Goal: Task Accomplishment & Management: Use online tool/utility

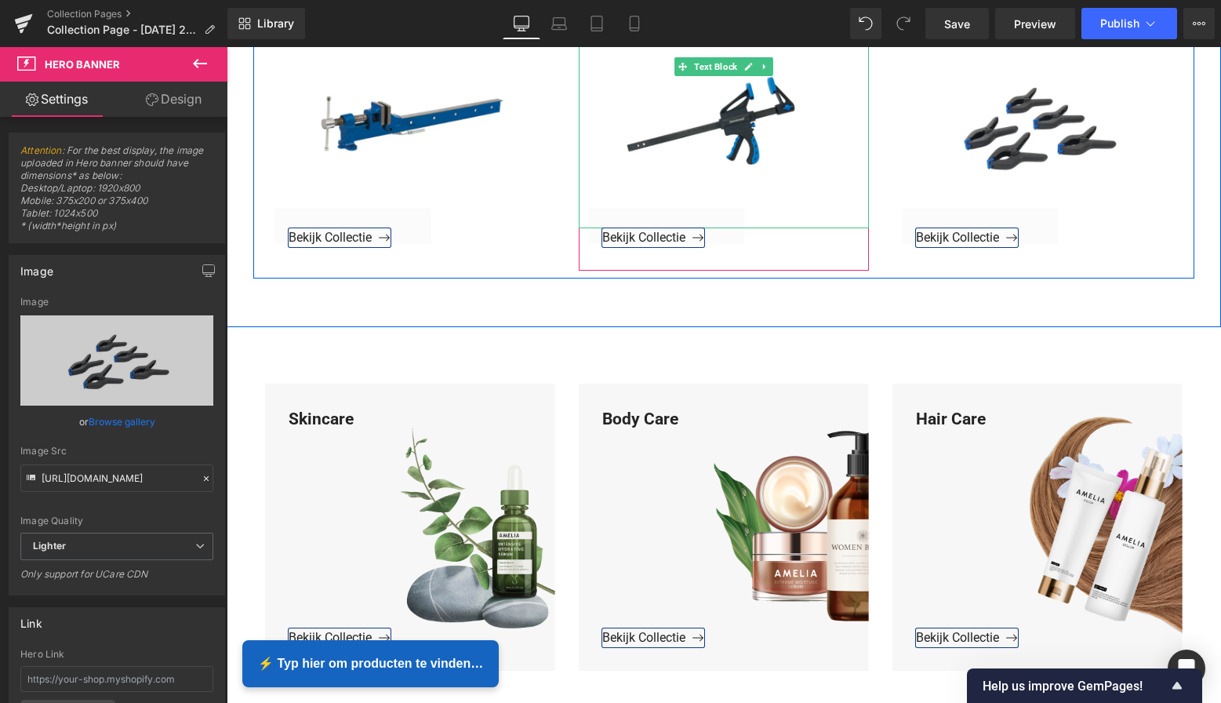
scroll to position [2456, 0]
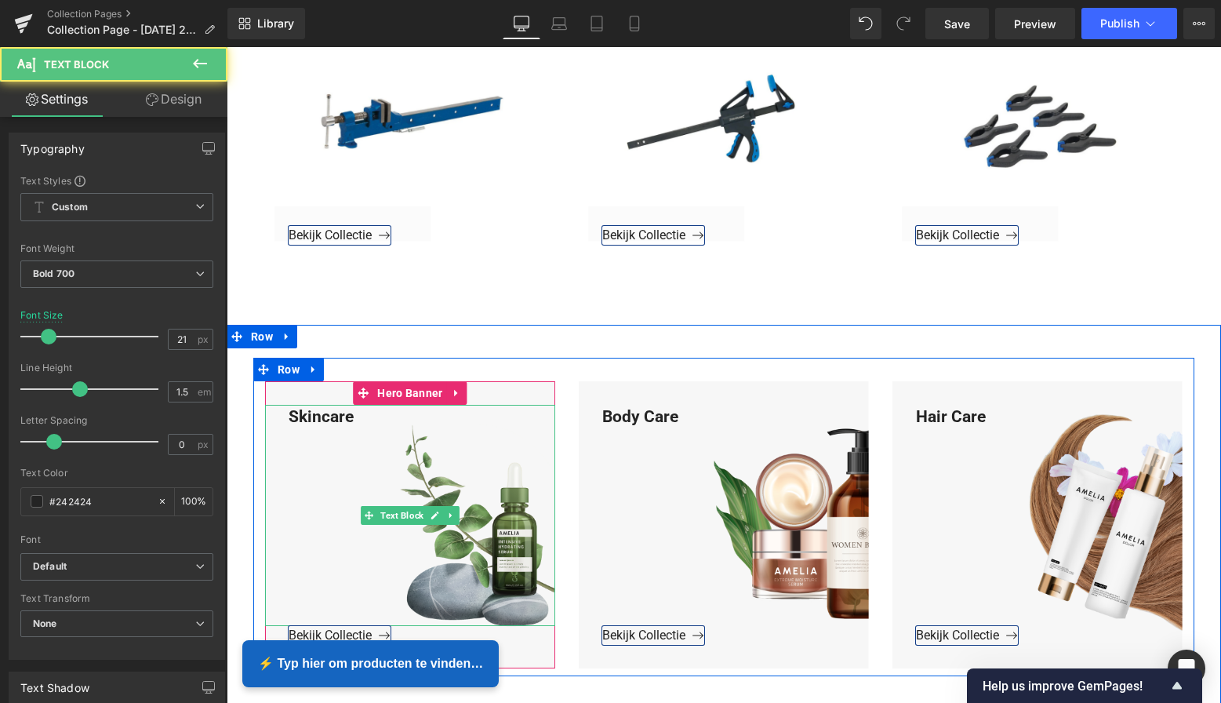
drag, startPoint x: 351, startPoint y: 416, endPoint x: 308, endPoint y: 408, distance: 43.1
click at [352, 415] on div "Skincare" at bounding box center [410, 516] width 290 height 222
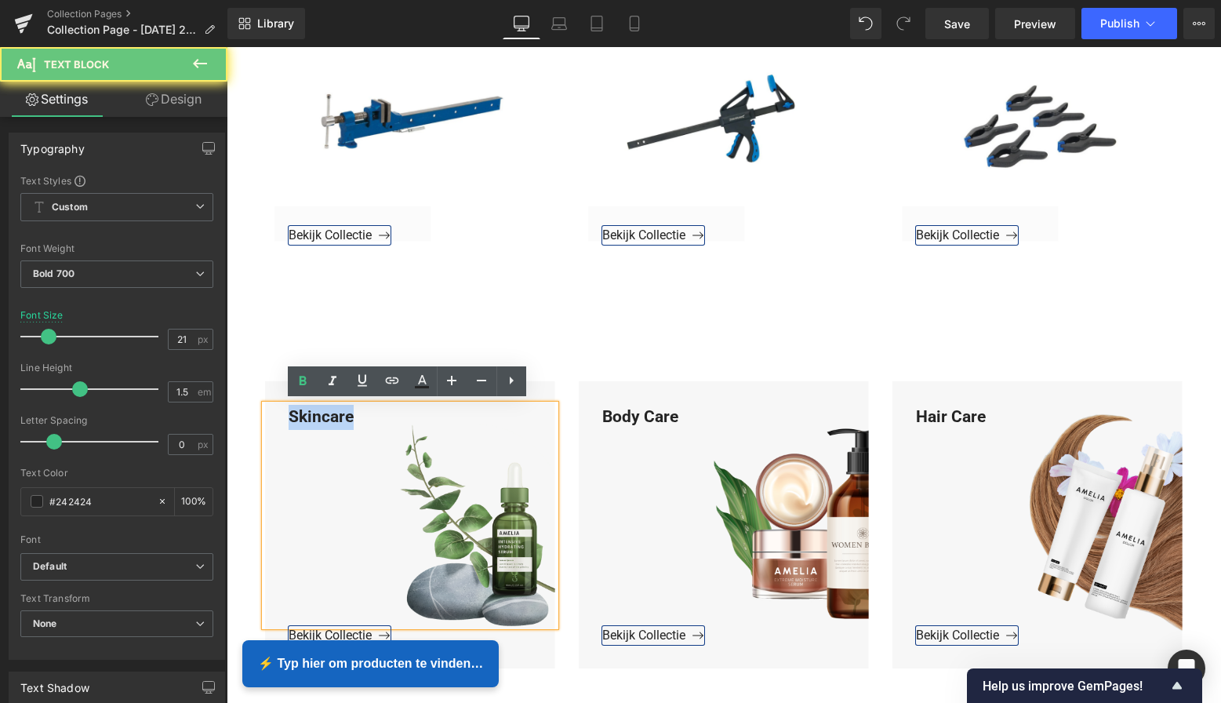
drag, startPoint x: 308, startPoint y: 408, endPoint x: 280, endPoint y: 405, distance: 28.3
click at [280, 405] on div "Skincare" at bounding box center [410, 516] width 290 height 222
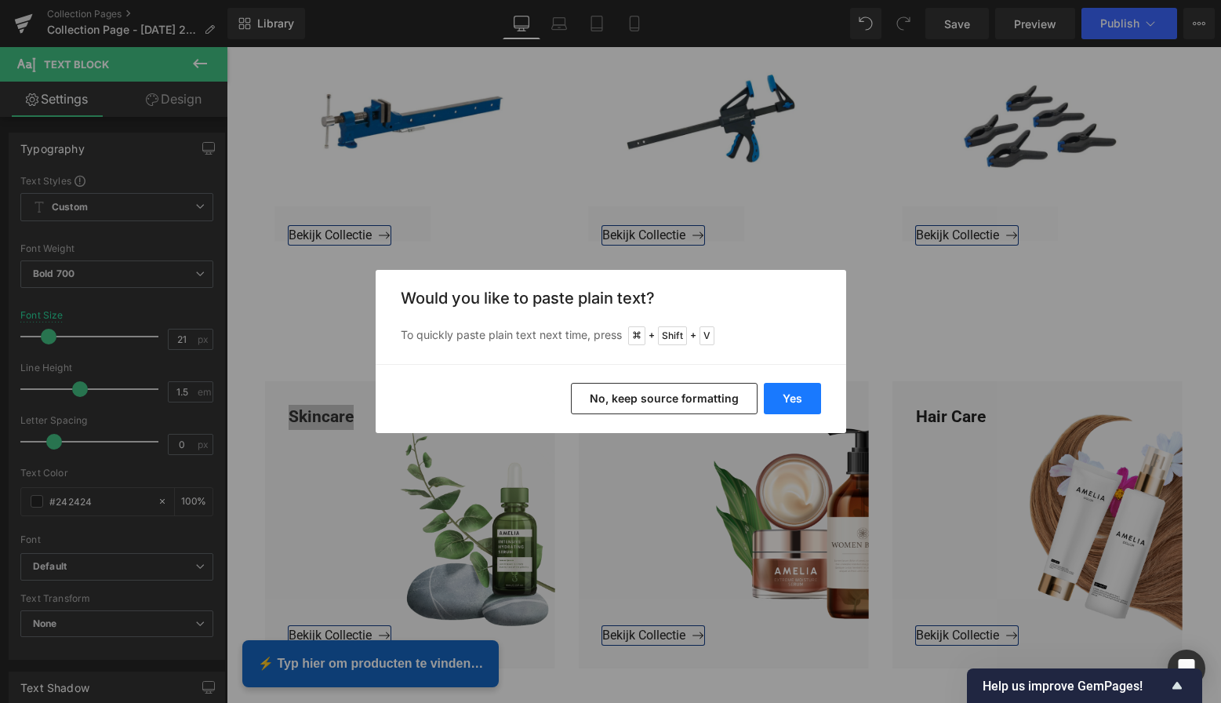
click at [807, 395] on button "Yes" at bounding box center [792, 398] width 57 height 31
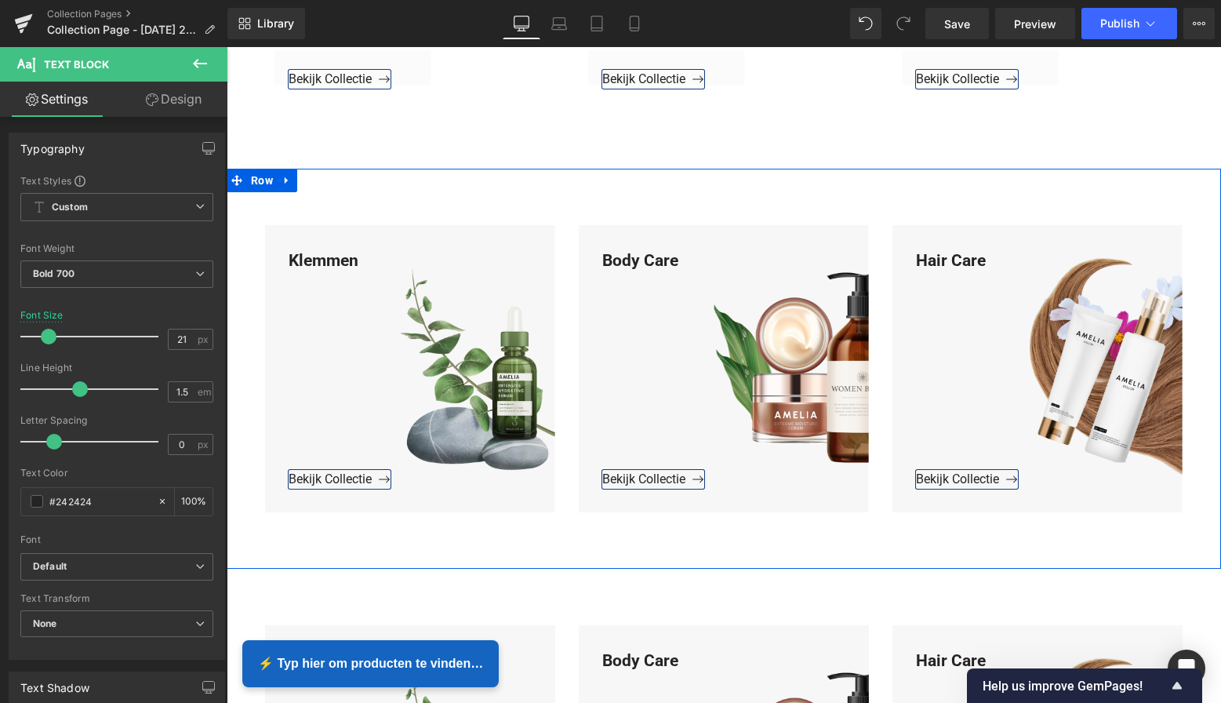
scroll to position [2661, 0]
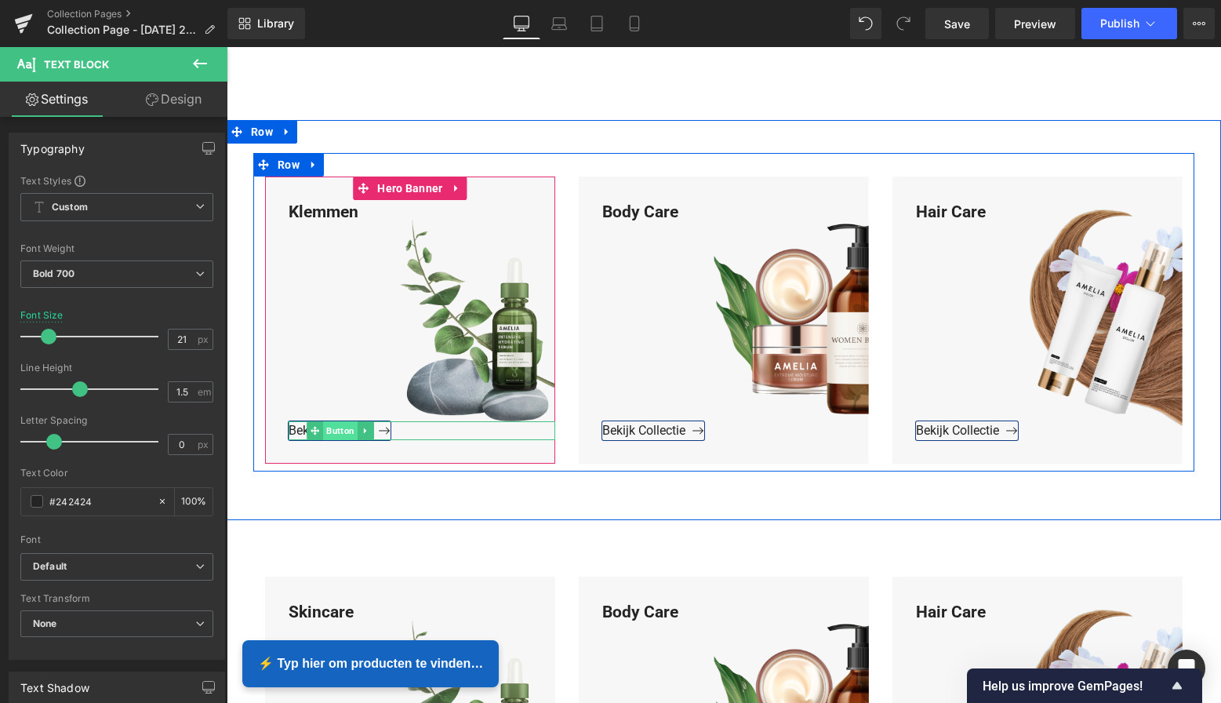
click at [339, 430] on span "Button" at bounding box center [340, 430] width 35 height 19
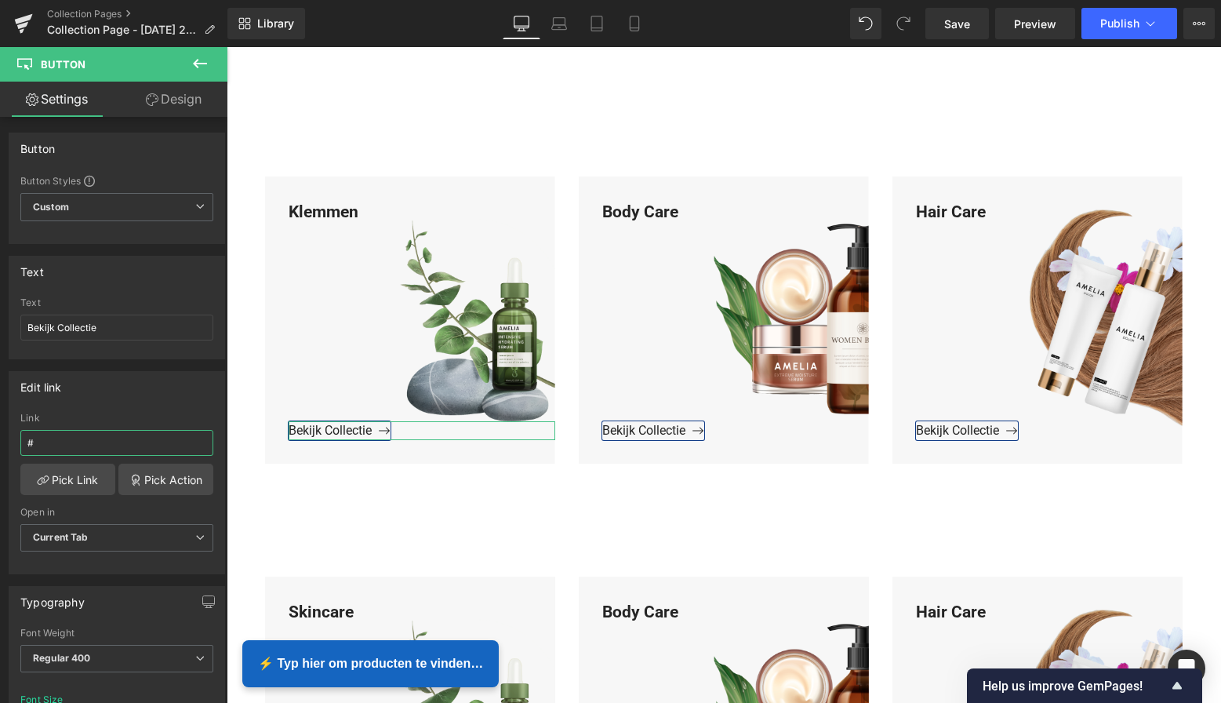
drag, startPoint x: 53, startPoint y: 447, endPoint x: -12, endPoint y: 441, distance: 65.4
click at [0, 441] on html "Button You are previewing how the will restyle your page. You can not edit Elem…" at bounding box center [610, 351] width 1221 height 703
paste input "[URL][DOMAIN_NAME]"
type input "[URL][DOMAIN_NAME]"
click at [65, 483] on link "Pick Link" at bounding box center [67, 478] width 95 height 31
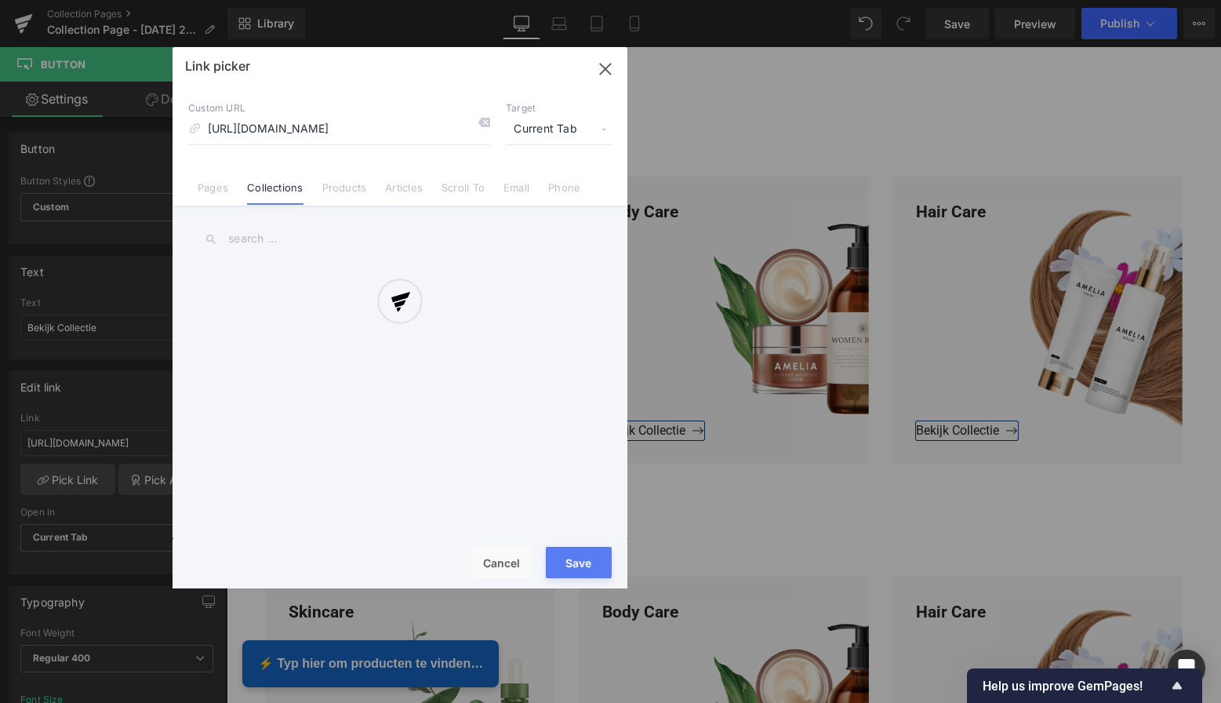
scroll to position [0, 7]
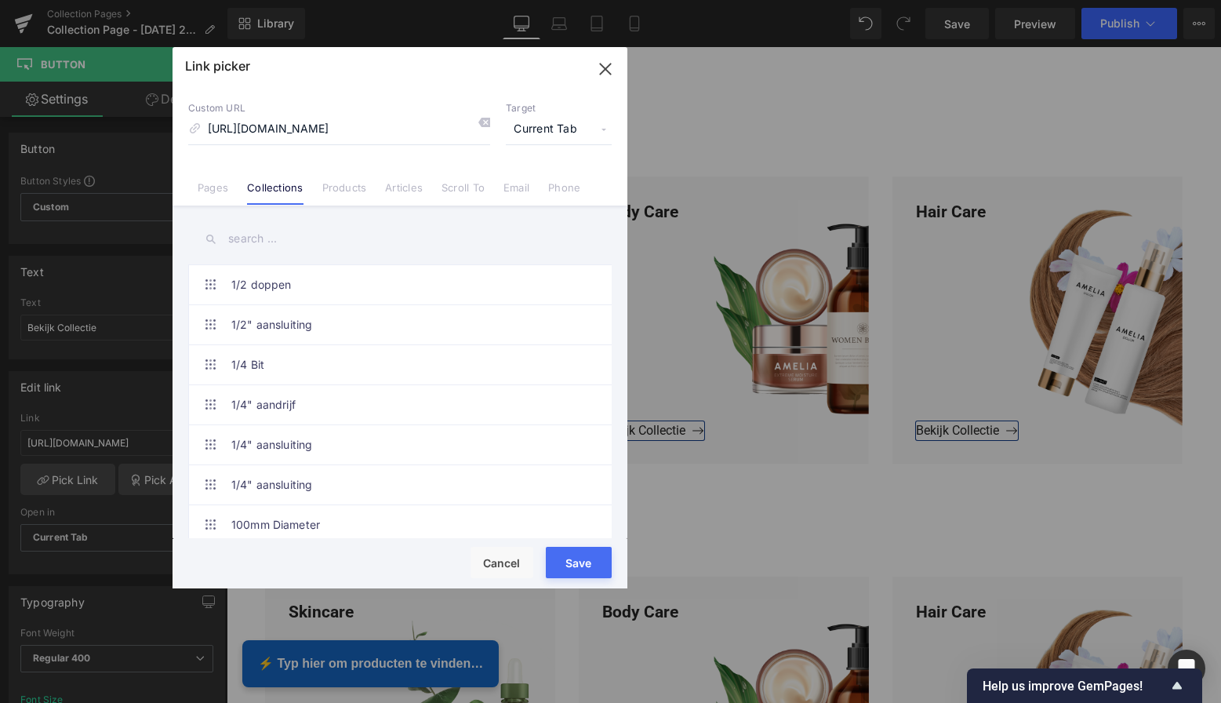
click at [576, 563] on button "Save" at bounding box center [579, 562] width 66 height 31
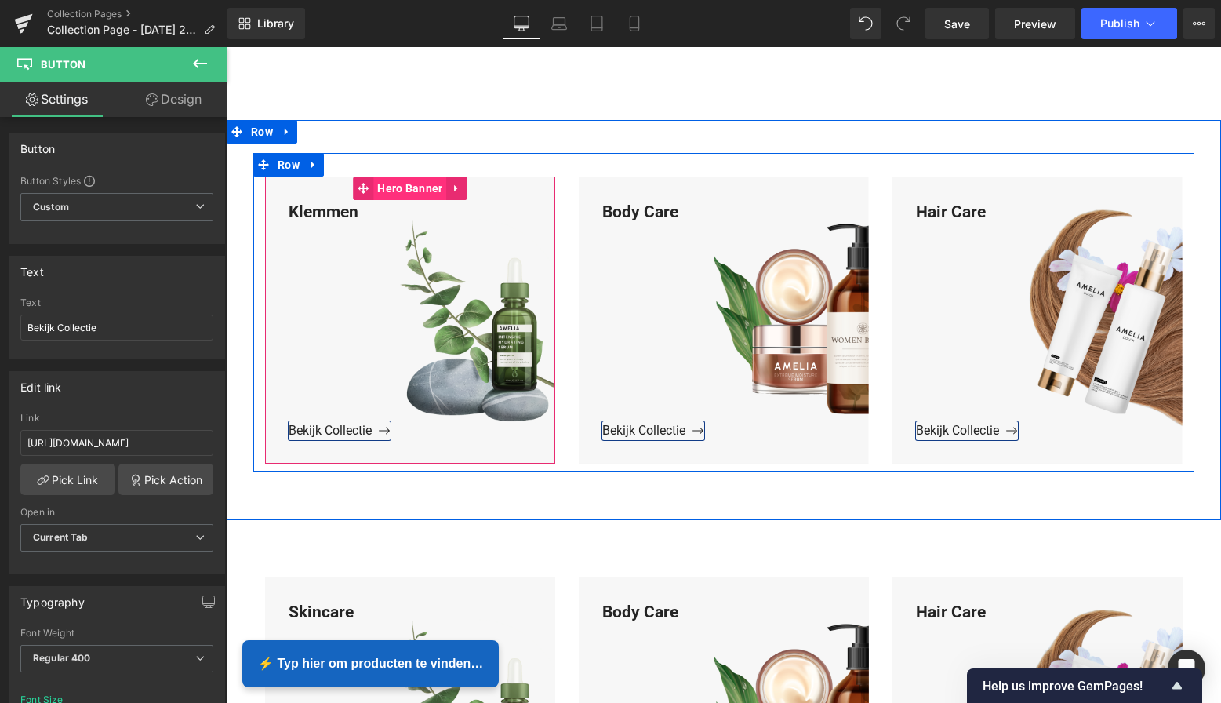
click at [416, 187] on span "Hero Banner" at bounding box center [409, 188] width 73 height 24
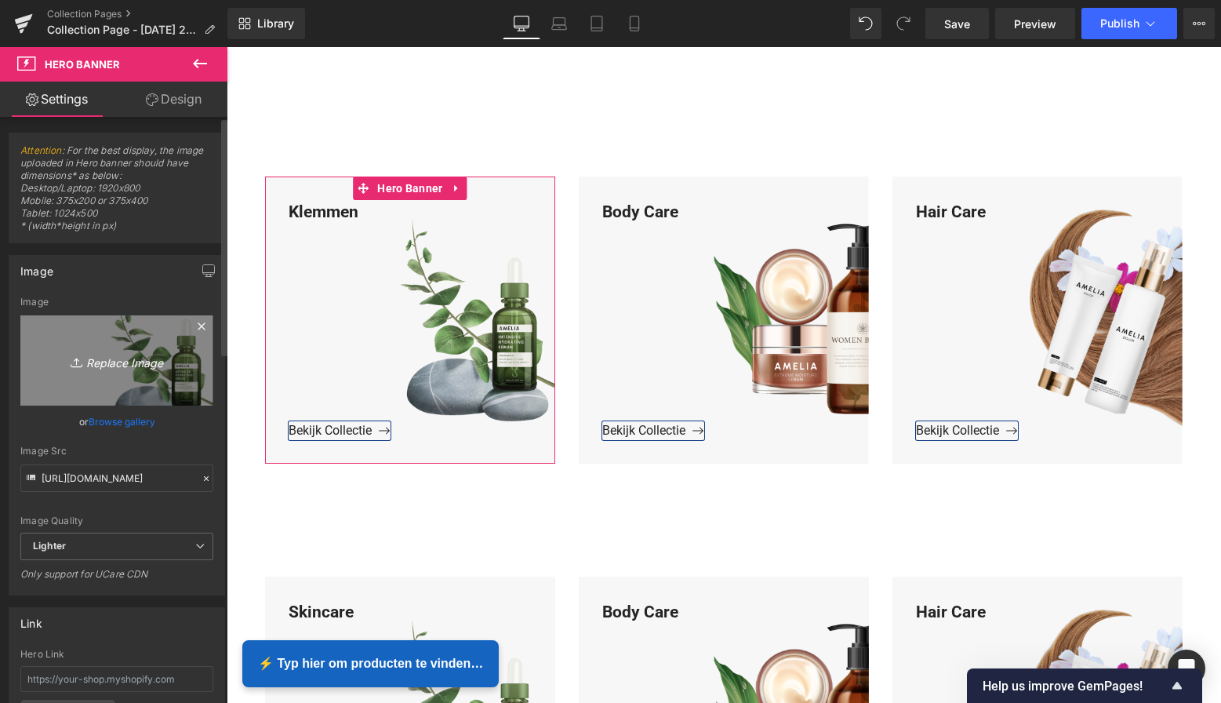
click at [136, 358] on icon "Replace Image" at bounding box center [116, 361] width 125 height 20
type input "C:\fakepath\Groen Modern Doe-het-zelf Instagram Stories (800 x 800 px)-3.png"
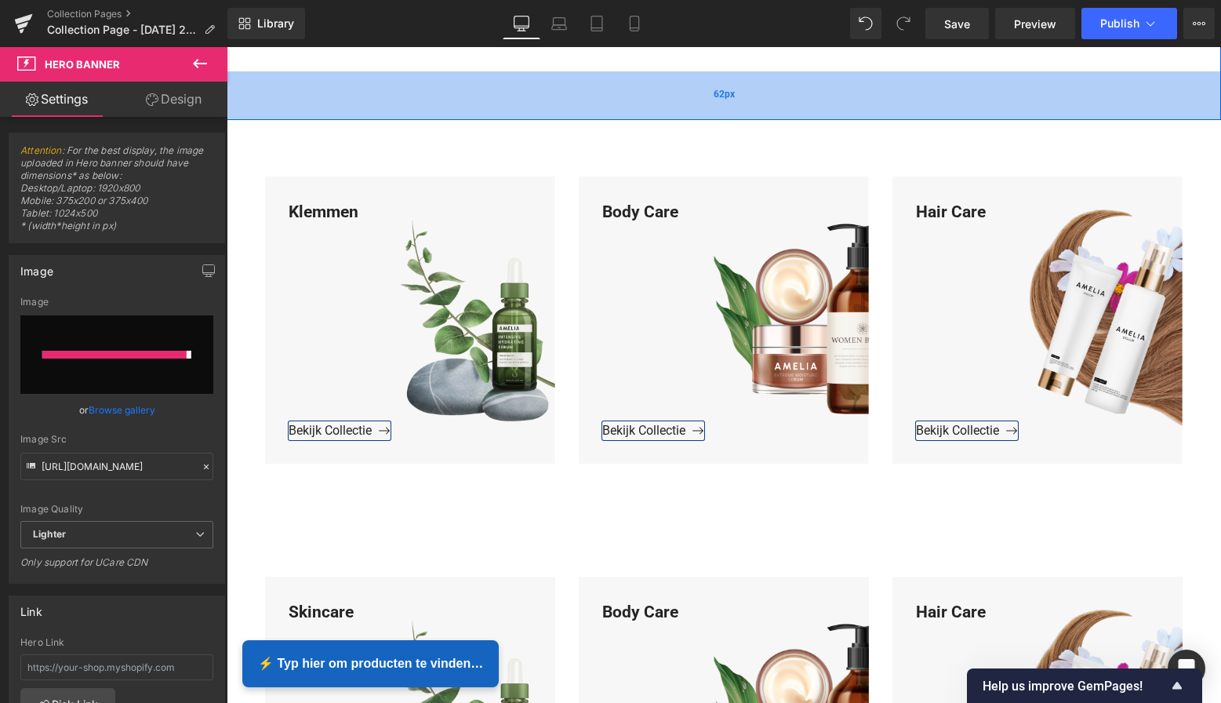
type input "[URL][DOMAIN_NAME]"
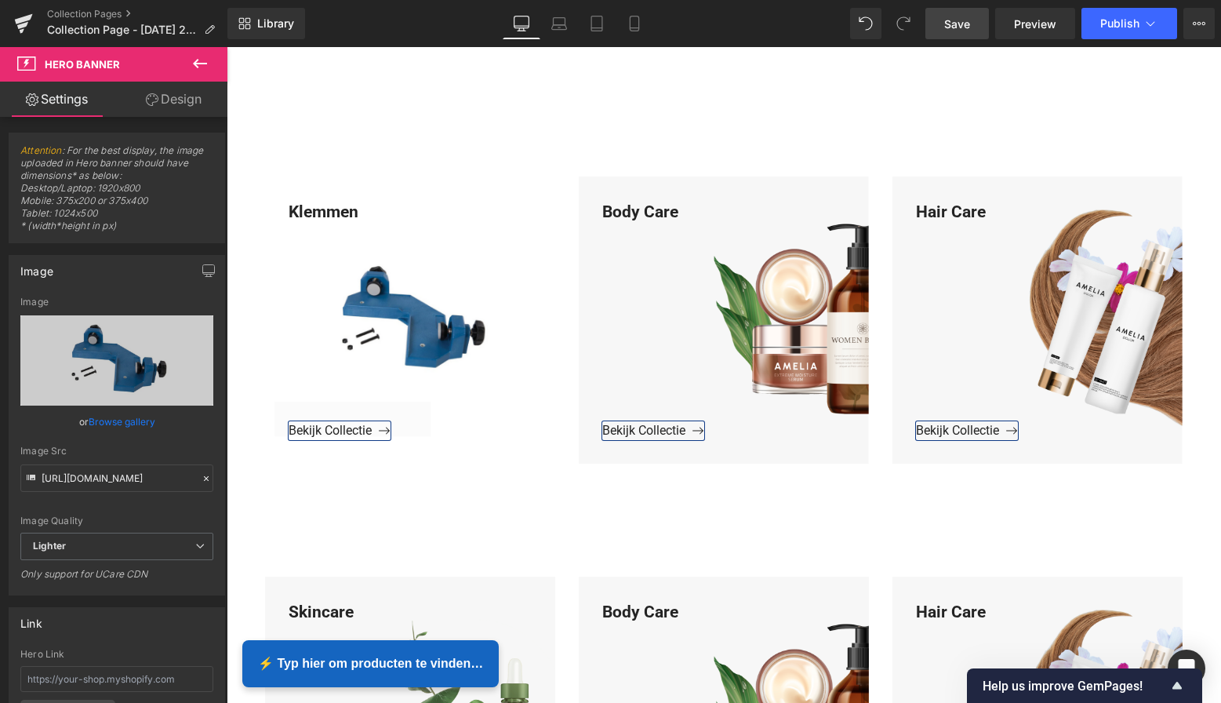
click at [967, 30] on span "Save" at bounding box center [957, 24] width 26 height 16
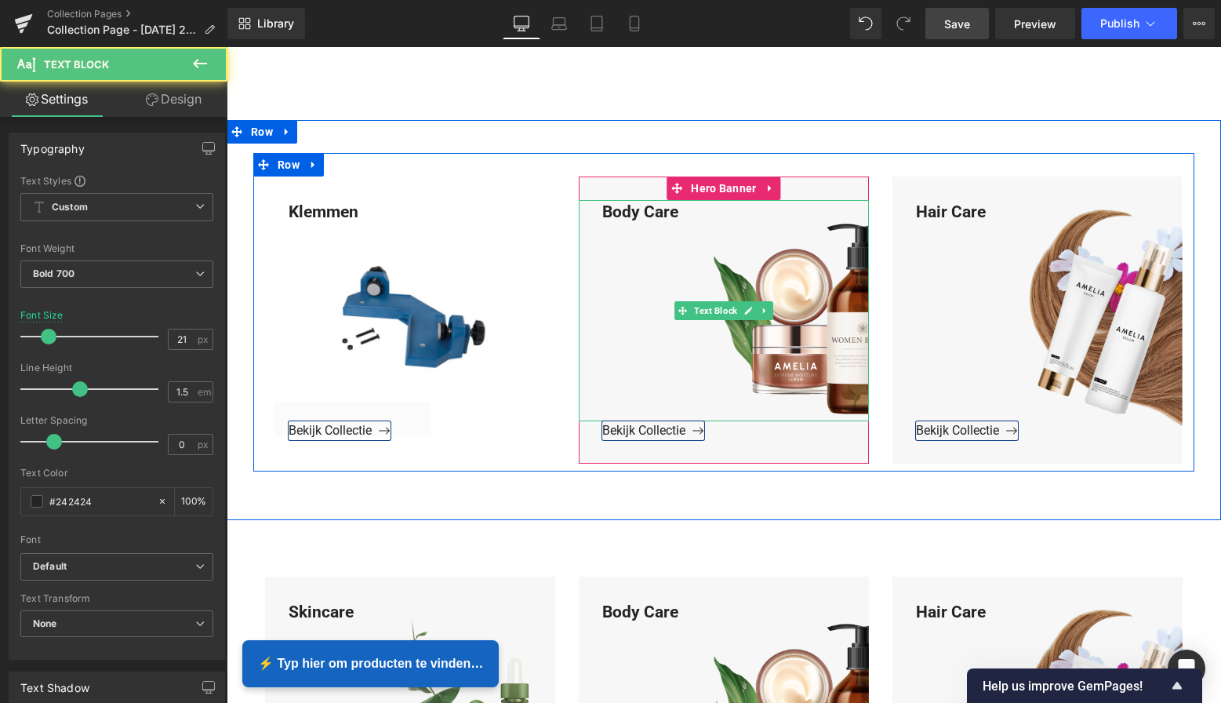
drag, startPoint x: 690, startPoint y: 207, endPoint x: 681, endPoint y: 209, distance: 8.8
click at [685, 209] on div "Body Care" at bounding box center [724, 311] width 290 height 222
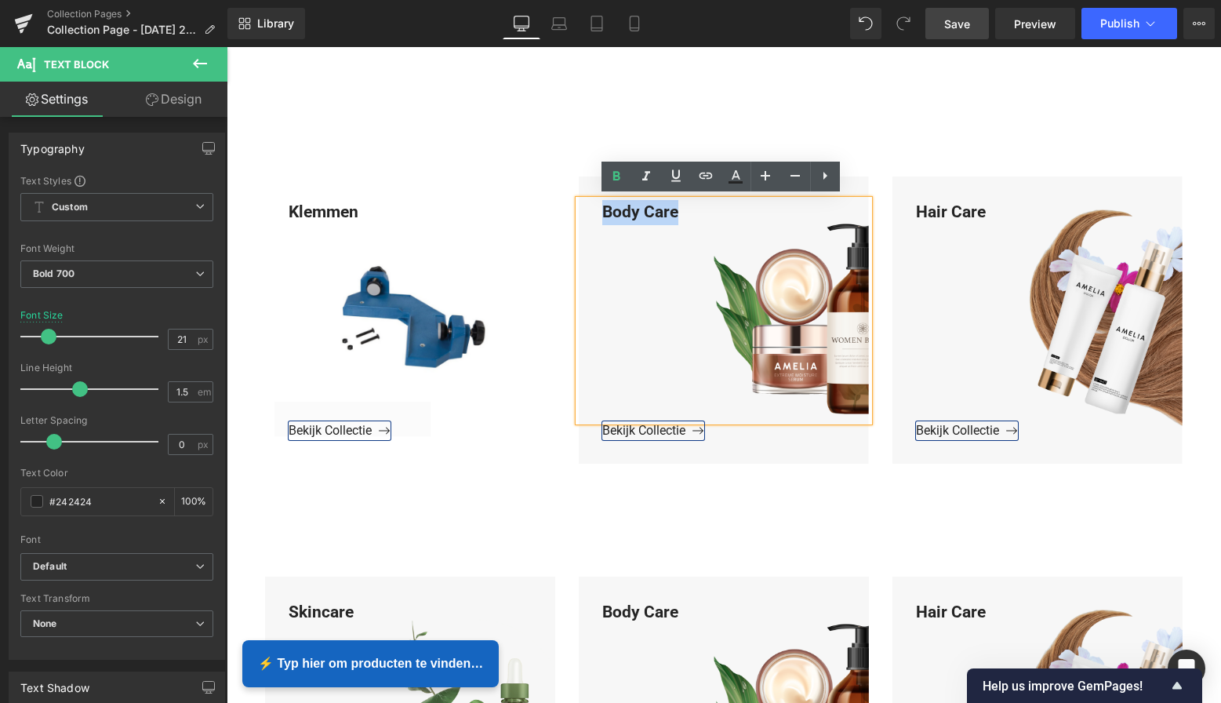
drag, startPoint x: 677, startPoint y: 209, endPoint x: 585, endPoint y: 208, distance: 91.8
click at [586, 206] on div "Body Care" at bounding box center [724, 311] width 290 height 222
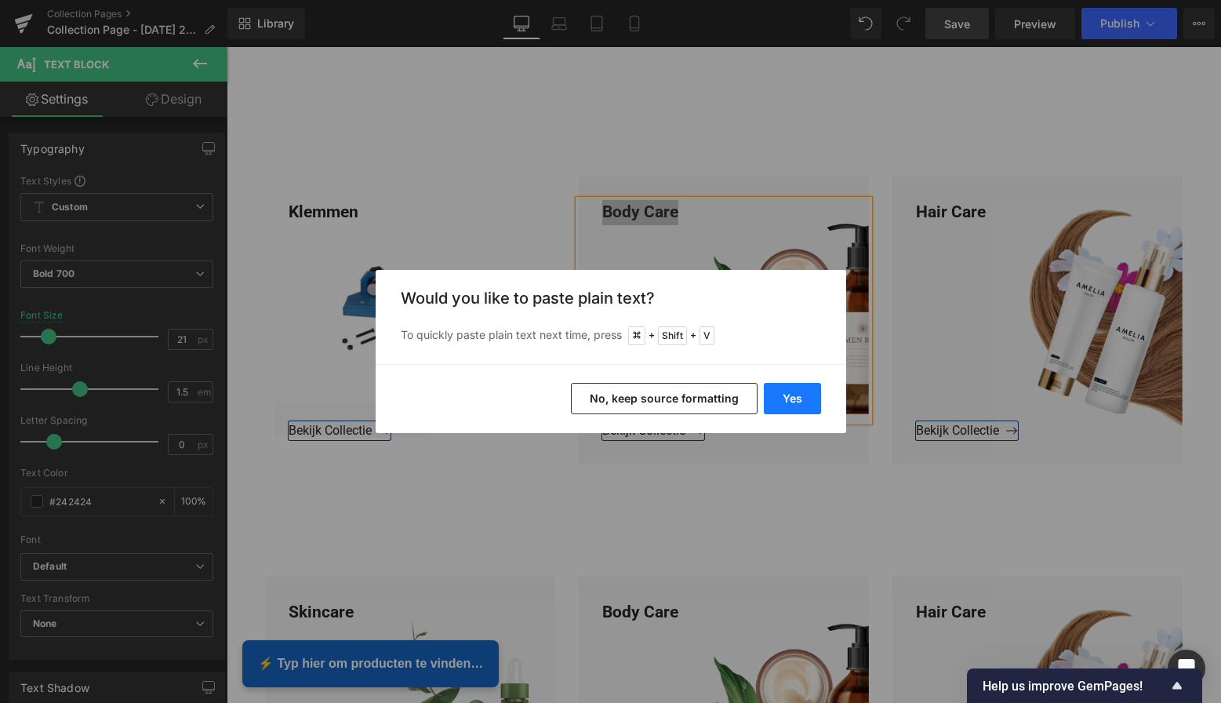
click at [800, 394] on button "Yes" at bounding box center [792, 398] width 57 height 31
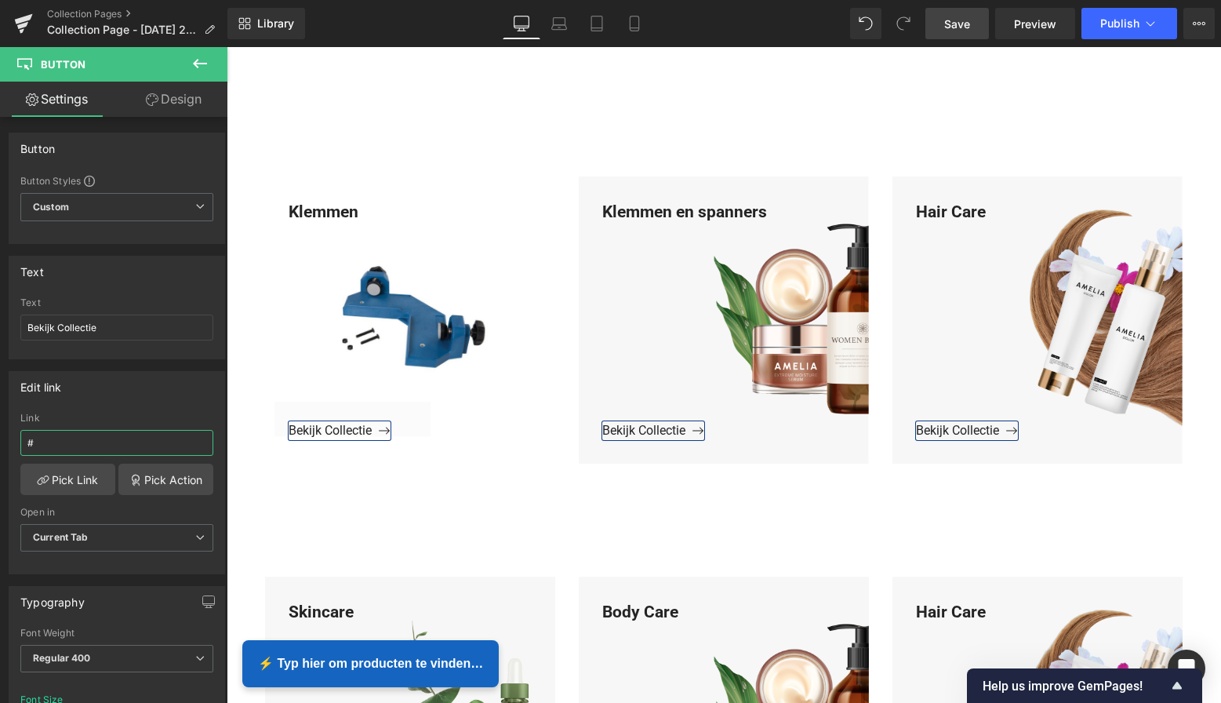
drag, startPoint x: -2, startPoint y: 438, endPoint x: -13, endPoint y: 437, distance: 11.0
click at [0, 437] on html "Button You are previewing how the will restyle your page. You can not edit Elem…" at bounding box center [610, 351] width 1221 height 703
paste input "[URL][DOMAIN_NAME]"
type input "[URL][DOMAIN_NAME]"
click at [53, 477] on link "Pick Link" at bounding box center [67, 478] width 95 height 31
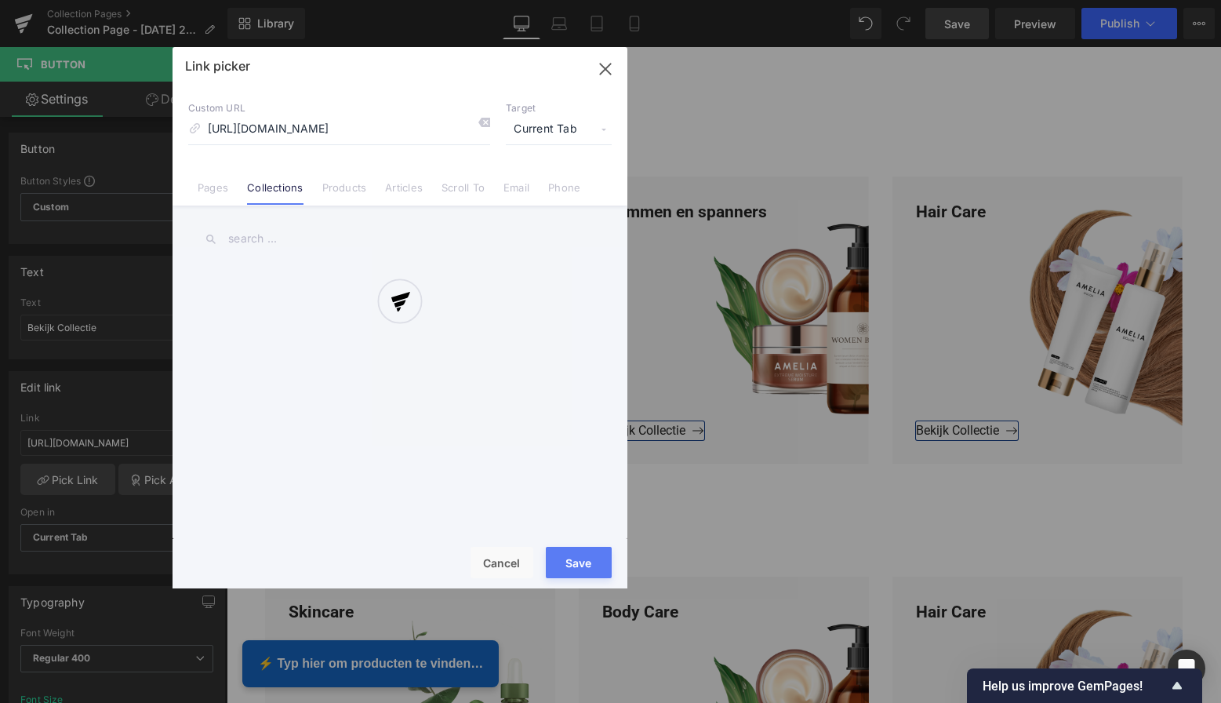
scroll to position [0, 78]
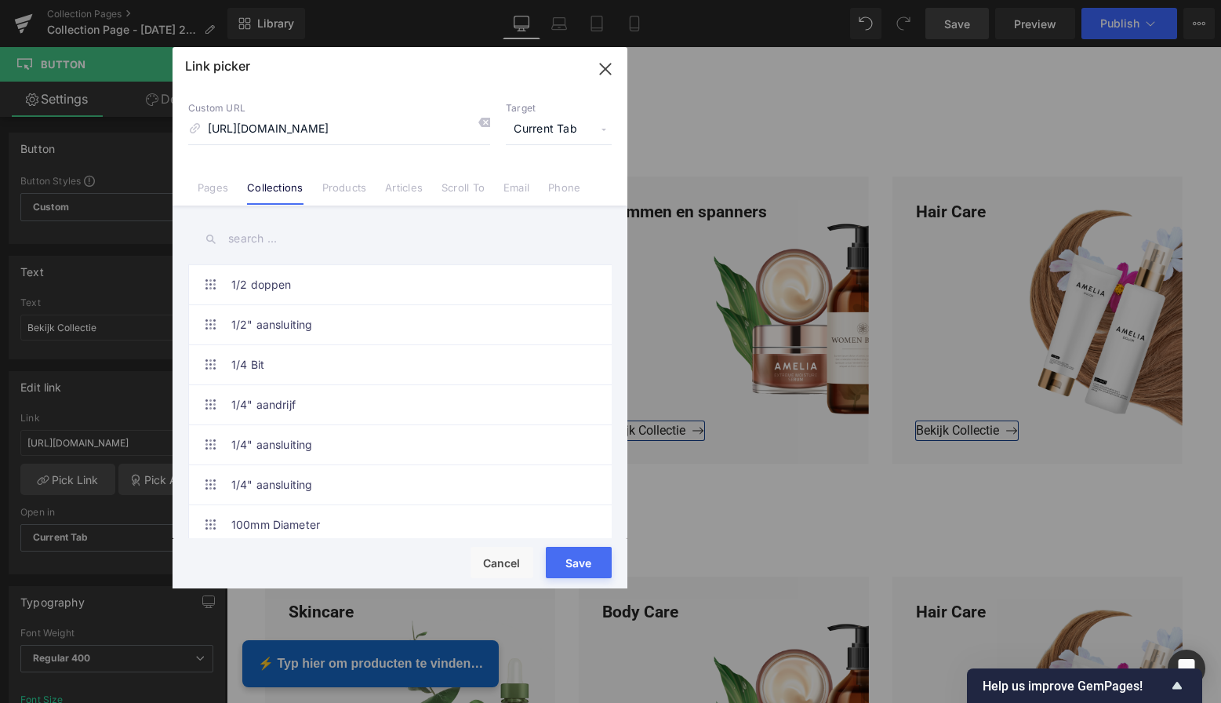
click at [578, 565] on button "Save" at bounding box center [579, 562] width 66 height 31
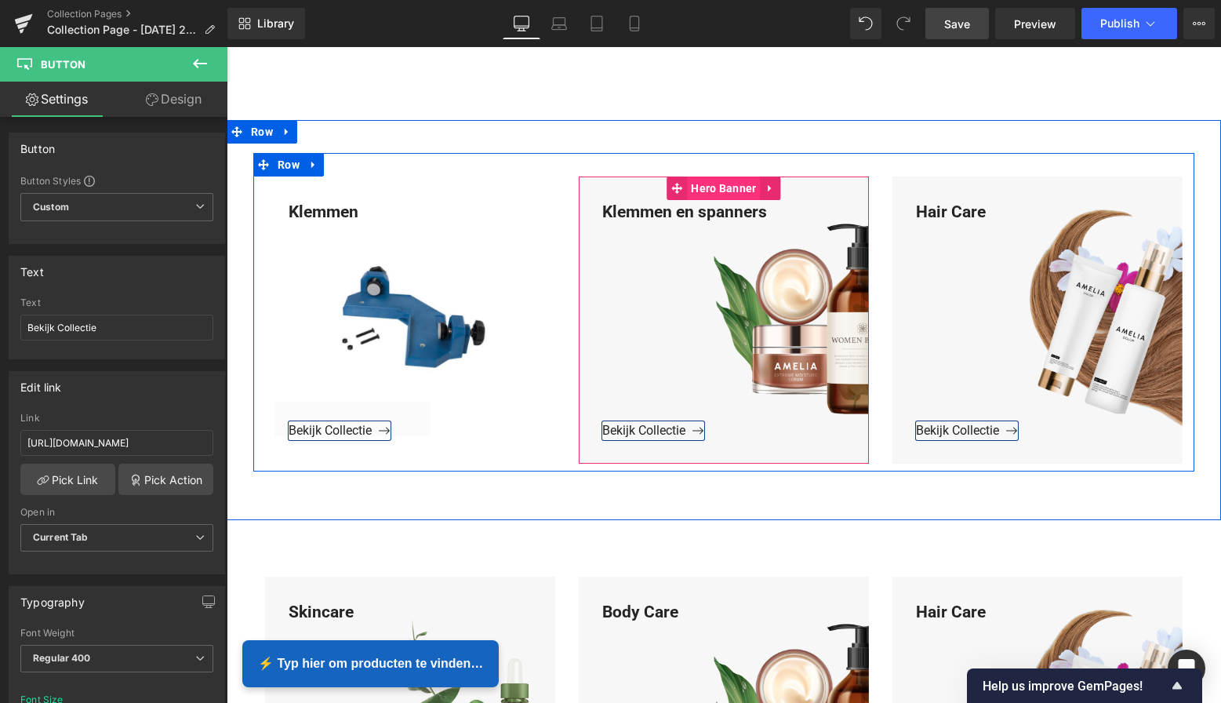
click at [721, 183] on span "Hero Banner" at bounding box center [723, 188] width 73 height 24
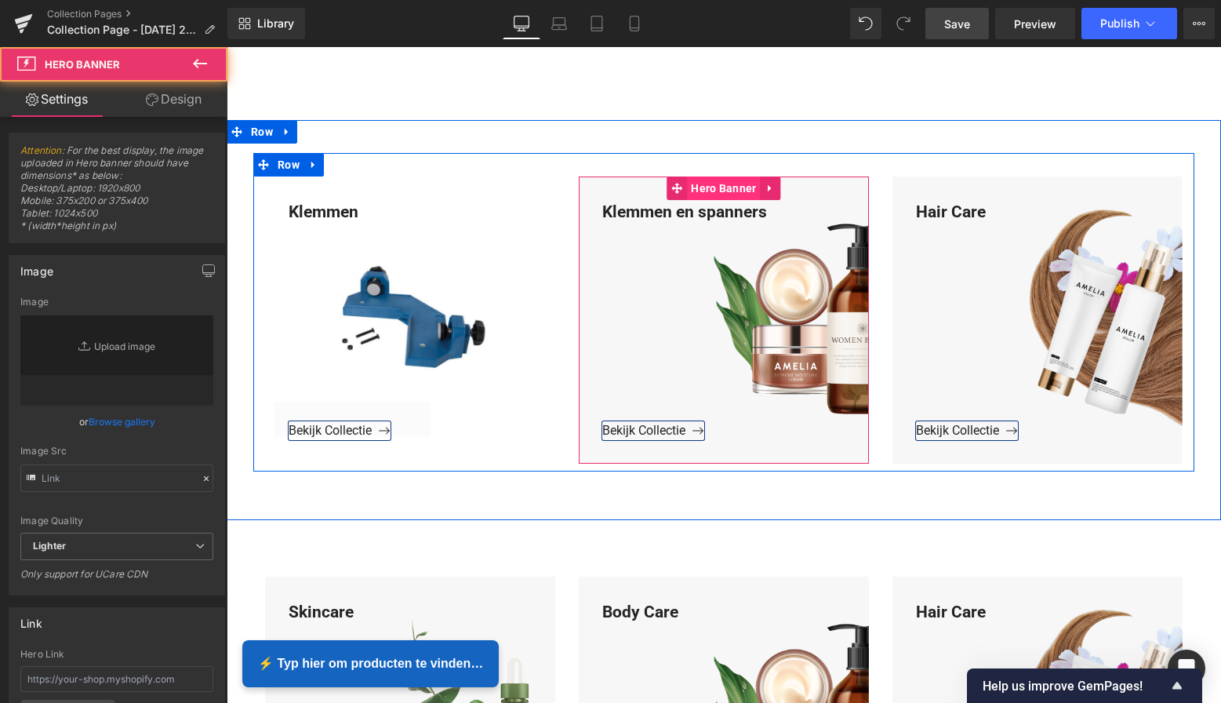
type input "[URL][DOMAIN_NAME]"
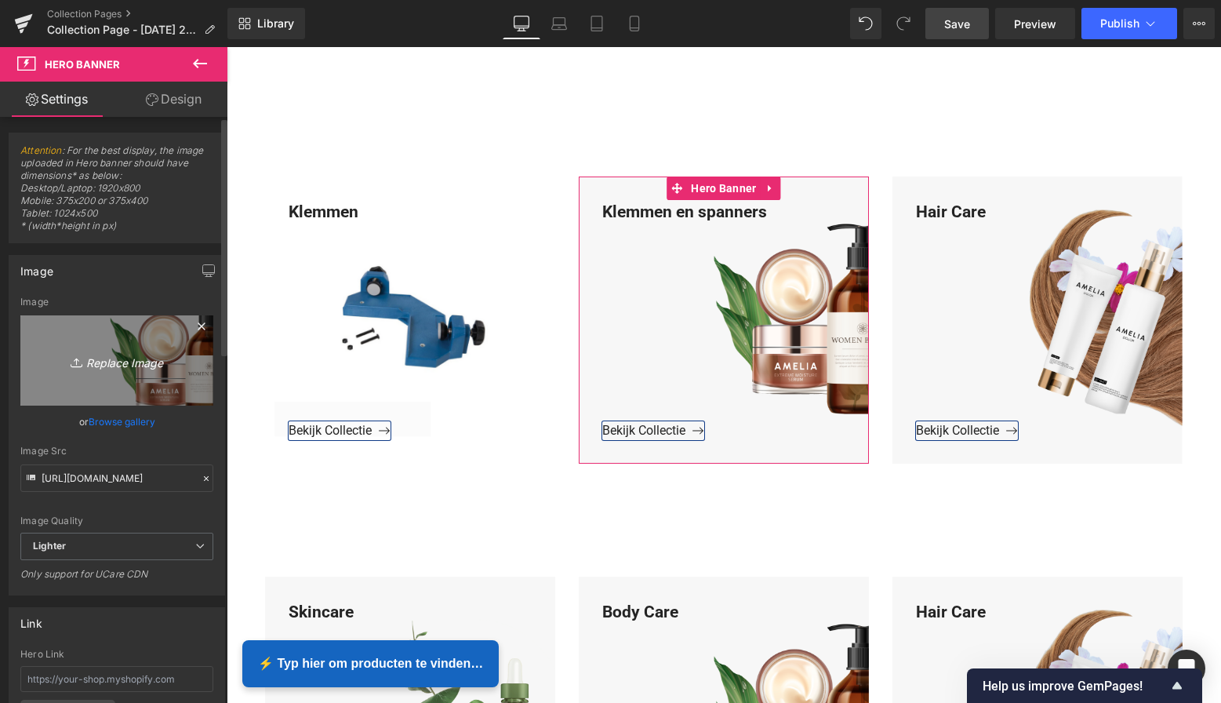
click at [125, 361] on icon "Replace Image" at bounding box center [116, 361] width 125 height 20
type input "C:\fakepath\Groen Modern Doe-het-zelf Instagram Stories (800 x 800 px)-3.png"
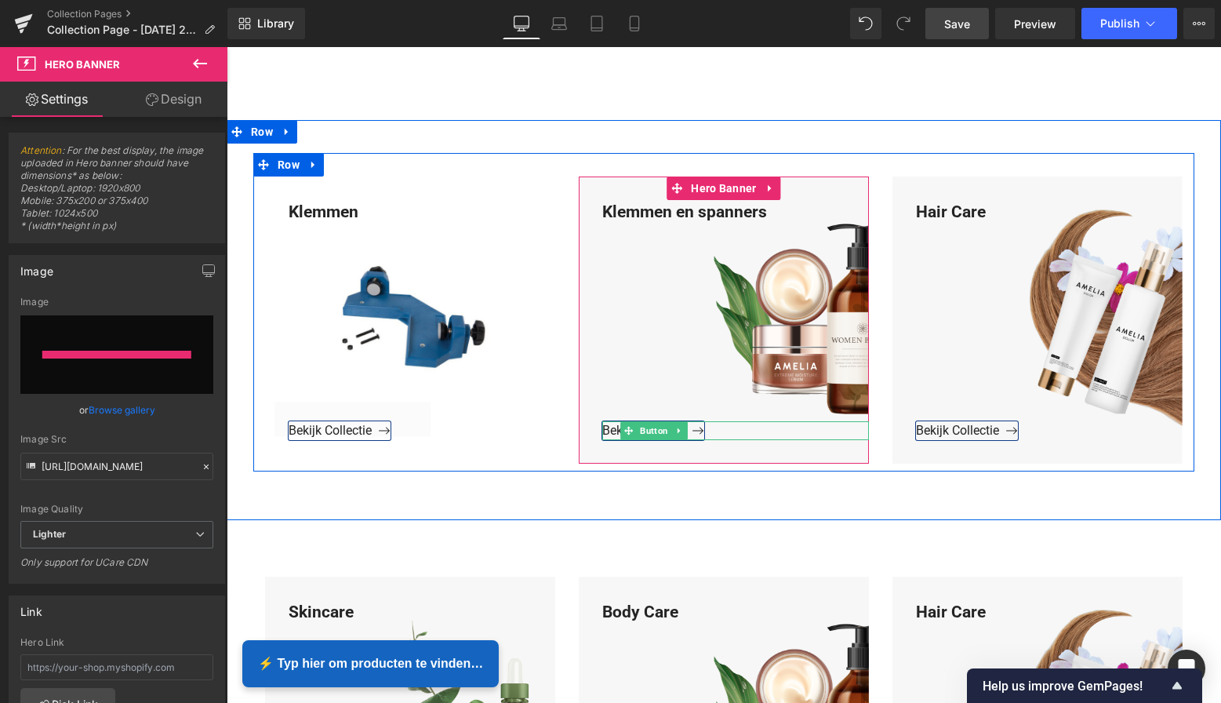
type input "[URL][DOMAIN_NAME]"
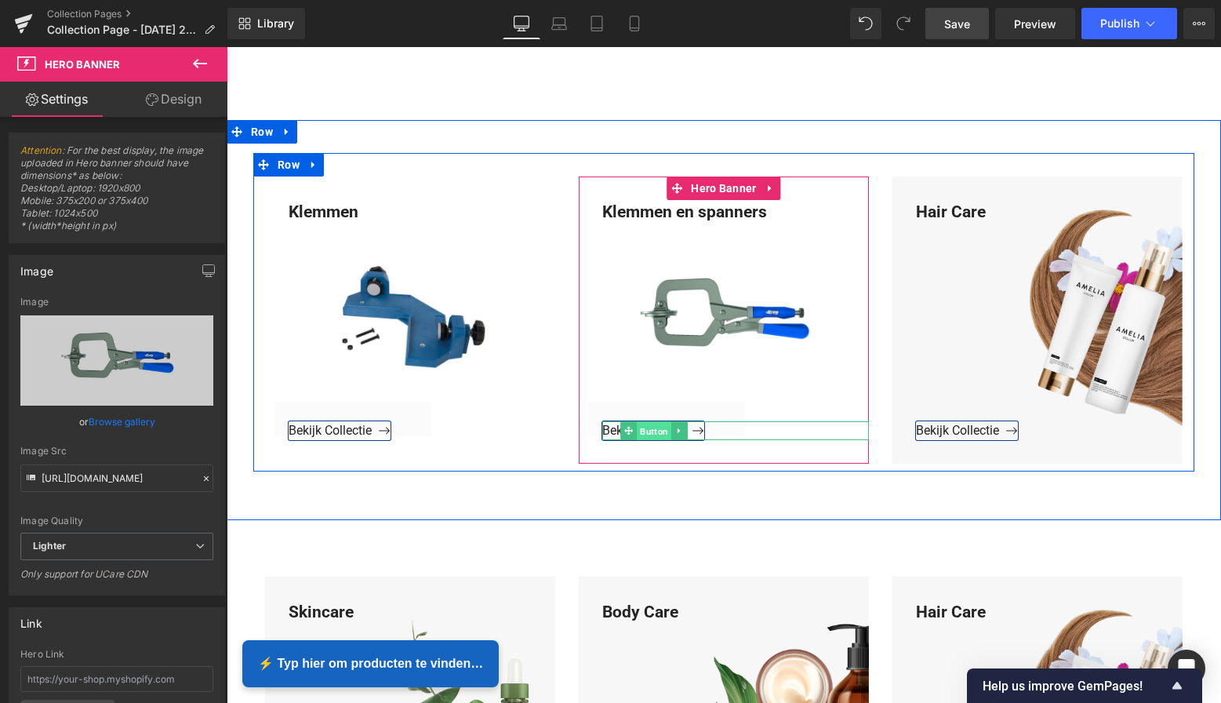
click at [650, 429] on span "Button" at bounding box center [654, 431] width 35 height 19
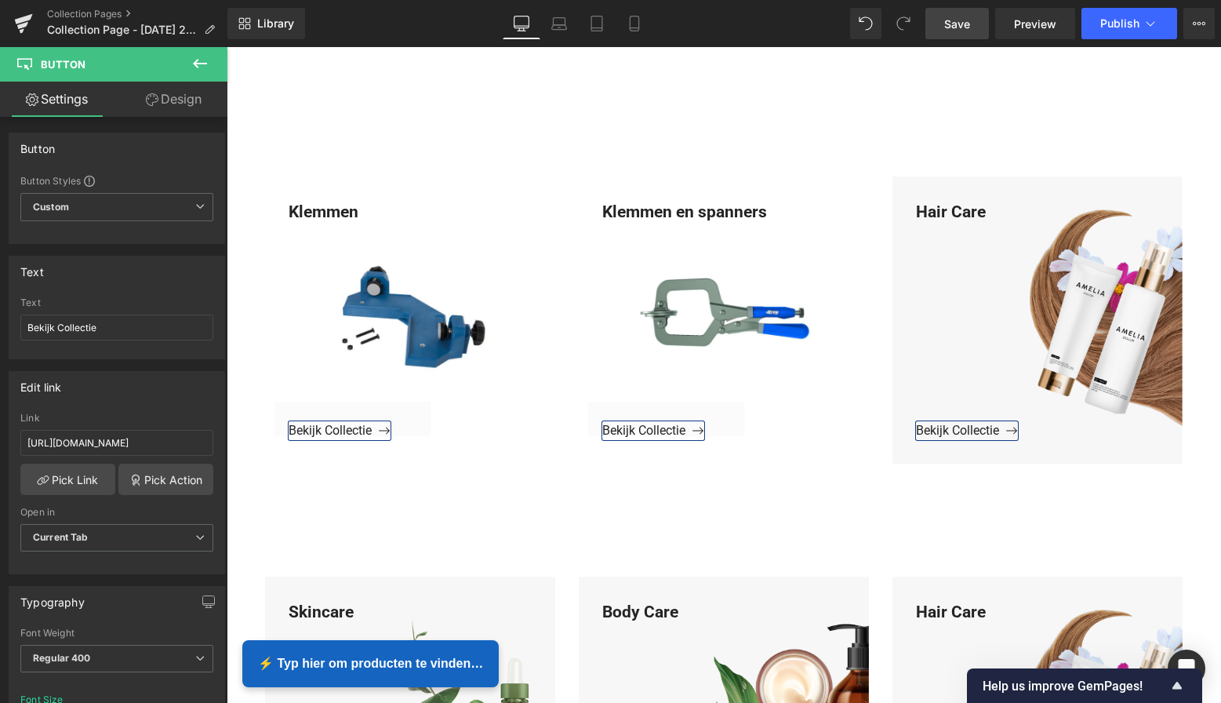
click at [964, 25] on span "Save" at bounding box center [957, 24] width 26 height 16
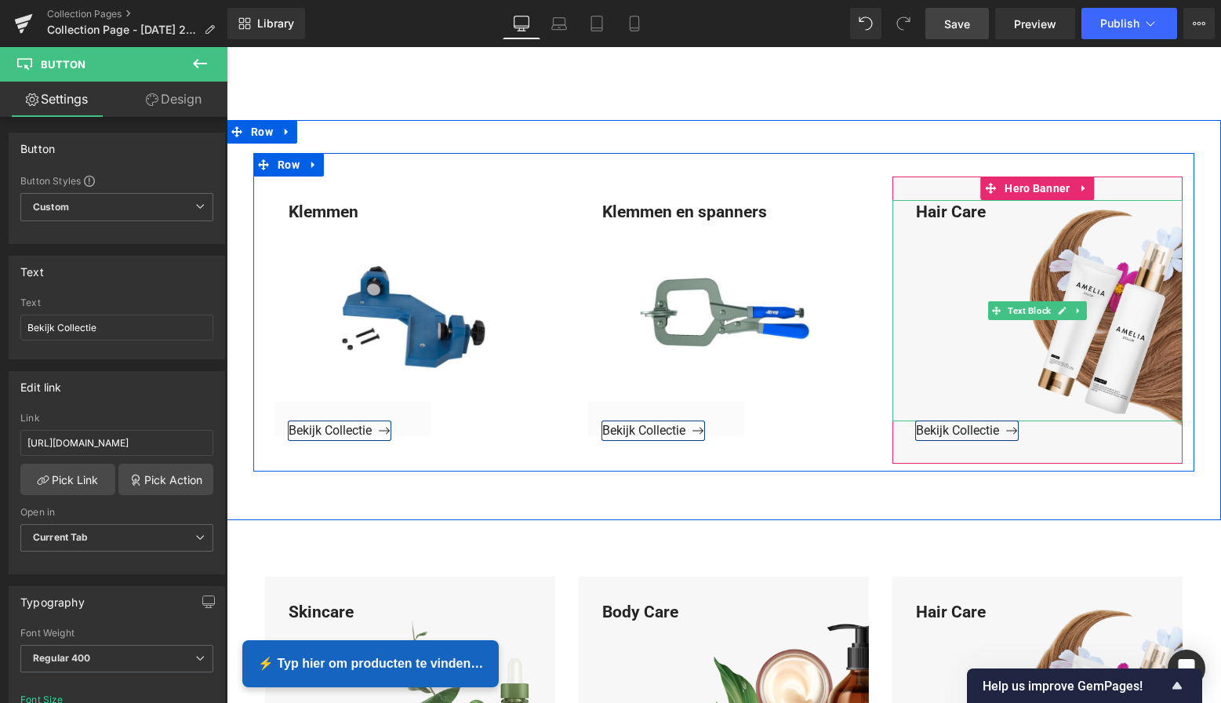
click at [985, 211] on div "Hair Care" at bounding box center [1037, 311] width 290 height 222
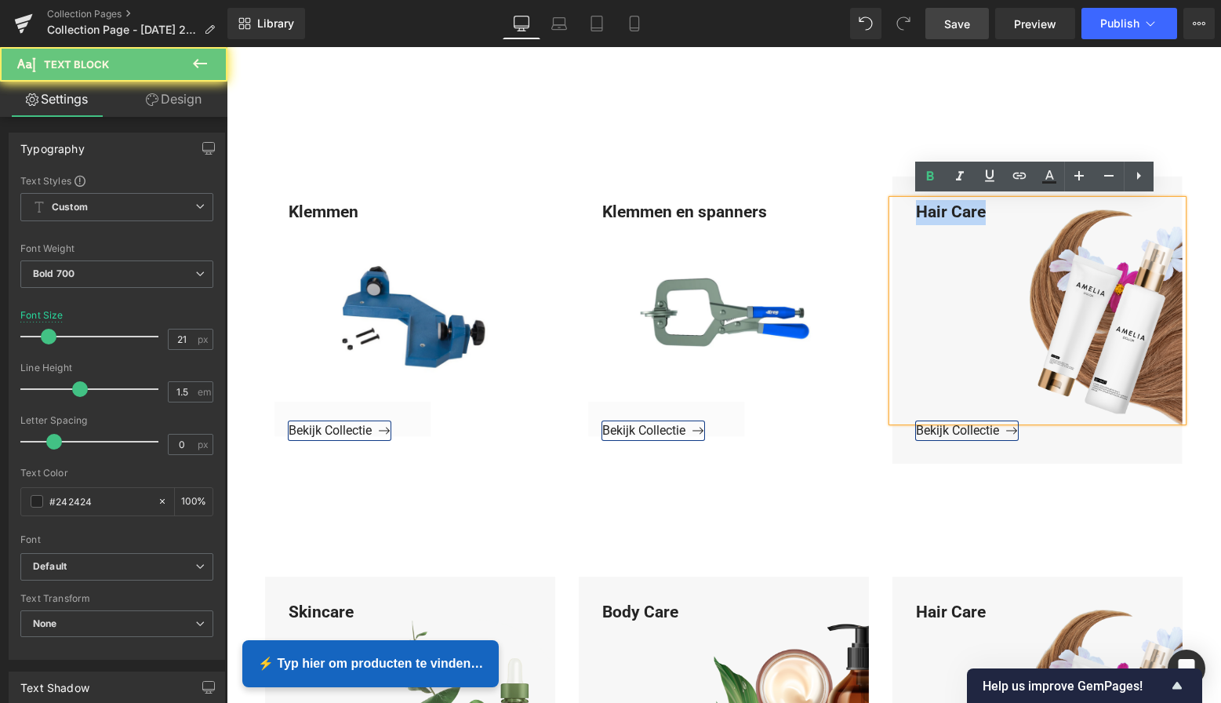
drag, startPoint x: 985, startPoint y: 209, endPoint x: 910, endPoint y: 209, distance: 75.3
click at [908, 205] on div "Hair Care" at bounding box center [1037, 311] width 290 height 222
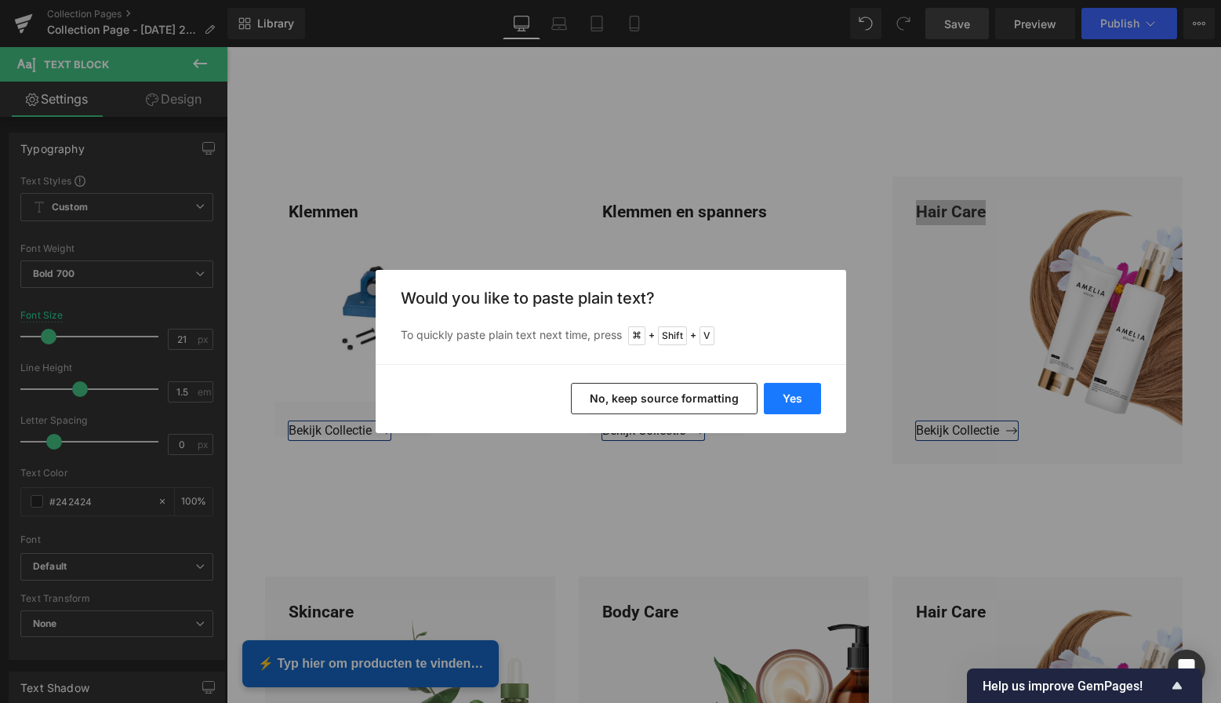
click at [805, 394] on button "Yes" at bounding box center [792, 398] width 57 height 31
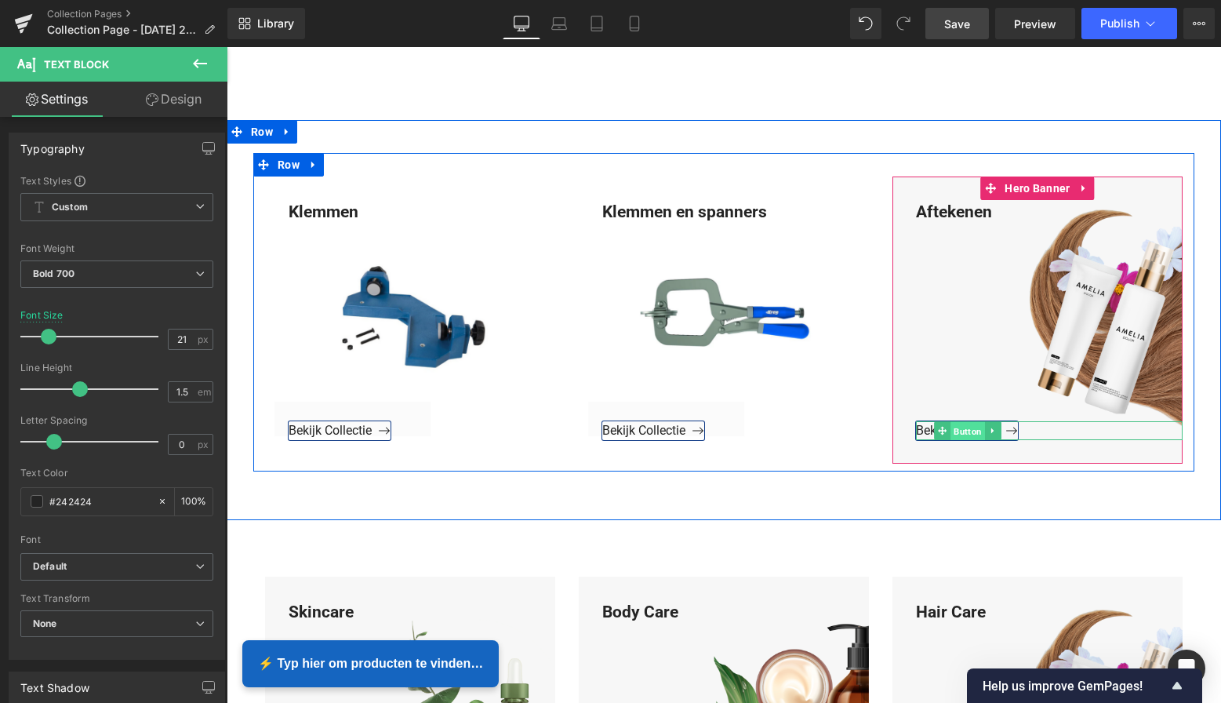
click at [961, 432] on span "Button" at bounding box center [967, 431] width 35 height 19
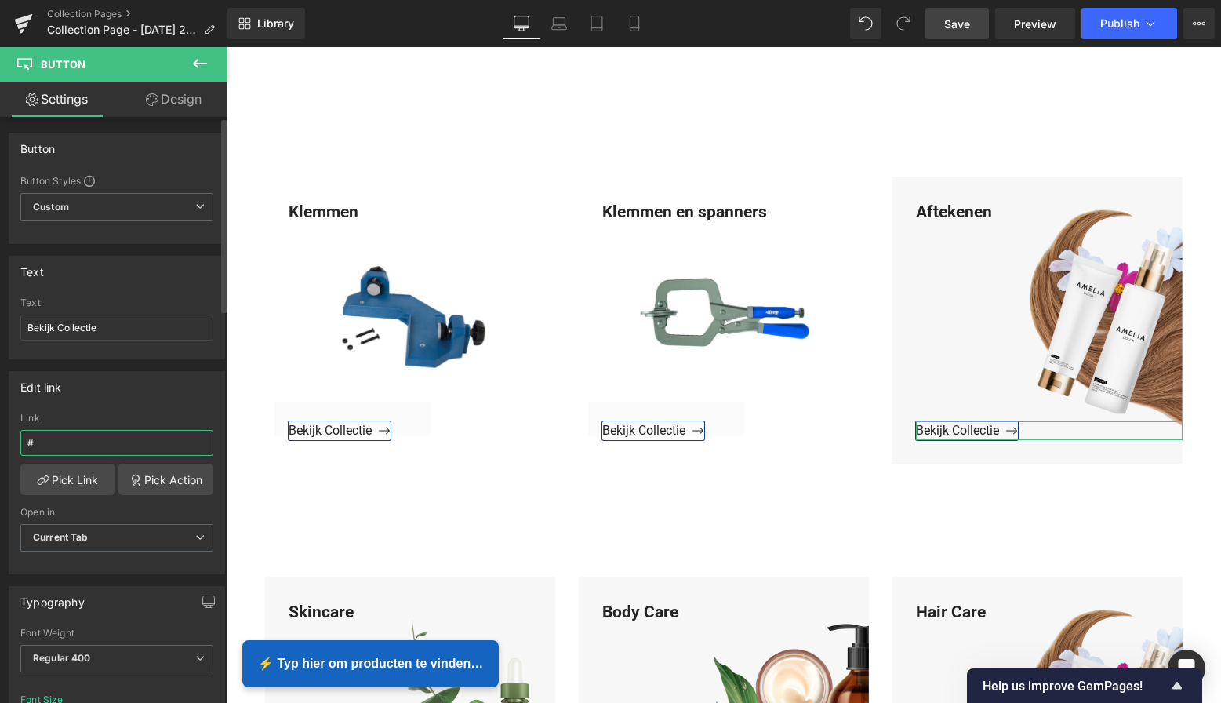
drag, startPoint x: 54, startPoint y: 443, endPoint x: 13, endPoint y: 439, distance: 41.7
click at [13, 439] on div "# Link # Pick Link Pick Action Current Tab New Tab Open in Current Tab Current …" at bounding box center [116, 492] width 215 height 161
paste input "[URL][DOMAIN_NAME]"
type input "[URL][DOMAIN_NAME]"
click at [53, 471] on link "Pick Link" at bounding box center [67, 478] width 95 height 31
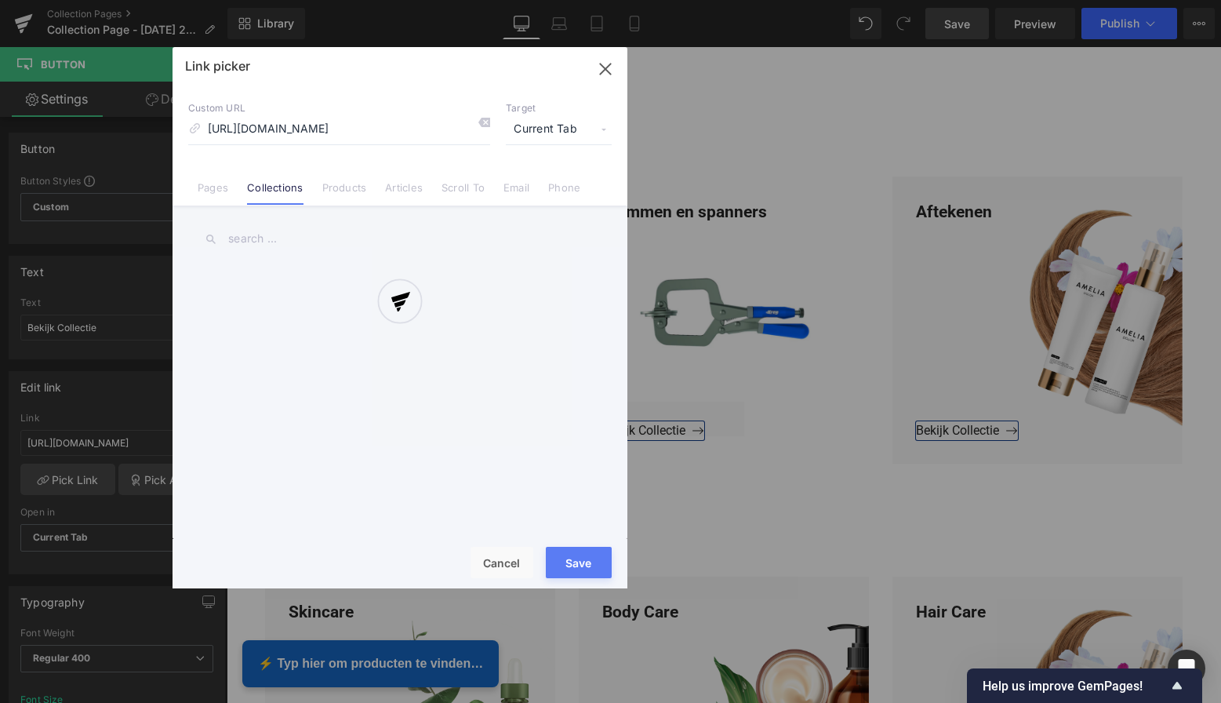
scroll to position [0, 12]
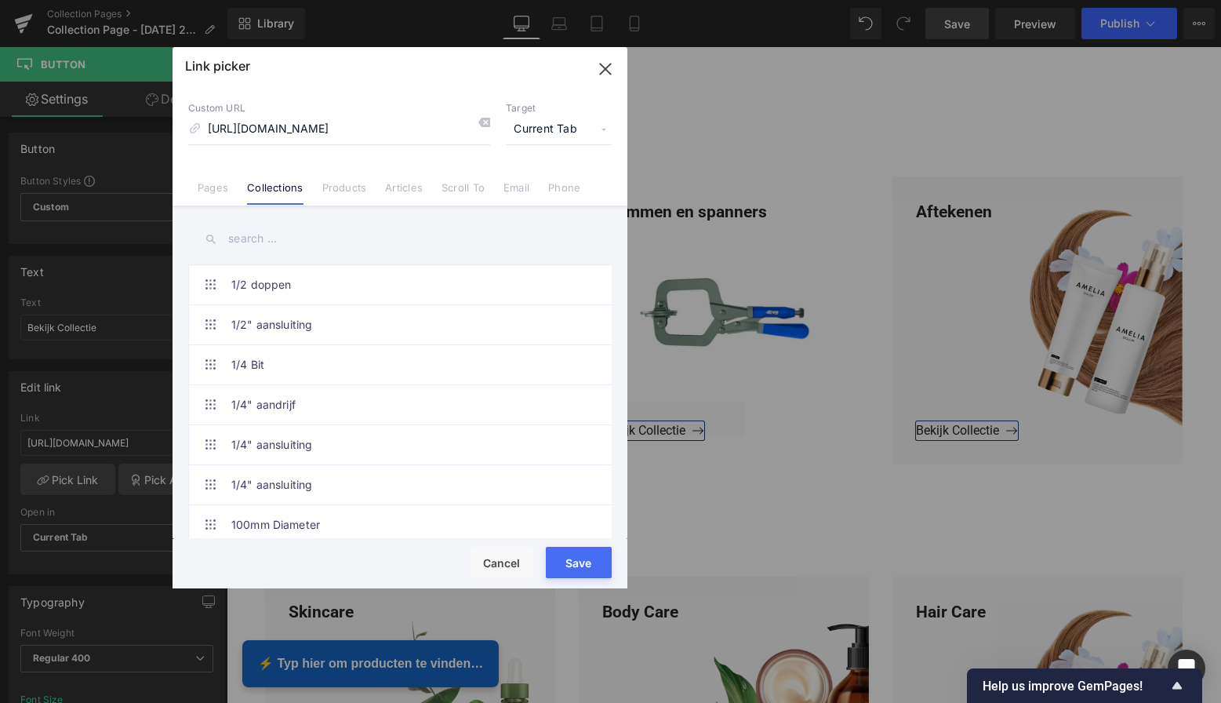
click at [580, 564] on button "Save" at bounding box center [579, 562] width 66 height 31
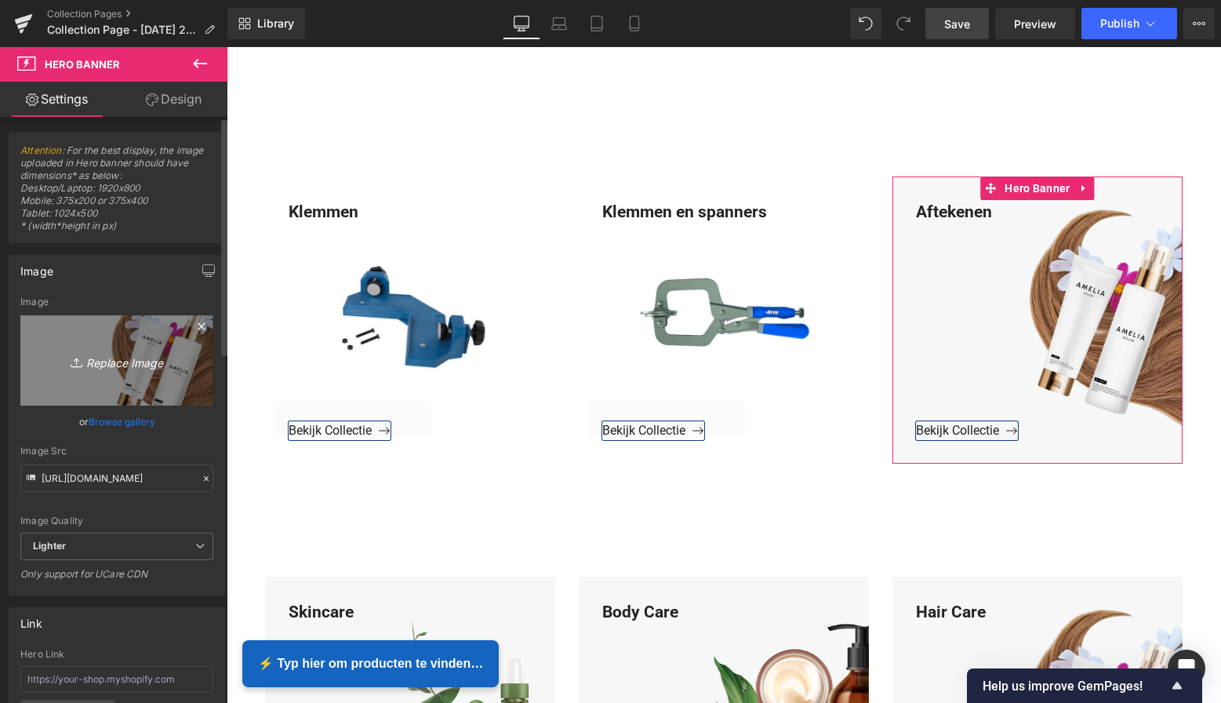
click at [139, 360] on icon "Replace Image" at bounding box center [116, 361] width 125 height 20
type input "C:\fakepath\Groen Modern Doe-het-zelf Instagram Stories (800 x 800 px)-3.png"
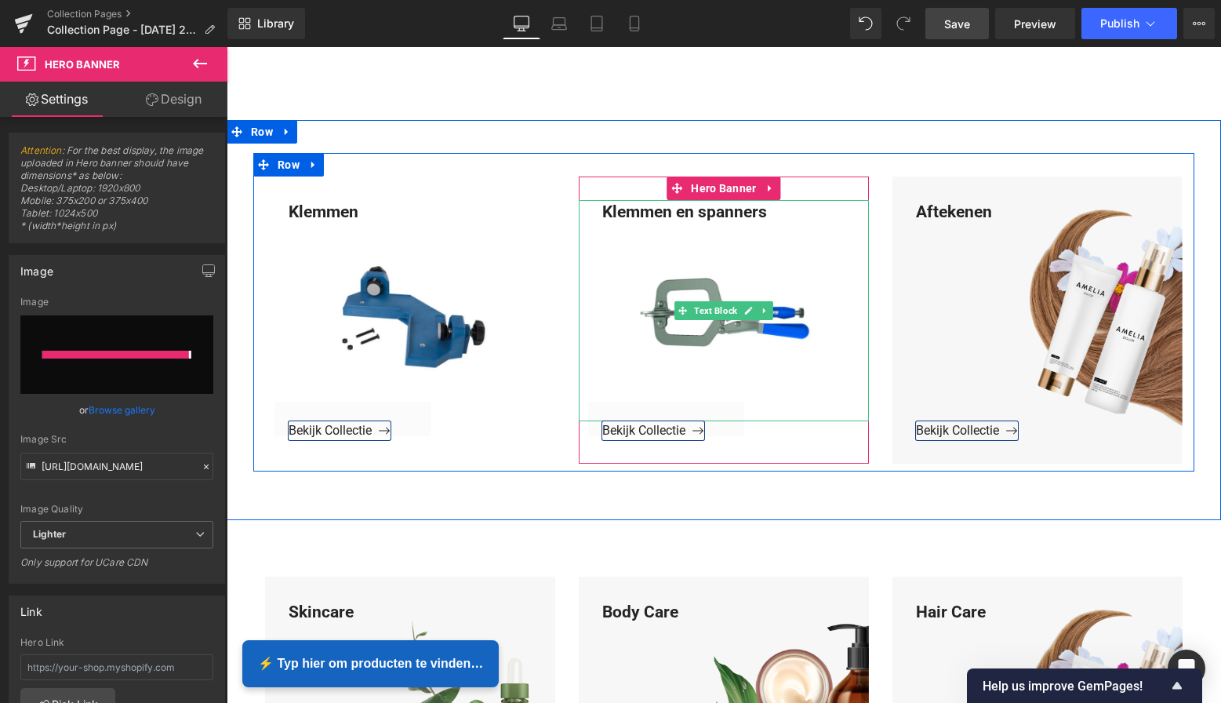
type input "[URL][DOMAIN_NAME]"
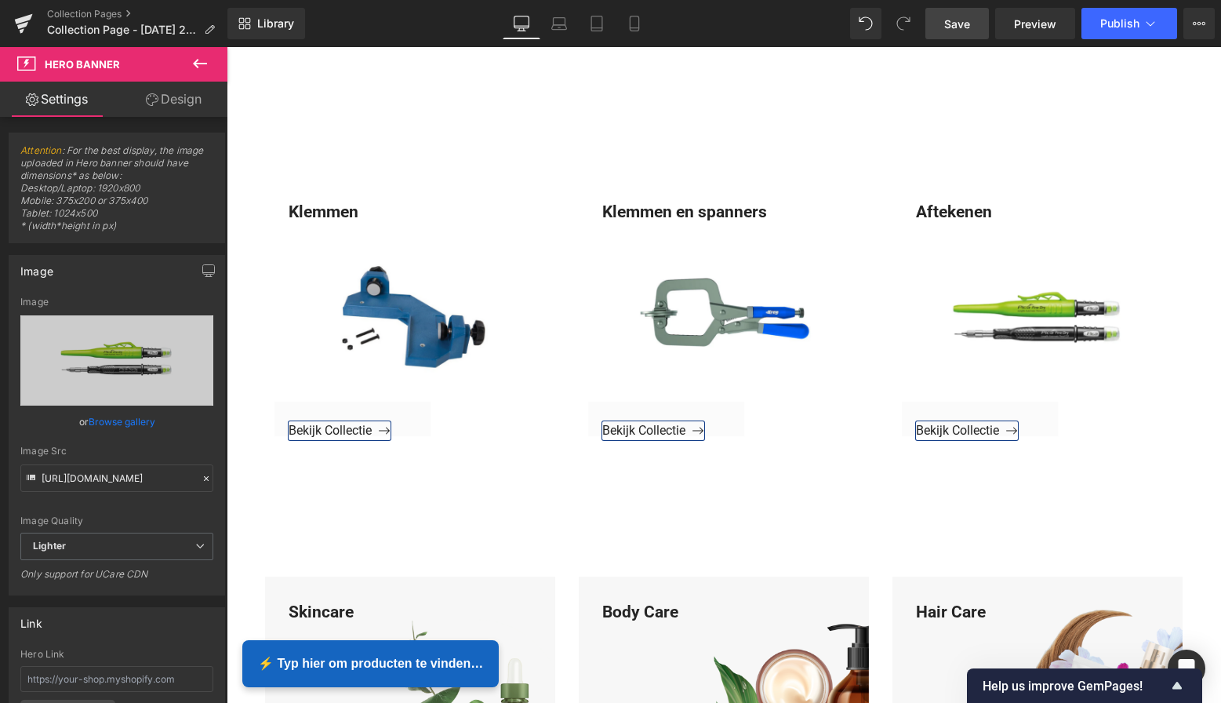
click at [954, 27] on span "Save" at bounding box center [957, 24] width 26 height 16
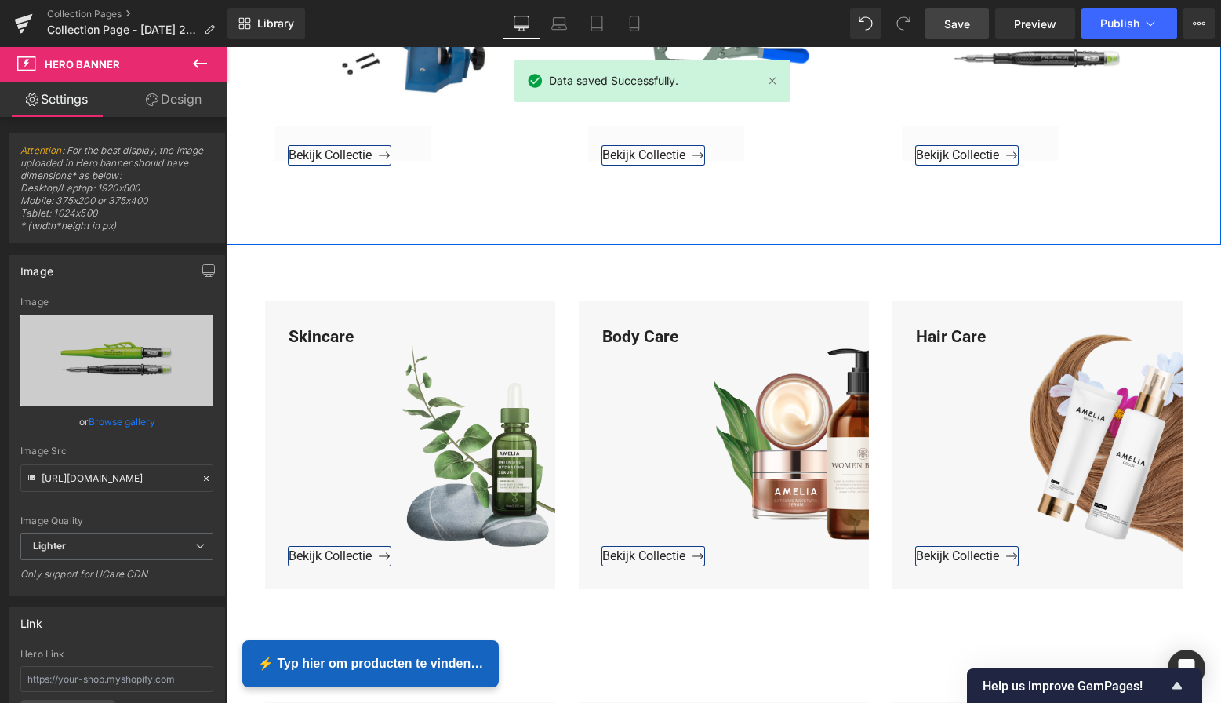
scroll to position [3076, 0]
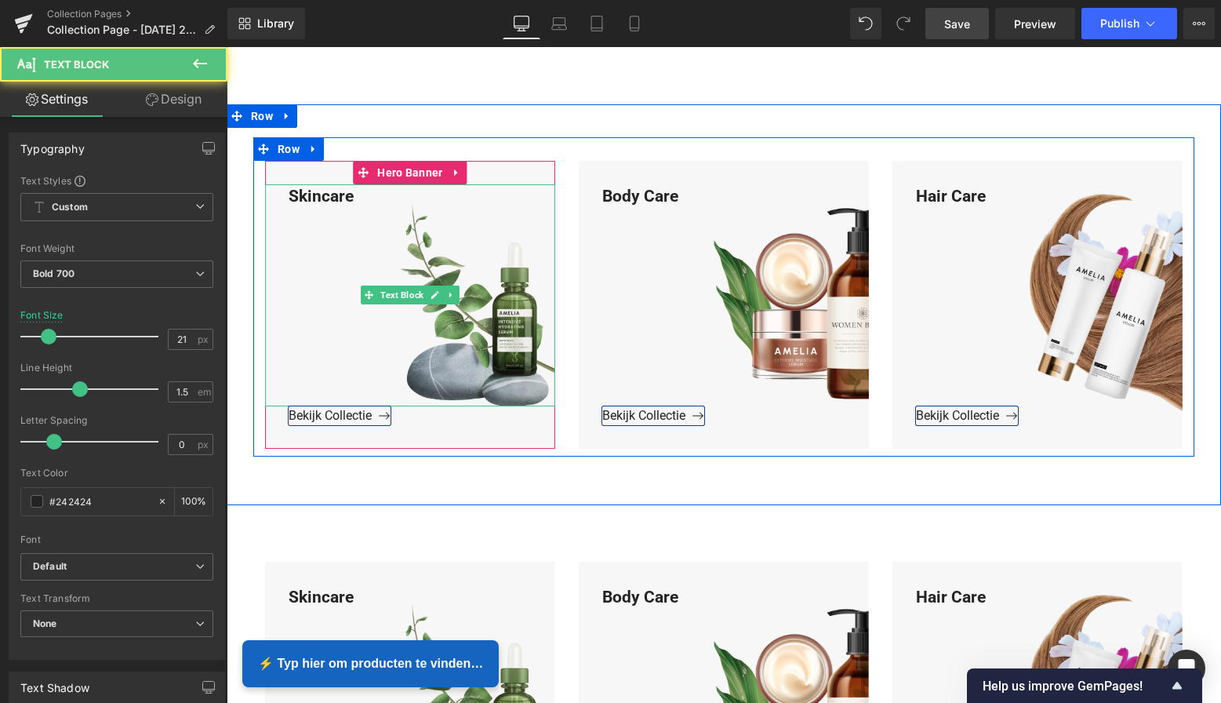
click at [360, 194] on div "Skincare" at bounding box center [410, 295] width 290 height 222
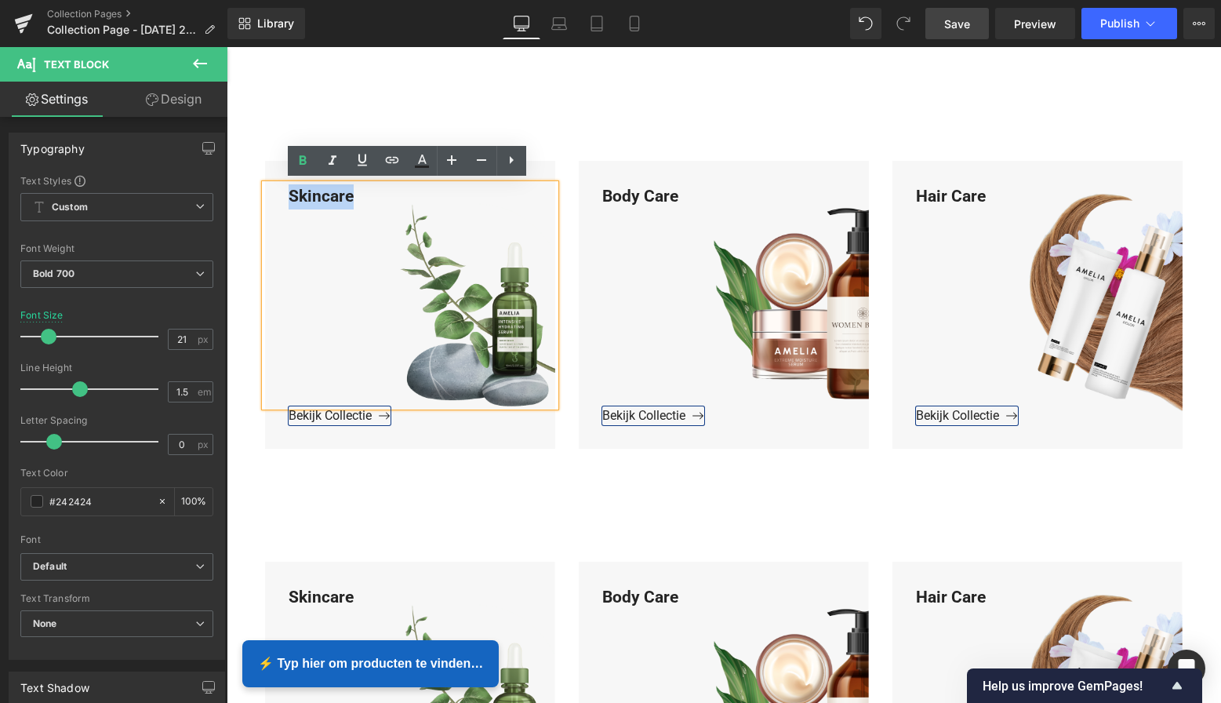
drag, startPoint x: 360, startPoint y: 193, endPoint x: 269, endPoint y: 199, distance: 91.2
click at [268, 199] on div "Skincare" at bounding box center [410, 295] width 290 height 222
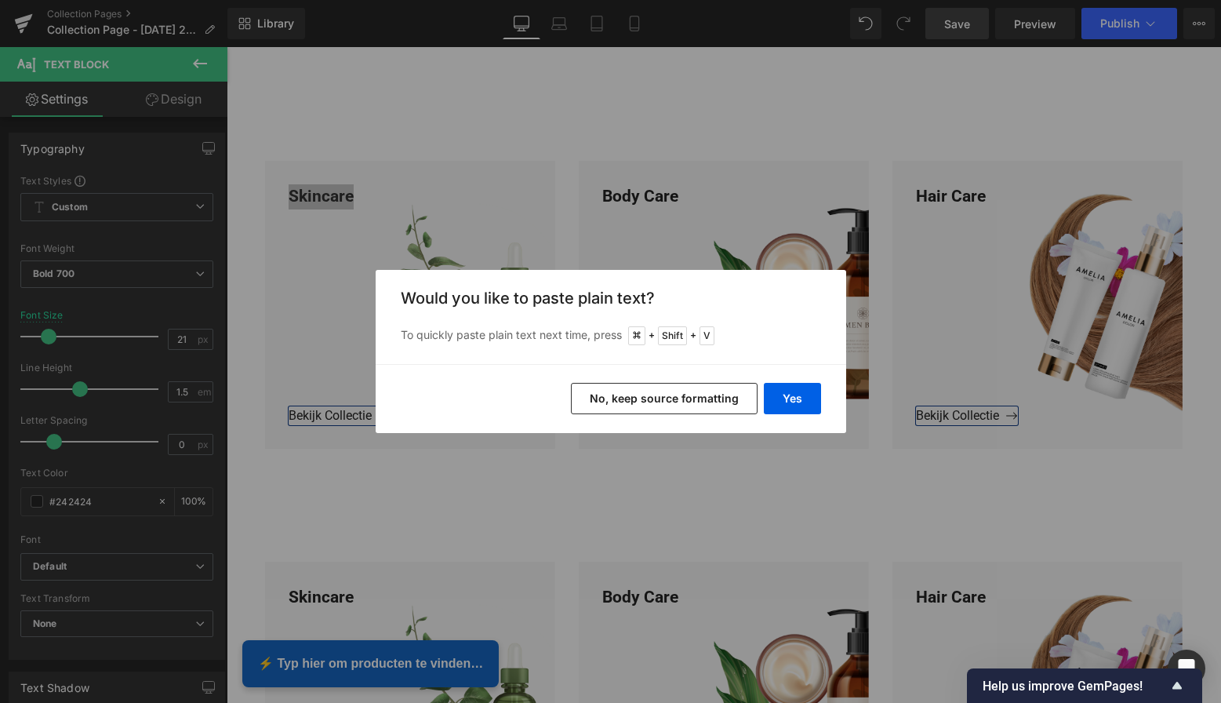
click at [821, 409] on div "Yes No, keep source formatting" at bounding box center [611, 398] width 471 height 69
click at [805, 406] on button "Yes" at bounding box center [792, 398] width 57 height 31
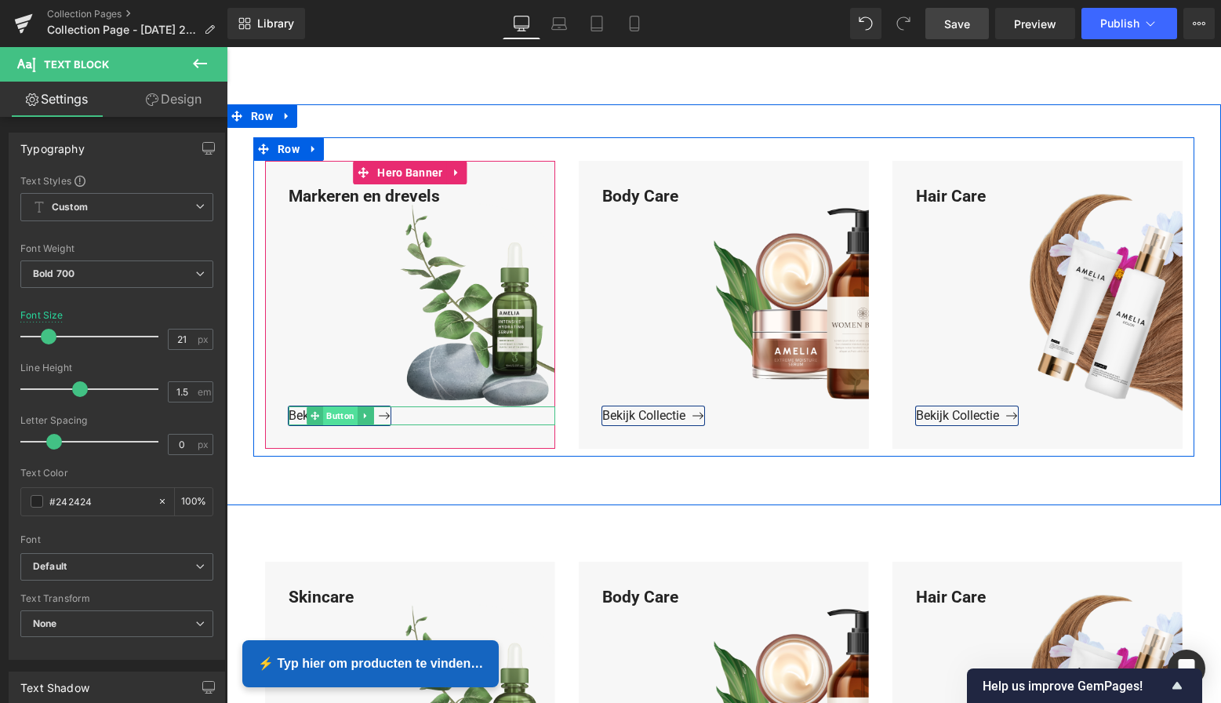
scroll to position [3071, 0]
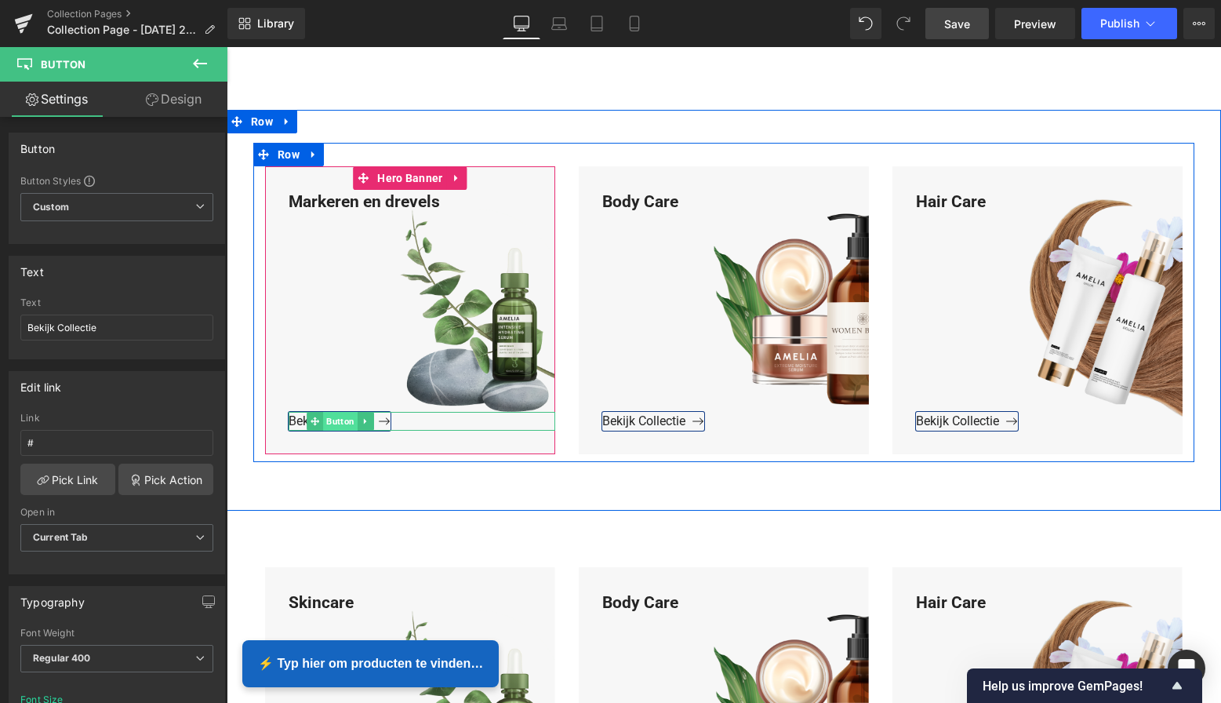
click at [338, 420] on span "Button" at bounding box center [340, 421] width 35 height 19
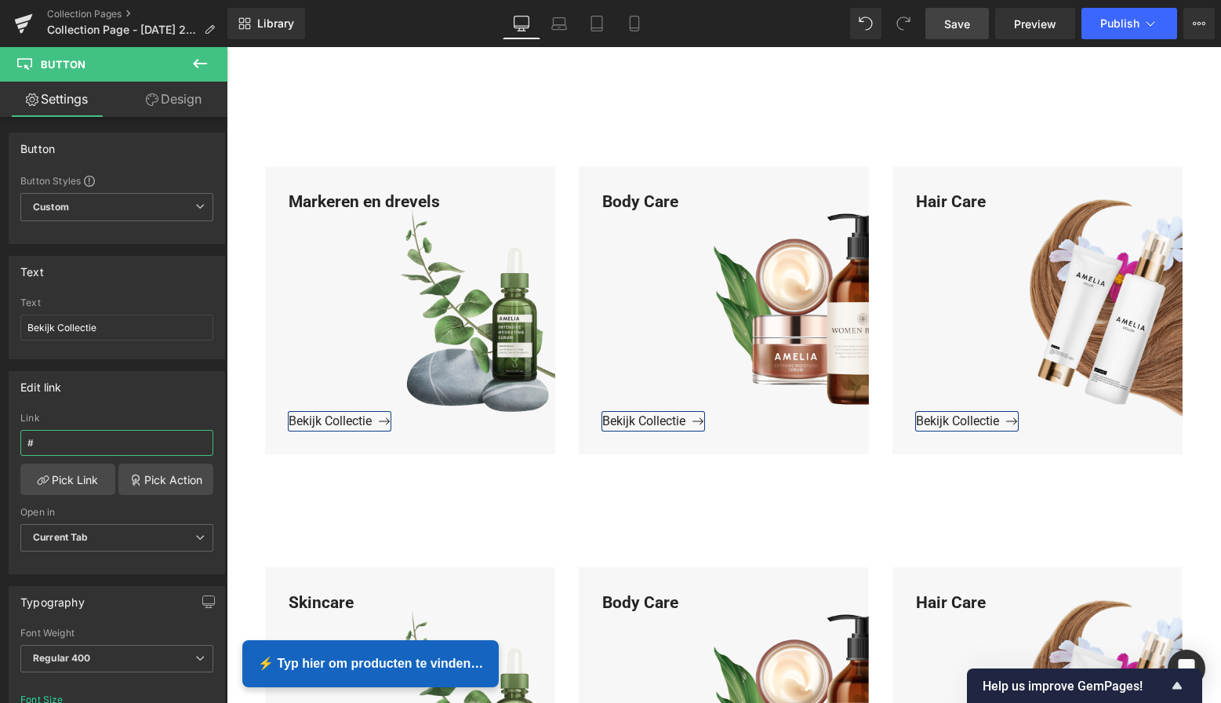
drag, startPoint x: 51, startPoint y: 442, endPoint x: -24, endPoint y: 442, distance: 75.3
click at [0, 442] on html "Button You are previewing how the will restyle your page. You can not edit Elem…" at bounding box center [610, 351] width 1221 height 703
paste input "[URL][DOMAIN_NAME]"
type input "[URL][DOMAIN_NAME]"
click at [52, 475] on link "Pick Link" at bounding box center [67, 478] width 95 height 31
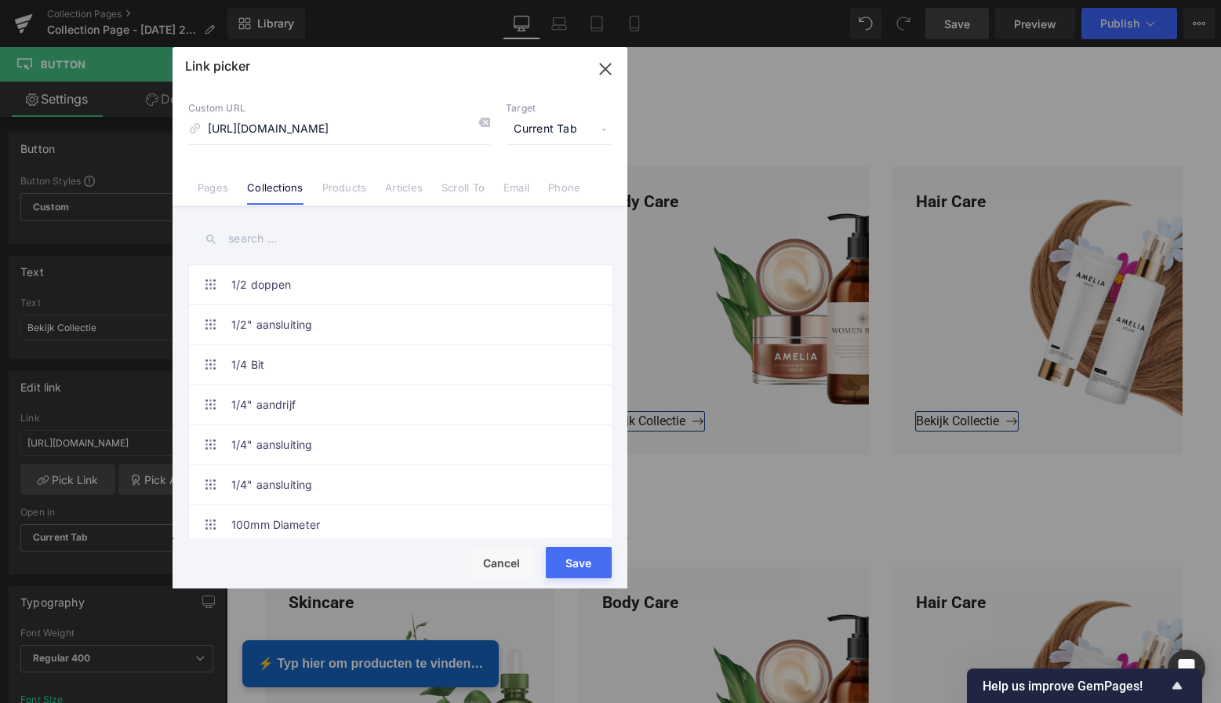
click at [588, 559] on button "Save" at bounding box center [579, 562] width 66 height 31
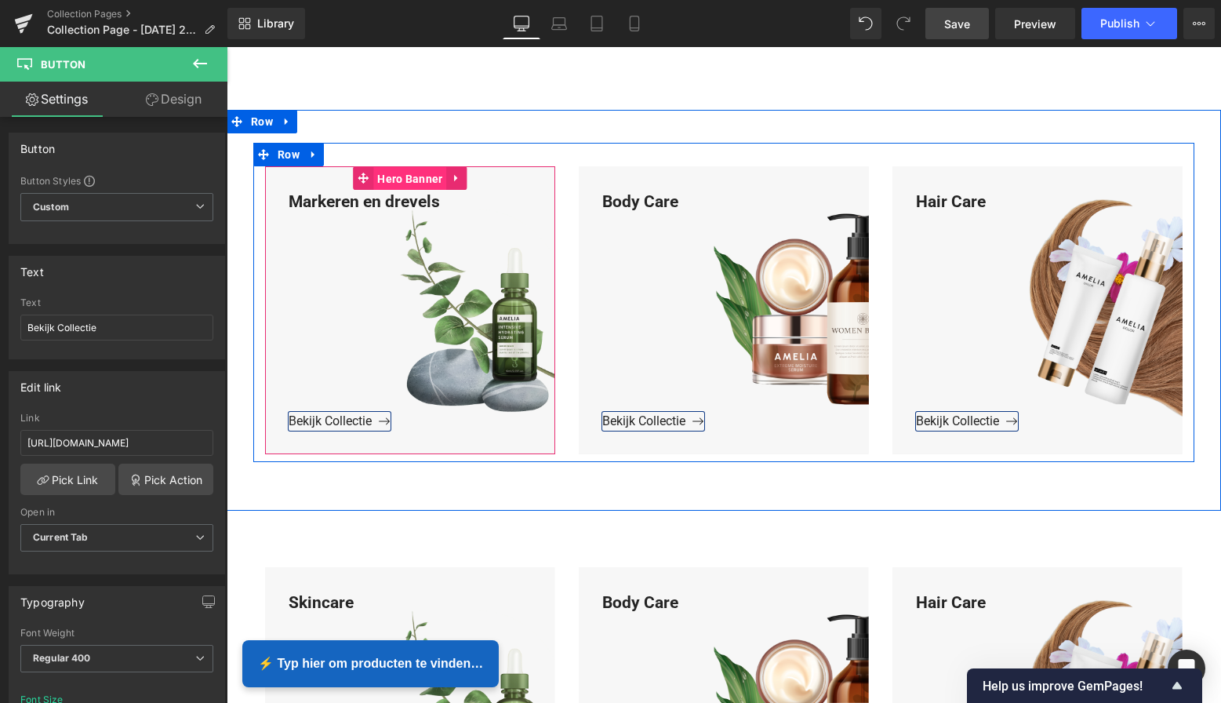
click at [404, 178] on span "Hero Banner" at bounding box center [409, 179] width 73 height 24
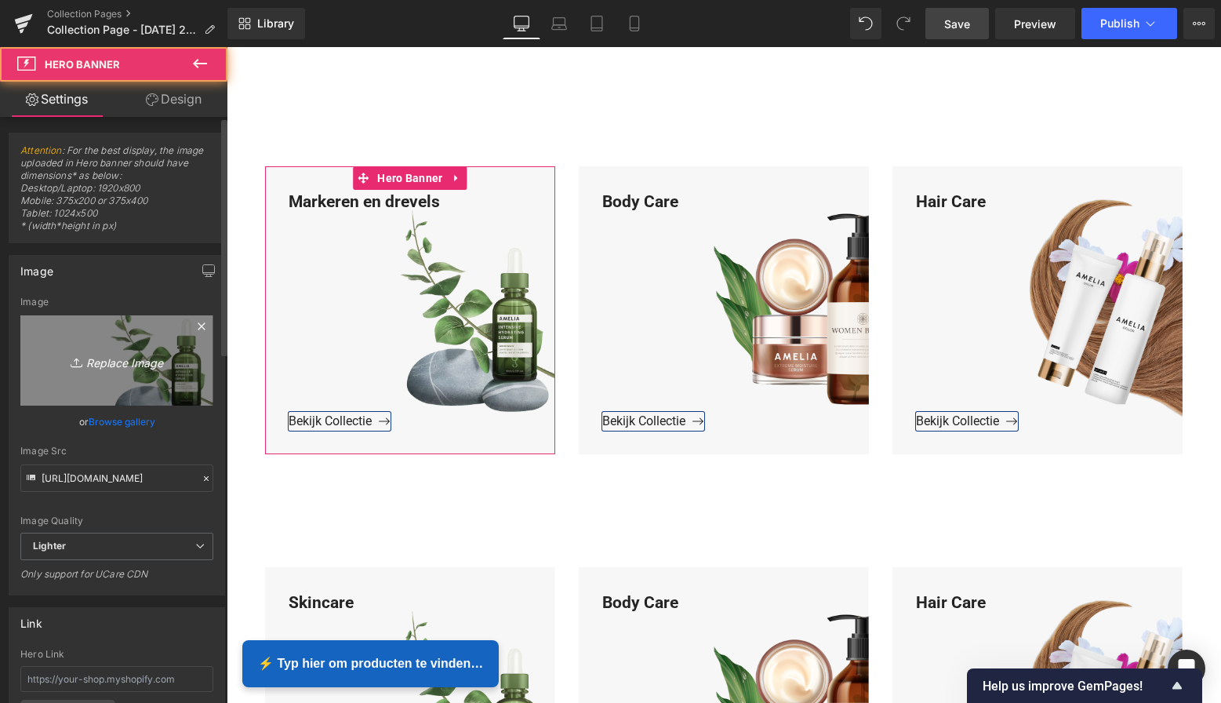
click at [127, 352] on icon "Replace Image" at bounding box center [116, 361] width 125 height 20
type input "C:\fakepath\Groen Modern Doe-het-zelf Instagram Stories (800 x 800 px)-3.png"
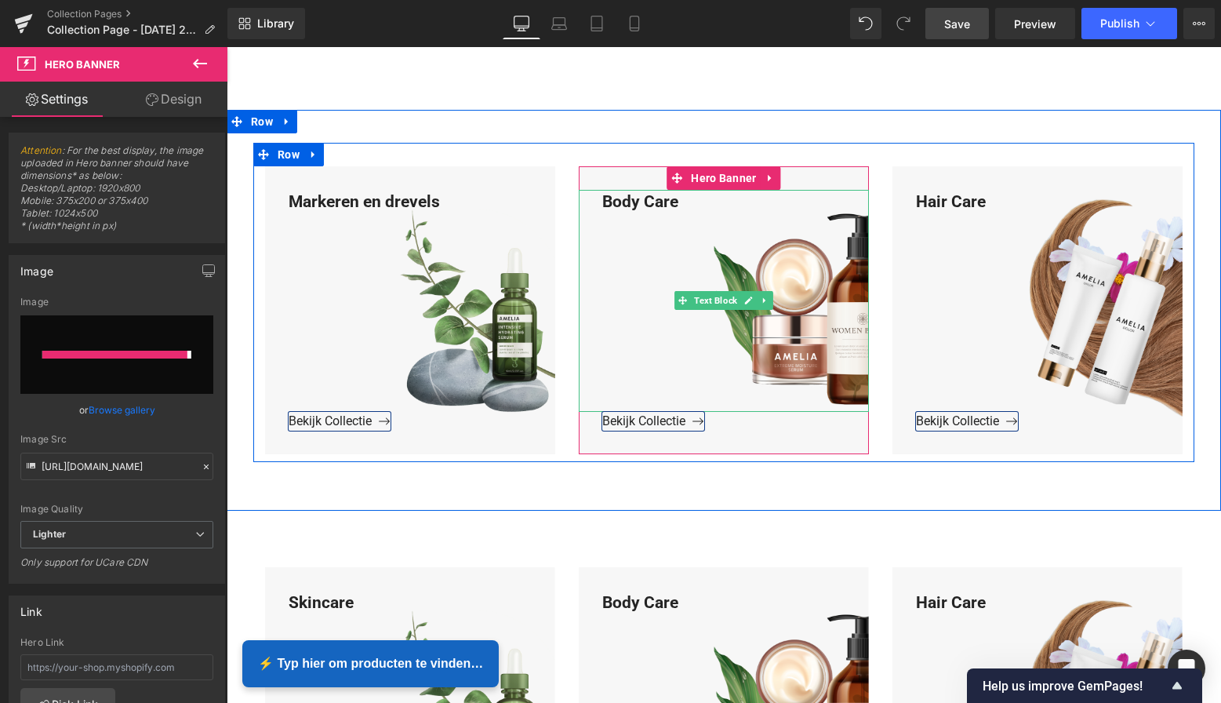
type input "[URL][DOMAIN_NAME]"
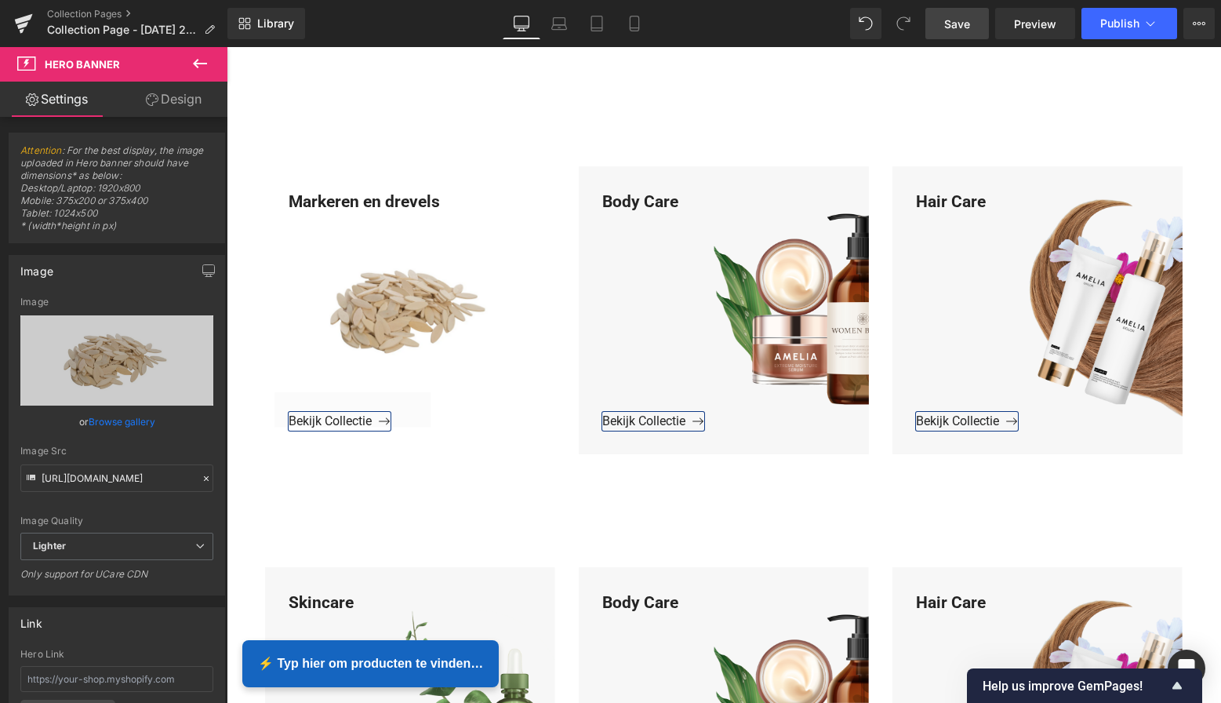
click at [960, 24] on span "Save" at bounding box center [957, 24] width 26 height 16
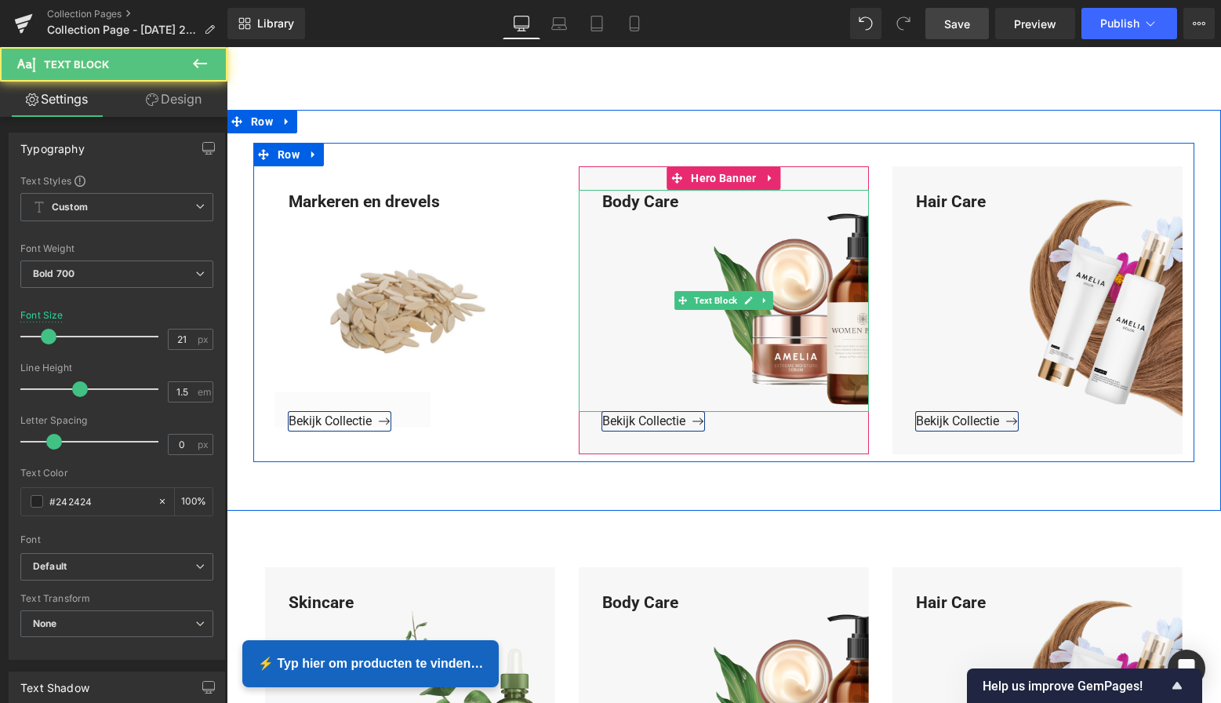
click at [678, 202] on div "Body Care" at bounding box center [724, 301] width 290 height 222
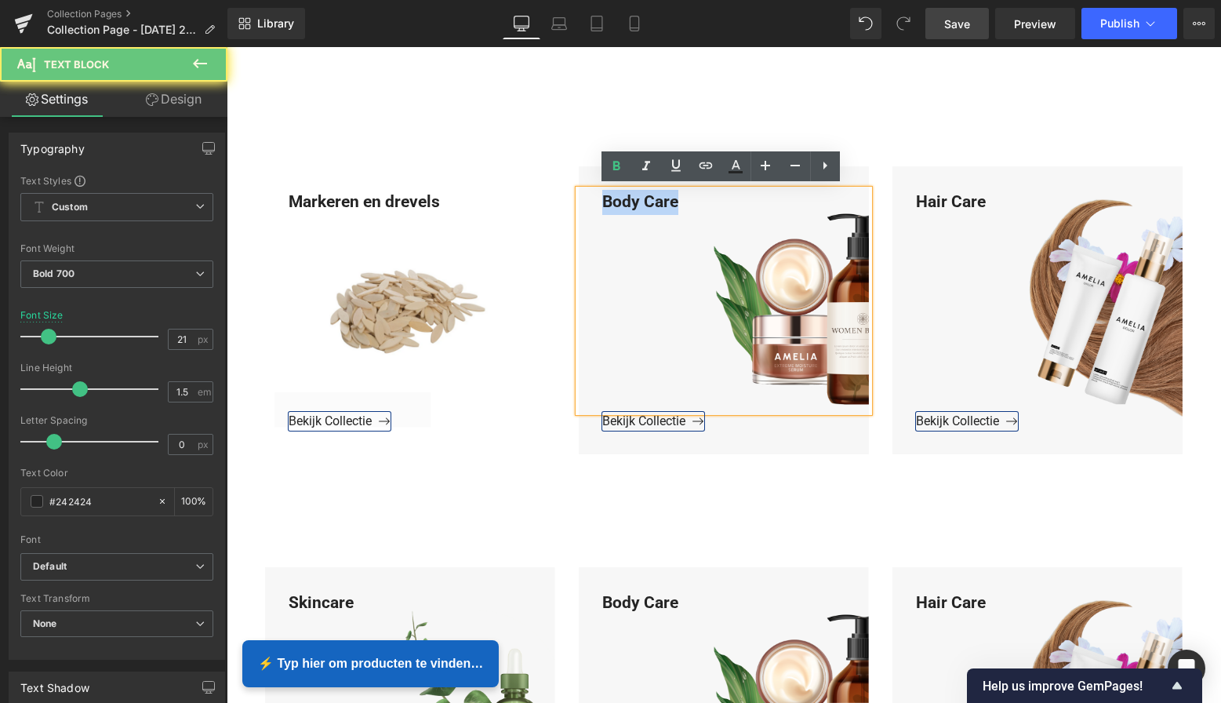
drag, startPoint x: 679, startPoint y: 199, endPoint x: 597, endPoint y: 198, distance: 82.3
click at [596, 198] on div "Body Care" at bounding box center [724, 301] width 290 height 222
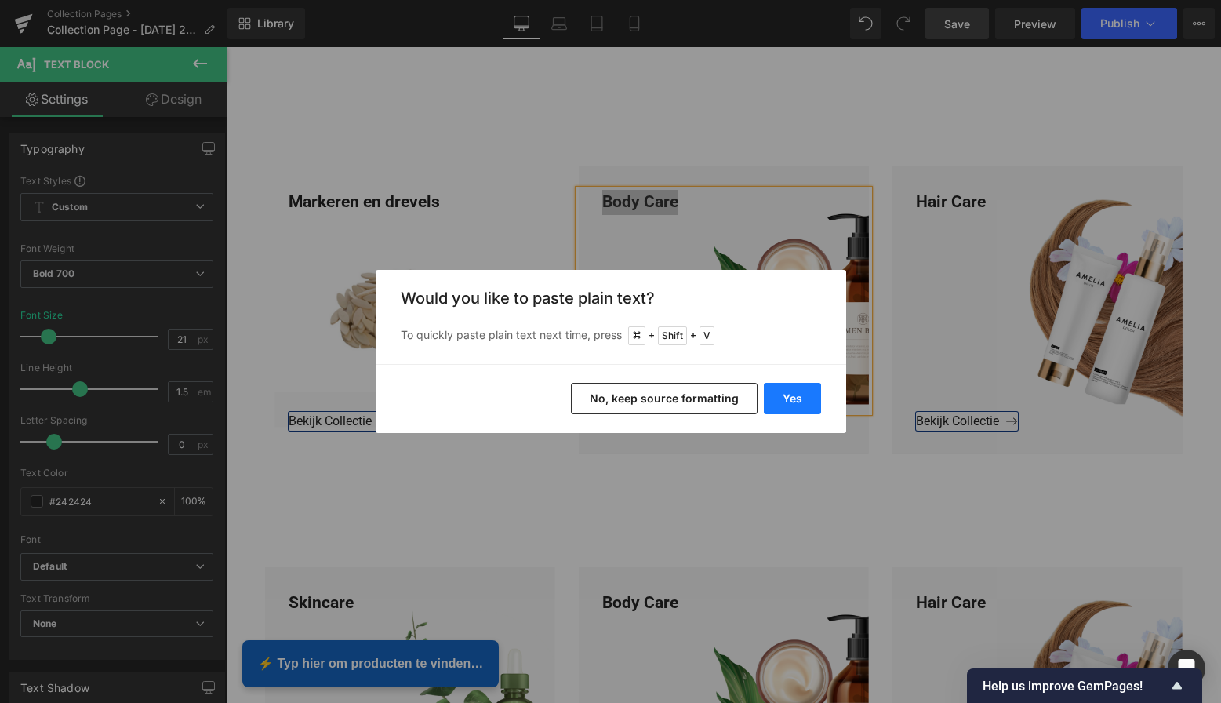
click at [789, 390] on button "Yes" at bounding box center [792, 398] width 57 height 31
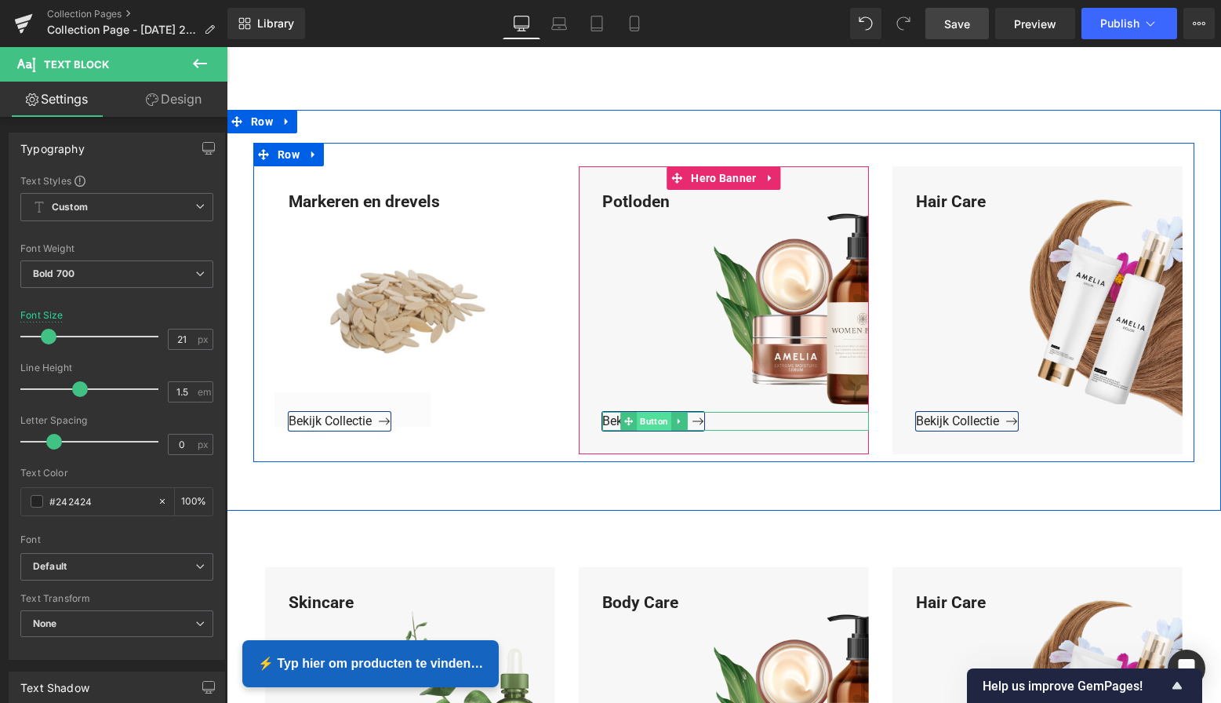
click at [652, 416] on span "Button" at bounding box center [654, 421] width 35 height 19
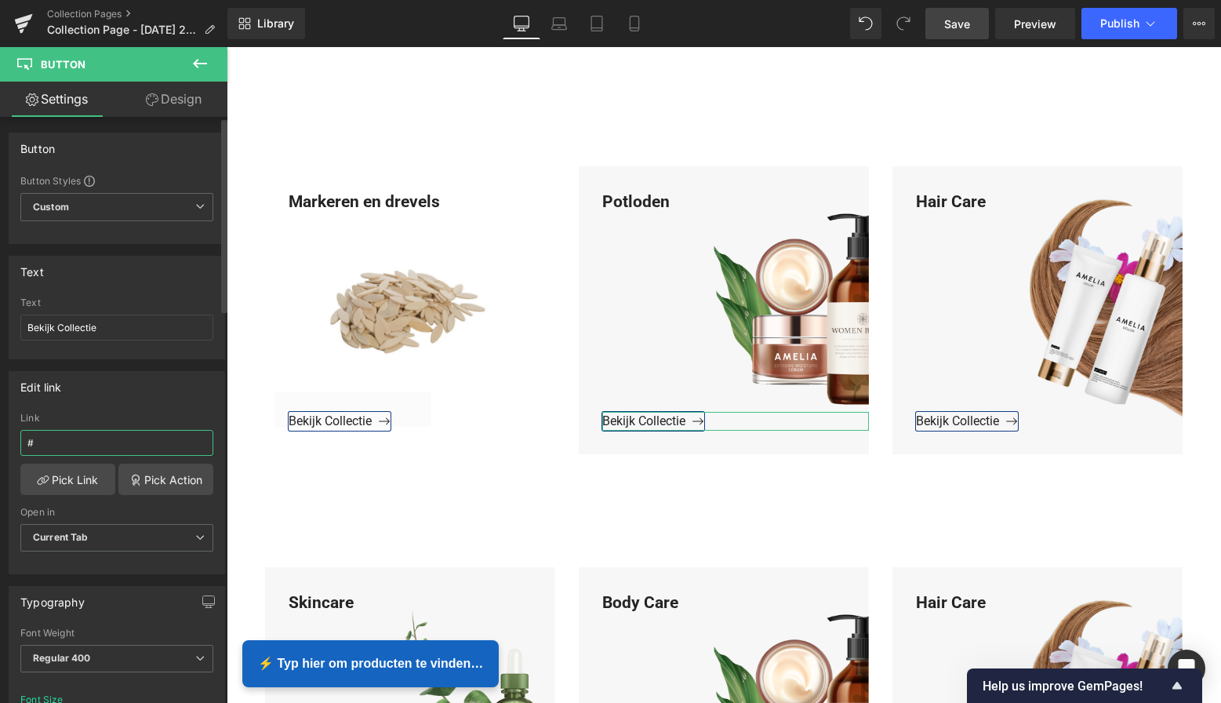
click at [53, 447] on input "#" at bounding box center [116, 443] width 193 height 26
drag, startPoint x: 53, startPoint y: 446, endPoint x: 12, endPoint y: 457, distance: 42.2
click at [0, 445] on html "Button You are previewing how the will restyle your page. You can not edit Elem…" at bounding box center [610, 351] width 1221 height 703
paste input "[URL][DOMAIN_NAME]"
type input "[URL][DOMAIN_NAME]"
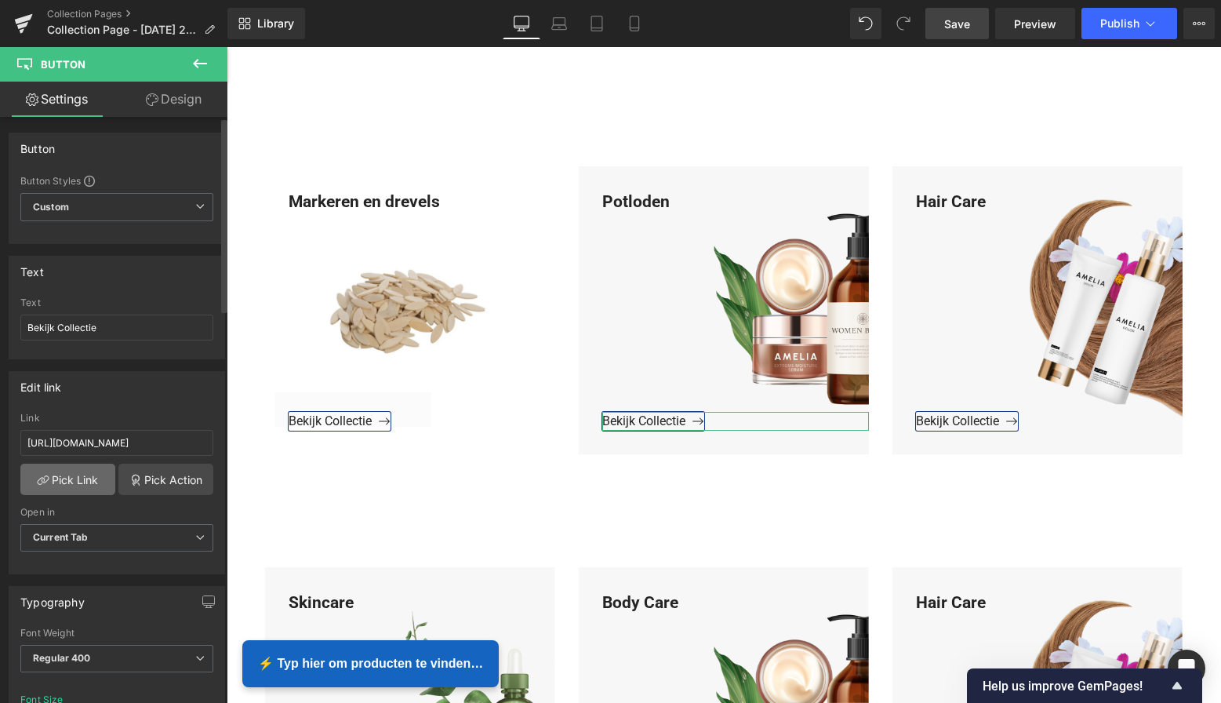
click at [50, 482] on link "Pick Link" at bounding box center [67, 478] width 95 height 31
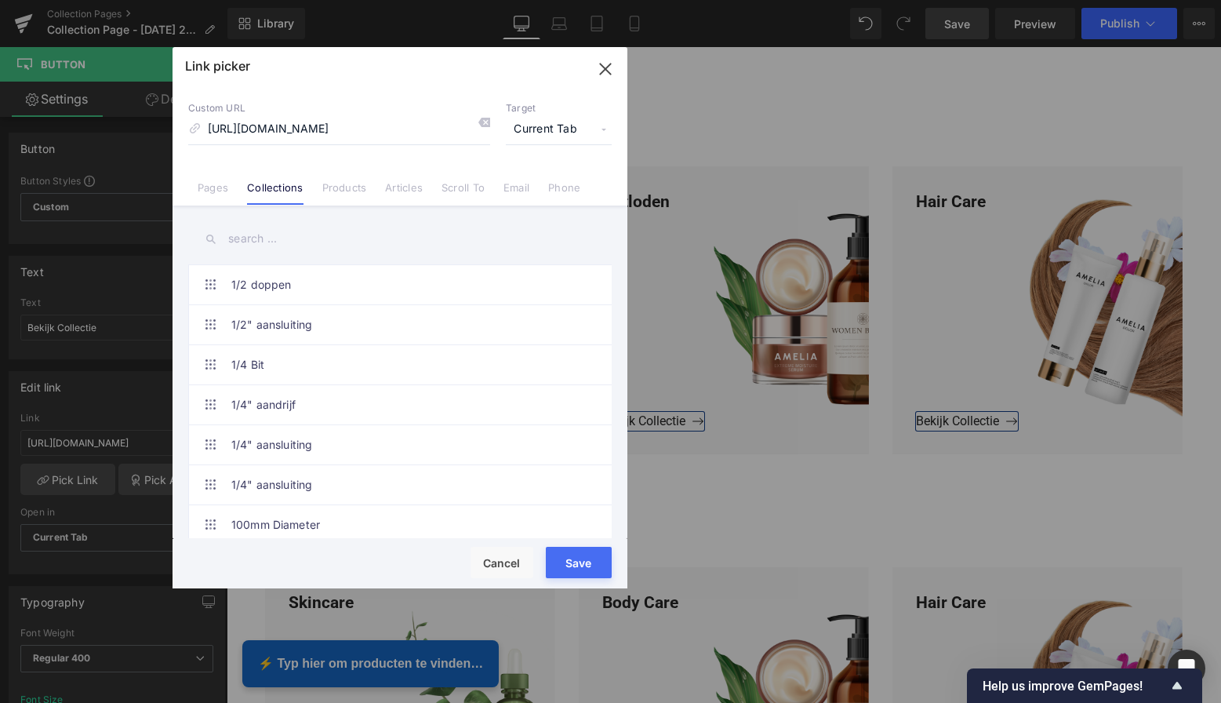
click at [581, 561] on button "Save" at bounding box center [579, 562] width 66 height 31
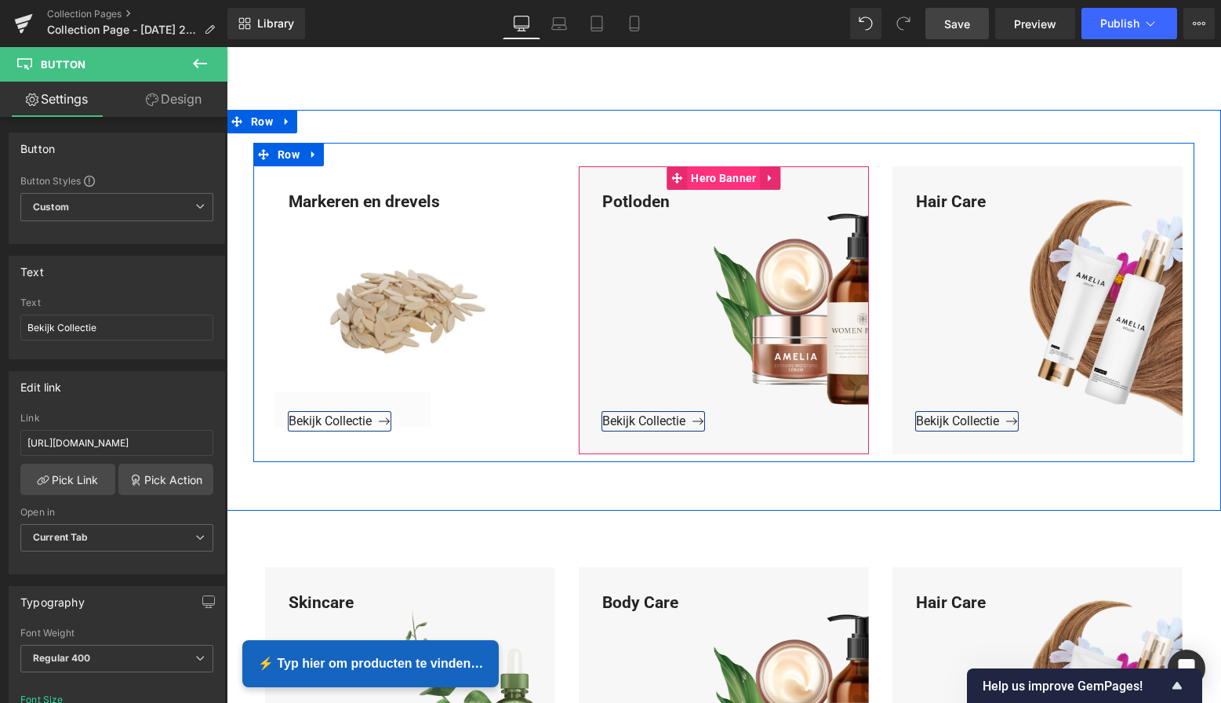
click at [724, 176] on span "Hero Banner" at bounding box center [723, 178] width 73 height 24
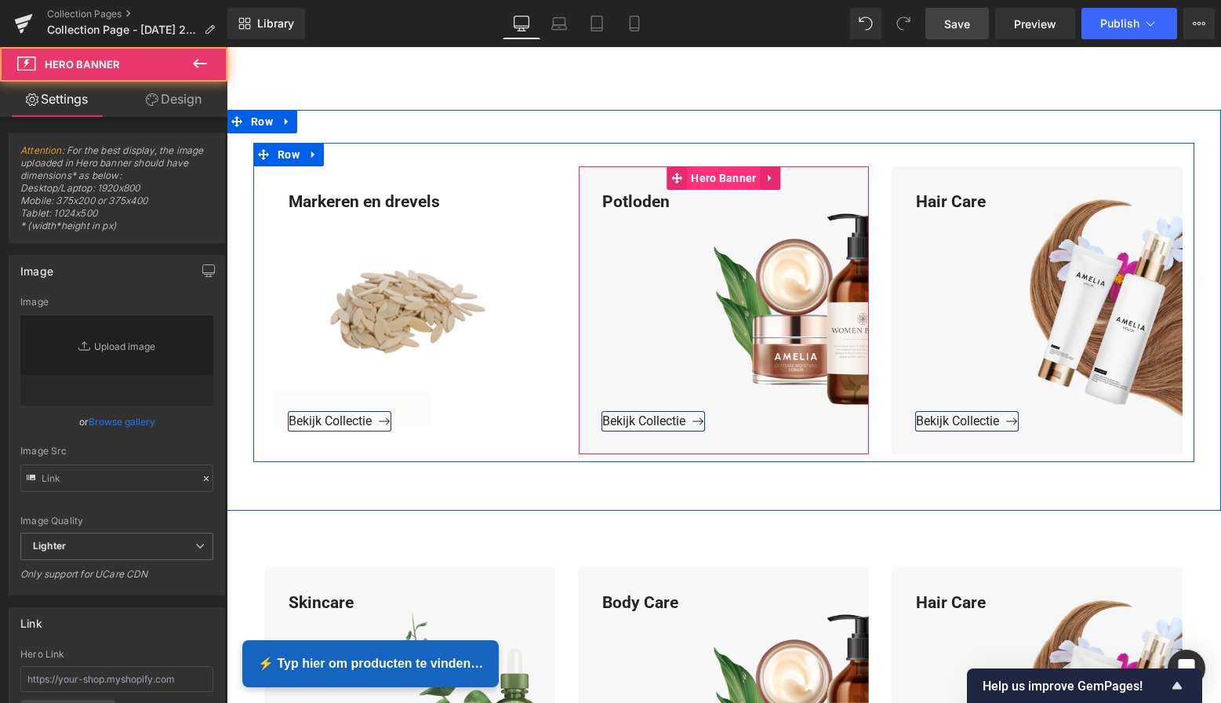
type input "[URL][DOMAIN_NAME]"
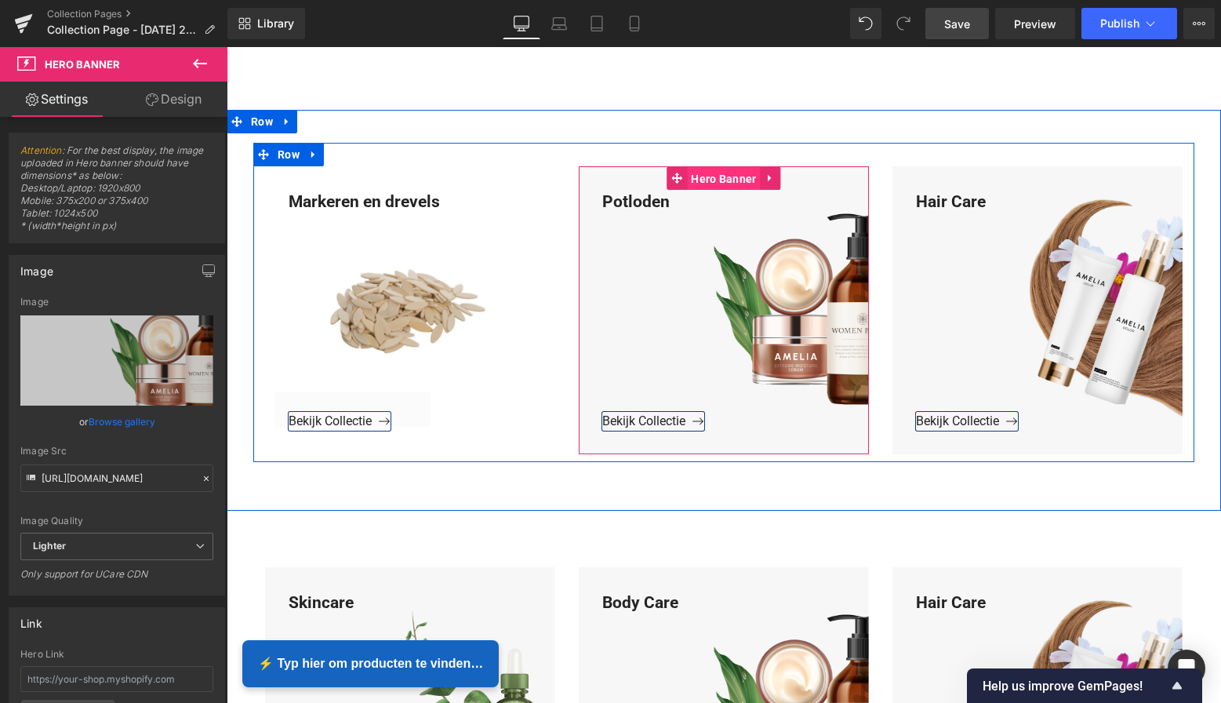
click at [720, 180] on span "Hero Banner" at bounding box center [723, 179] width 73 height 24
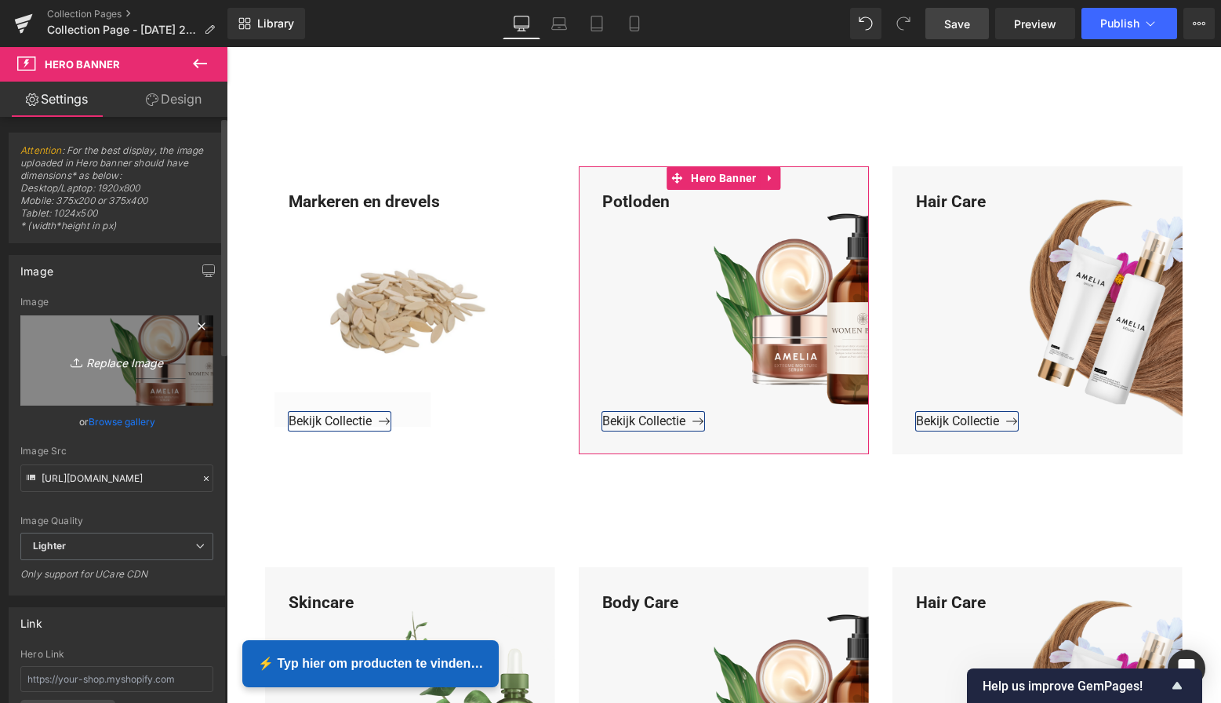
click at [128, 356] on icon "Replace Image" at bounding box center [116, 361] width 125 height 20
type input "C:\fakepath\Groen Modern Doe-het-zelf Instagram Stories (800 x 800 px)-3.png"
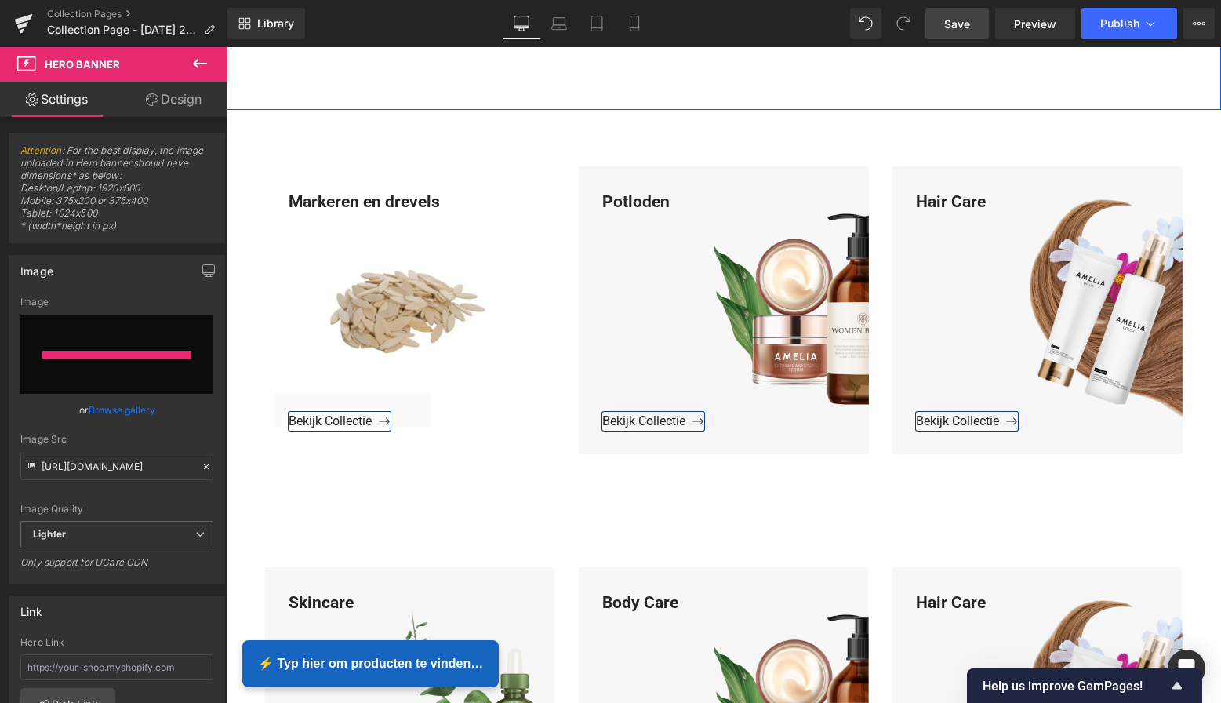
type input "[URL][DOMAIN_NAME]"
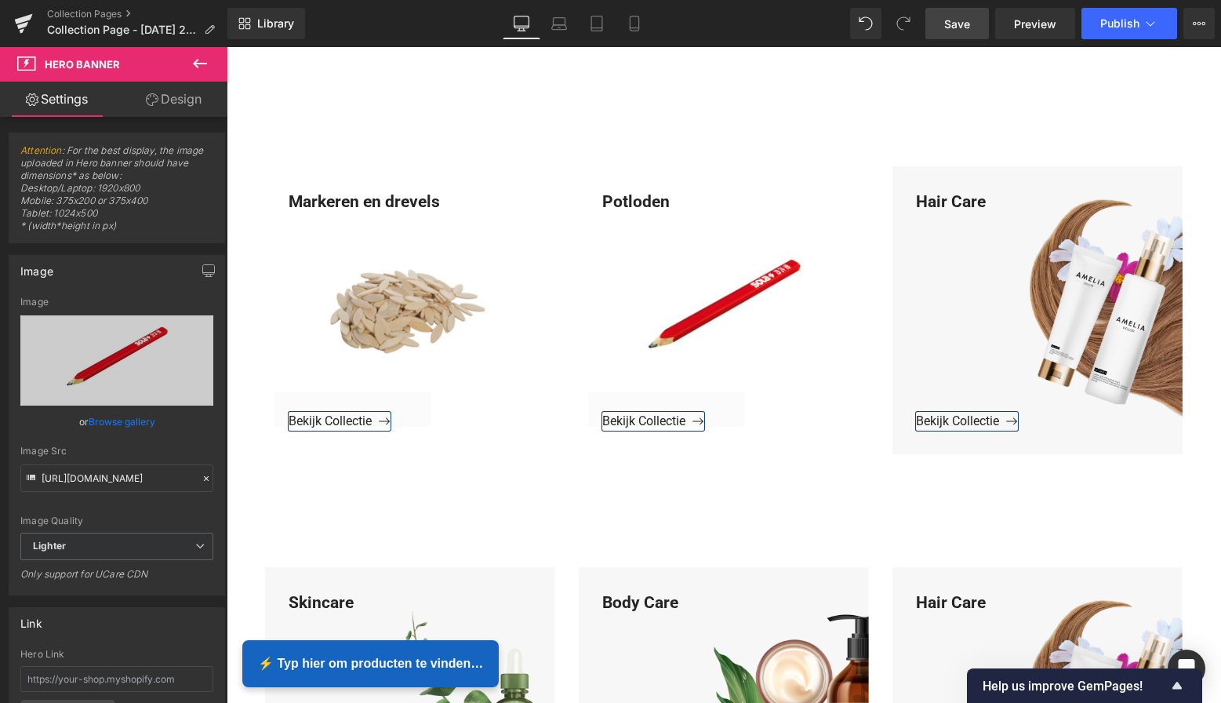
click at [969, 31] on span "Save" at bounding box center [957, 24] width 26 height 16
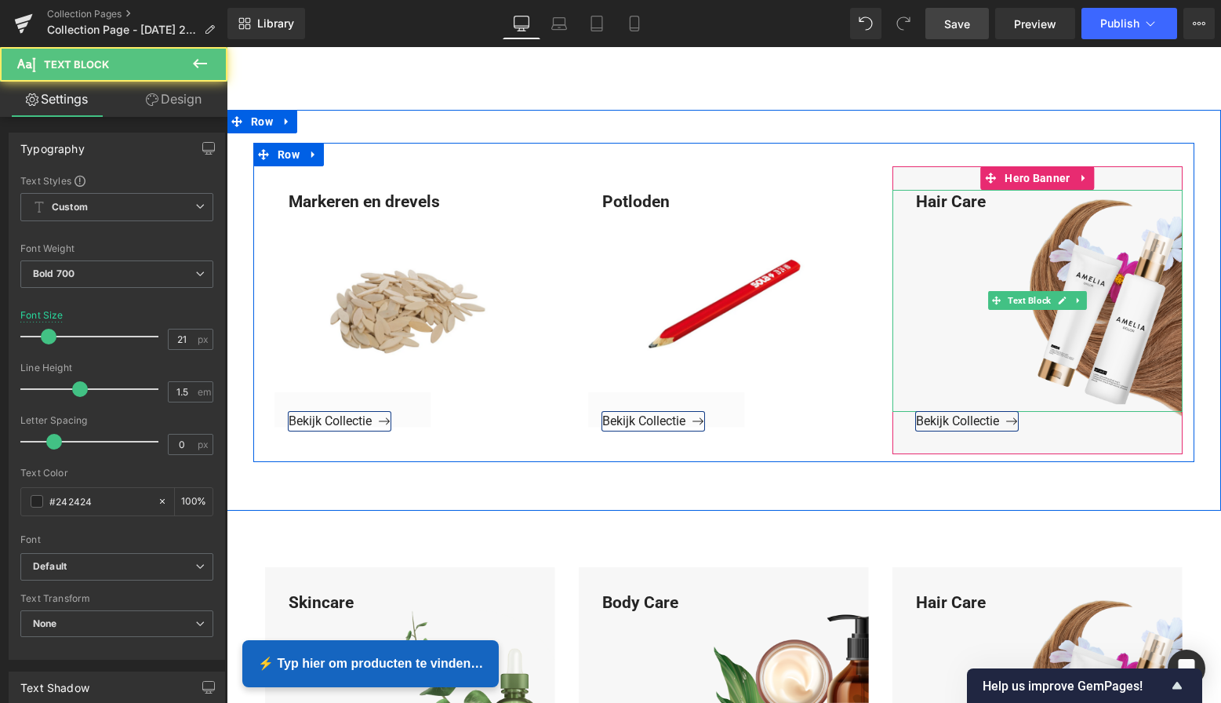
click at [987, 201] on div "Hair Care" at bounding box center [1037, 301] width 290 height 222
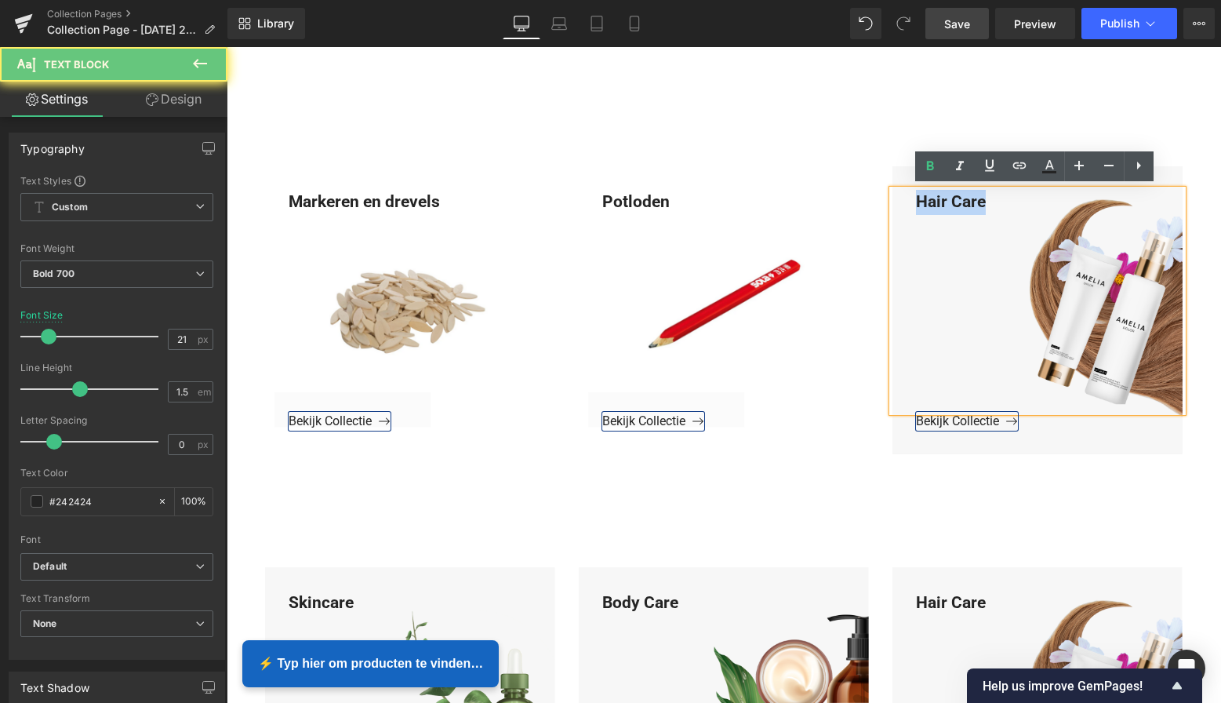
drag, startPoint x: 986, startPoint y: 200, endPoint x: 894, endPoint y: 198, distance: 91.8
click at [894, 198] on div "Hair Care" at bounding box center [1037, 301] width 290 height 222
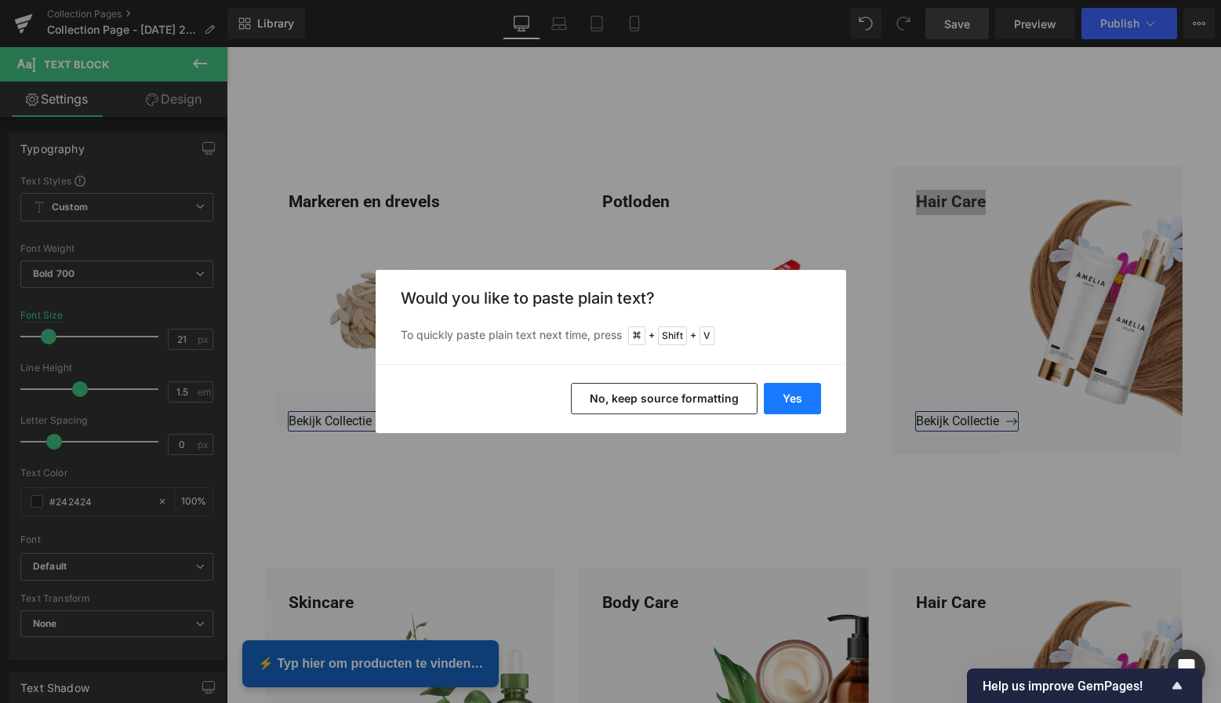
click at [787, 392] on button "Yes" at bounding box center [792, 398] width 57 height 31
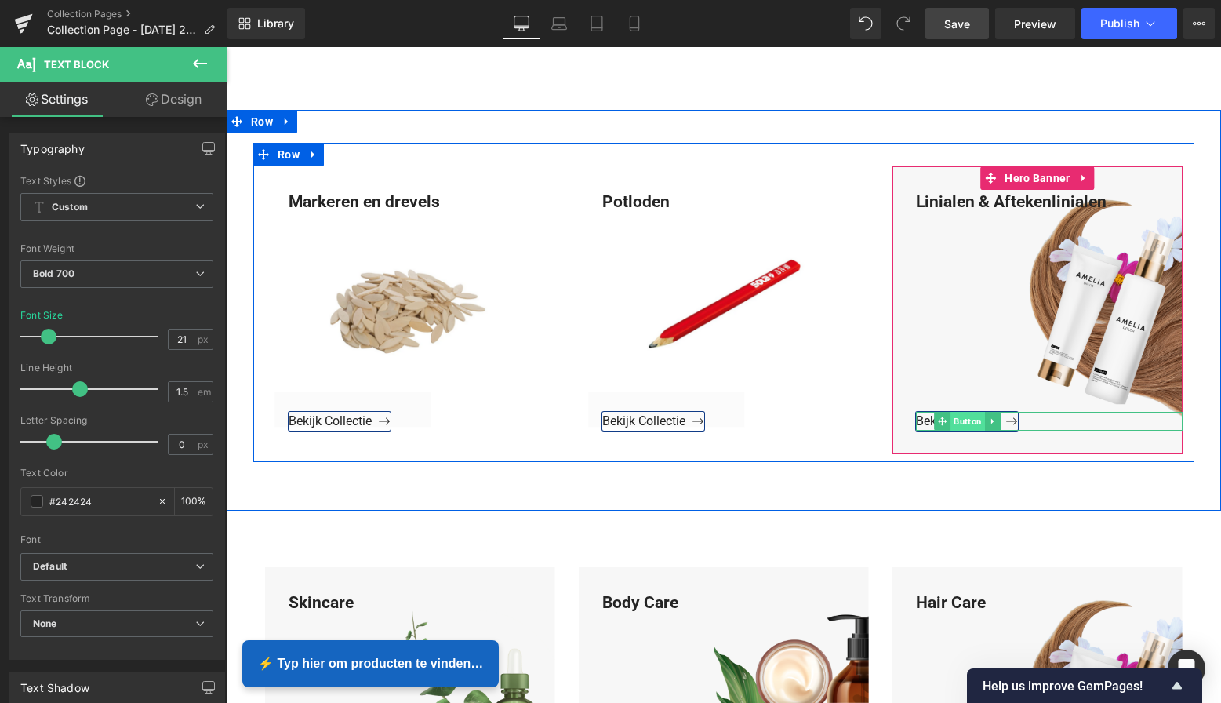
click at [967, 419] on span "Button" at bounding box center [967, 421] width 35 height 19
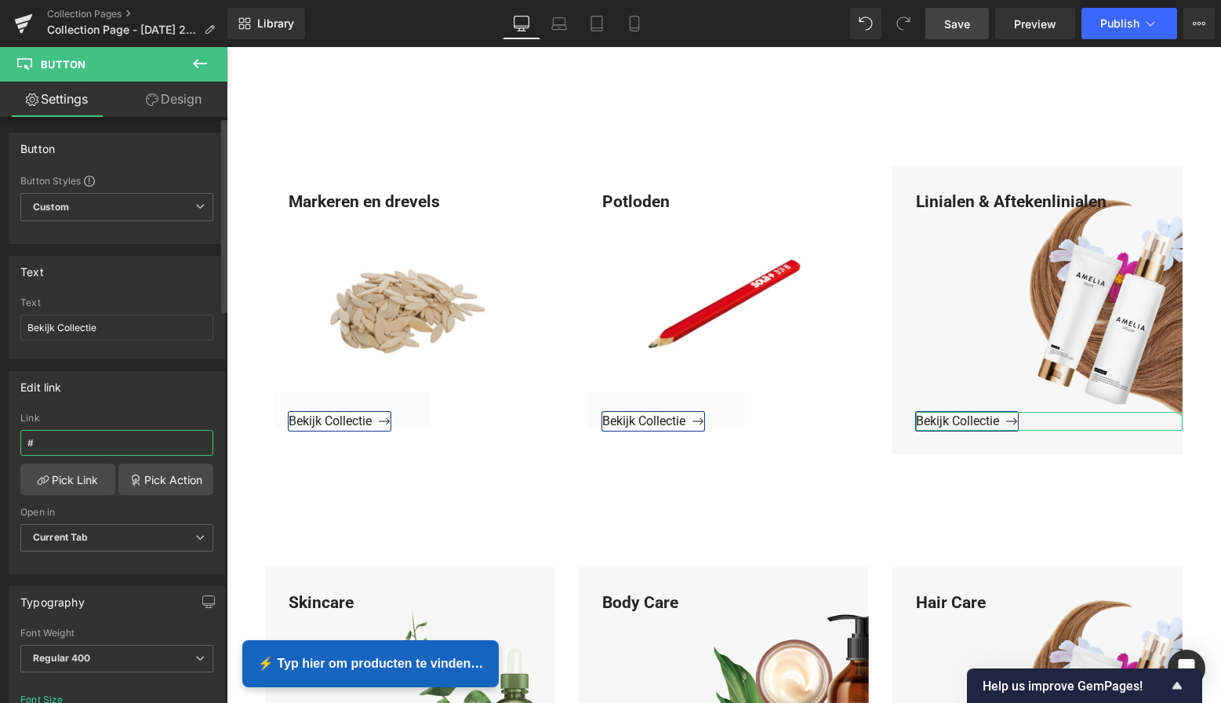
drag, startPoint x: 45, startPoint y: 440, endPoint x: 0, endPoint y: 433, distance: 46.0
click at [0, 433] on div "Edit link # Link # Pick Link Pick Action Current Tab New Tab Open in Current Ta…" at bounding box center [117, 466] width 234 height 215
paste input "[URL][DOMAIN_NAME]"
type input "[URL][DOMAIN_NAME]"
click at [63, 474] on link "Pick Link" at bounding box center [67, 478] width 95 height 31
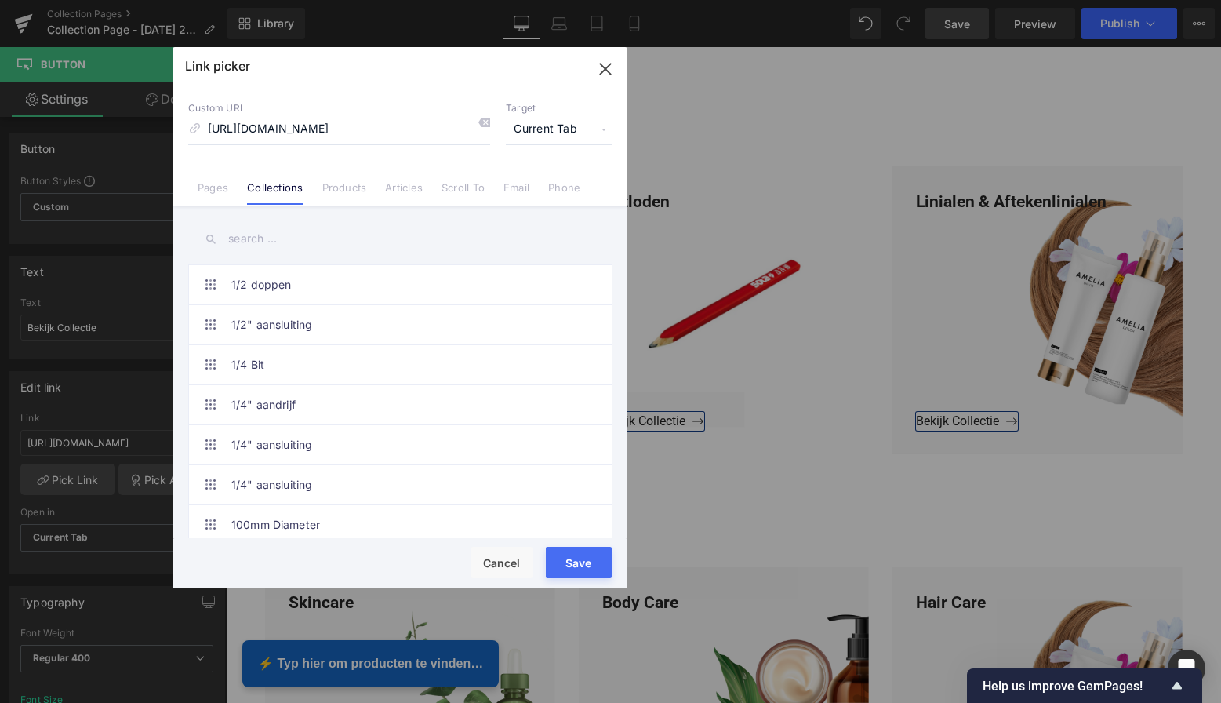
click at [576, 561] on button "Save" at bounding box center [579, 562] width 66 height 31
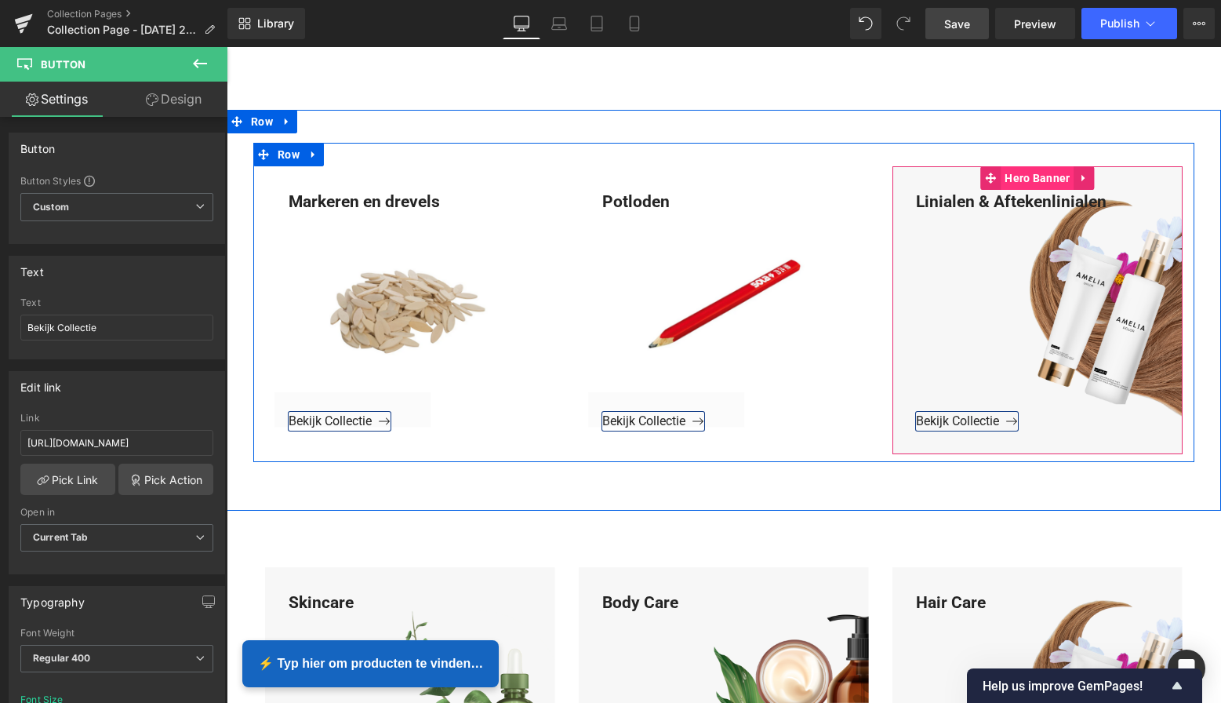
click at [1040, 174] on span "Hero Banner" at bounding box center [1037, 178] width 73 height 24
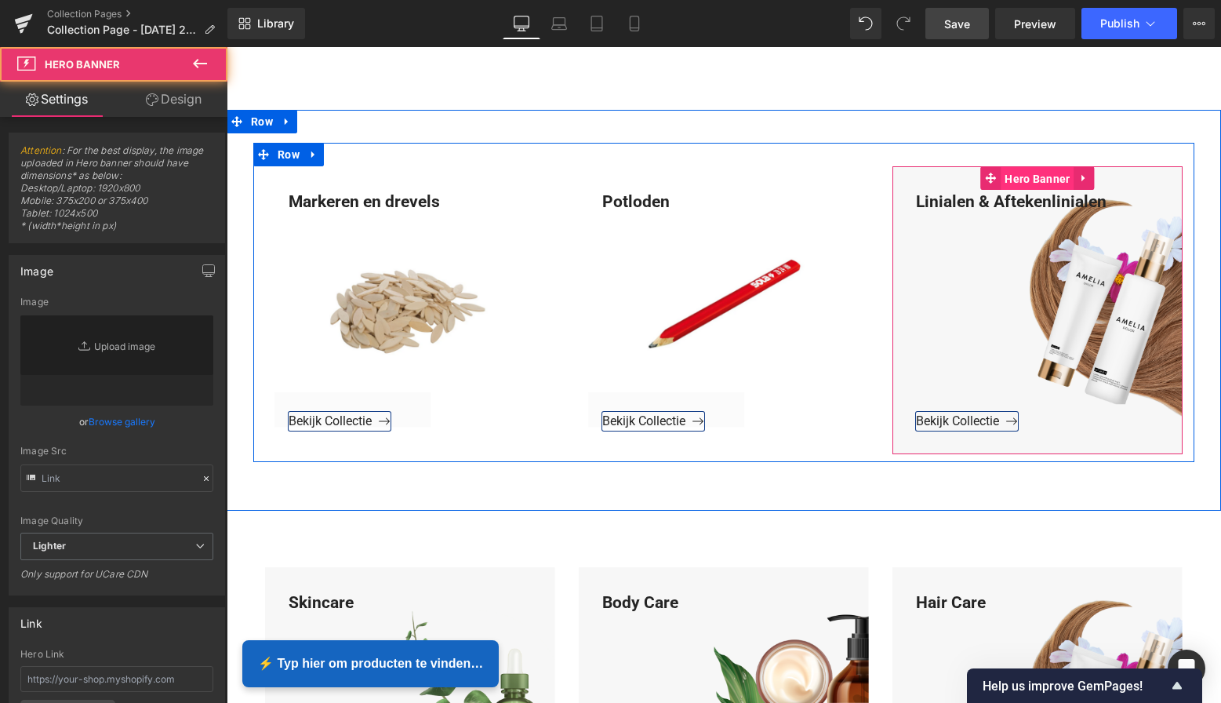
type input "[URL][DOMAIN_NAME]"
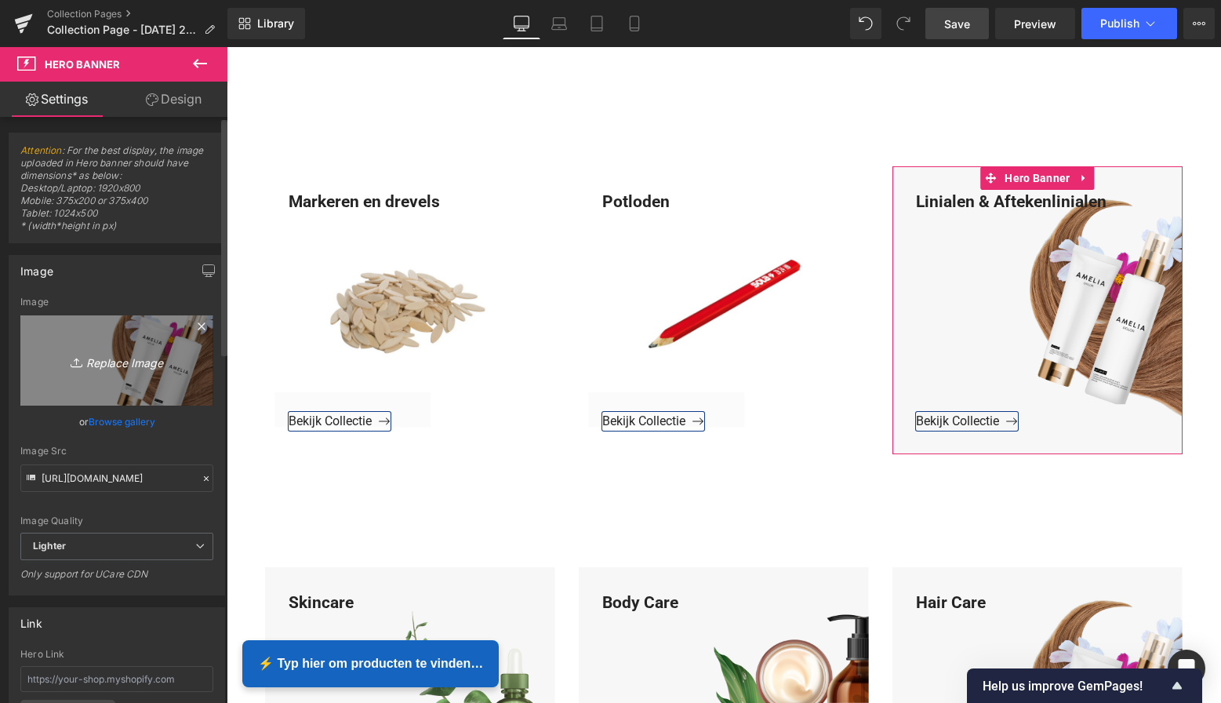
click at [132, 362] on icon "Replace Image" at bounding box center [116, 361] width 125 height 20
type input "C:\fakepath\Groen Modern Doe-het-zelf Instagram Stories (800 x 800 px)-3.png"
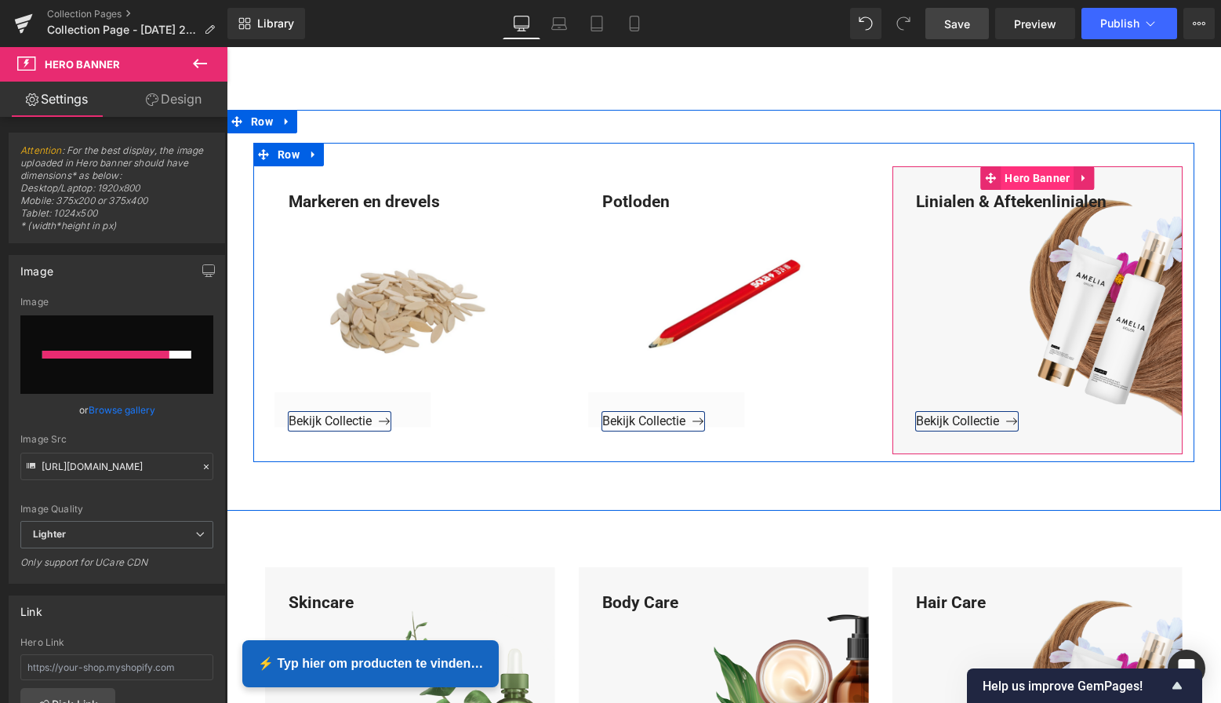
click at [1047, 179] on span "Hero Banner" at bounding box center [1037, 178] width 73 height 24
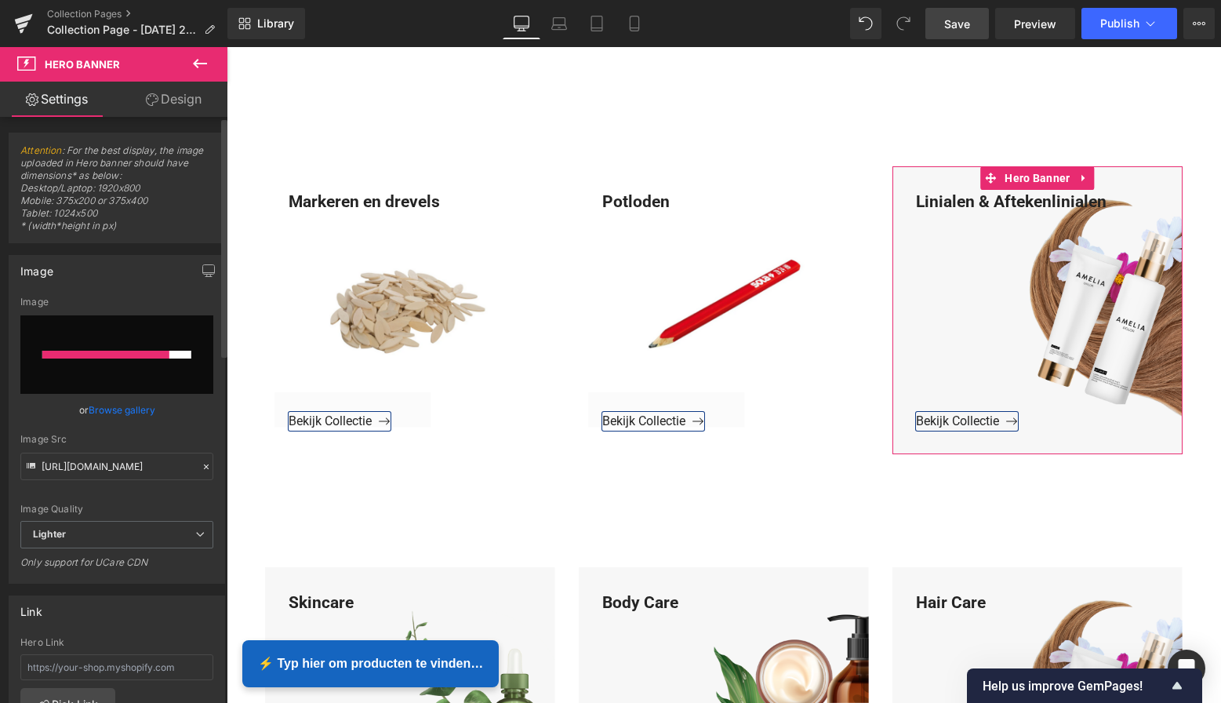
click at [110, 363] on input "file" at bounding box center [116, 354] width 193 height 78
type input "C:\fakepath\Groen Modern Doe-het-zelf Instagram Stories (800 x 800 px)-3.png"
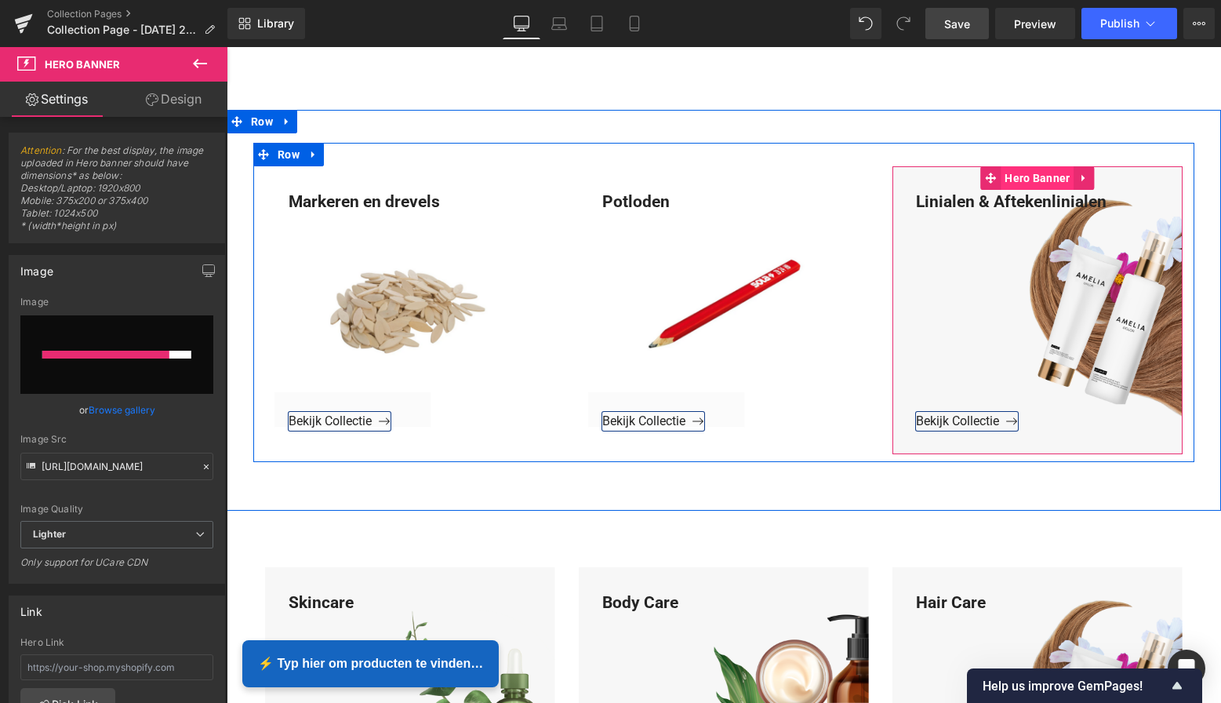
click at [1033, 169] on span "Hero Banner" at bounding box center [1037, 178] width 73 height 24
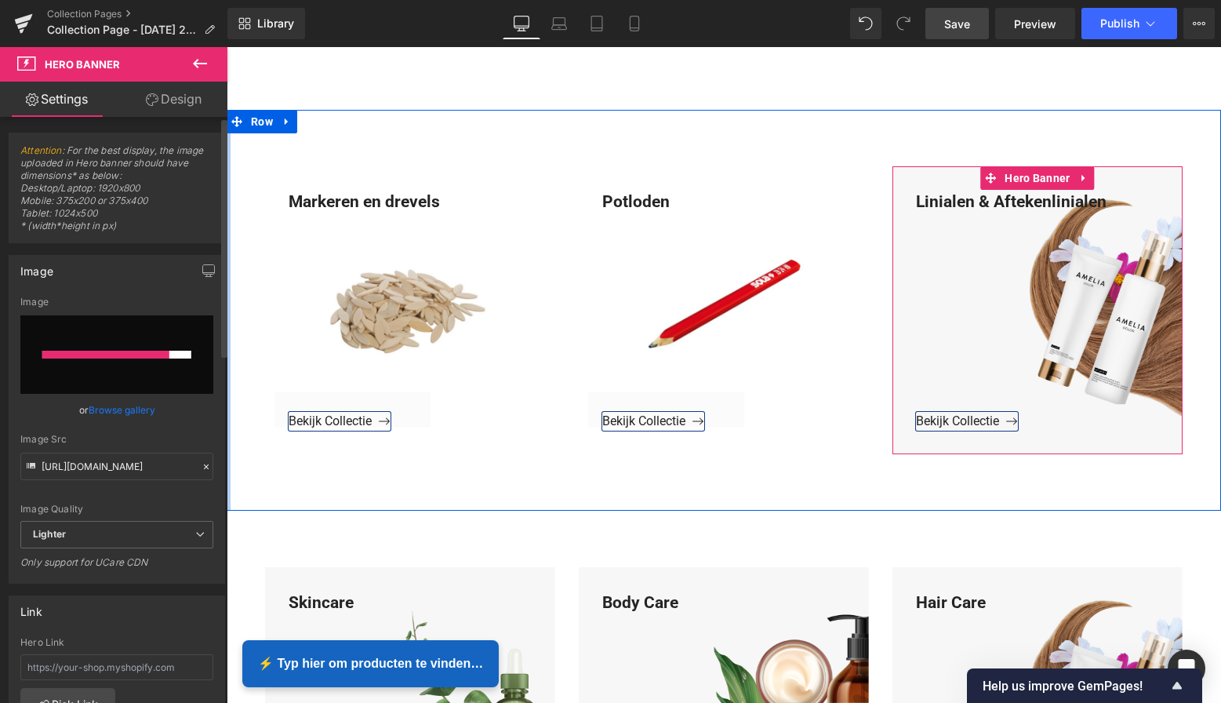
click at [147, 358] on div at bounding box center [105, 355] width 127 height 8
click at [118, 350] on input "file" at bounding box center [116, 354] width 193 height 78
type input "C:\fakepath\Groen Modern Doe-het-zelf Instagram Stories (800 x 800 px)-3.png"
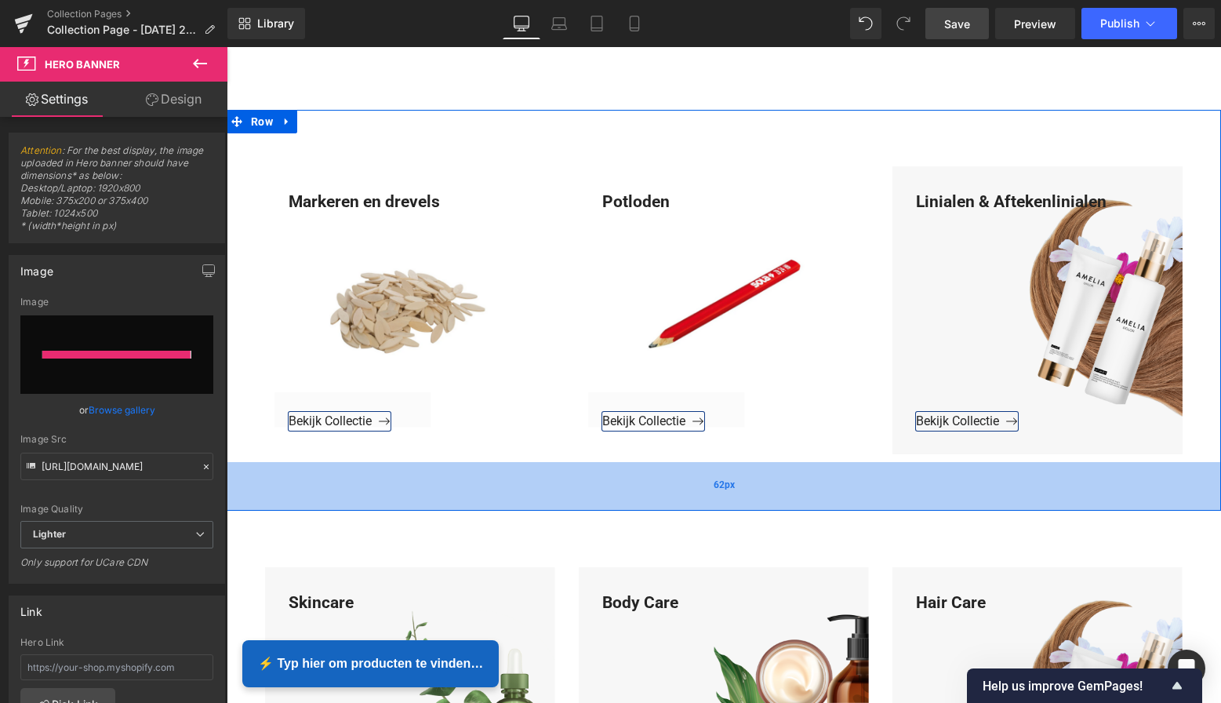
type input "[URL][DOMAIN_NAME]"
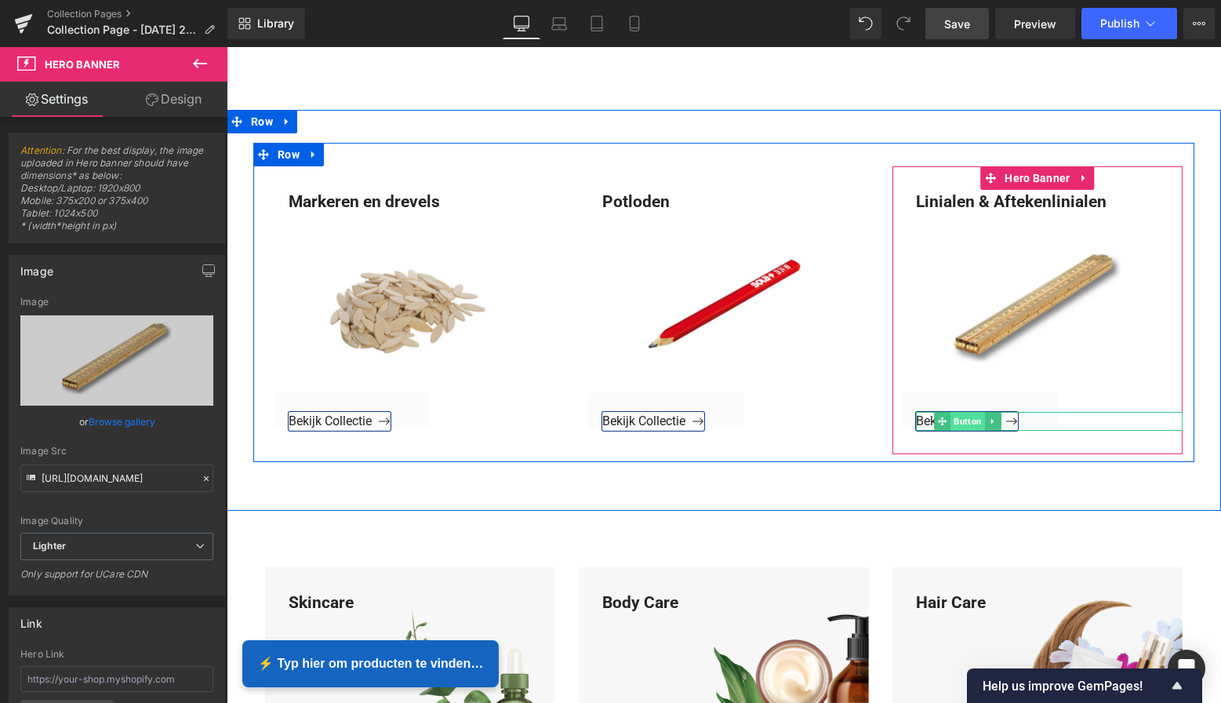
click at [967, 422] on span "Button" at bounding box center [967, 421] width 35 height 19
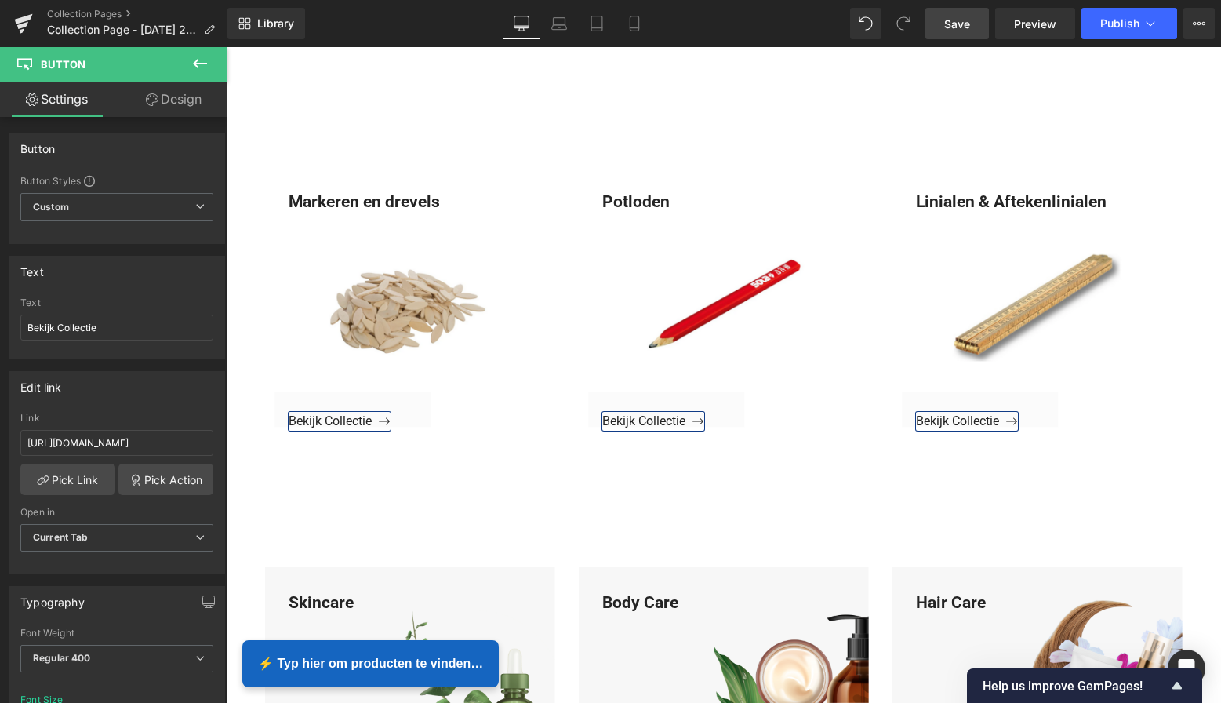
click at [956, 24] on span "Save" at bounding box center [957, 24] width 26 height 16
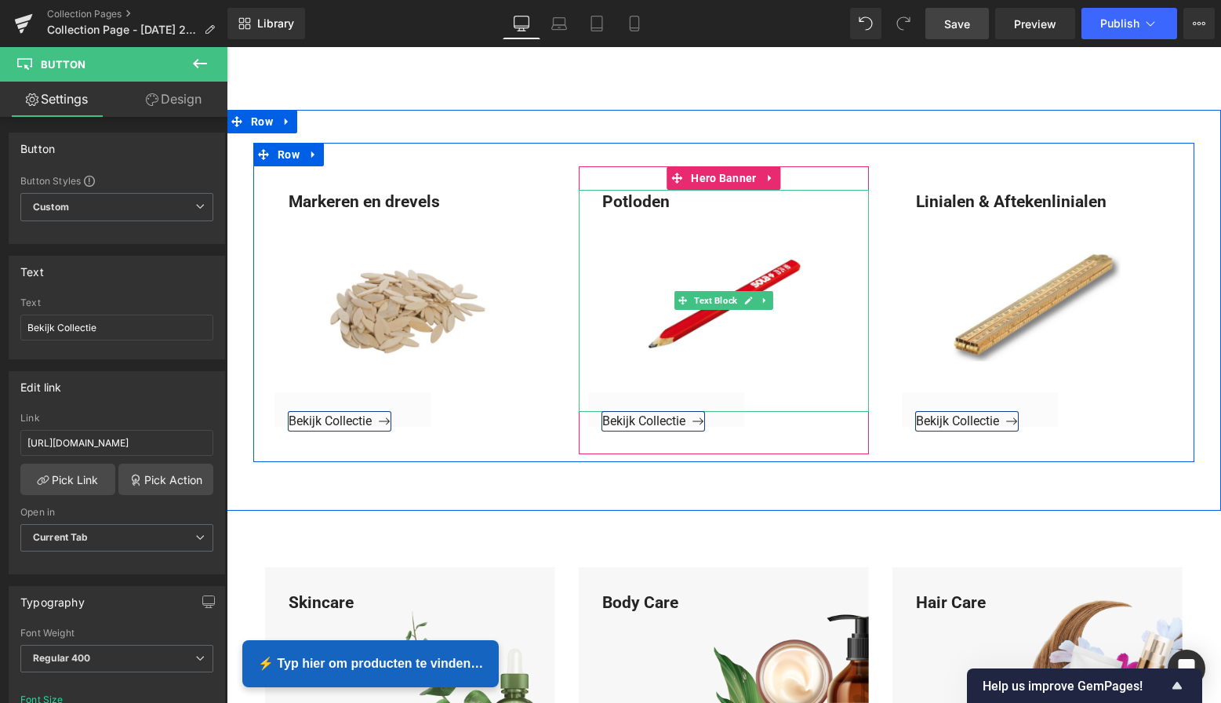
scroll to position [3320, 0]
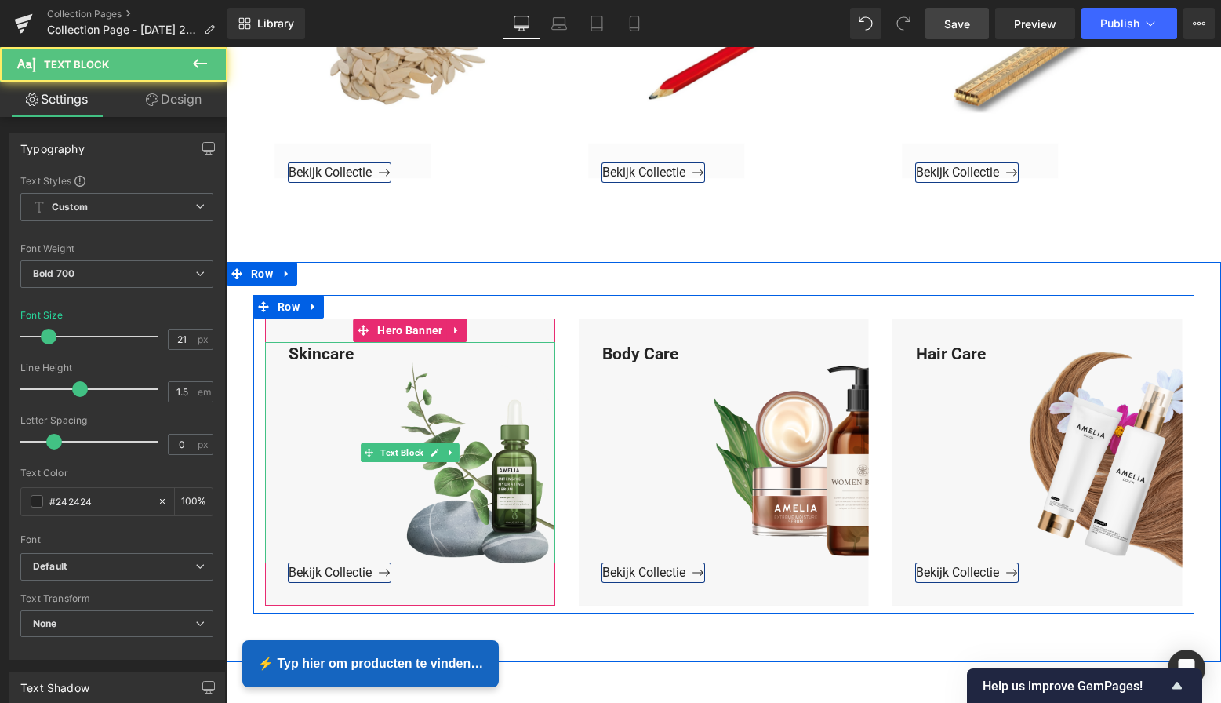
drag, startPoint x: 348, startPoint y: 351, endPoint x: 356, endPoint y: 352, distance: 7.9
click at [351, 351] on div "Skincare" at bounding box center [410, 453] width 290 height 222
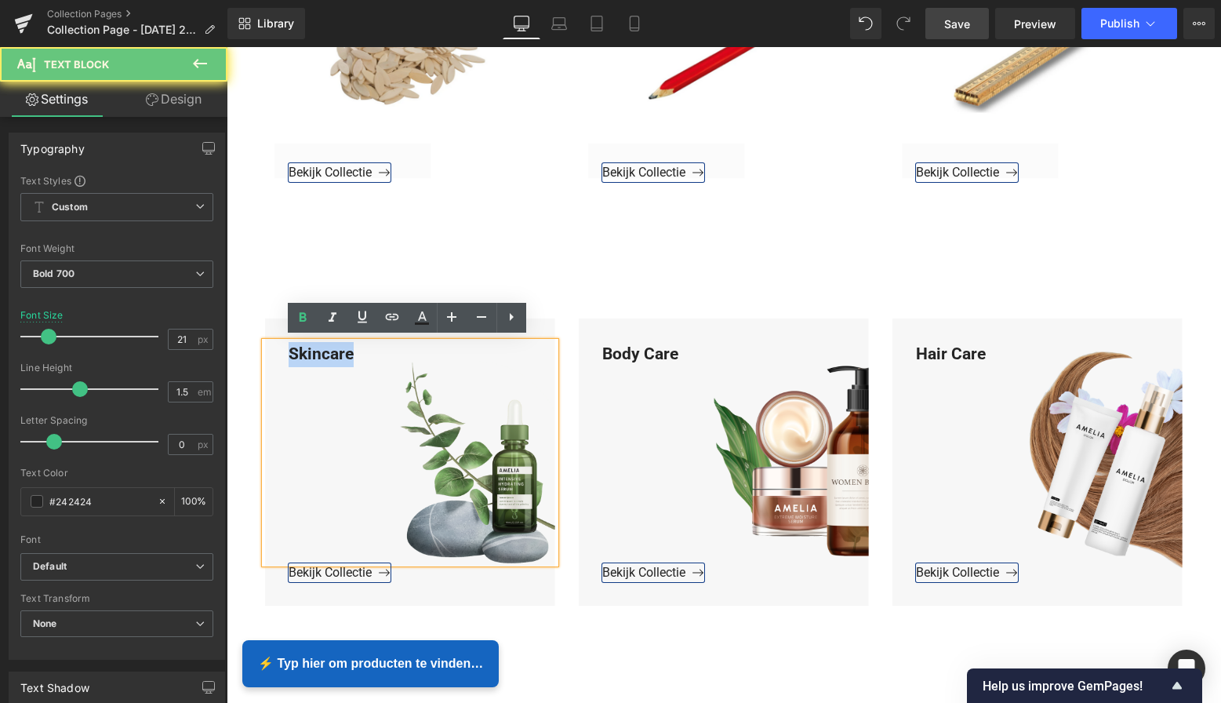
drag, startPoint x: 356, startPoint y: 352, endPoint x: 278, endPoint y: 353, distance: 78.4
click at [265, 347] on div "Skincare" at bounding box center [410, 453] width 290 height 222
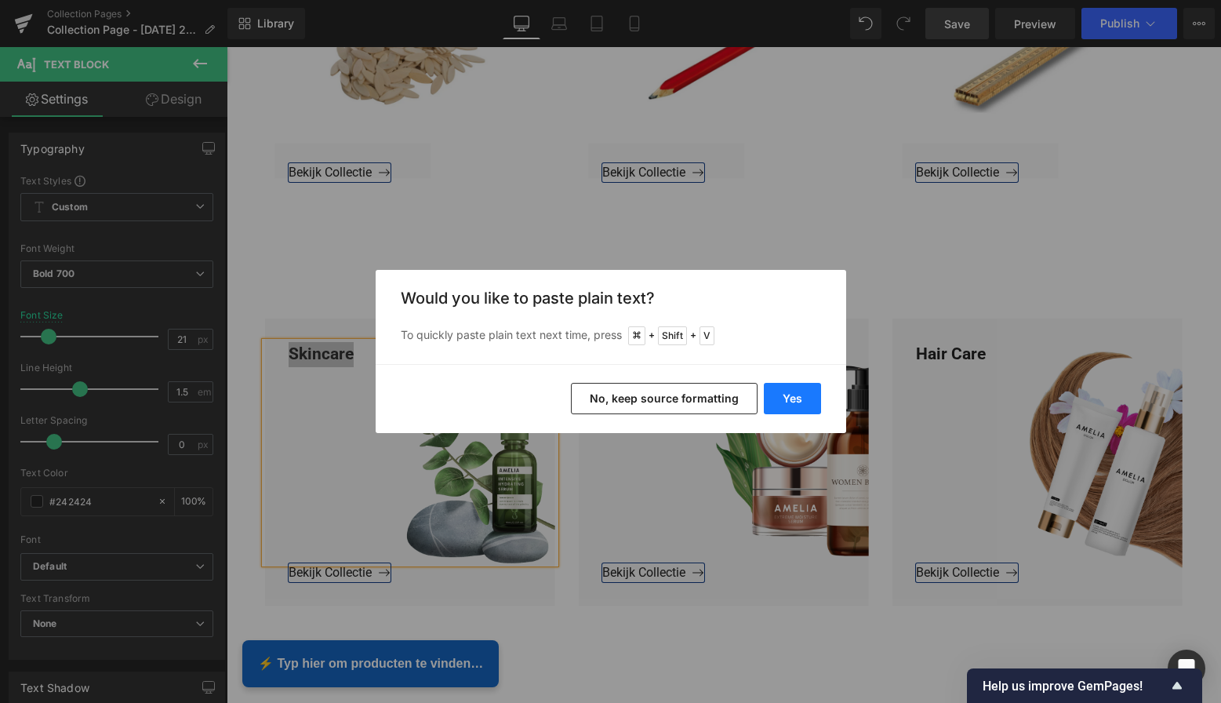
click at [812, 401] on button "Yes" at bounding box center [792, 398] width 57 height 31
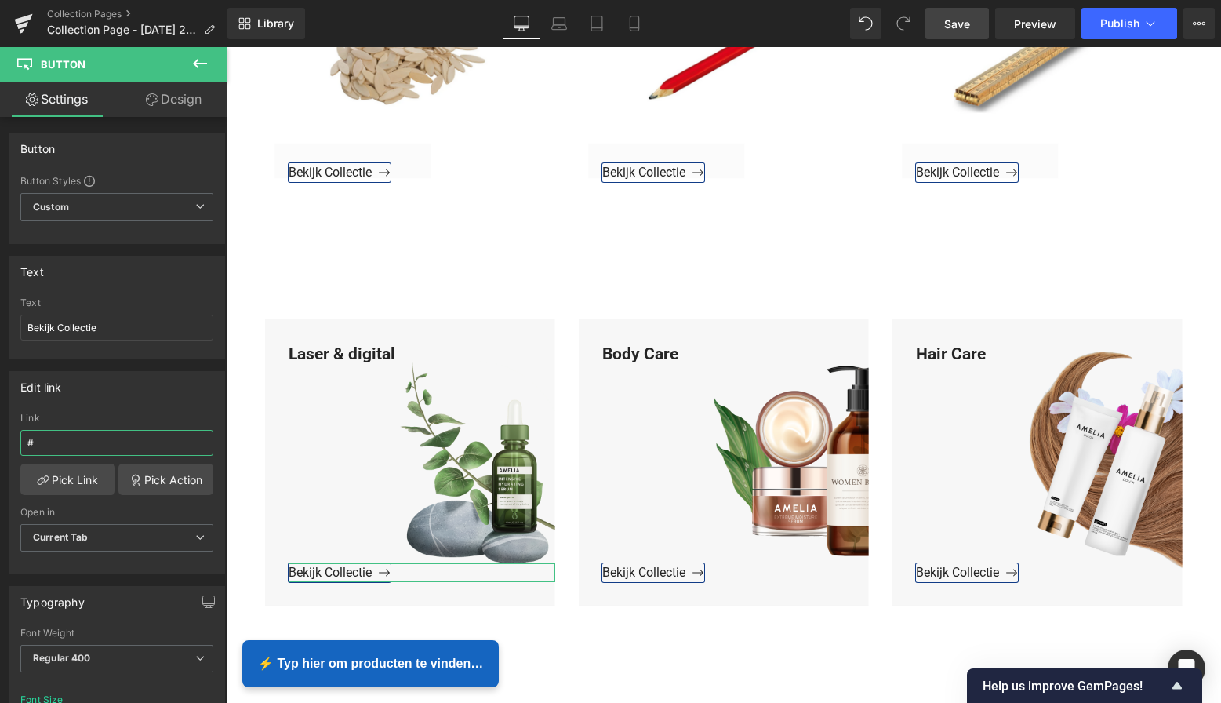
drag, startPoint x: 19, startPoint y: 446, endPoint x: -6, endPoint y: 445, distance: 25.1
click at [0, 445] on html "Button You are previewing how the will restyle your page. You can not edit Elem…" at bounding box center [610, 351] width 1221 height 703
paste input "[URL][DOMAIN_NAME]"
type input "[URL][DOMAIN_NAME]"
click at [49, 482] on link "Pick Link" at bounding box center [67, 478] width 95 height 31
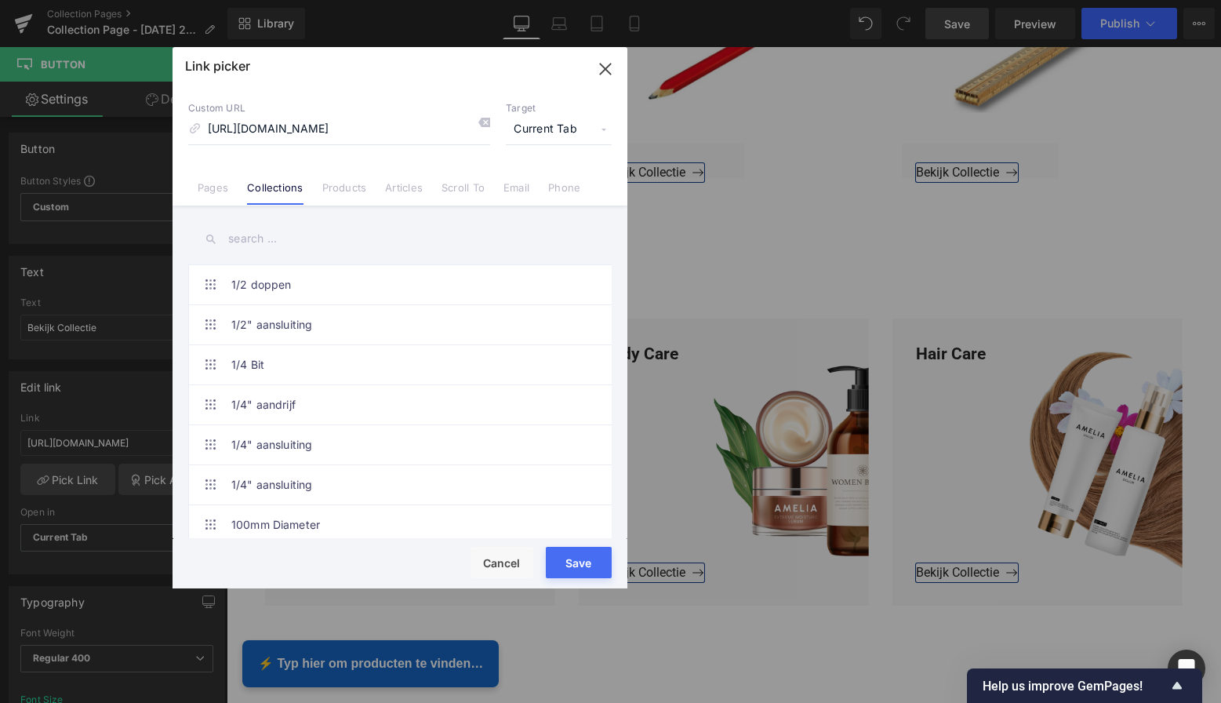
click at [576, 554] on button "Save" at bounding box center [579, 562] width 66 height 31
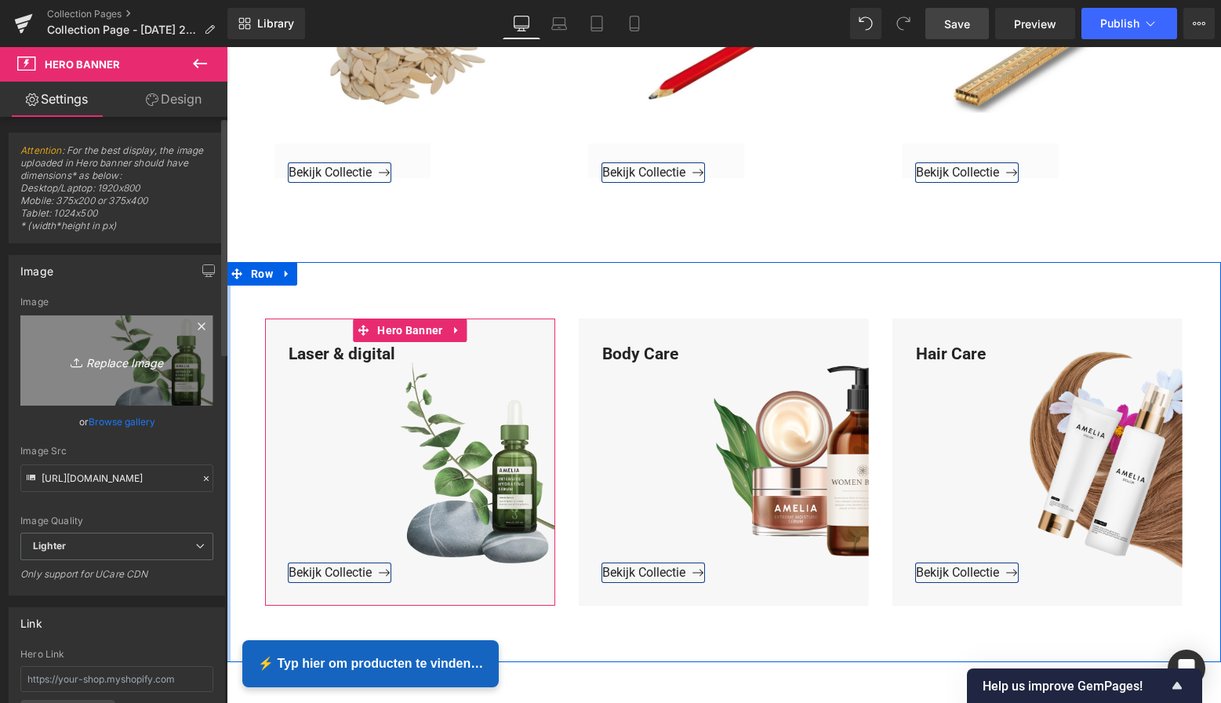
click at [148, 365] on icon "Replace Image" at bounding box center [116, 361] width 125 height 20
type input "C:\fakepath\Groen Modern Doe-het-zelf Instagram Stories (800 x 800 px)-3.png"
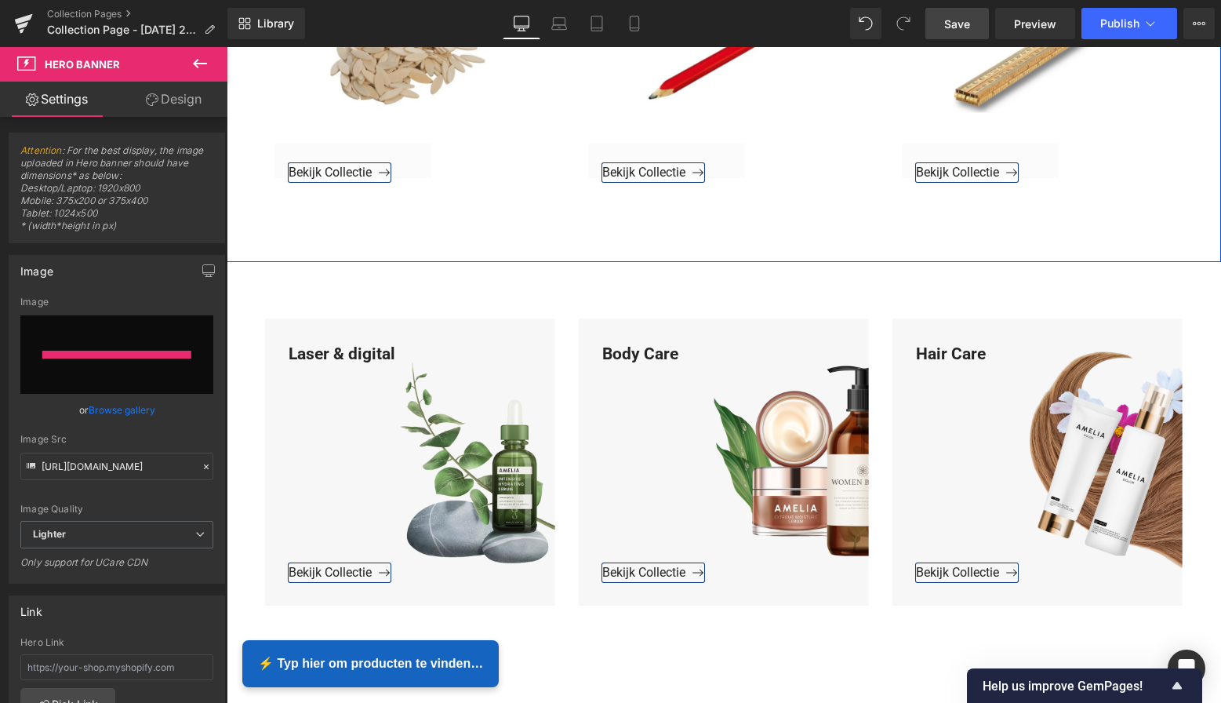
type input "[URL][DOMAIN_NAME]"
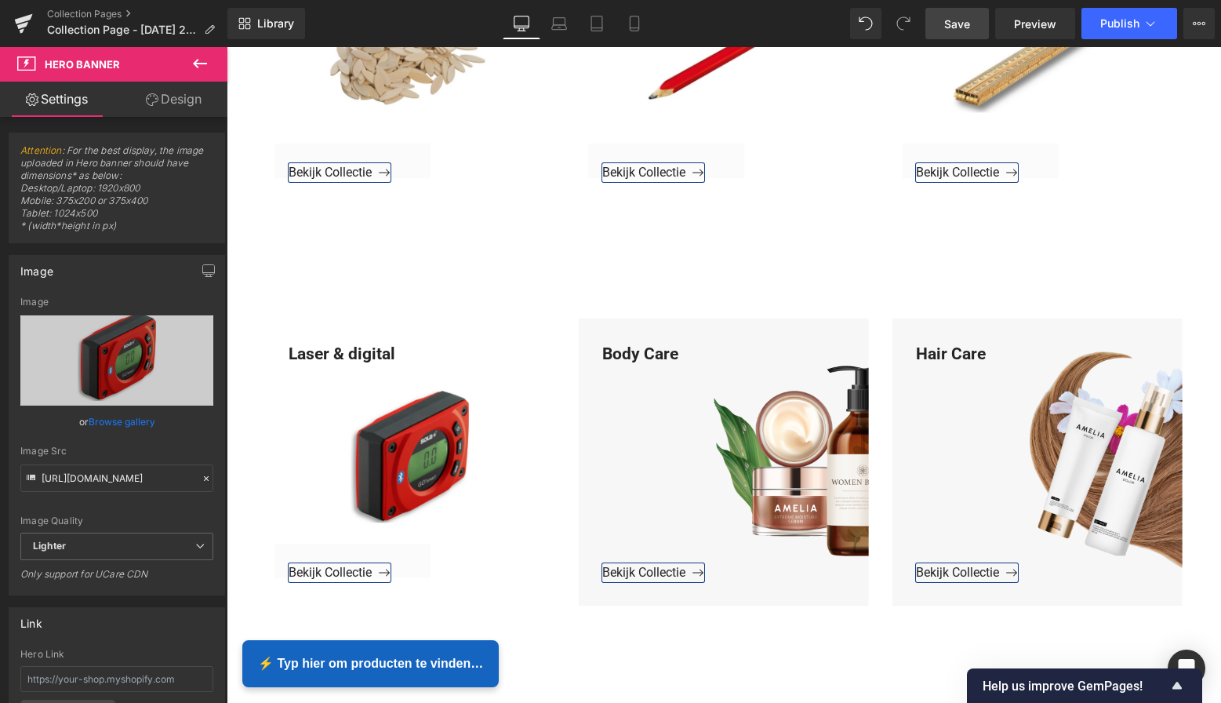
click at [964, 16] on span "Save" at bounding box center [957, 24] width 26 height 16
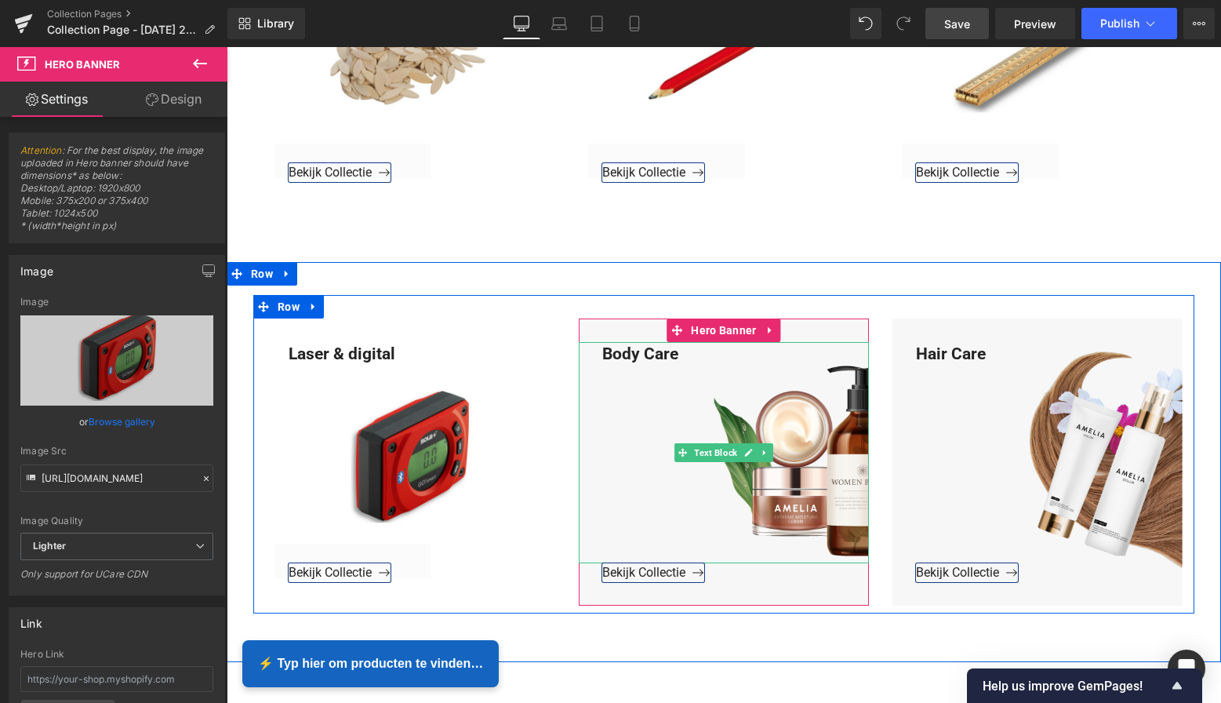
click at [679, 352] on div "Body Care" at bounding box center [724, 453] width 290 height 222
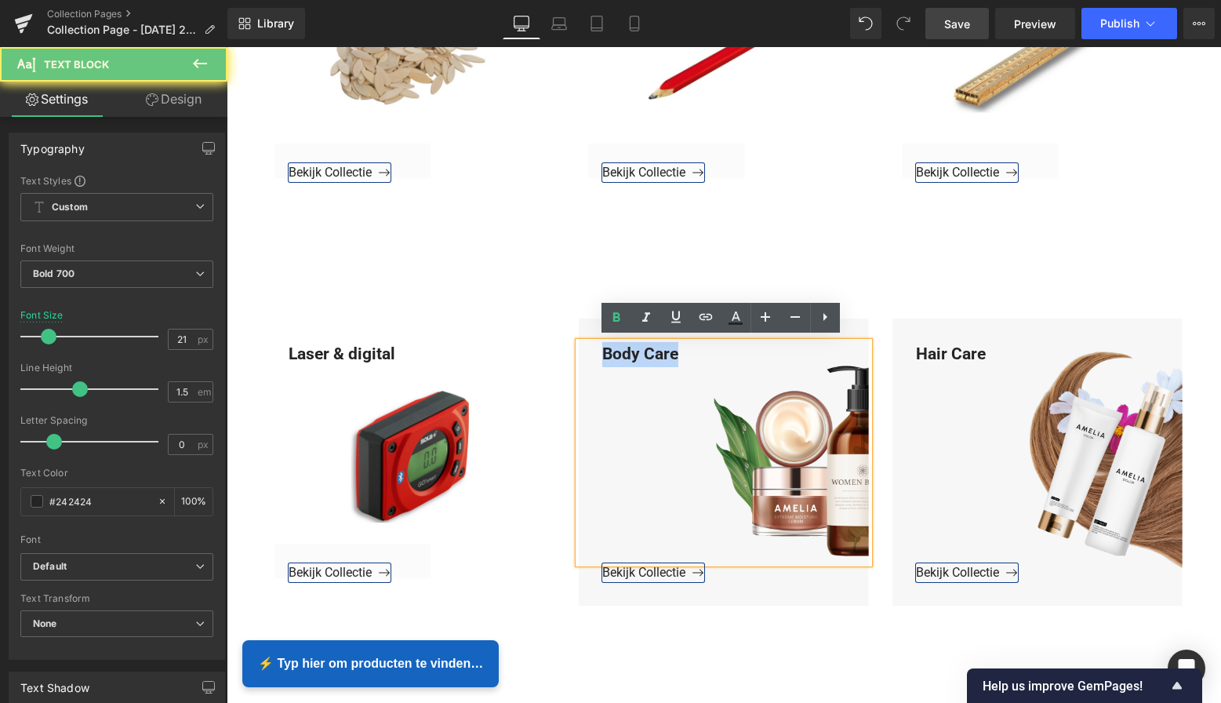
drag, startPoint x: 678, startPoint y: 351, endPoint x: 599, endPoint y: 350, distance: 78.4
click at [599, 350] on div "Body Care" at bounding box center [724, 453] width 290 height 222
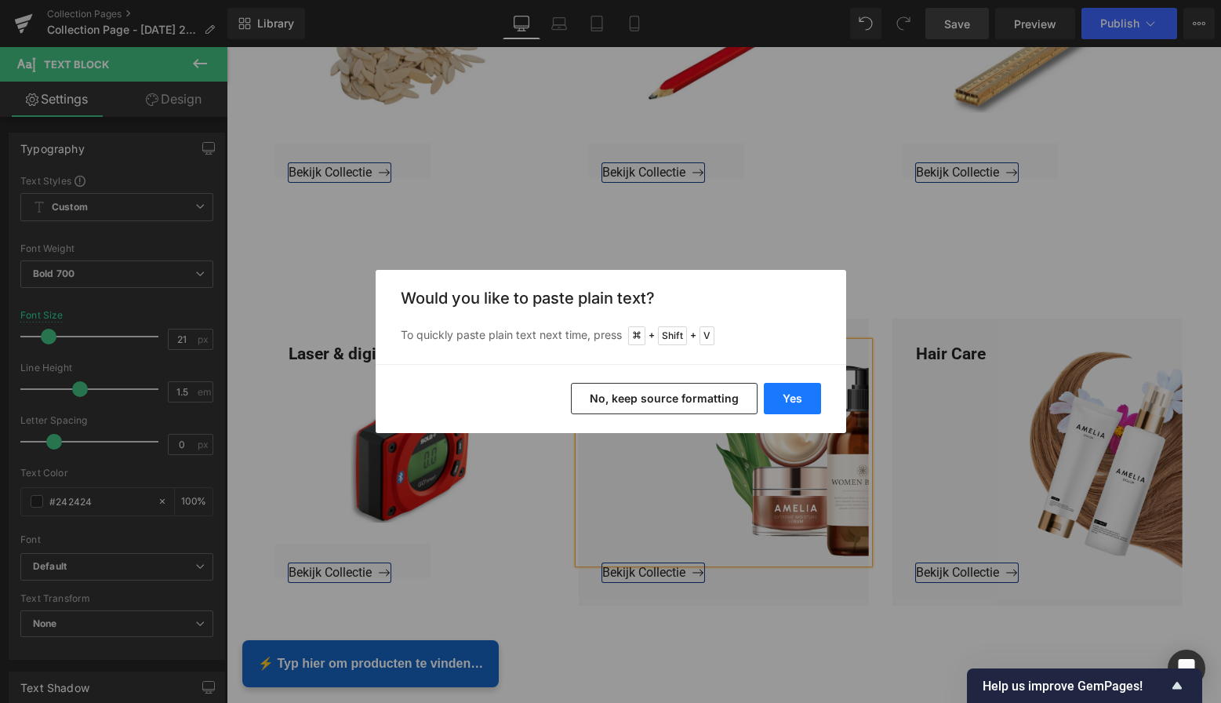
click at [794, 402] on button "Yes" at bounding box center [792, 398] width 57 height 31
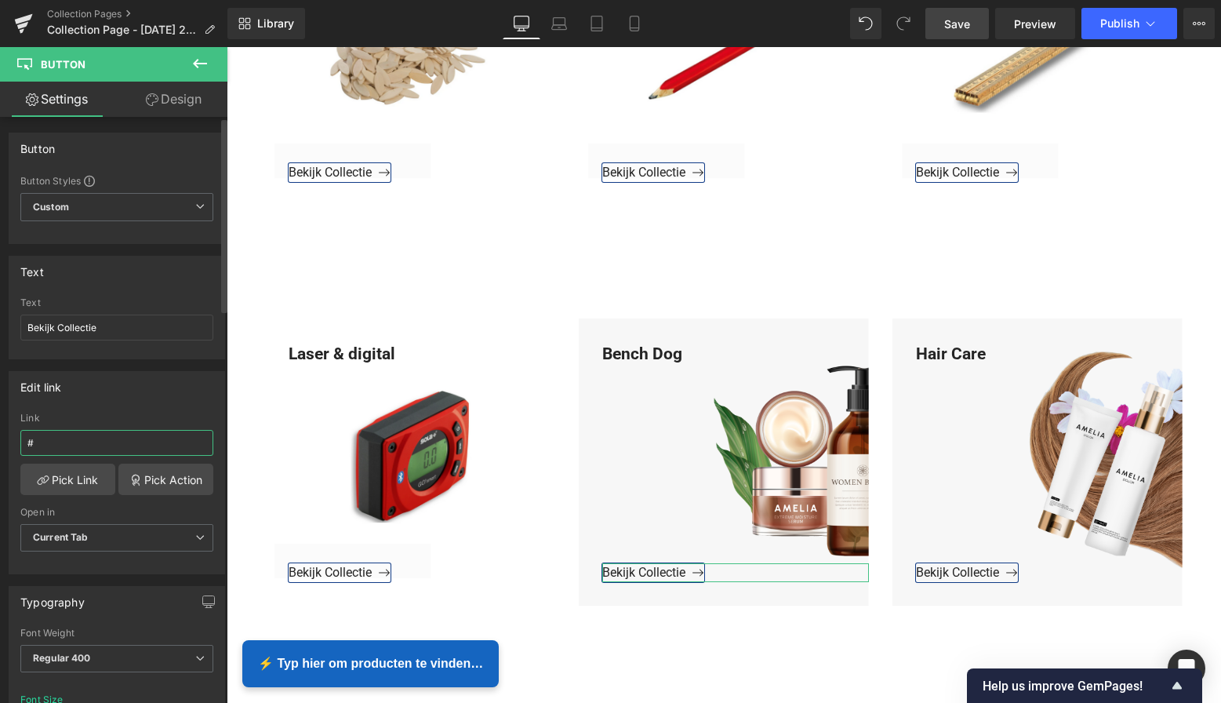
click at [68, 445] on input "#" at bounding box center [116, 443] width 193 height 26
drag, startPoint x: 62, startPoint y: 444, endPoint x: 1, endPoint y: 438, distance: 61.5
click at [0, 438] on html "Button You are previewing how the will restyle your page. You can not edit Elem…" at bounding box center [610, 351] width 1221 height 703
type input "v"
drag, startPoint x: 42, startPoint y: 439, endPoint x: 4, endPoint y: 439, distance: 37.6
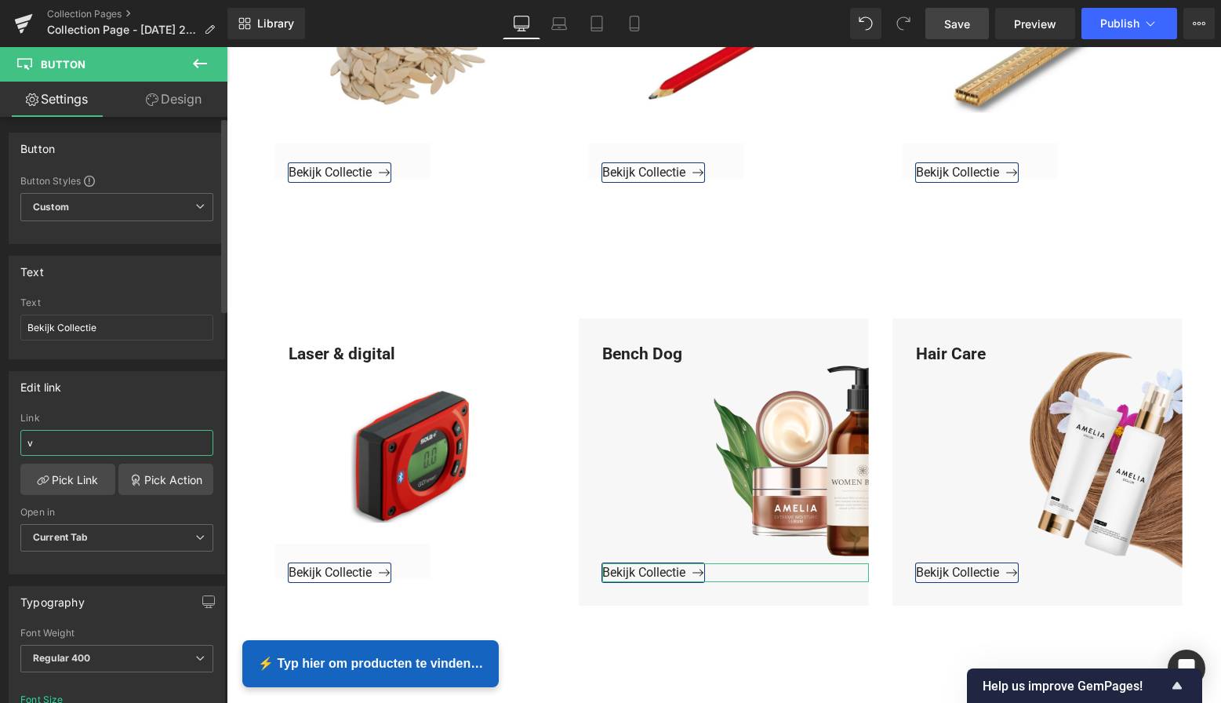
click at [4, 439] on div "Edit link v Link v Pick Link Pick Action Current Tab New Tab Open in Current Ta…" at bounding box center [117, 466] width 234 height 215
paste input "[URL][DOMAIN_NAME]"
drag, startPoint x: 201, startPoint y: 444, endPoint x: -47, endPoint y: 438, distance: 247.9
click at [0, 438] on html "Button You are previewing how the will restyle your page. You can not edit Elem…" at bounding box center [610, 351] width 1221 height 703
type input "[URL][DOMAIN_NAME]"
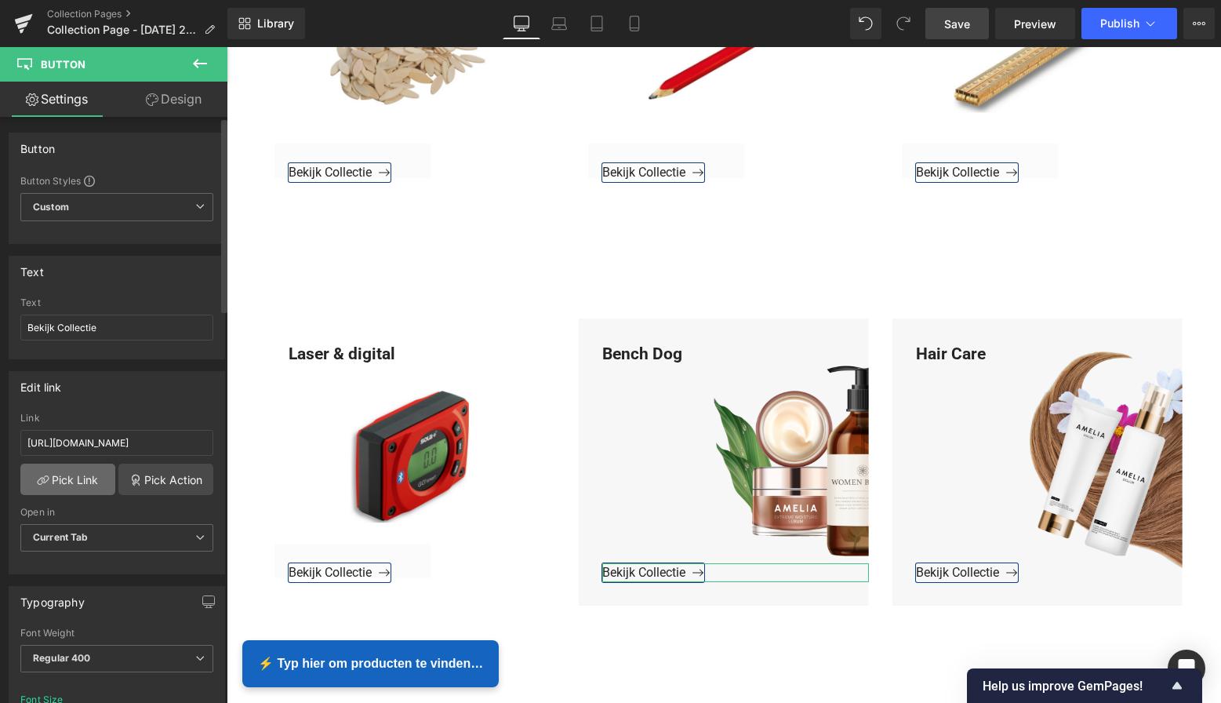
click at [75, 478] on link "Pick Link" at bounding box center [67, 478] width 95 height 31
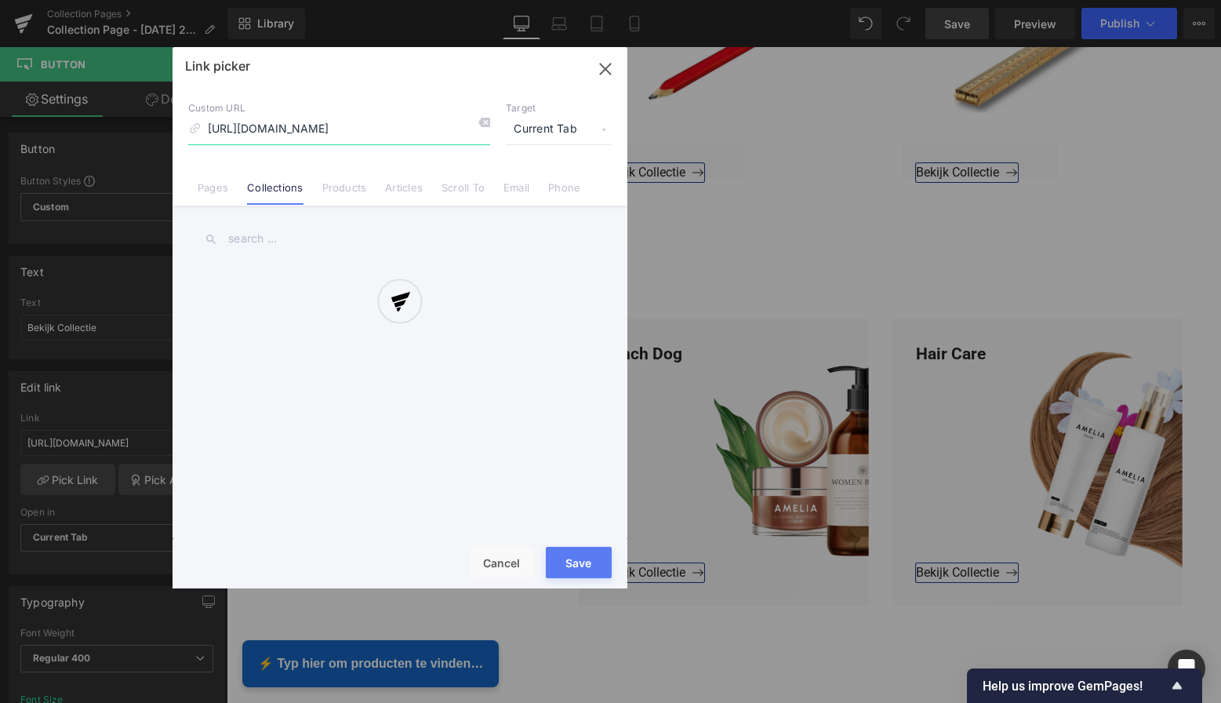
scroll to position [0, 20]
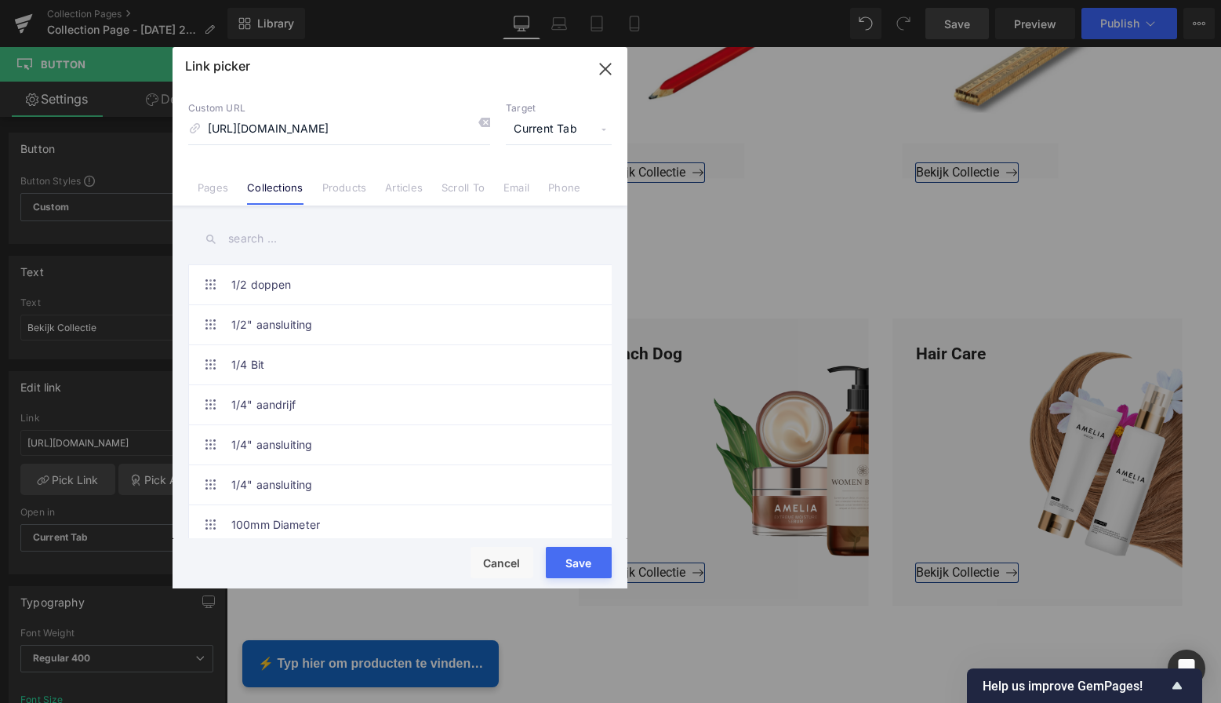
click at [571, 570] on button "Save" at bounding box center [579, 562] width 66 height 31
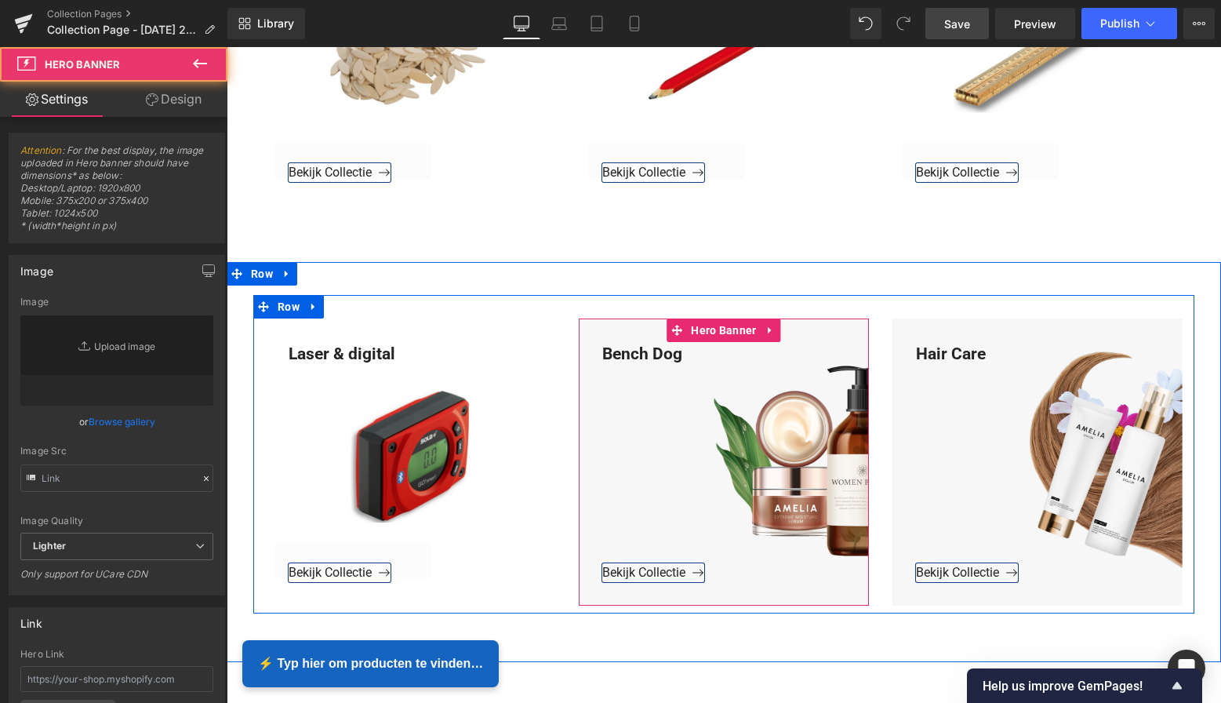
type input "[URL][DOMAIN_NAME]"
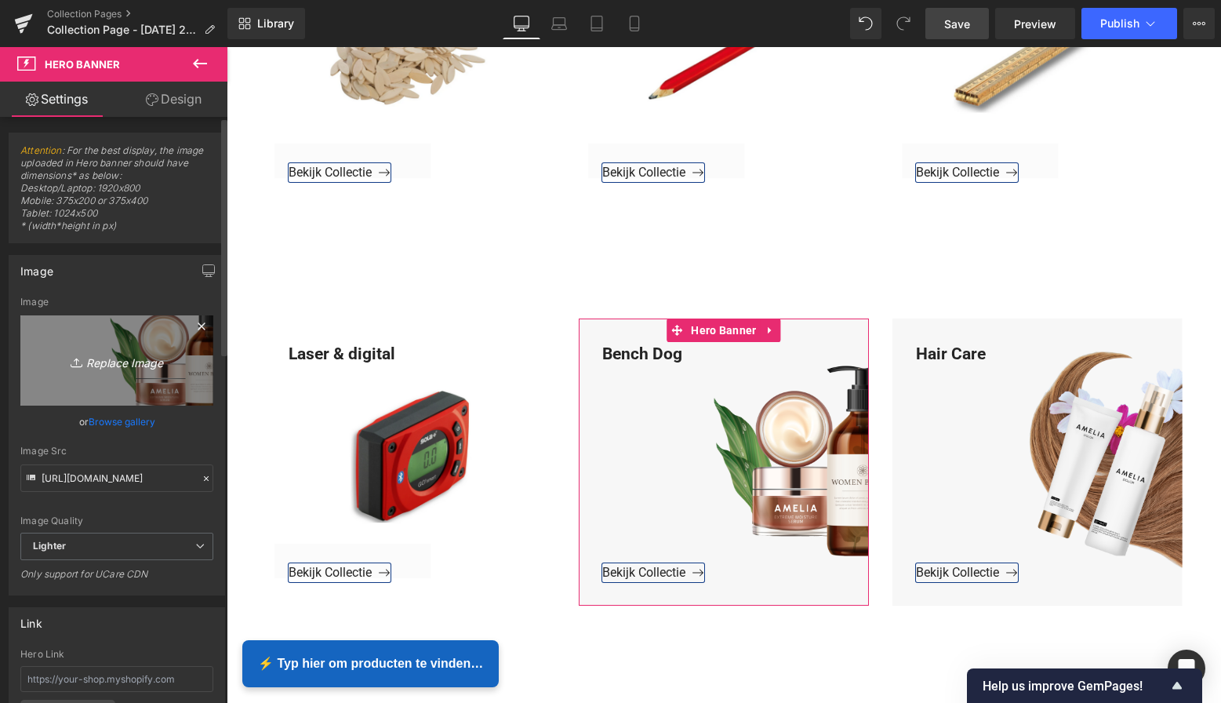
click at [126, 357] on icon "Replace Image" at bounding box center [116, 361] width 125 height 20
type input "C:\fakepath\Groen Modern Doe-het-zelf Instagram Stories (800 x 800 px)-3.png"
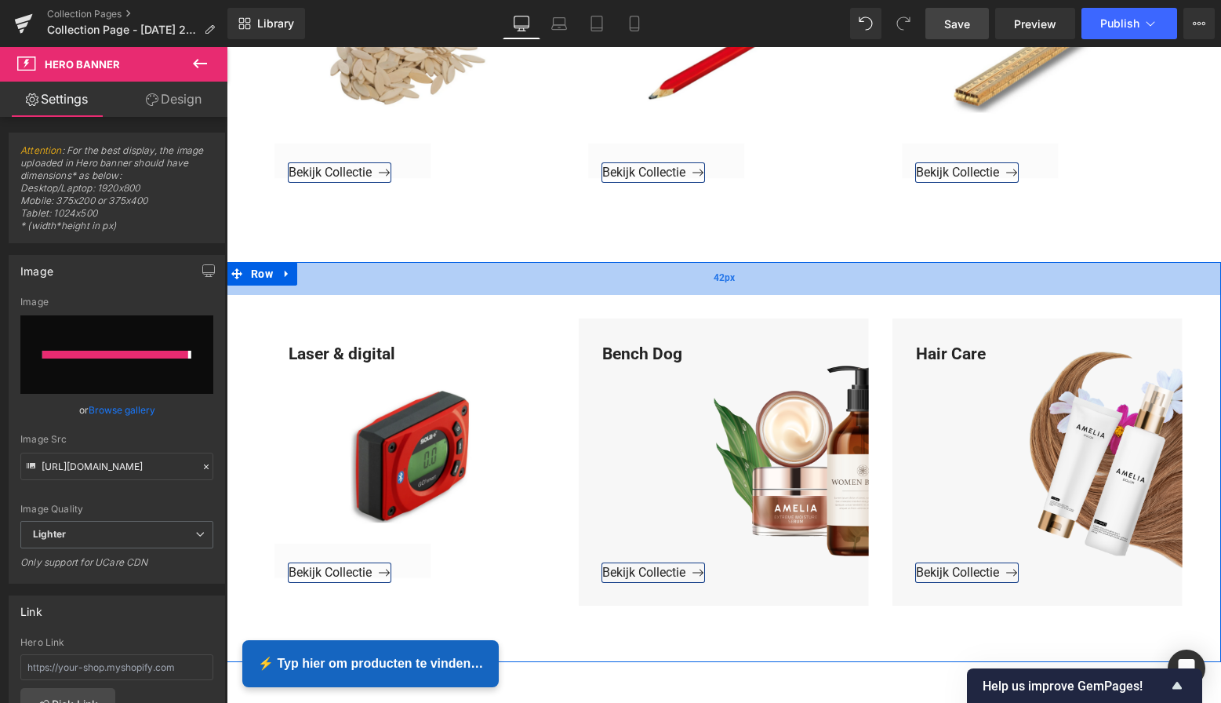
type input "[URL][DOMAIN_NAME]"
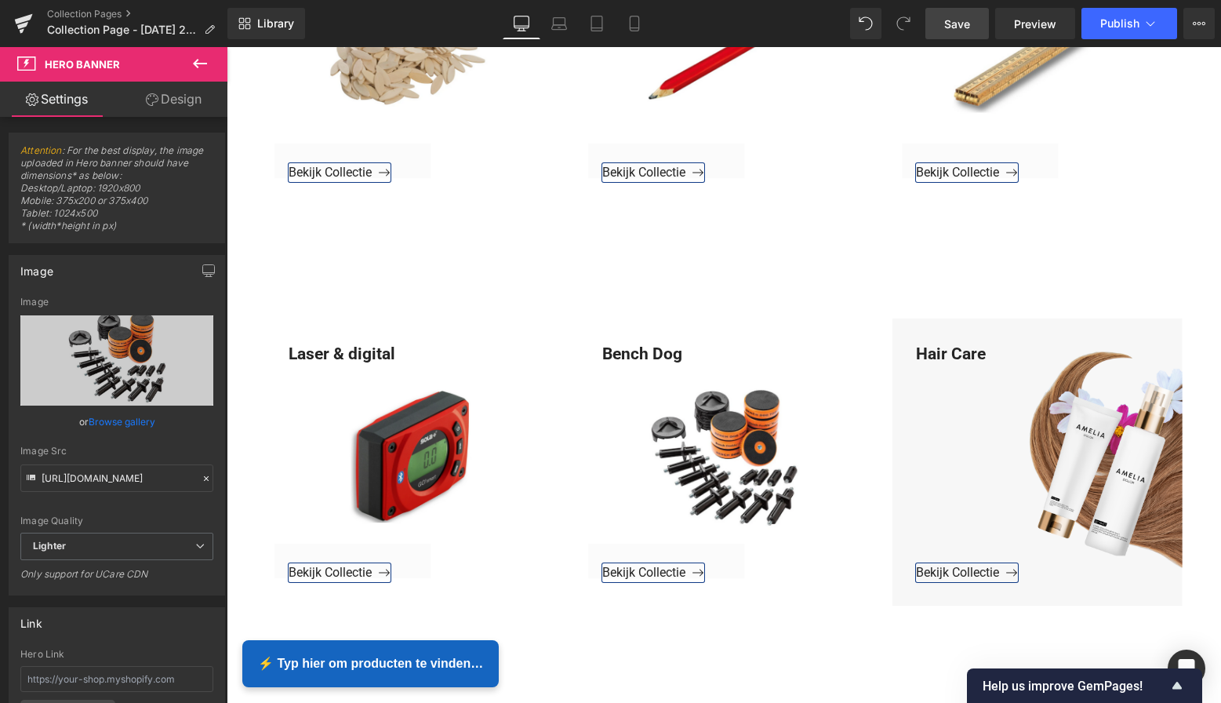
click at [957, 31] on span "Save" at bounding box center [957, 24] width 26 height 16
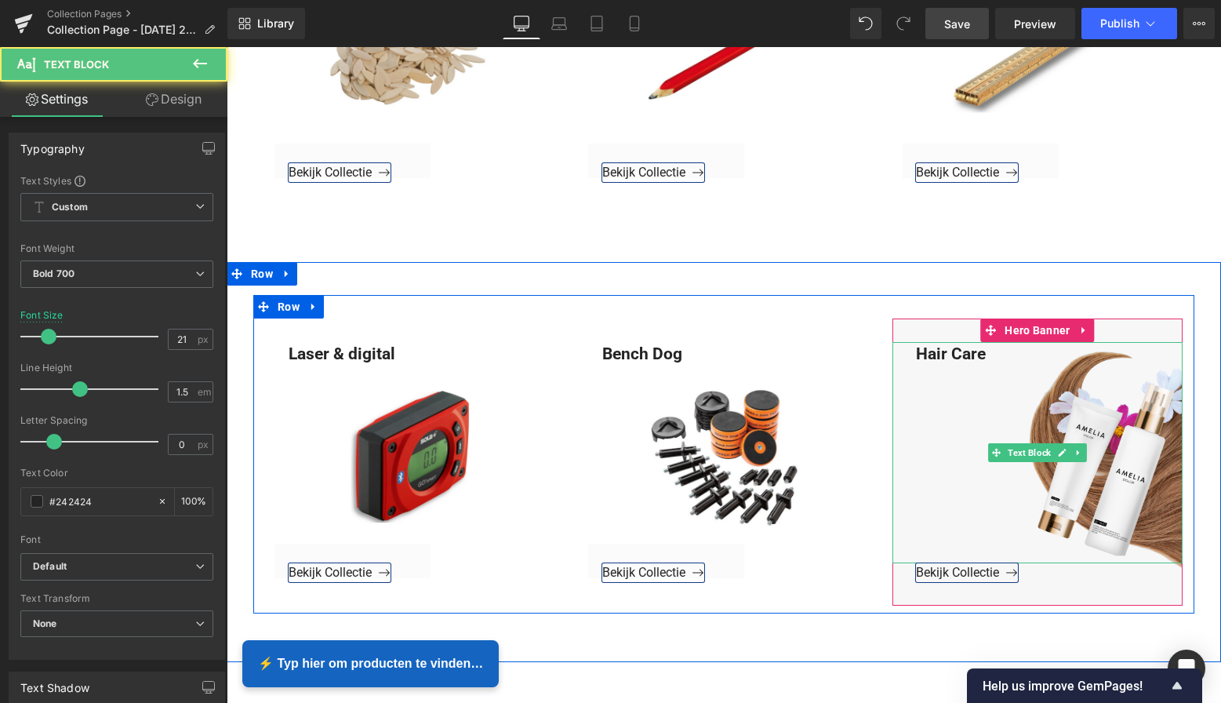
click at [916, 354] on div "Hair Care" at bounding box center [1037, 453] width 290 height 222
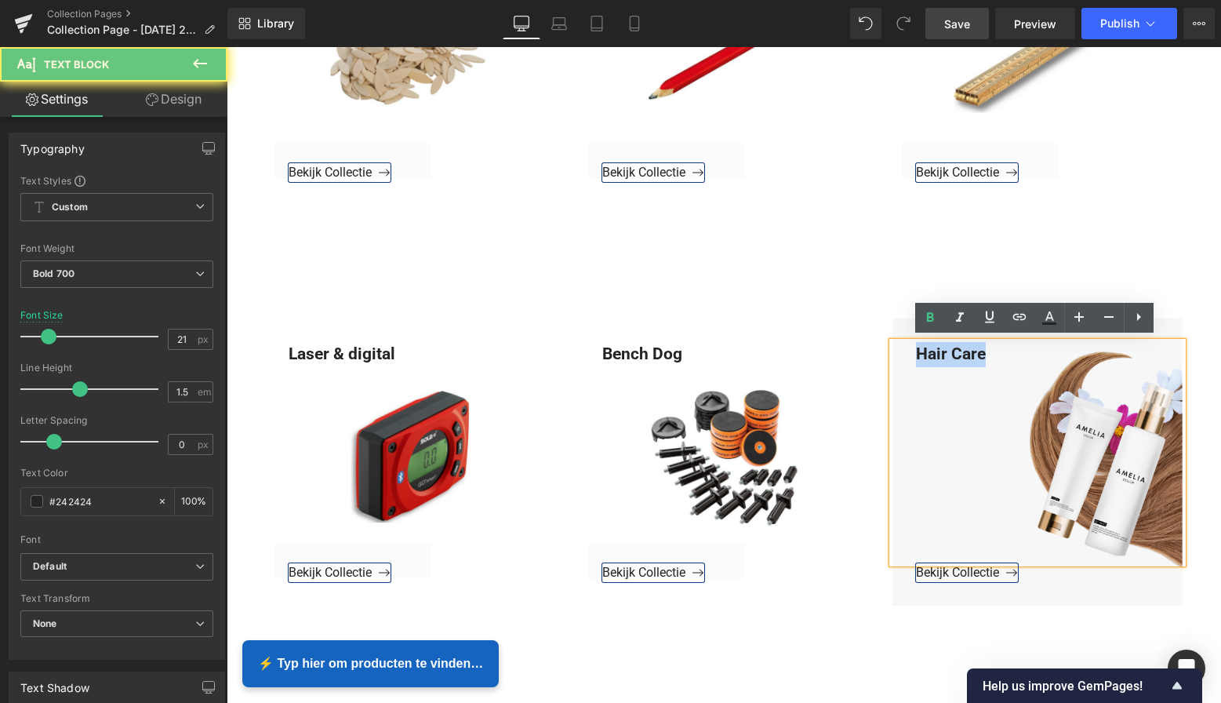
drag, startPoint x: 914, startPoint y: 350, endPoint x: 992, endPoint y: 353, distance: 77.7
click at [997, 352] on div "Hair Care" at bounding box center [1037, 453] width 290 height 222
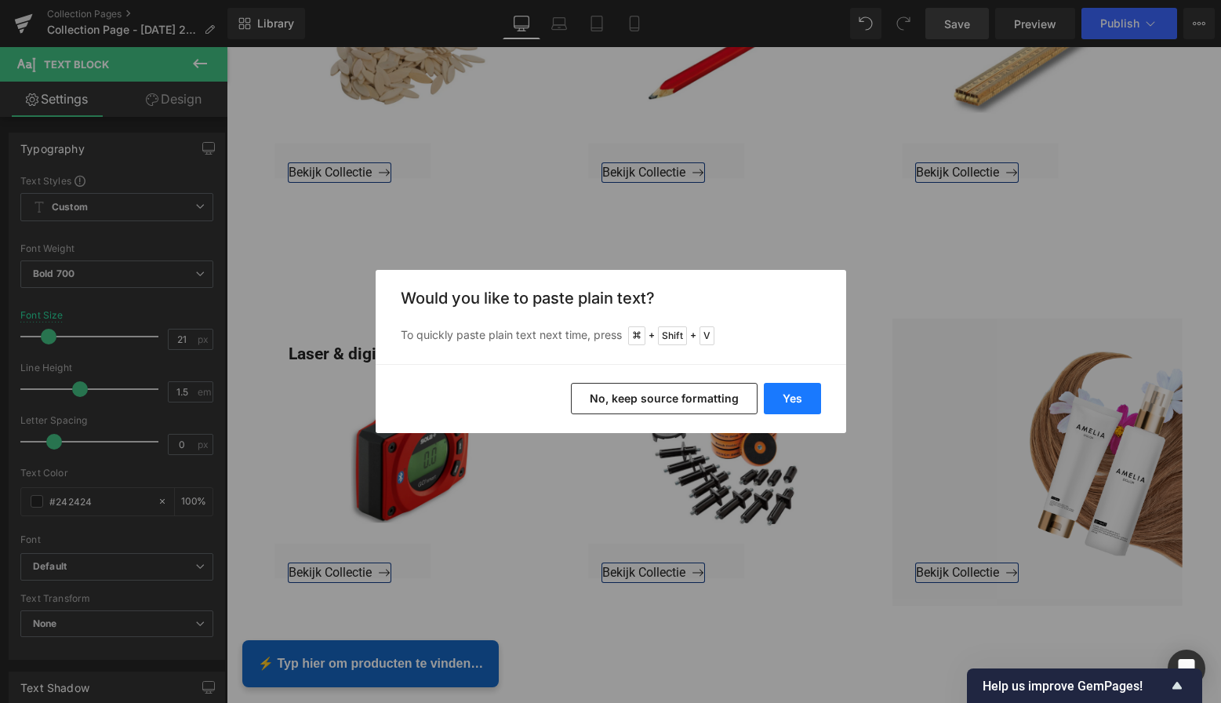
click at [822, 405] on div "Yes No, keep source formatting" at bounding box center [611, 398] width 471 height 69
click at [809, 401] on button "Yes" at bounding box center [792, 398] width 57 height 31
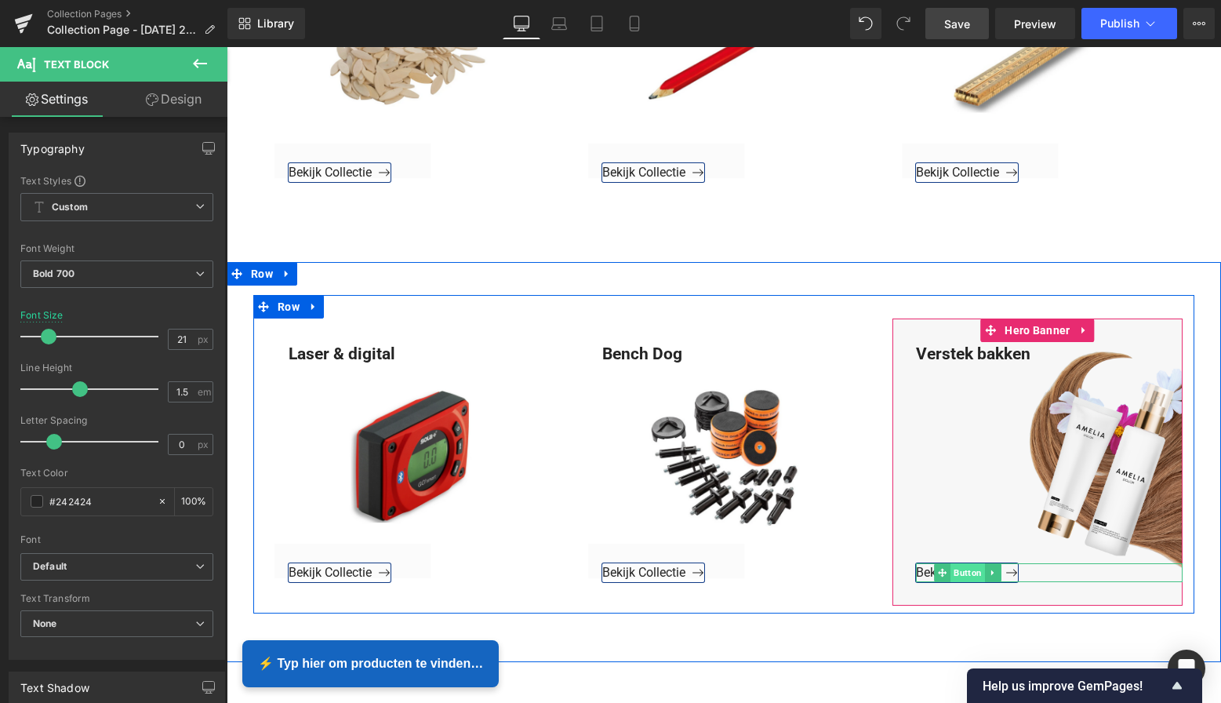
click at [961, 572] on span "Button" at bounding box center [967, 572] width 35 height 19
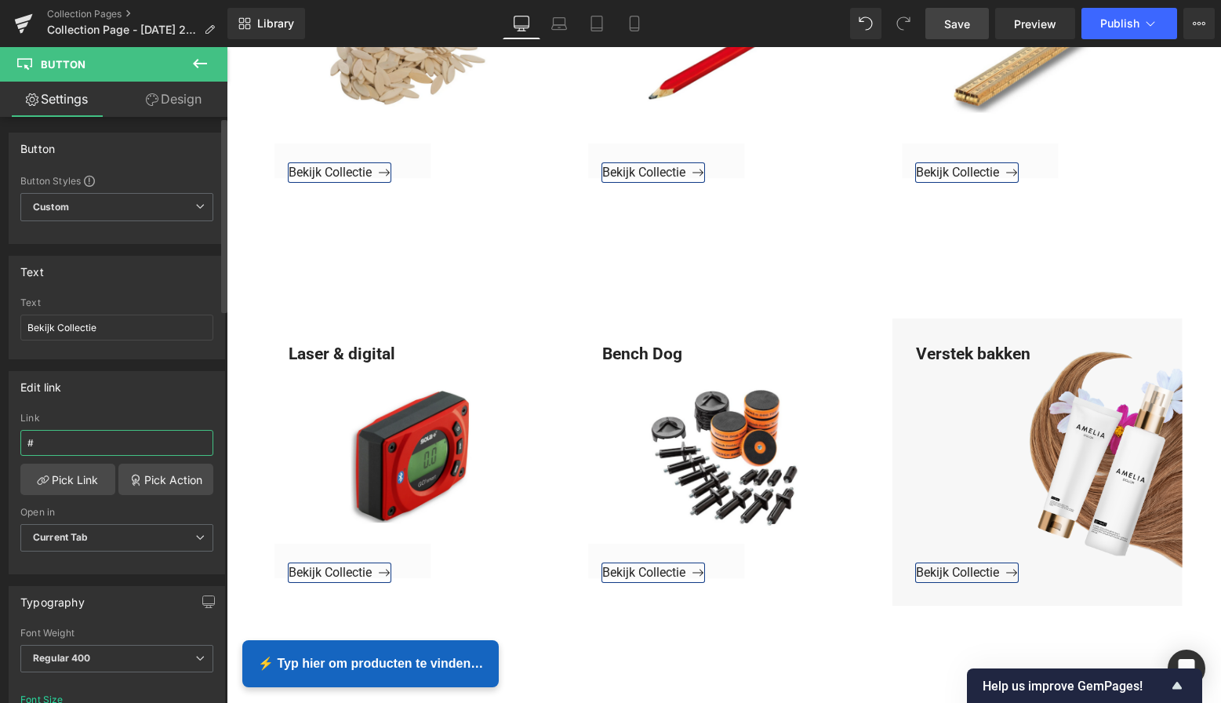
drag, startPoint x: 45, startPoint y: 444, endPoint x: 10, endPoint y: 440, distance: 35.5
click at [0, 442] on html "Button You are previewing how the will restyle your page. You can not edit Elem…" at bounding box center [610, 351] width 1221 height 703
paste input "[URL][DOMAIN_NAME]"
type input "[URL][DOMAIN_NAME]"
click at [52, 480] on link "Pick Link" at bounding box center [67, 478] width 95 height 31
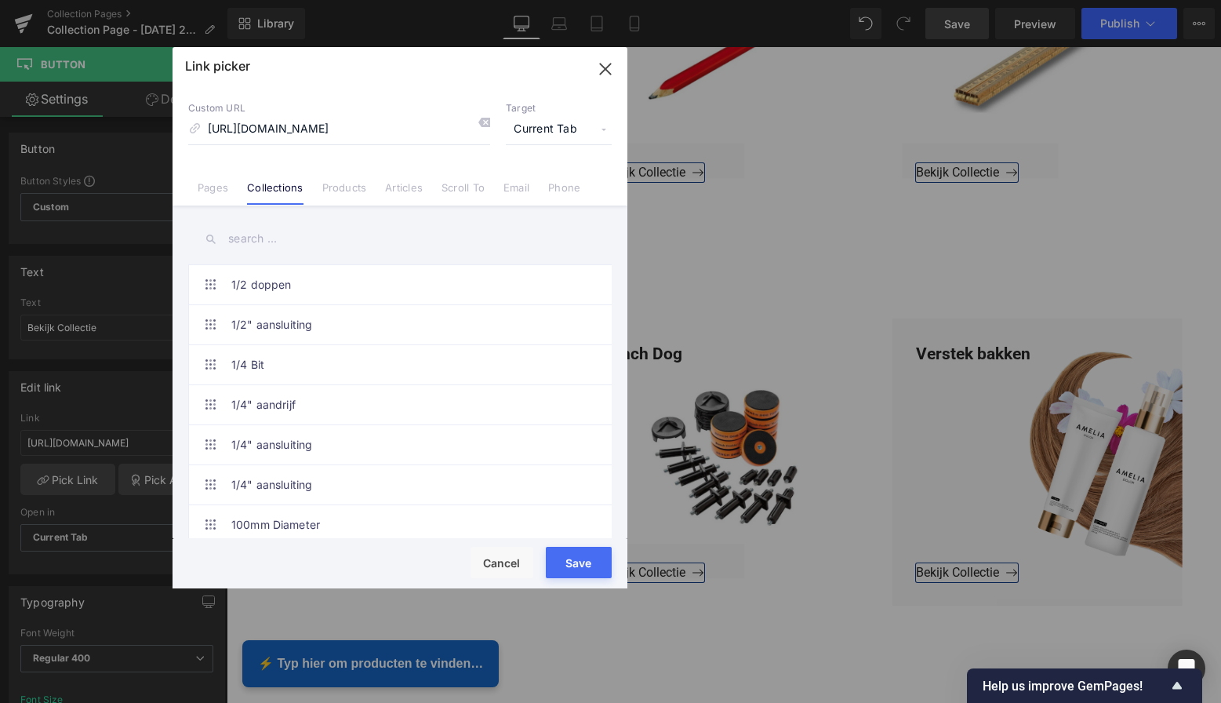
click at [572, 554] on button "Save" at bounding box center [579, 562] width 66 height 31
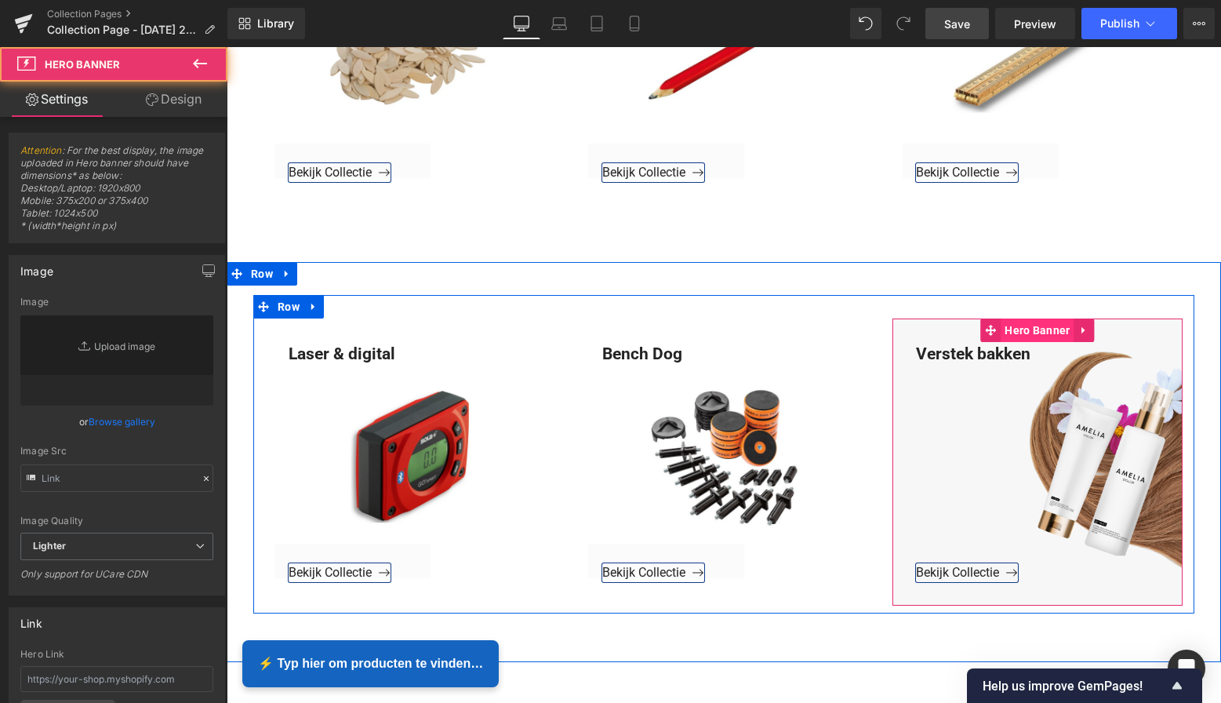
type input "[URL][DOMAIN_NAME]"
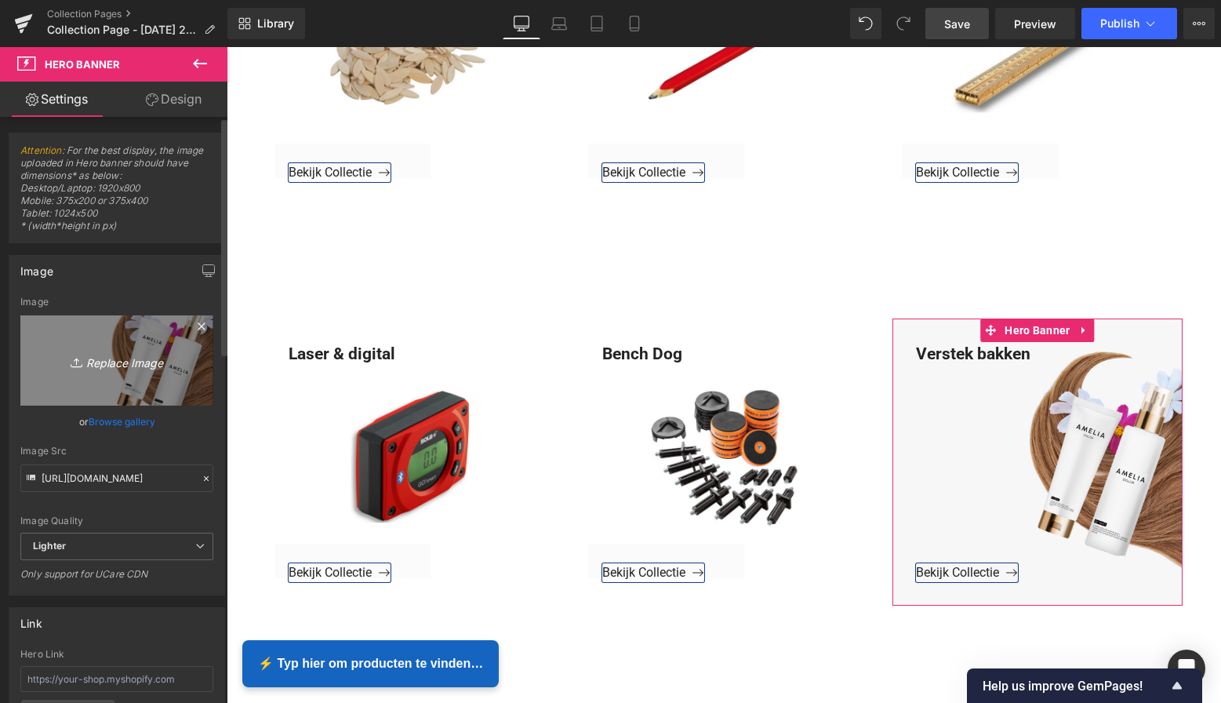
click at [126, 358] on icon "Replace Image" at bounding box center [116, 361] width 125 height 20
type input "C:\fakepath\Groen Modern Doe-het-zelf Instagram Stories (800 x 800 px)-3.png"
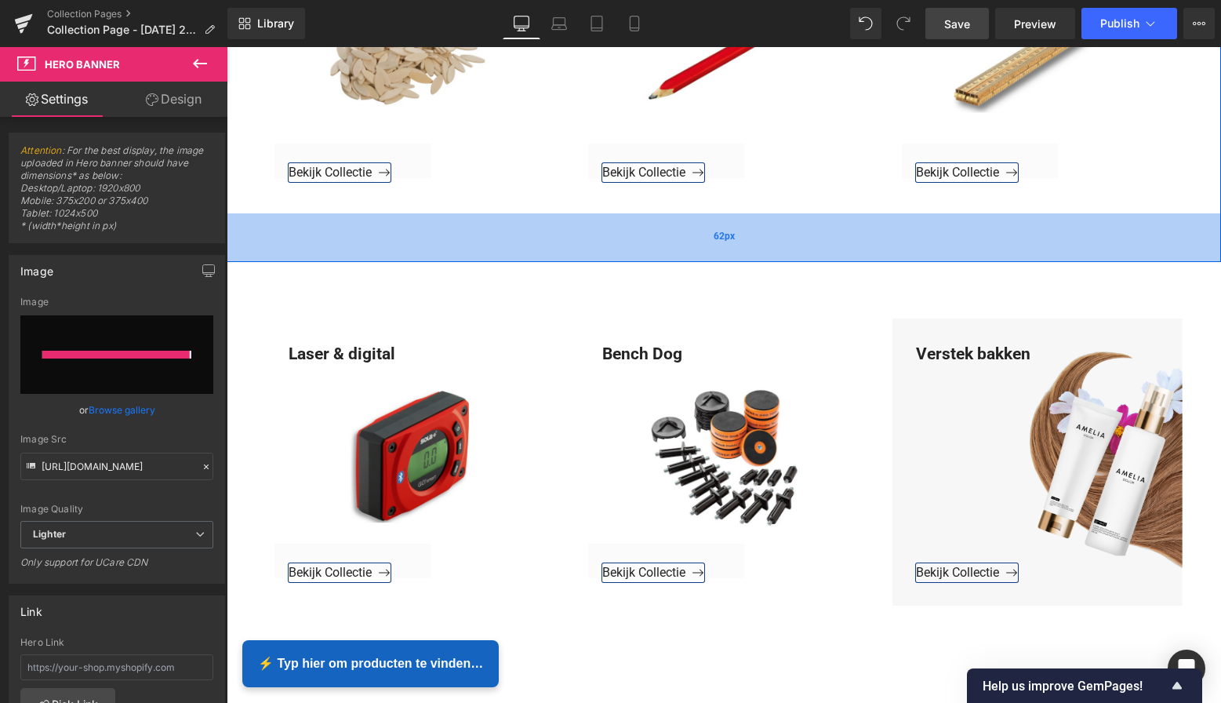
type input "[URL][DOMAIN_NAME]"
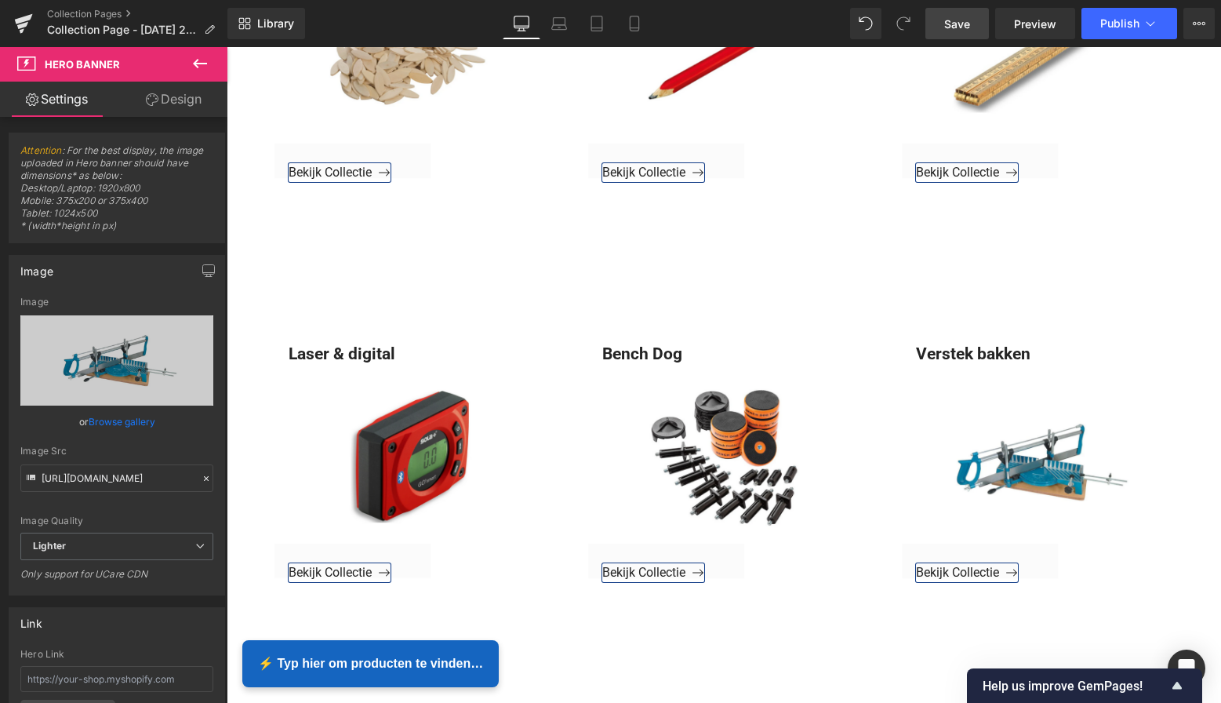
click at [962, 34] on link "Save" at bounding box center [957, 23] width 64 height 31
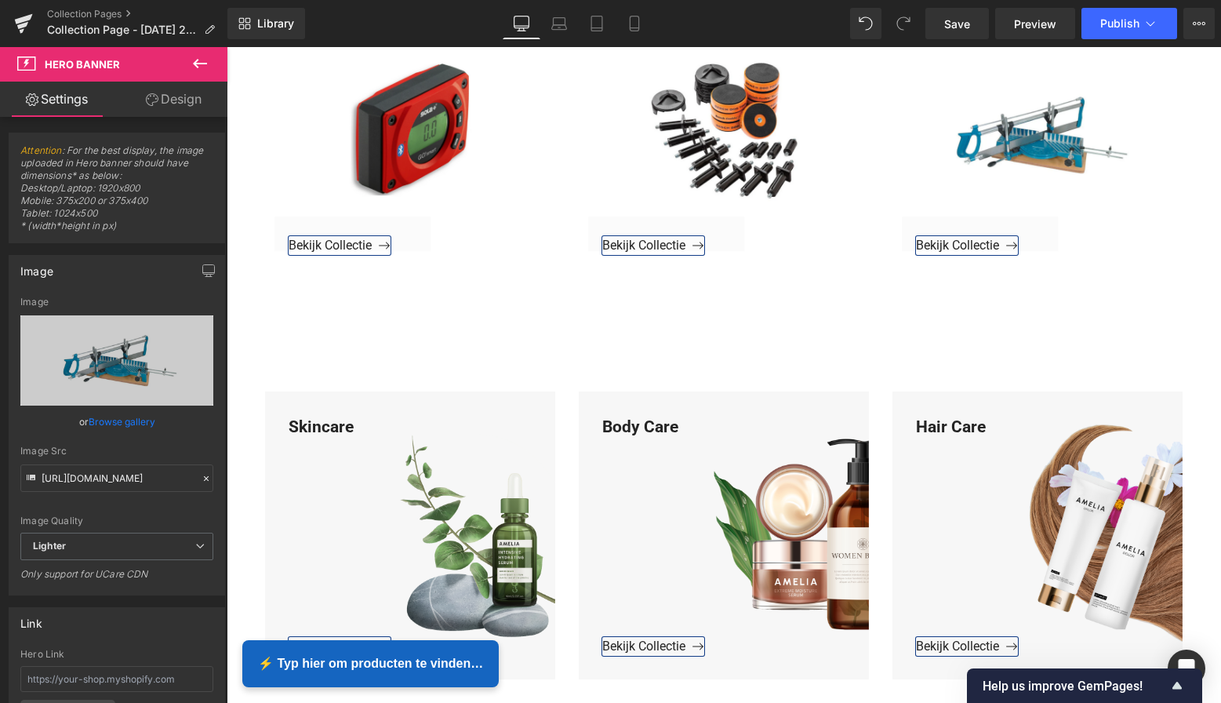
scroll to position [3771, 0]
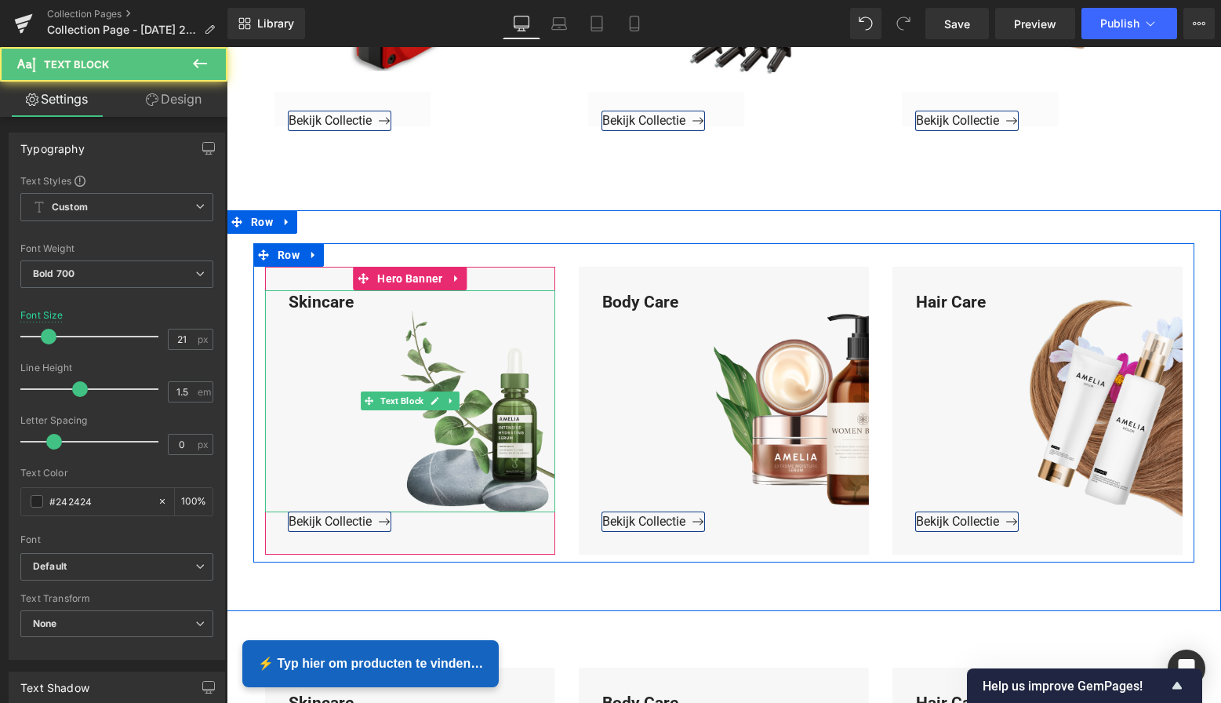
click at [355, 303] on div "Skincare" at bounding box center [410, 401] width 290 height 222
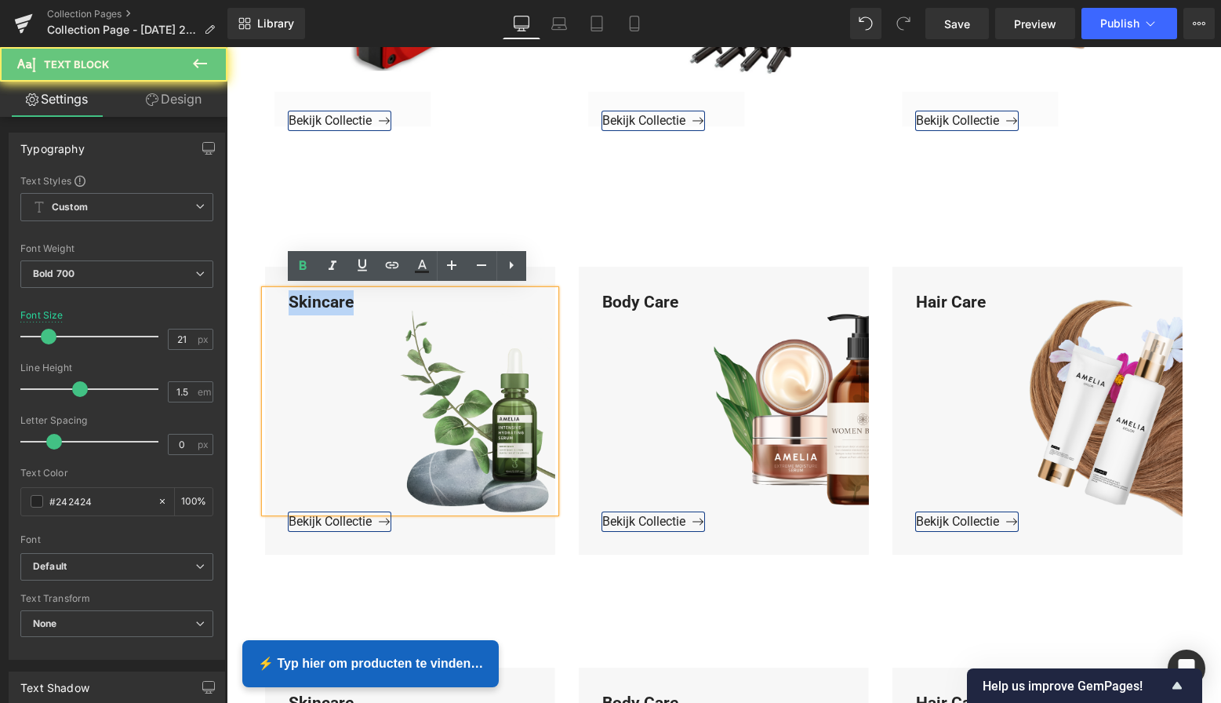
drag, startPoint x: 354, startPoint y: 300, endPoint x: 277, endPoint y: 293, distance: 77.2
click at [277, 293] on div "Skincare" at bounding box center [410, 401] width 290 height 222
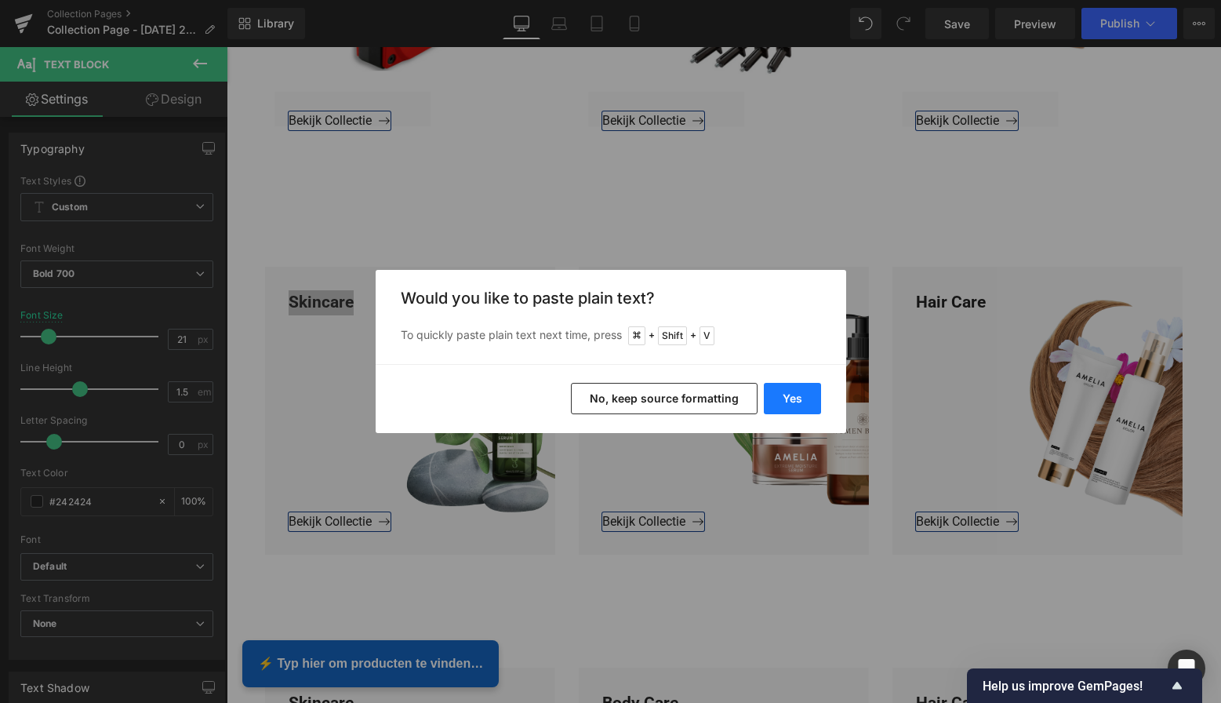
click at [801, 401] on button "Yes" at bounding box center [792, 398] width 57 height 31
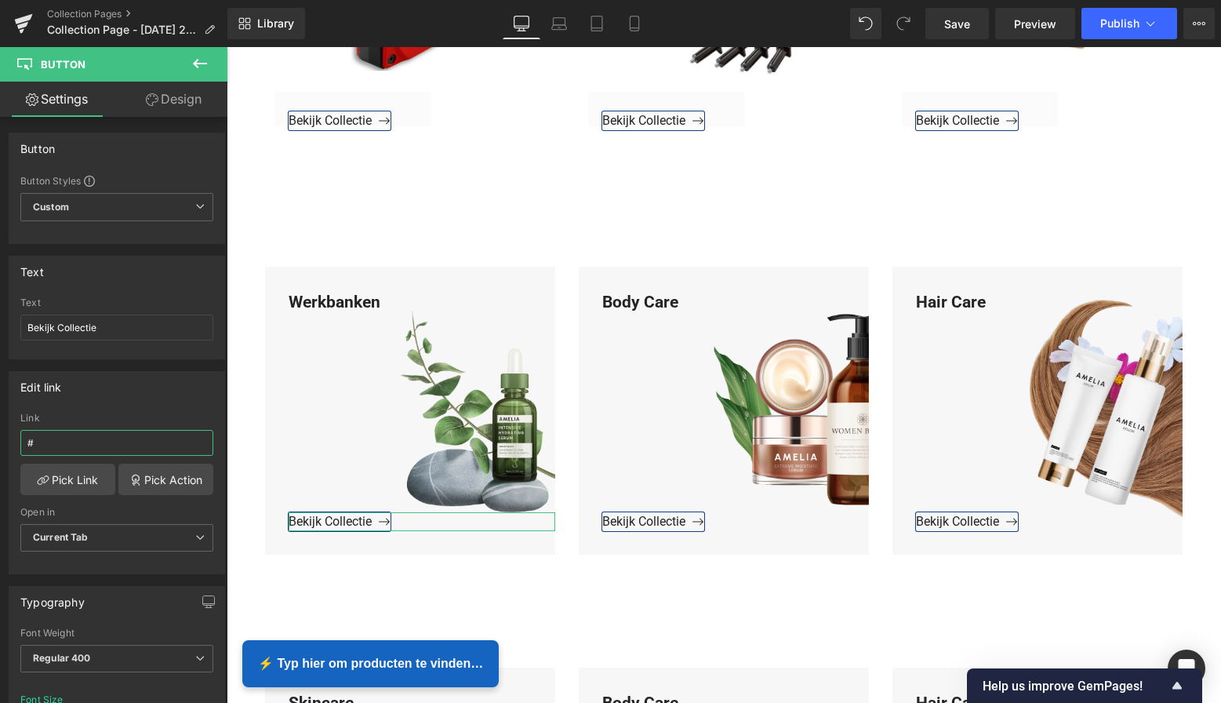
drag, startPoint x: 16, startPoint y: 439, endPoint x: -5, endPoint y: 438, distance: 20.4
click at [0, 438] on html "Button You are previewing how the will restyle your page. You can not edit Elem…" at bounding box center [610, 351] width 1221 height 703
paste input "[URL][DOMAIN_NAME]"
type input "[URL][DOMAIN_NAME]"
click at [66, 476] on link "Pick Link" at bounding box center [67, 478] width 95 height 31
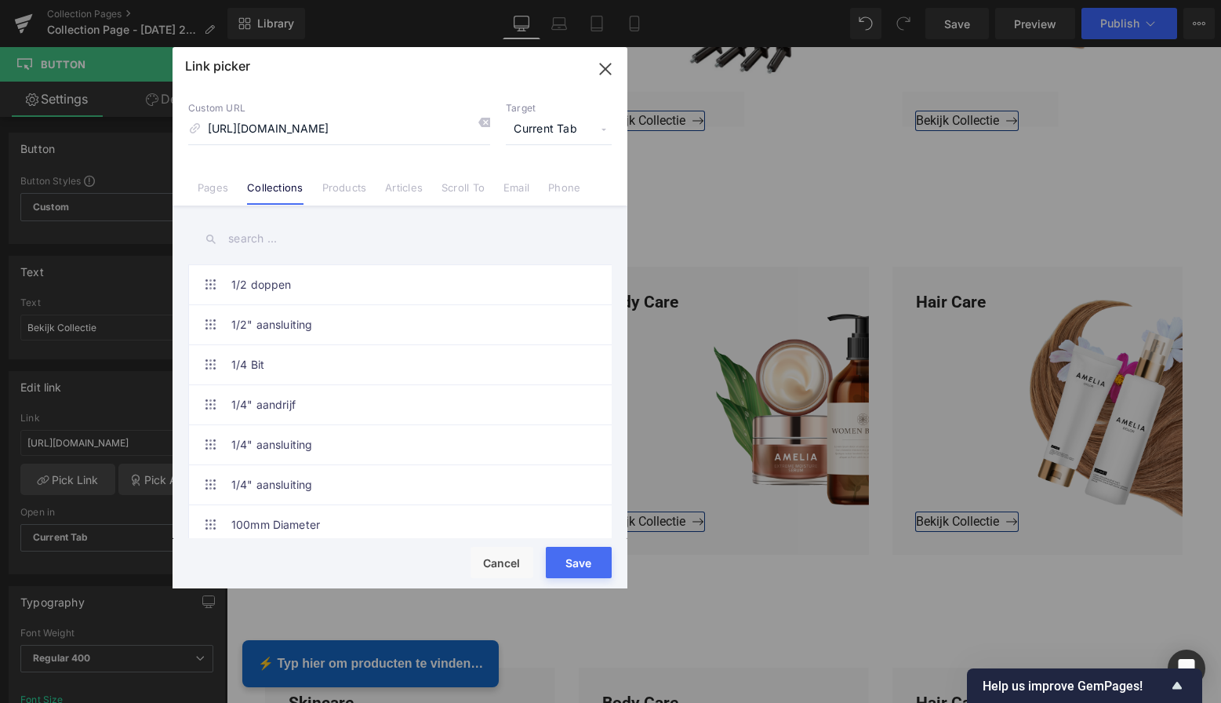
click at [591, 569] on button "Save" at bounding box center [579, 562] width 66 height 31
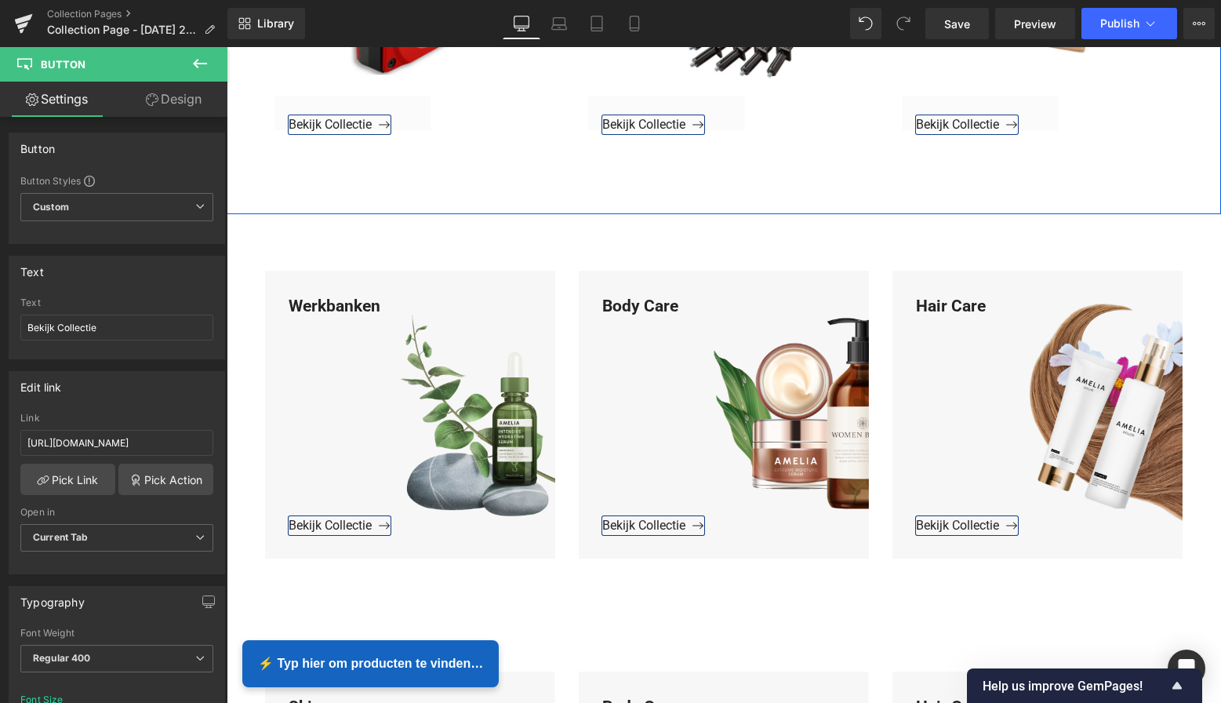
scroll to position [3765, 0]
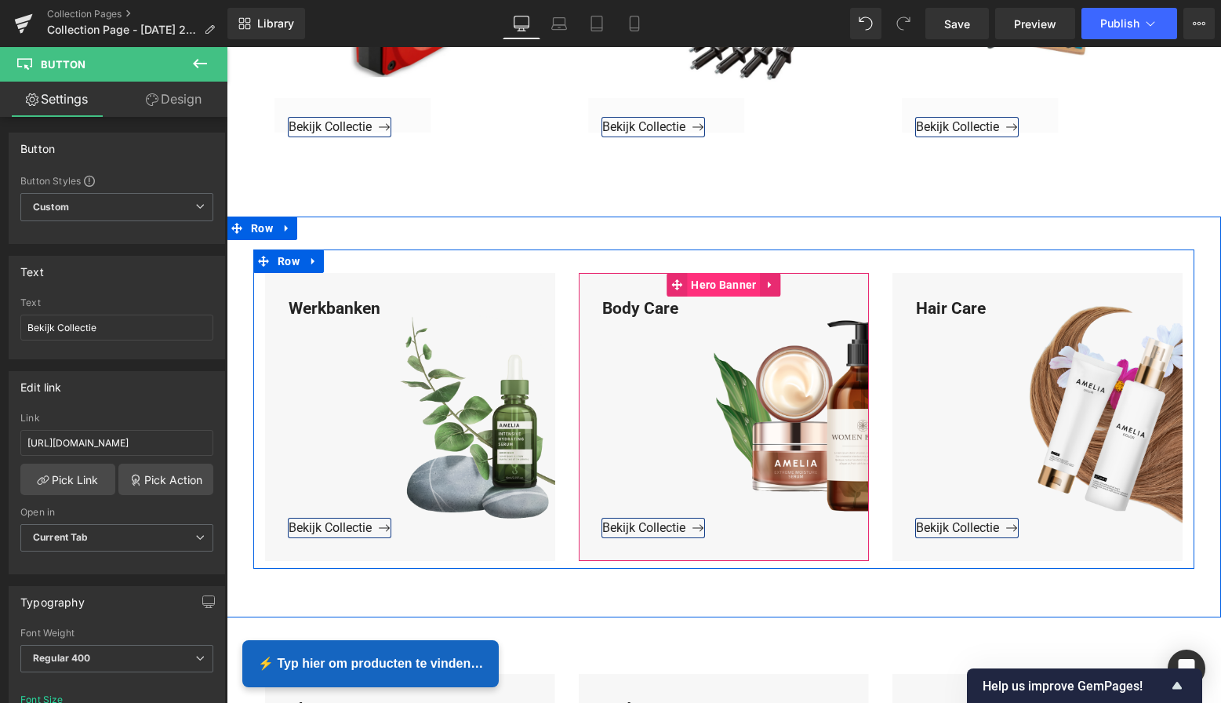
click at [726, 282] on span "Hero Banner" at bounding box center [723, 285] width 73 height 24
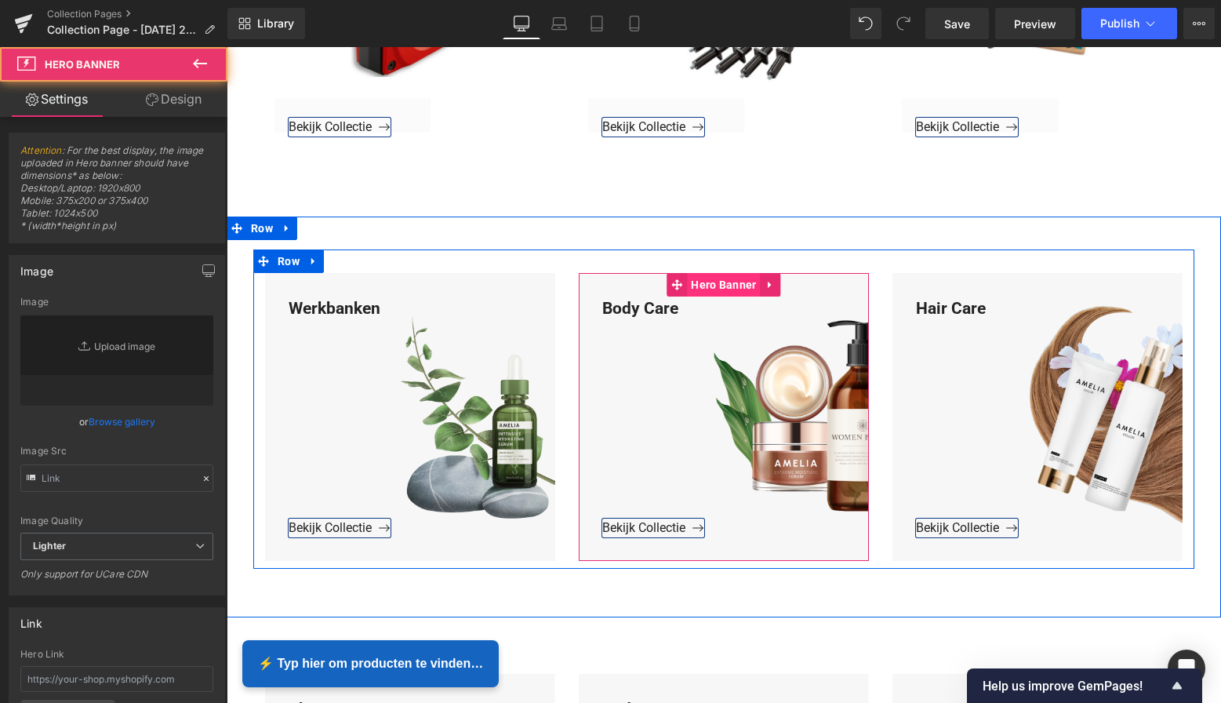
type input "[URL][DOMAIN_NAME]"
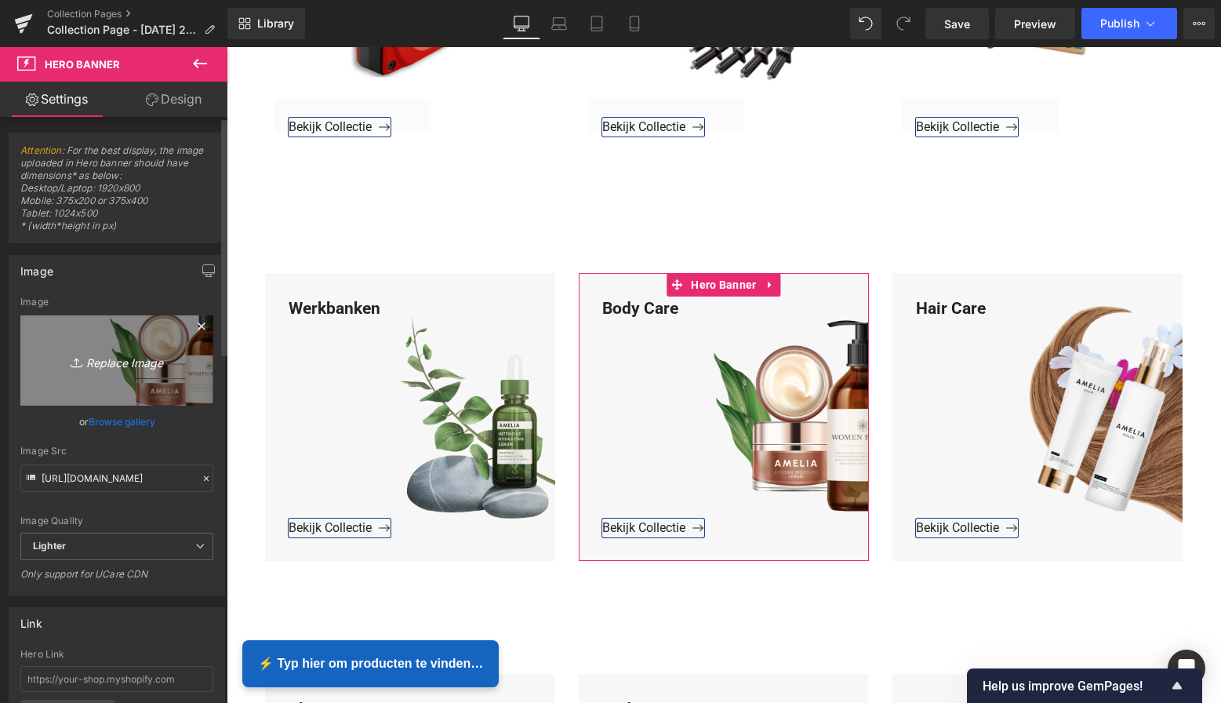
click at [133, 363] on icon "Replace Image" at bounding box center [116, 361] width 125 height 20
type input "C:\fakepath\Groen Modern Doe-het-zelf Instagram Stories (800 x 800 px)-3.png"
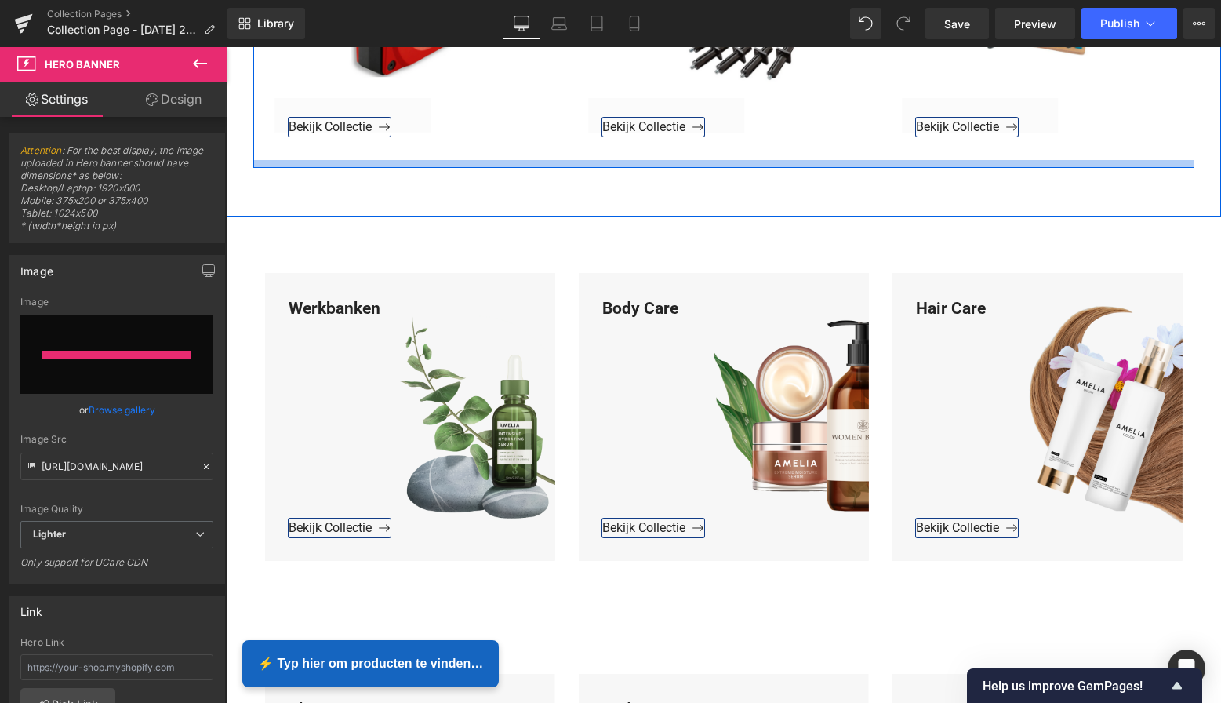
type input "[URL][DOMAIN_NAME]"
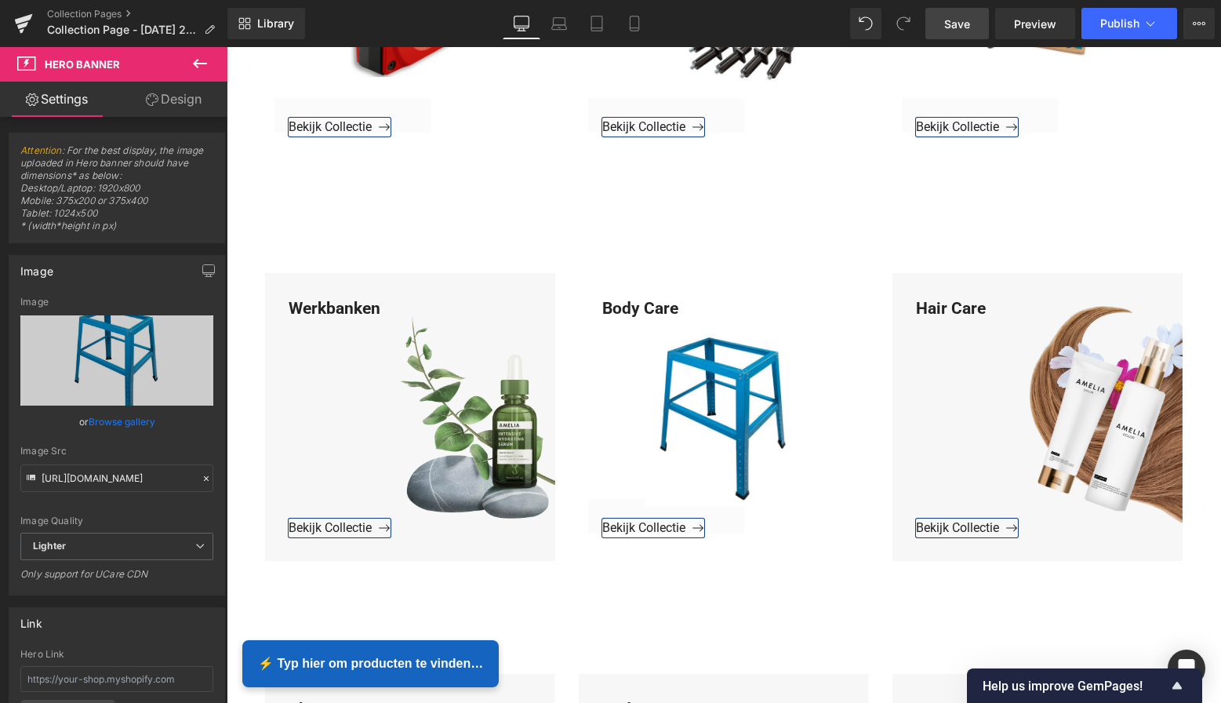
click at [968, 31] on span "Save" at bounding box center [957, 24] width 26 height 16
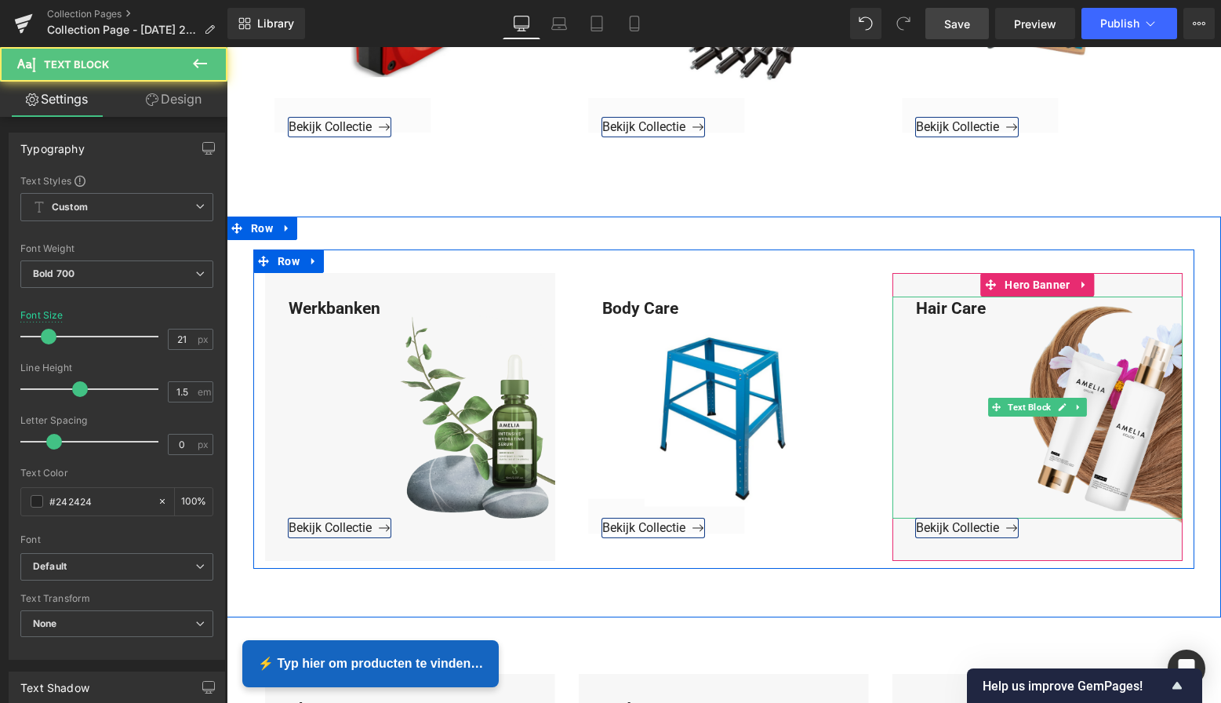
click at [984, 304] on div "Hair Care" at bounding box center [1037, 407] width 290 height 222
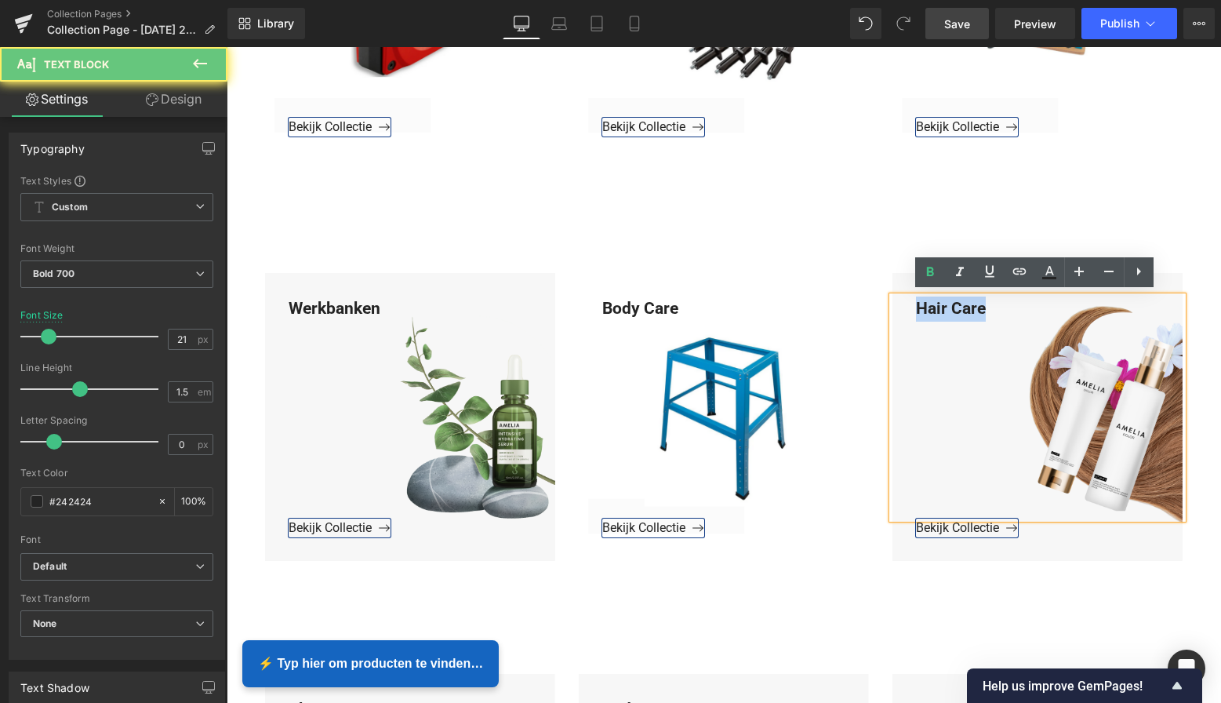
drag, startPoint x: 983, startPoint y: 303, endPoint x: 909, endPoint y: 303, distance: 73.7
click at [908, 303] on div "Hair Care" at bounding box center [1037, 407] width 290 height 222
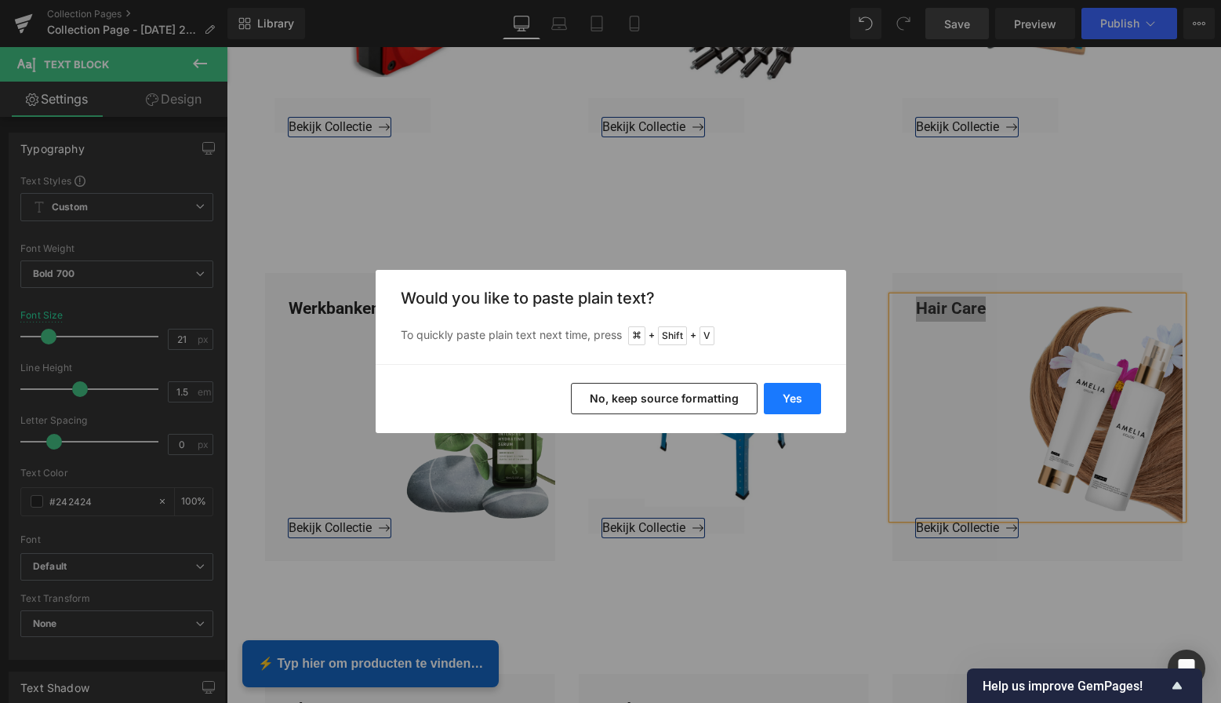
click at [793, 405] on button "Yes" at bounding box center [792, 398] width 57 height 31
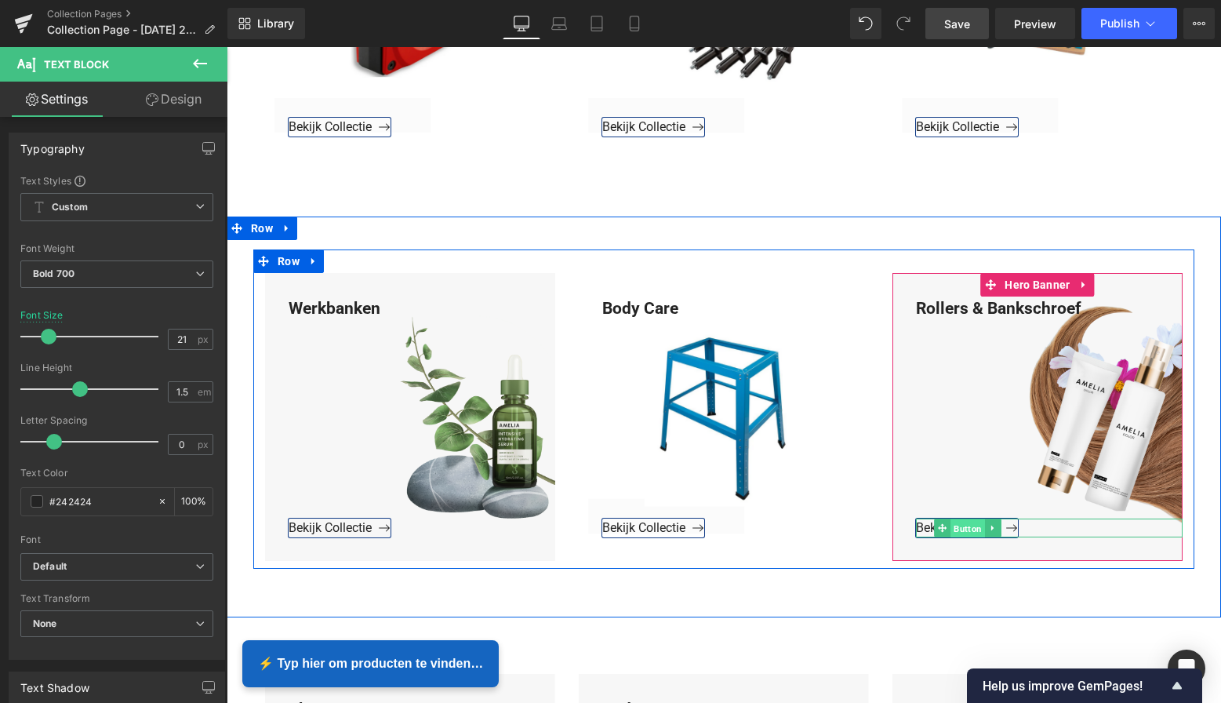
click at [965, 525] on span "Button" at bounding box center [967, 528] width 35 height 19
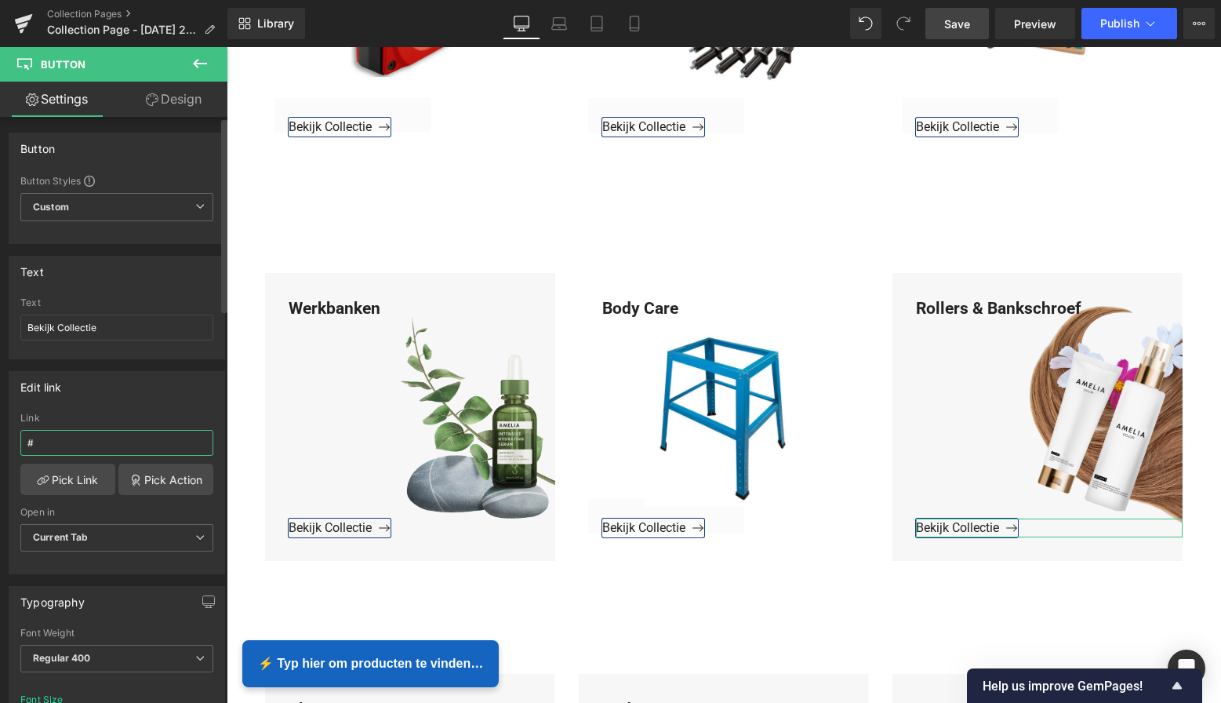
click at [64, 445] on input "#" at bounding box center [116, 443] width 193 height 26
drag, startPoint x: 23, startPoint y: 444, endPoint x: -3, endPoint y: 444, distance: 25.9
click at [0, 444] on html "Button You are previewing how the will restyle your page. You can not edit Elem…" at bounding box center [610, 351] width 1221 height 703
paste input "[URL][DOMAIN_NAME]"
type input "[URL][DOMAIN_NAME]"
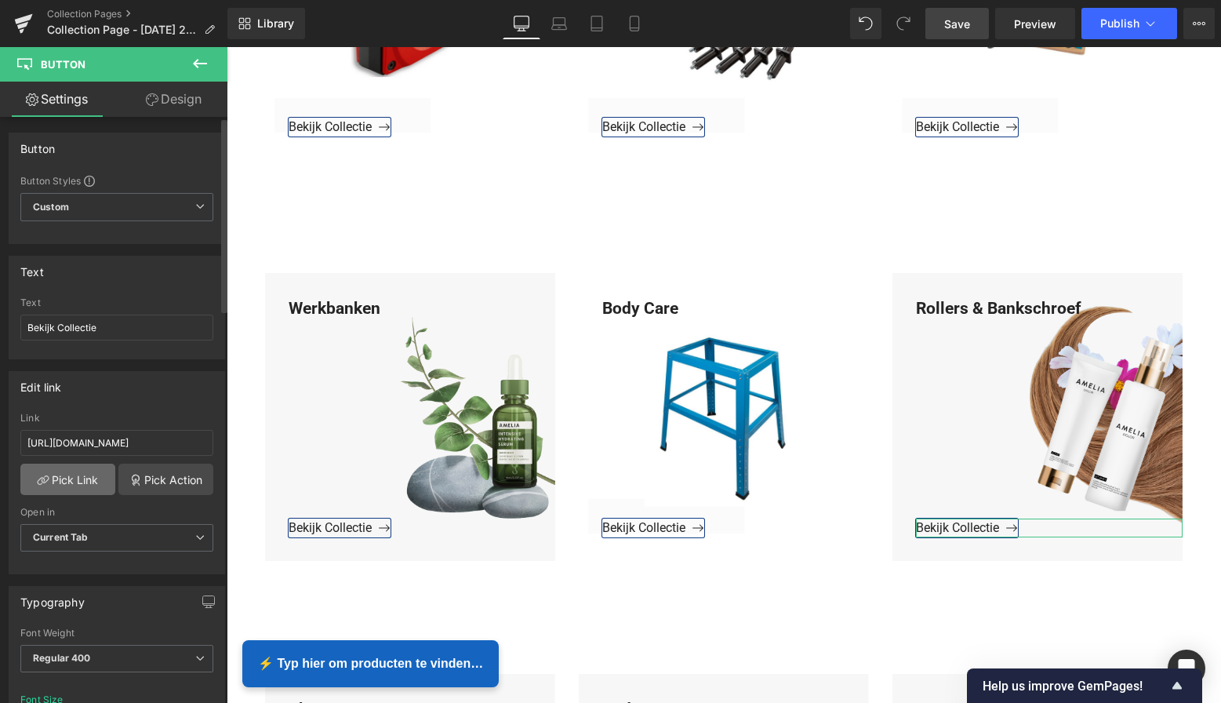
click at [55, 472] on link "Pick Link" at bounding box center [67, 478] width 95 height 31
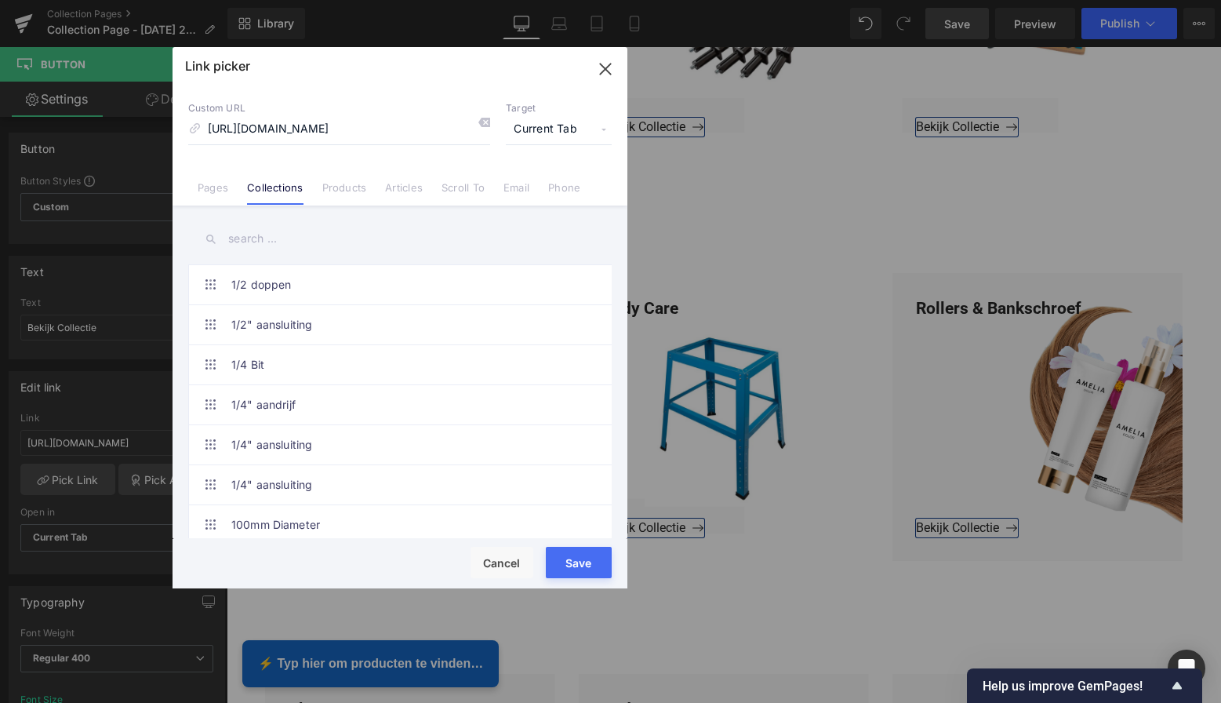
click at [573, 559] on button "Save" at bounding box center [579, 562] width 66 height 31
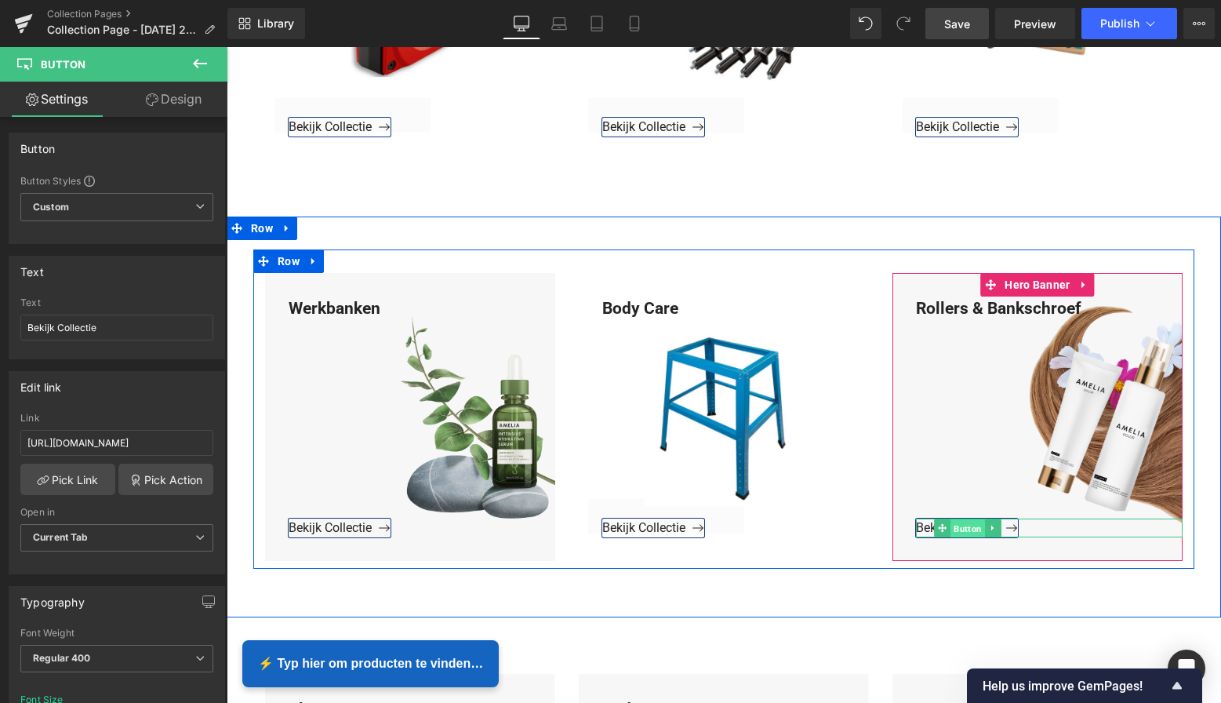
click at [973, 525] on span "Button" at bounding box center [967, 528] width 35 height 19
click at [1050, 274] on span "Hero Banner" at bounding box center [1037, 286] width 73 height 24
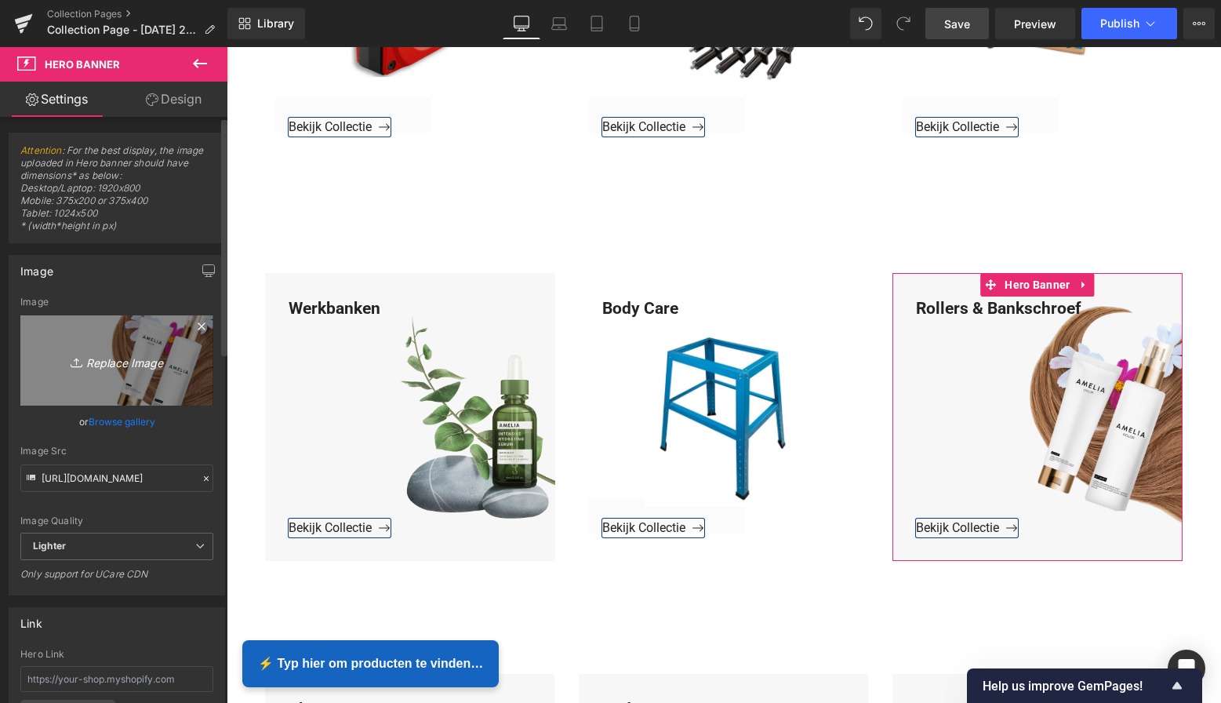
click at [128, 364] on icon "Replace Image" at bounding box center [116, 361] width 125 height 20
type input "C:\fakepath\Groen Modern Doe-het-zelf Instagram Stories (800 x 800 px)-3.png"
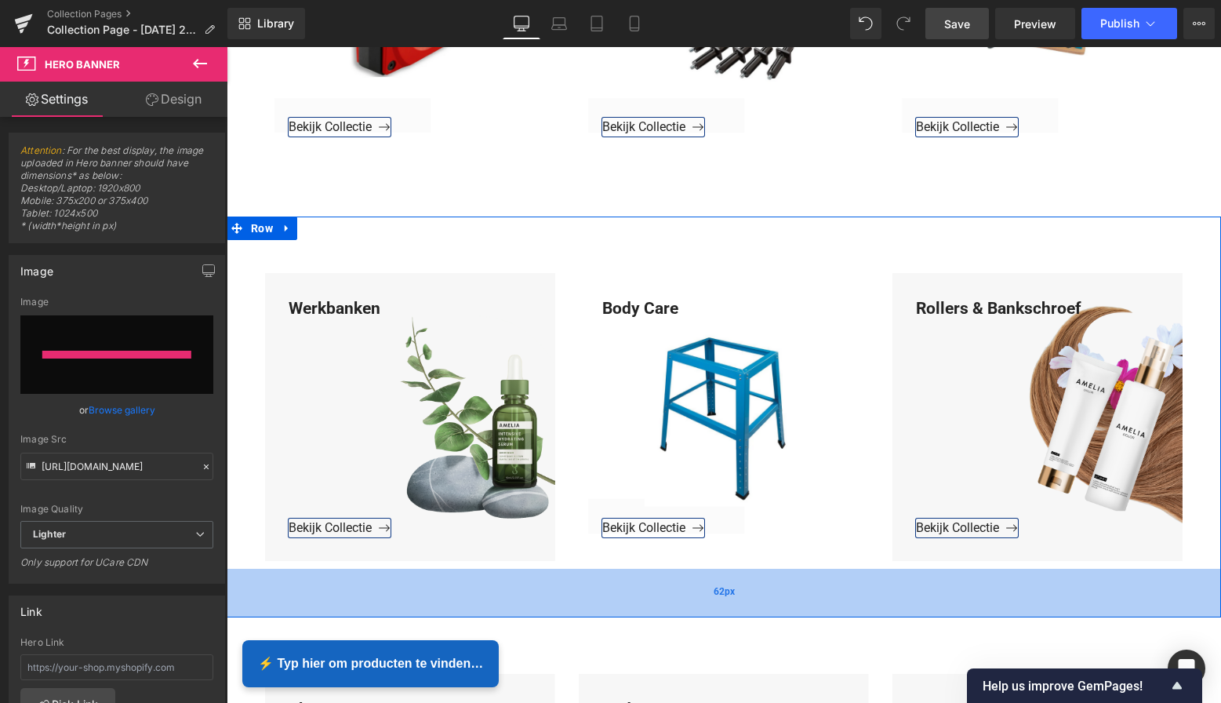
type input "[URL][DOMAIN_NAME]"
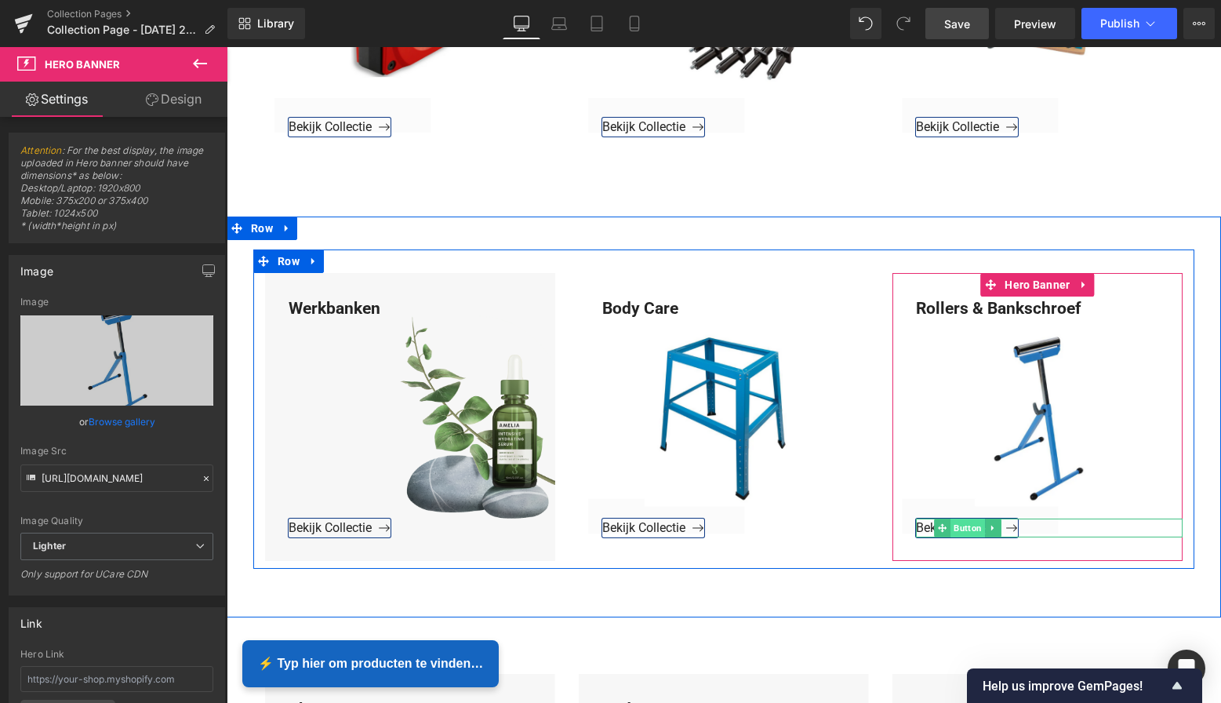
click at [972, 524] on span "Button" at bounding box center [967, 527] width 35 height 19
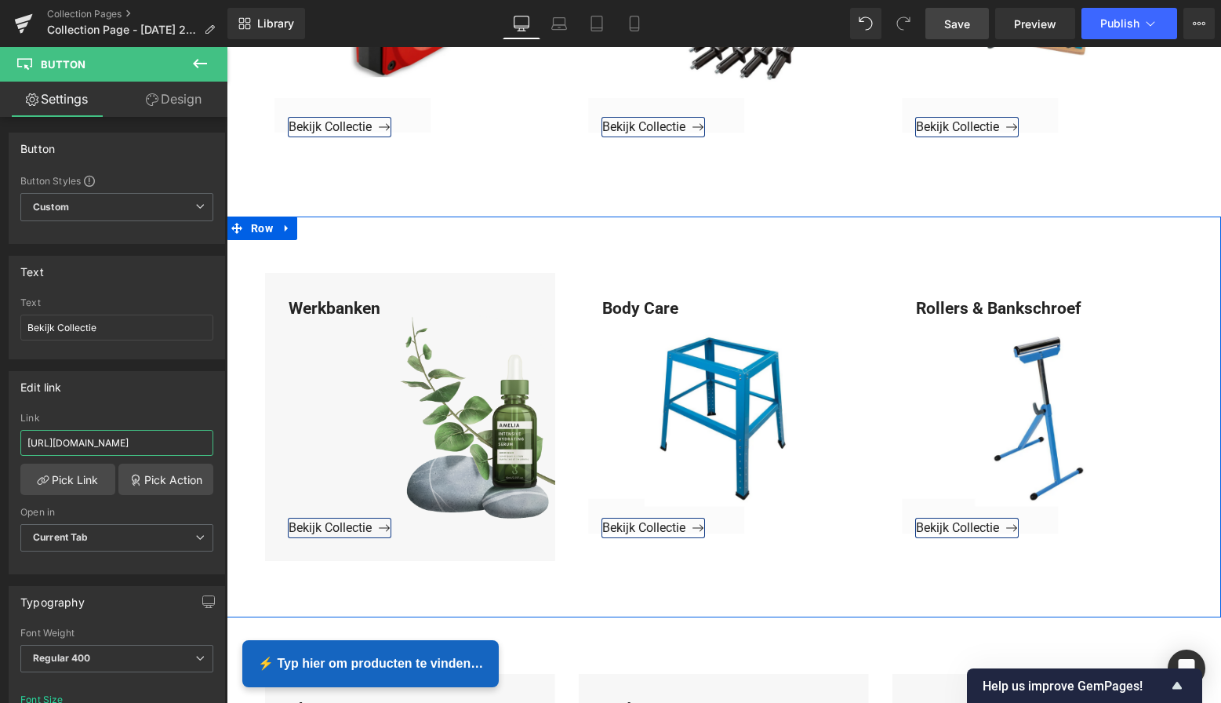
drag, startPoint x: 360, startPoint y: 492, endPoint x: 230, endPoint y: 448, distance: 137.6
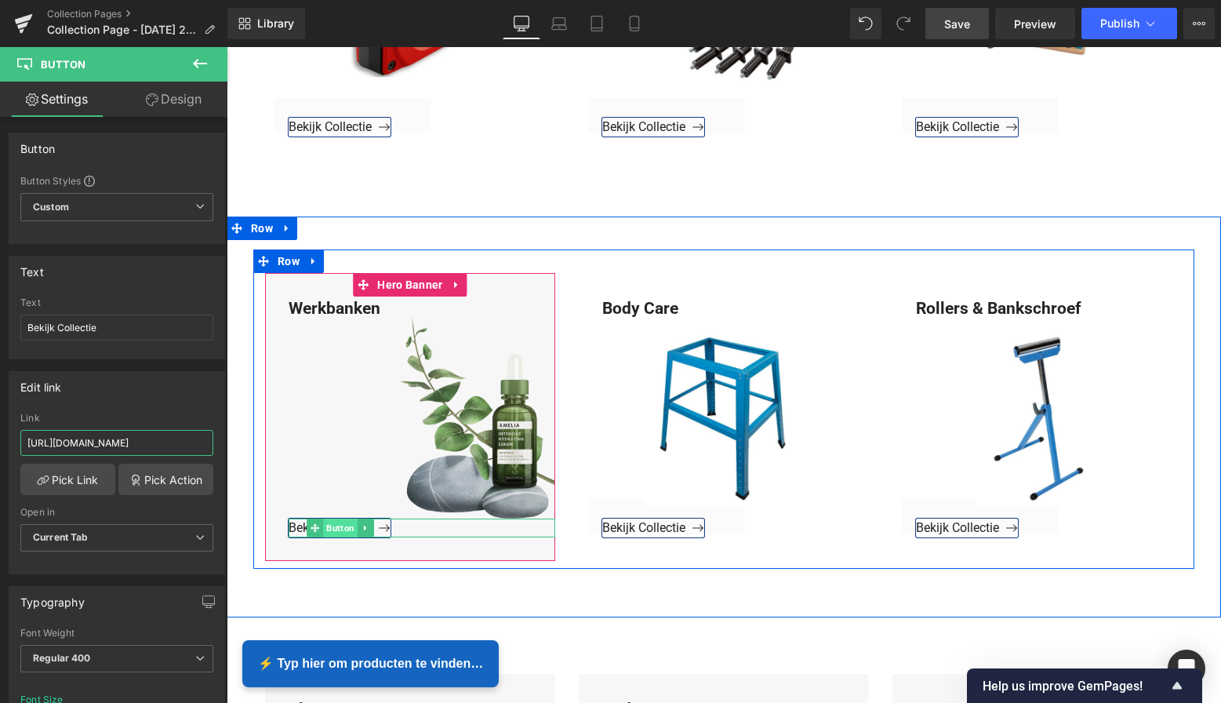
click at [340, 524] on span "Button" at bounding box center [340, 527] width 35 height 19
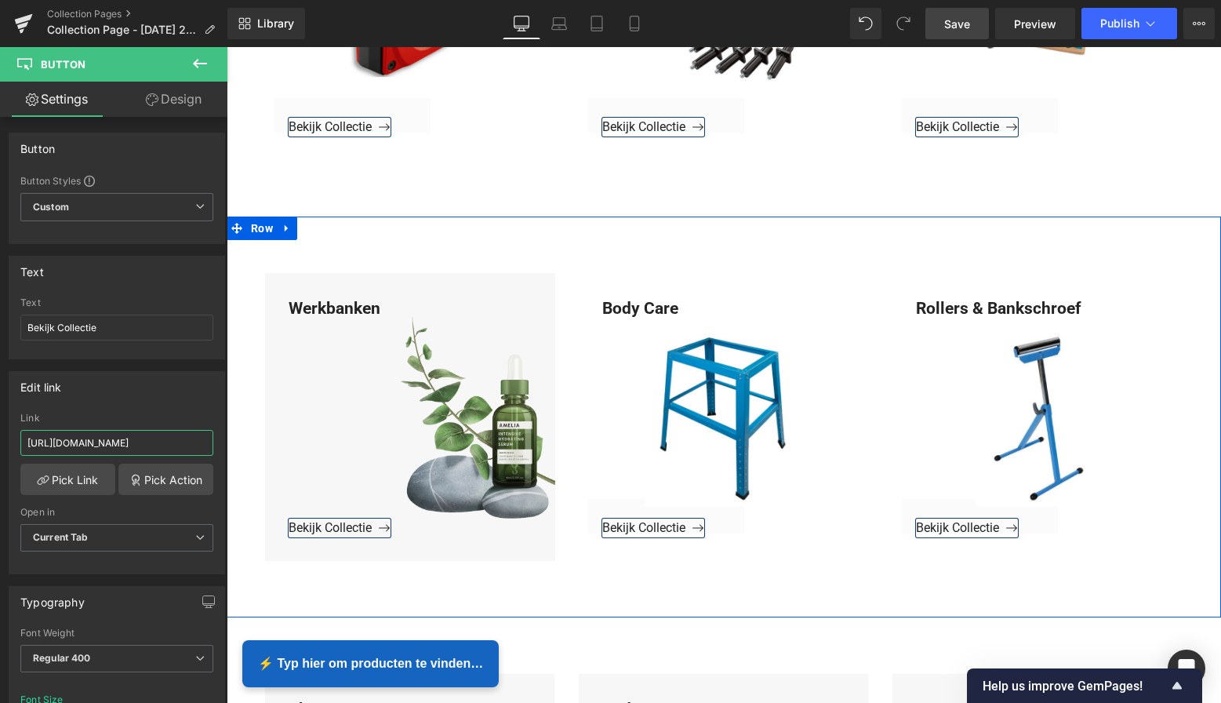
drag, startPoint x: 380, startPoint y: 494, endPoint x: 235, endPoint y: 449, distance: 152.0
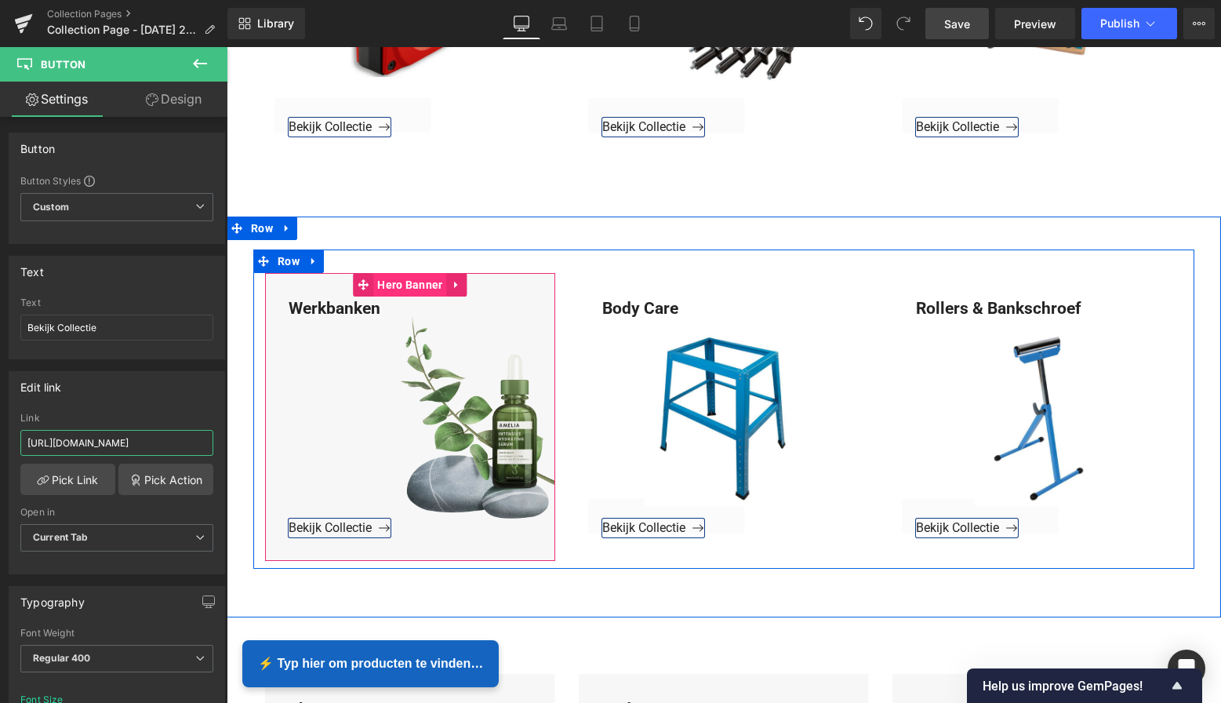
click at [421, 285] on span "Hero Banner" at bounding box center [409, 285] width 73 height 24
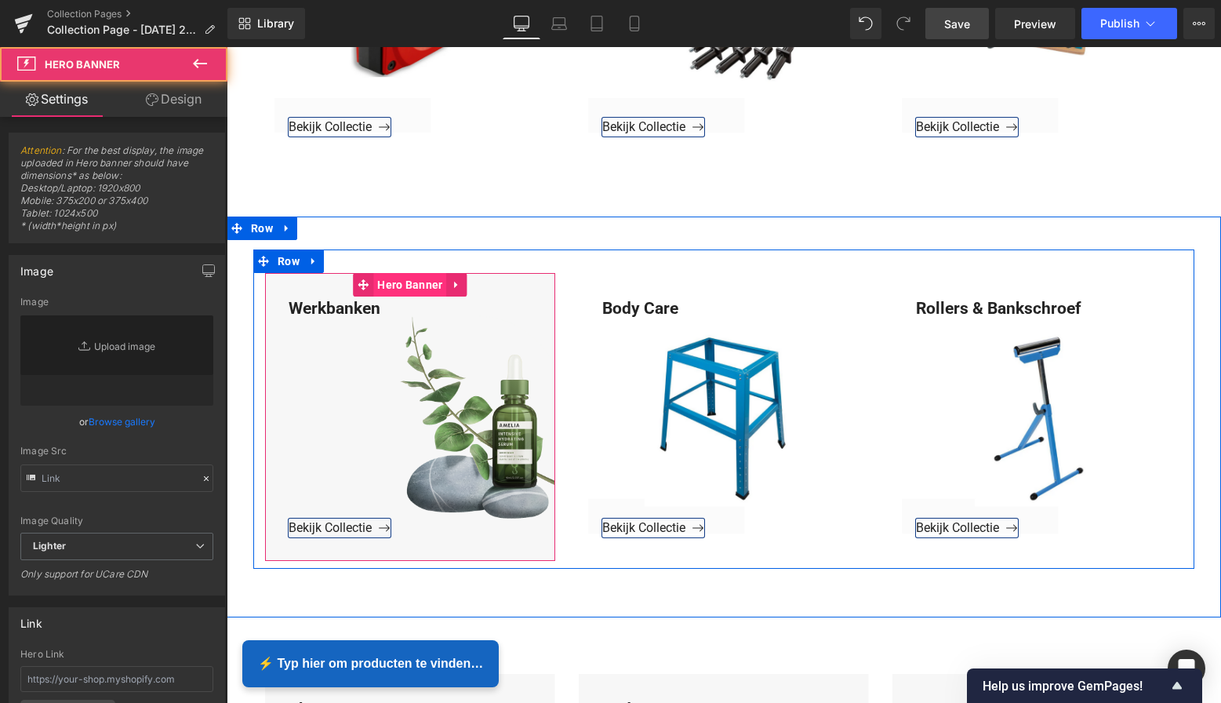
type input "[URL][DOMAIN_NAME]"
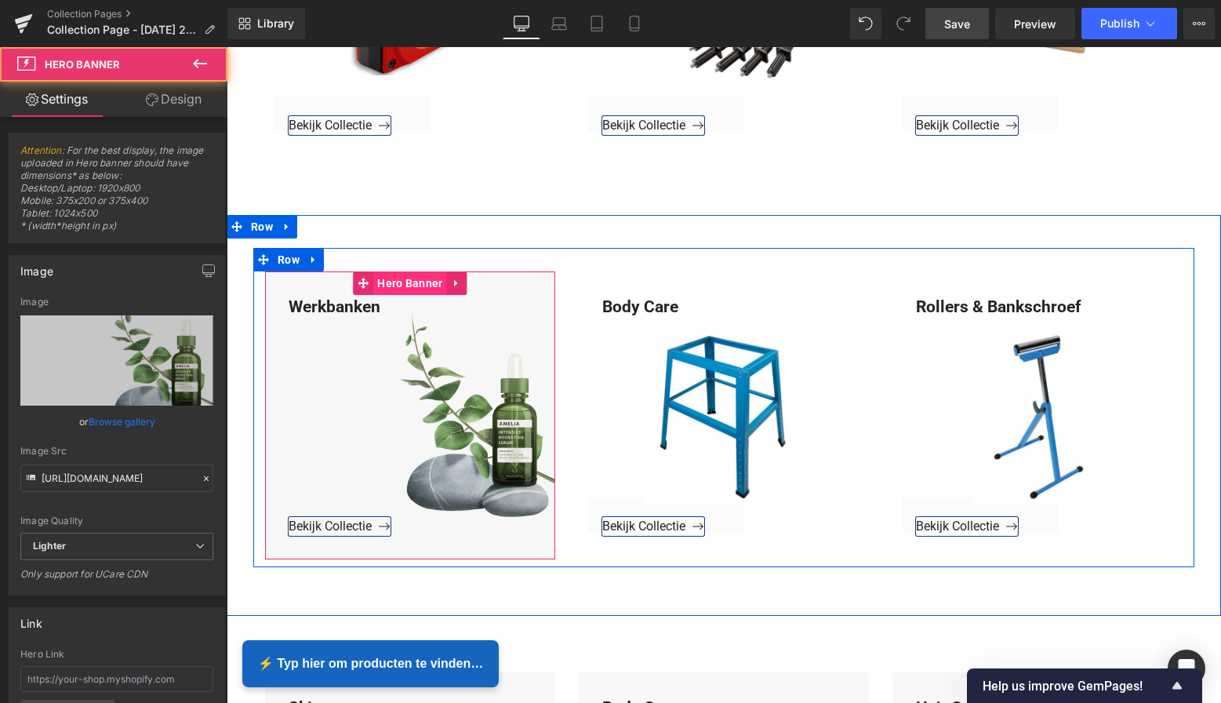
scroll to position [3769, 0]
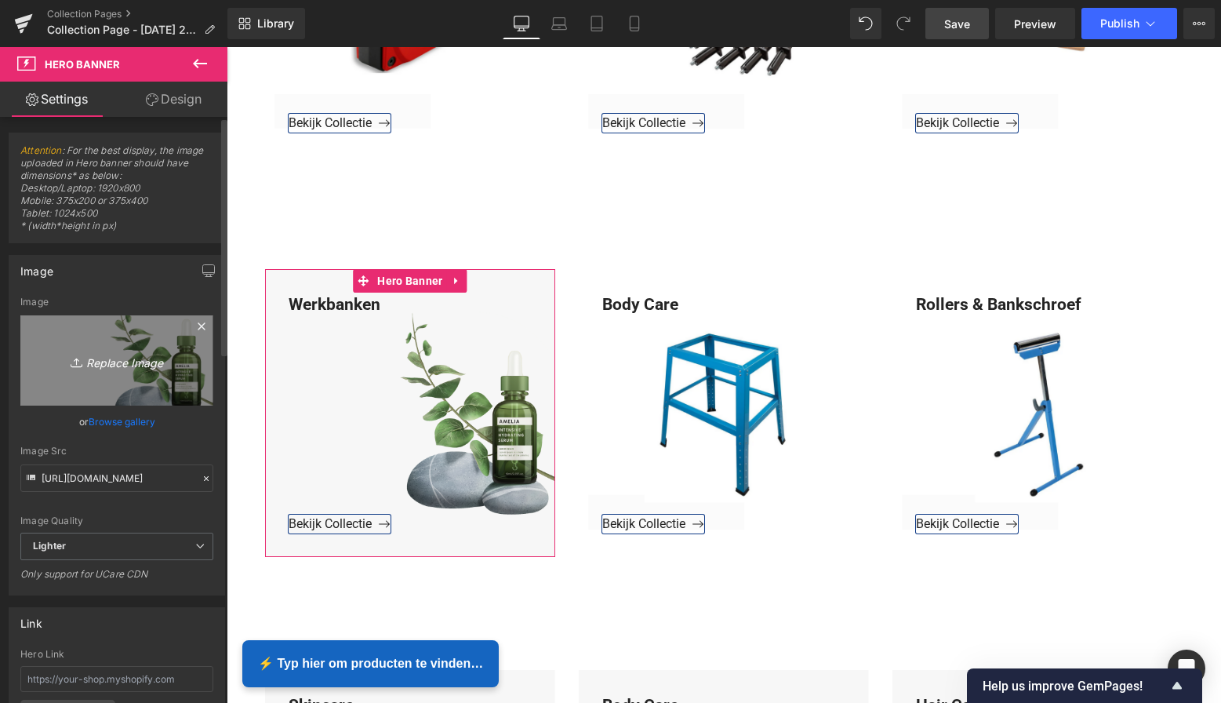
click at [129, 368] on icon "Replace Image" at bounding box center [116, 361] width 125 height 20
type input "C:\fakepath\Groen Modern Doe-het-zelf Instagram Stories (800 x 800 px)-3.png"
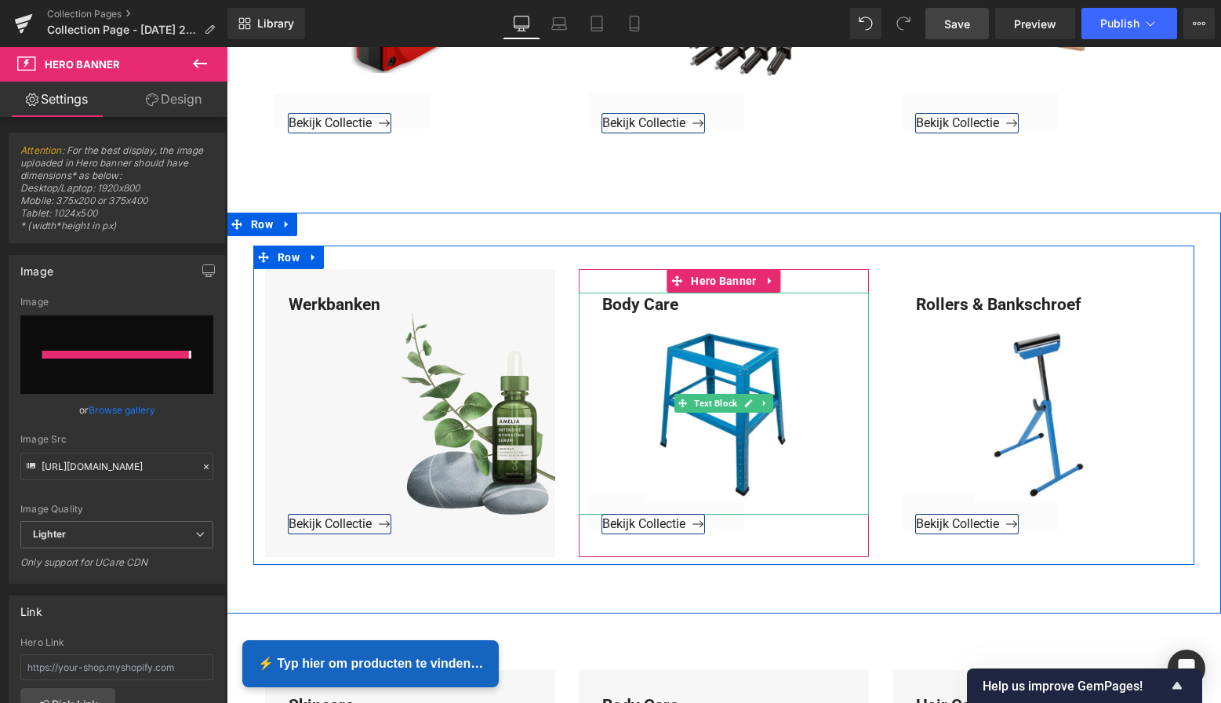
type input "[URL][DOMAIN_NAME]"
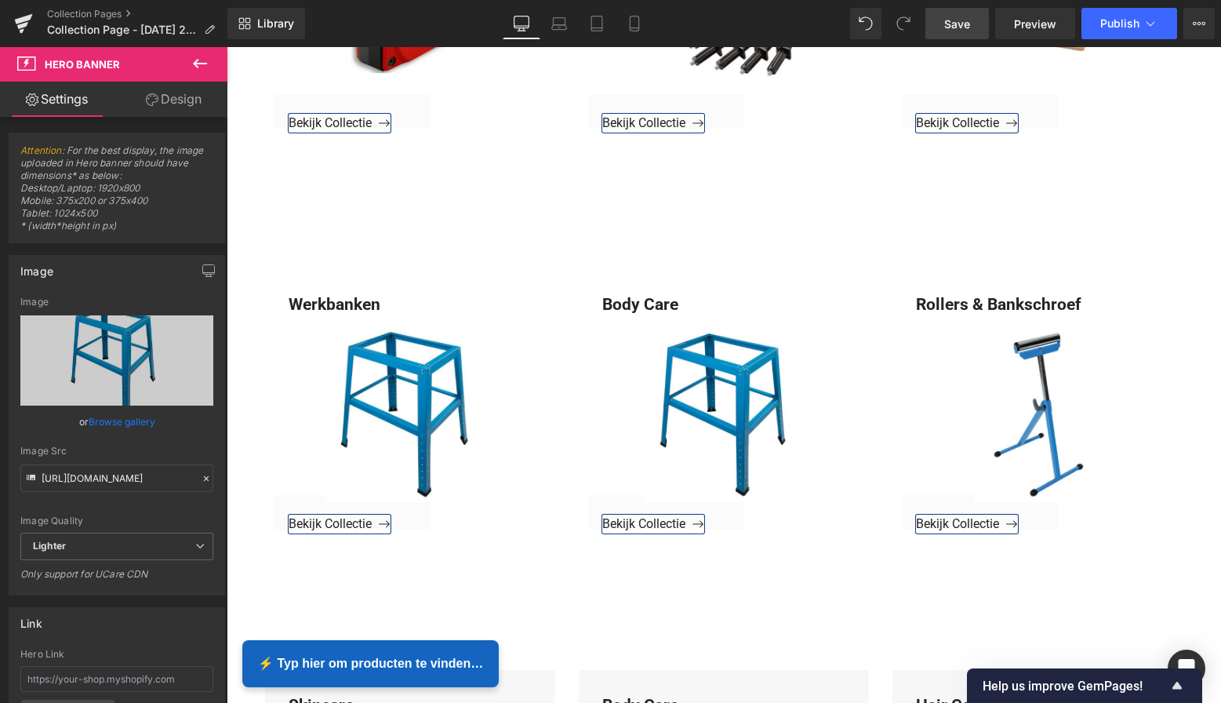
click at [969, 22] on span "Save" at bounding box center [957, 24] width 26 height 16
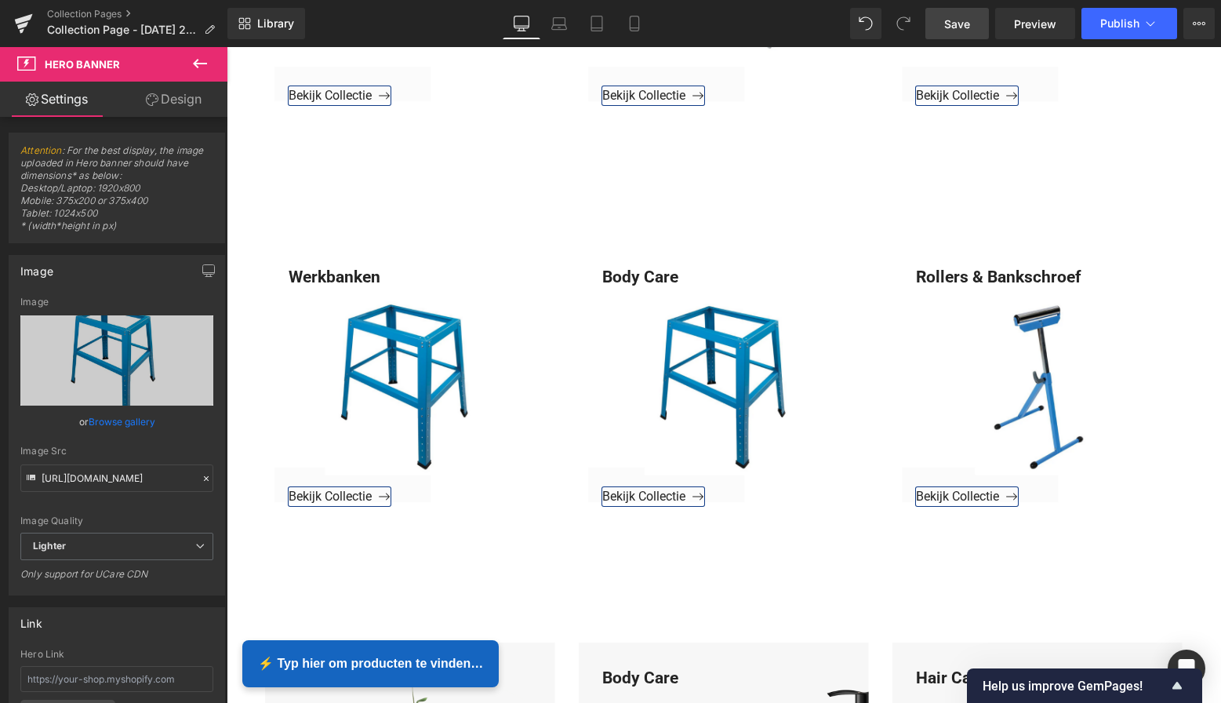
scroll to position [3798, 0]
click at [963, 27] on span "Save" at bounding box center [957, 24] width 26 height 16
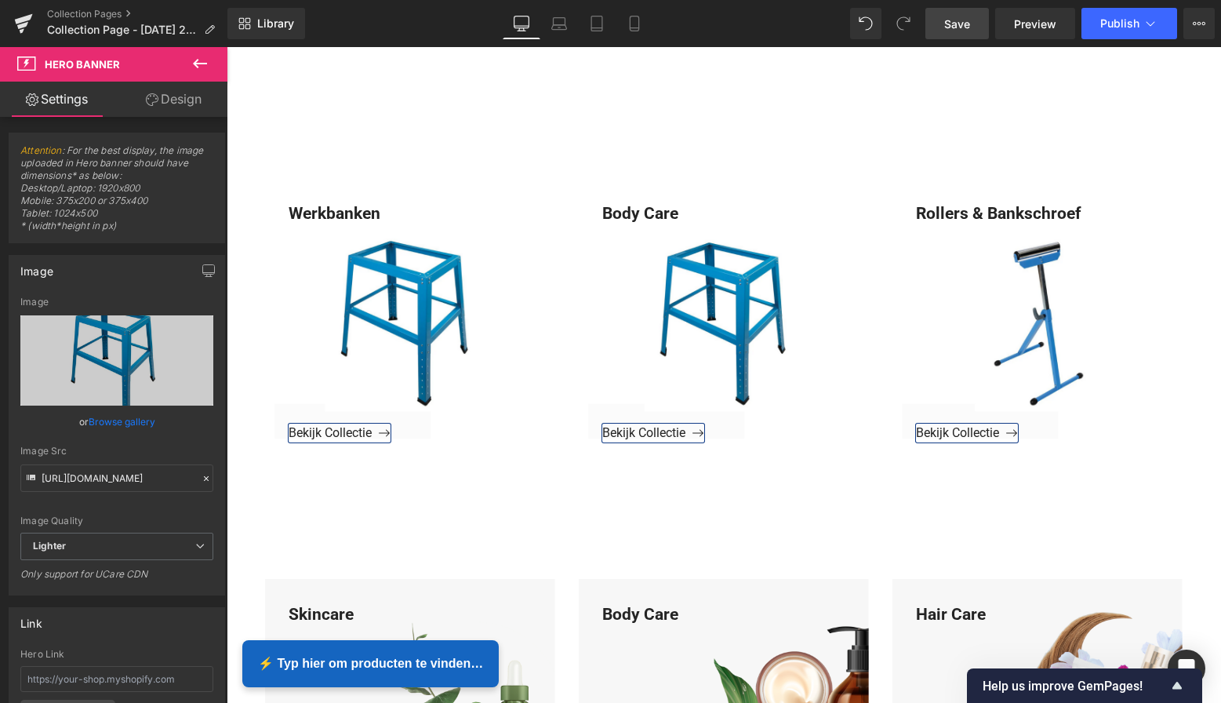
scroll to position [3799, 0]
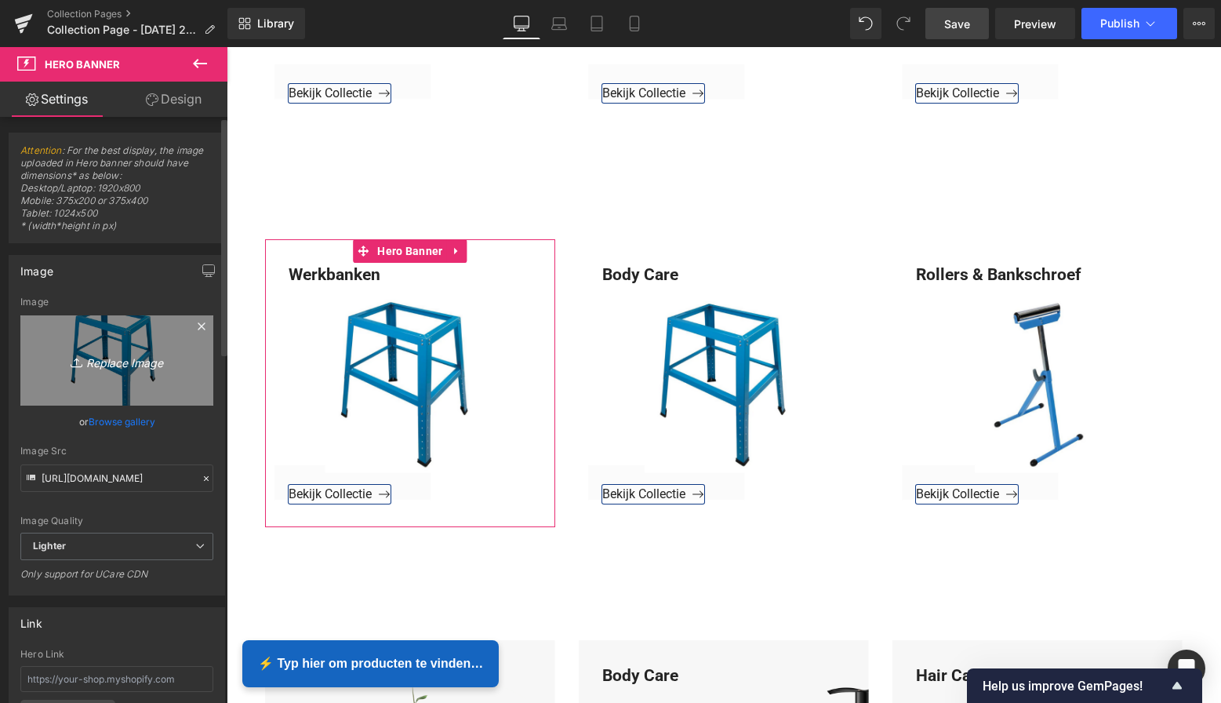
click at [140, 362] on icon "Replace Image" at bounding box center [116, 361] width 125 height 20
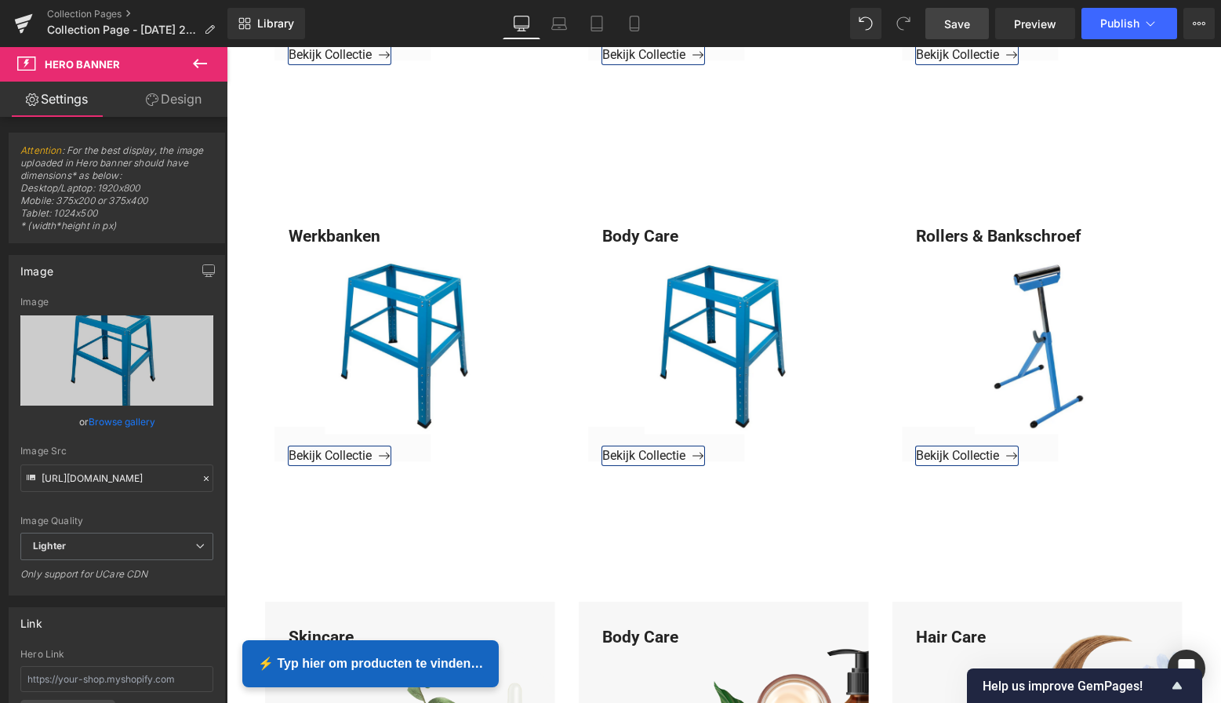
scroll to position [3800, 0]
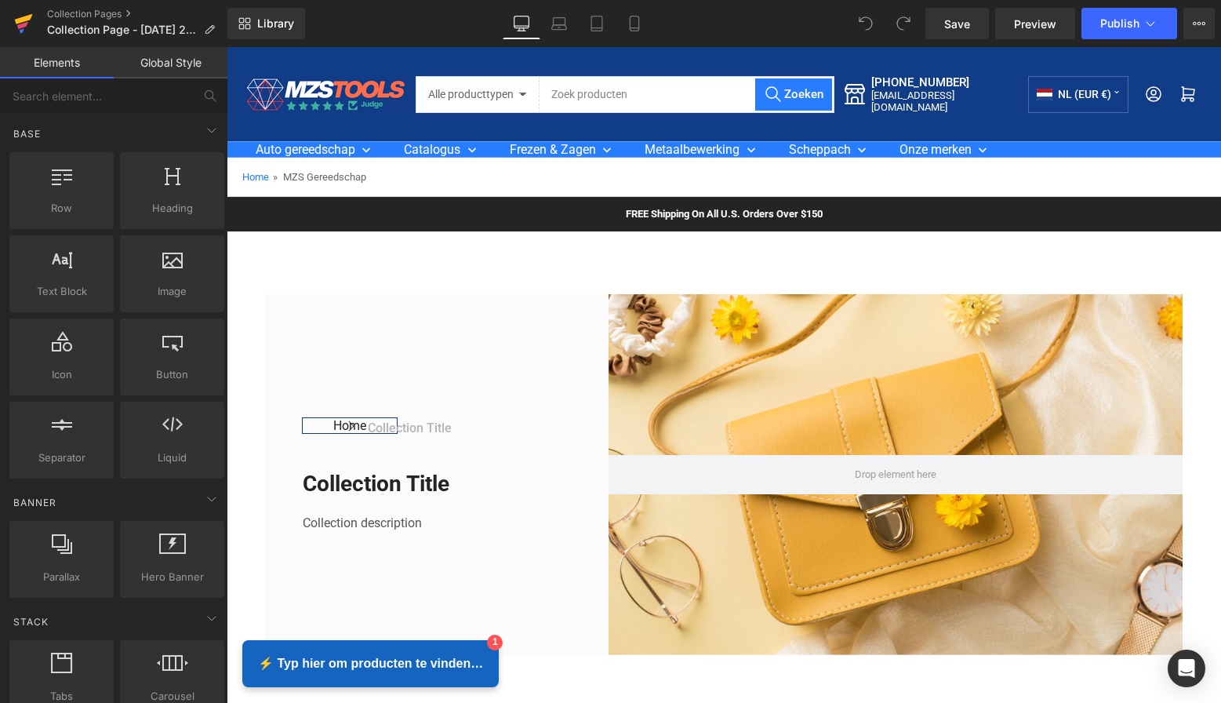
click at [17, 27] on icon at bounding box center [23, 23] width 19 height 39
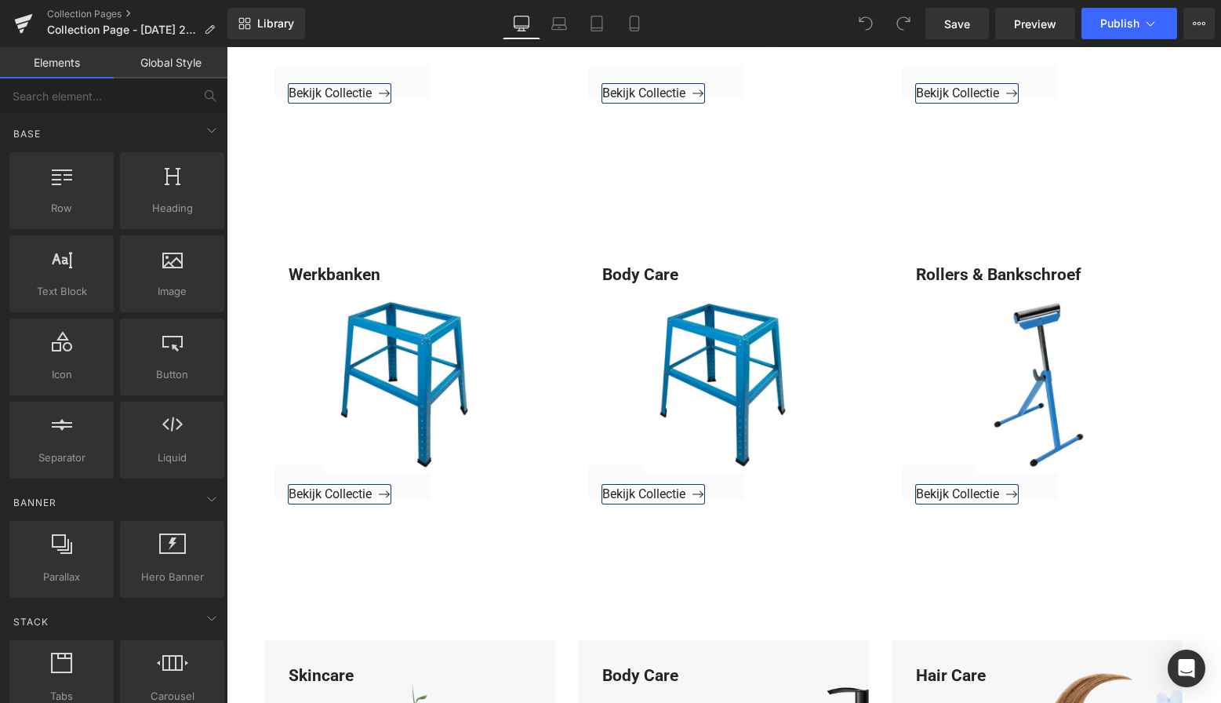
scroll to position [3830, 0]
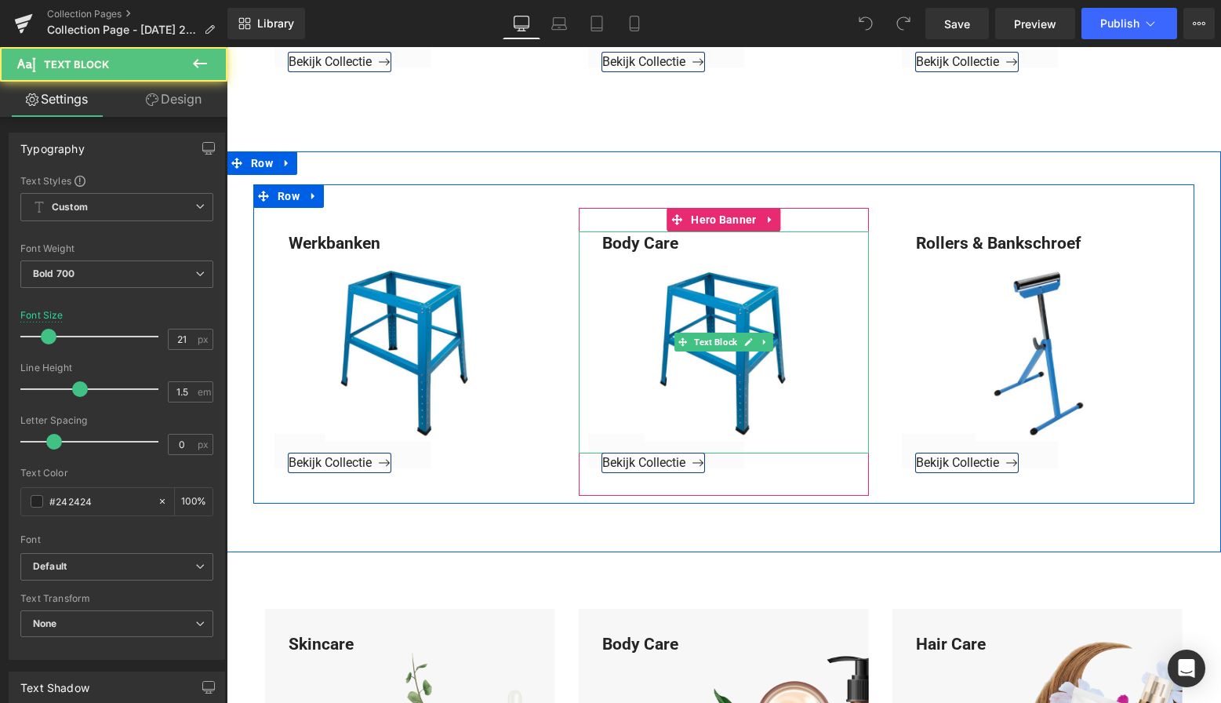
click at [676, 240] on div "Body Care" at bounding box center [724, 342] width 290 height 222
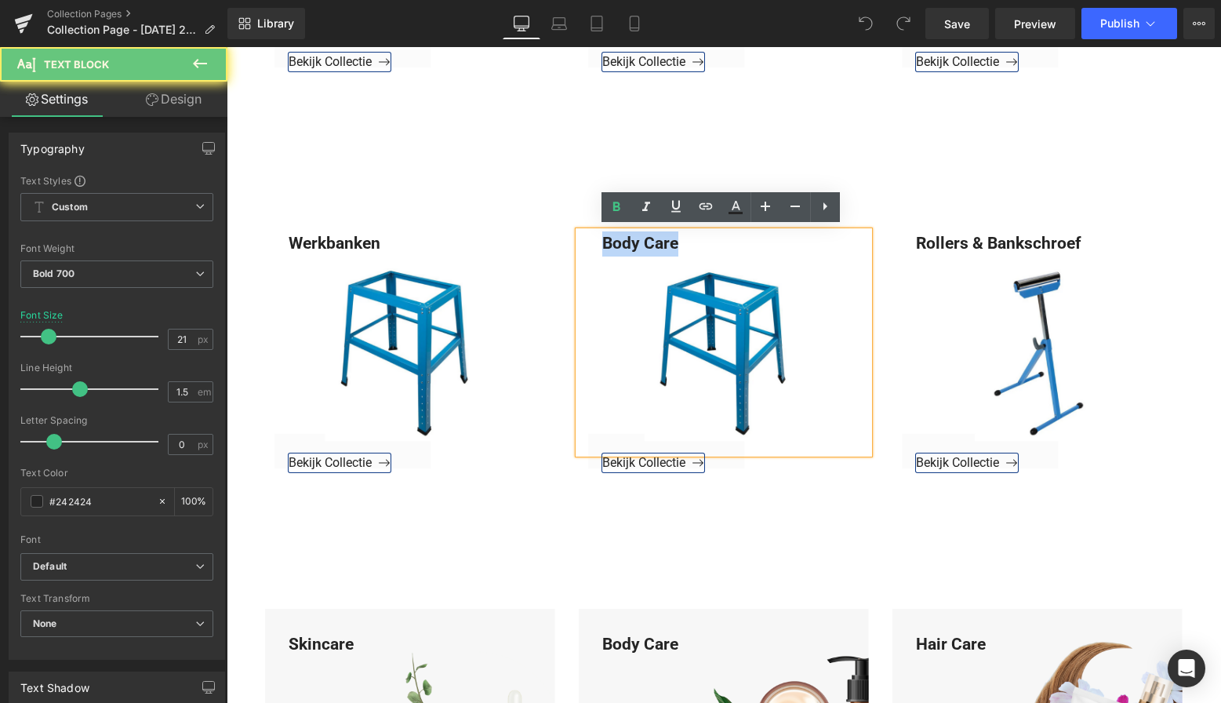
drag, startPoint x: 675, startPoint y: 238, endPoint x: 583, endPoint y: 239, distance: 91.8
click at [583, 239] on div "Body Care" at bounding box center [724, 342] width 290 height 222
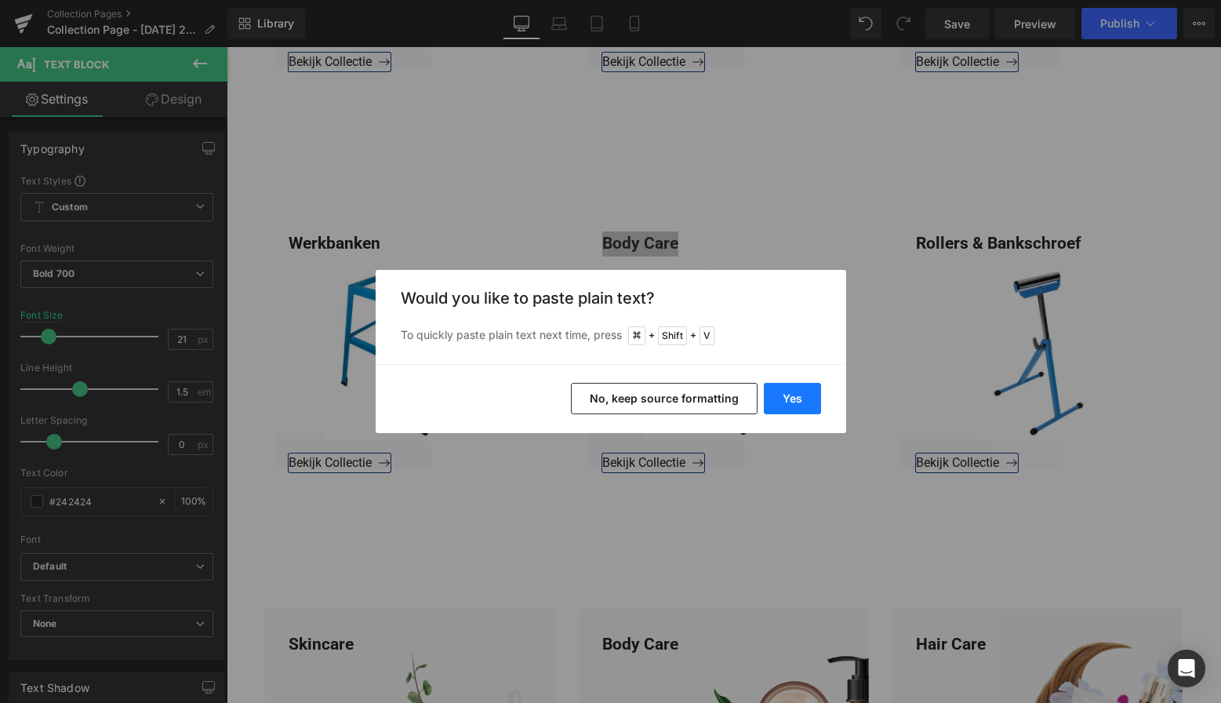
drag, startPoint x: 797, startPoint y: 394, endPoint x: 568, endPoint y: 347, distance: 233.8
click at [797, 394] on button "Yes" at bounding box center [792, 398] width 57 height 31
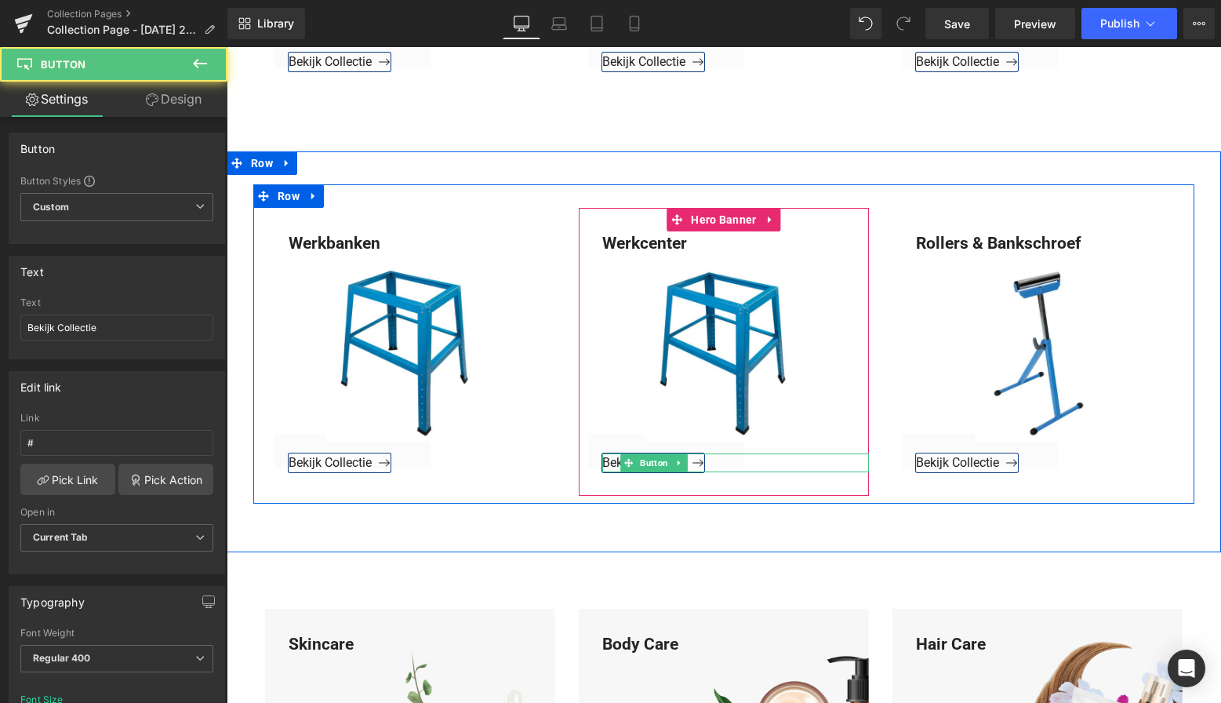
scroll to position [3828, 0]
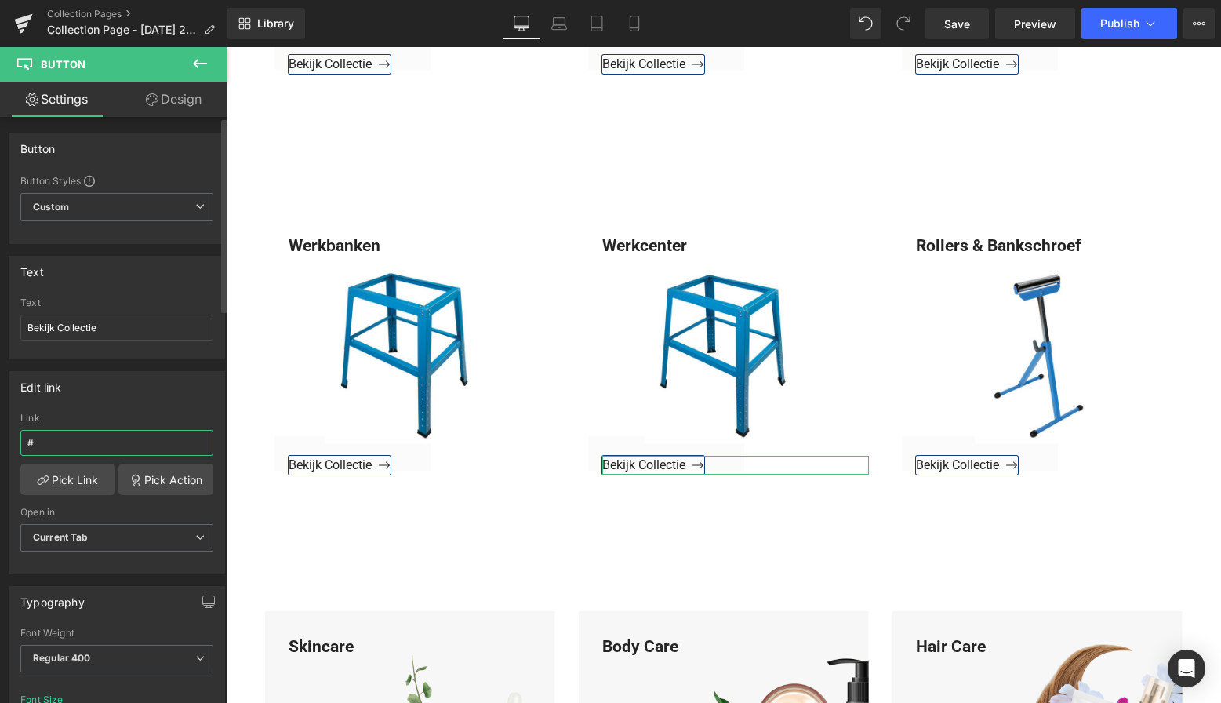
drag, startPoint x: 56, startPoint y: 449, endPoint x: 3, endPoint y: 446, distance: 52.6
click at [3, 446] on div "Edit link # Link # Pick Link Pick Action Current Tab New Tab Open in Current Ta…" at bounding box center [117, 466] width 234 height 215
paste input "https://www.mzsgereedschap.nl/collections/werkcenter"
type input "https://www.mzsgereedschap.nl/collections/werkcenter"
click at [73, 478] on link "Pick Link" at bounding box center [67, 478] width 95 height 31
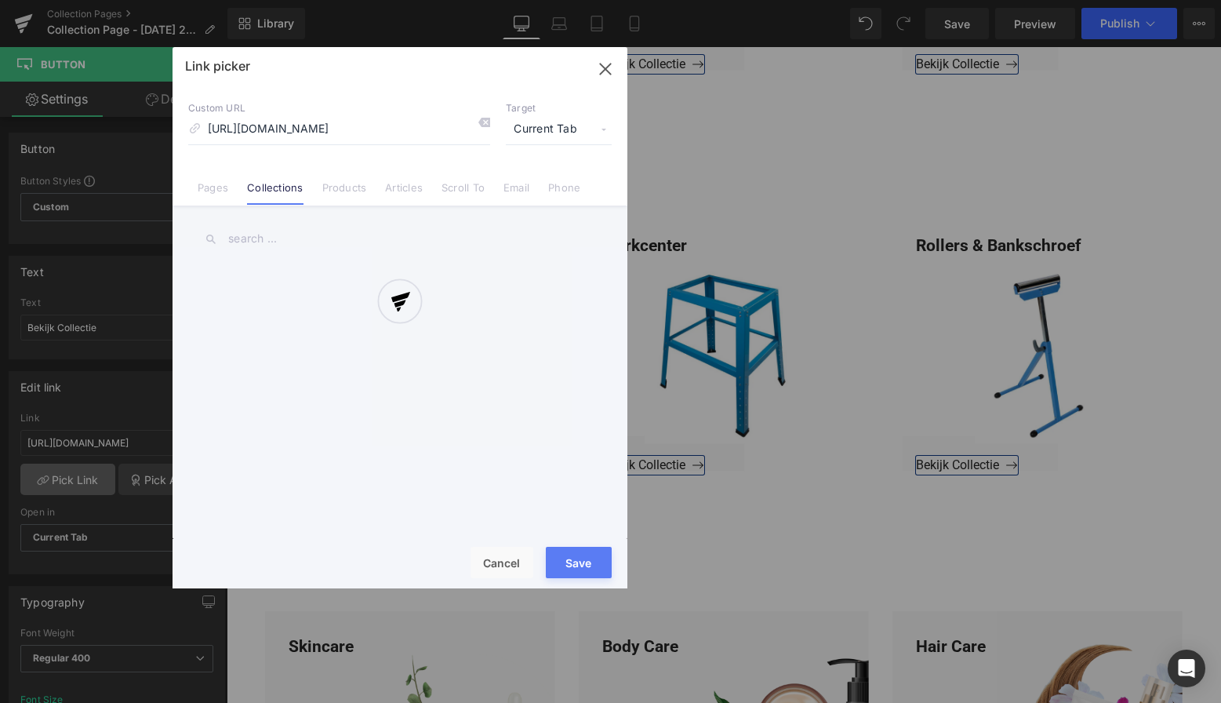
scroll to position [0, 19]
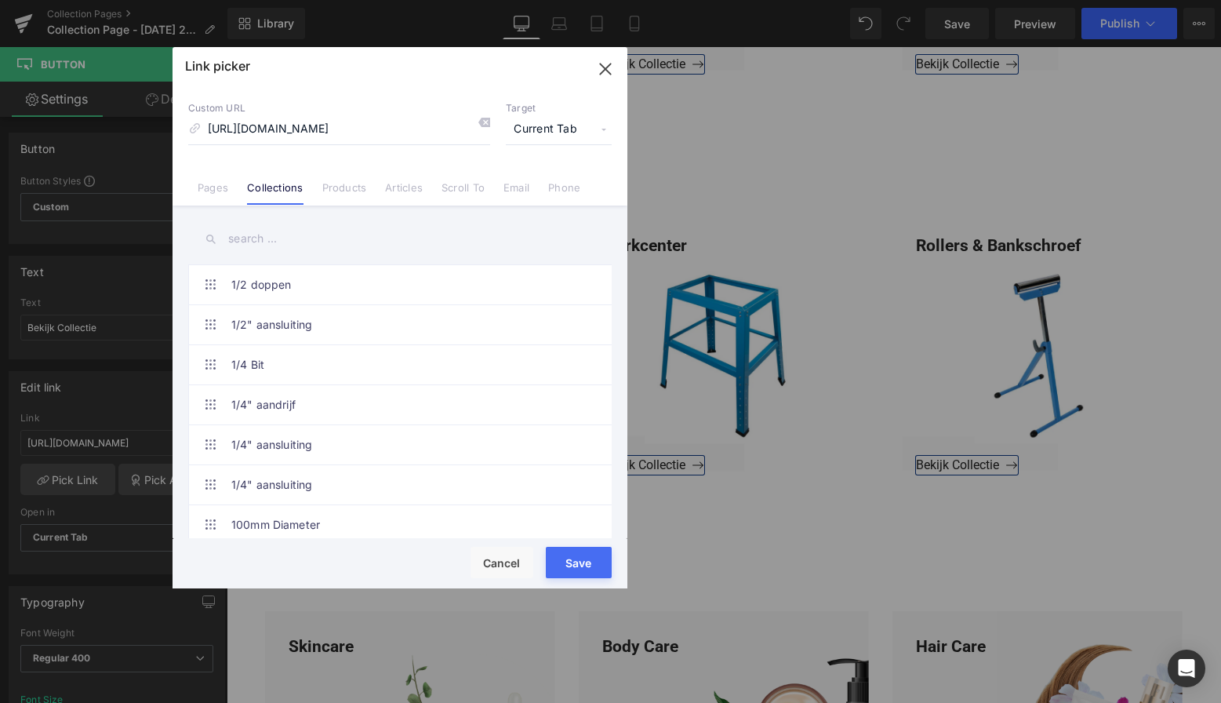
click at [583, 563] on button "Save" at bounding box center [579, 562] width 66 height 31
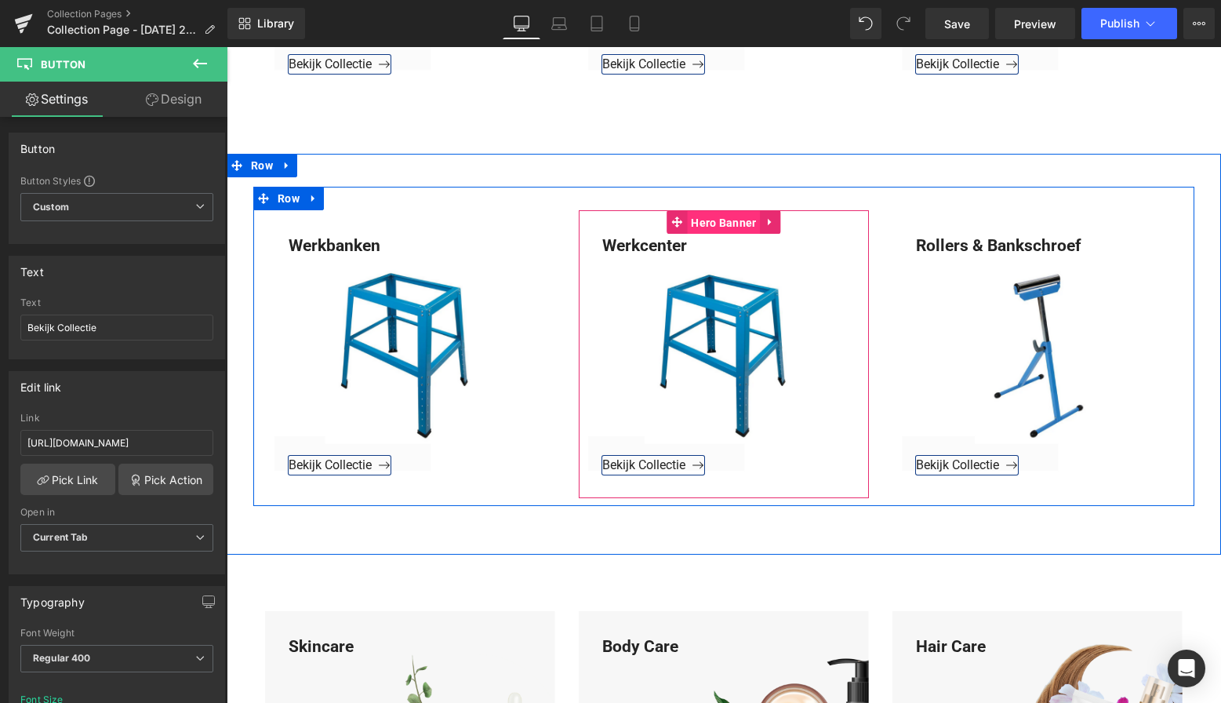
click at [732, 227] on span "Hero Banner" at bounding box center [723, 223] width 73 height 24
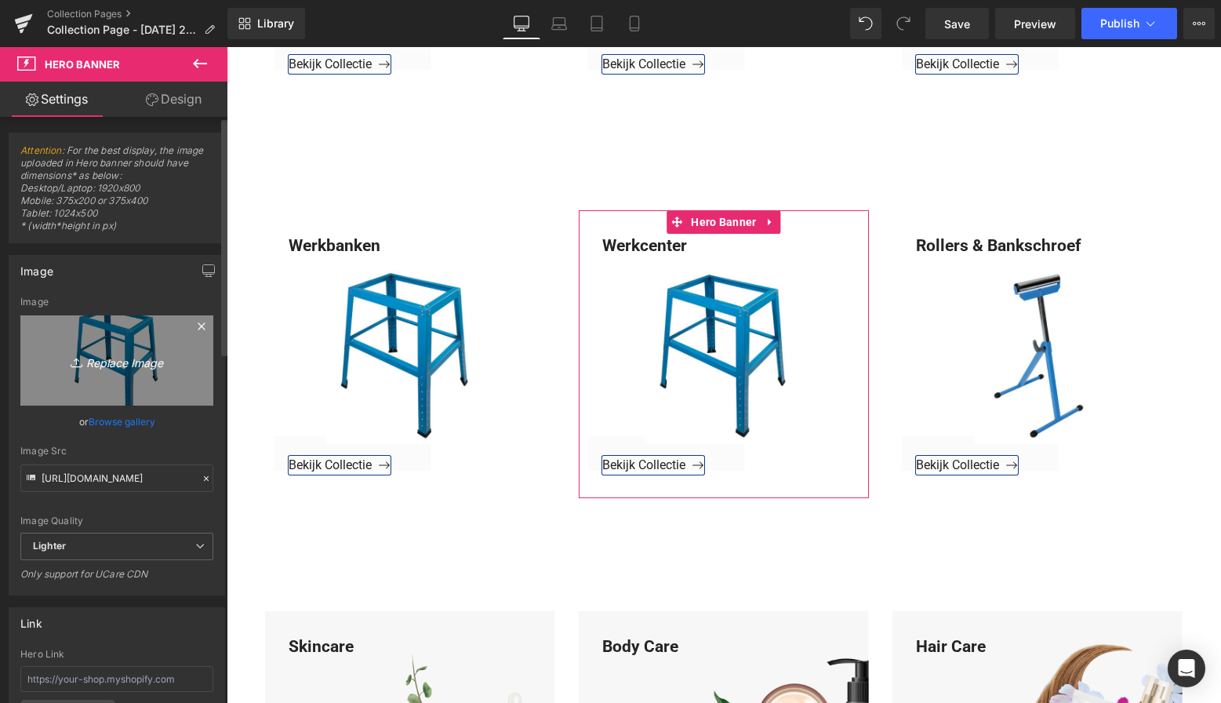
click at [114, 361] on icon "Replace Image" at bounding box center [116, 361] width 125 height 20
type input "C:\fakepath\Groen Modern Doe-het-zelf Instagram Stories (800 x 800 px)-3.png"
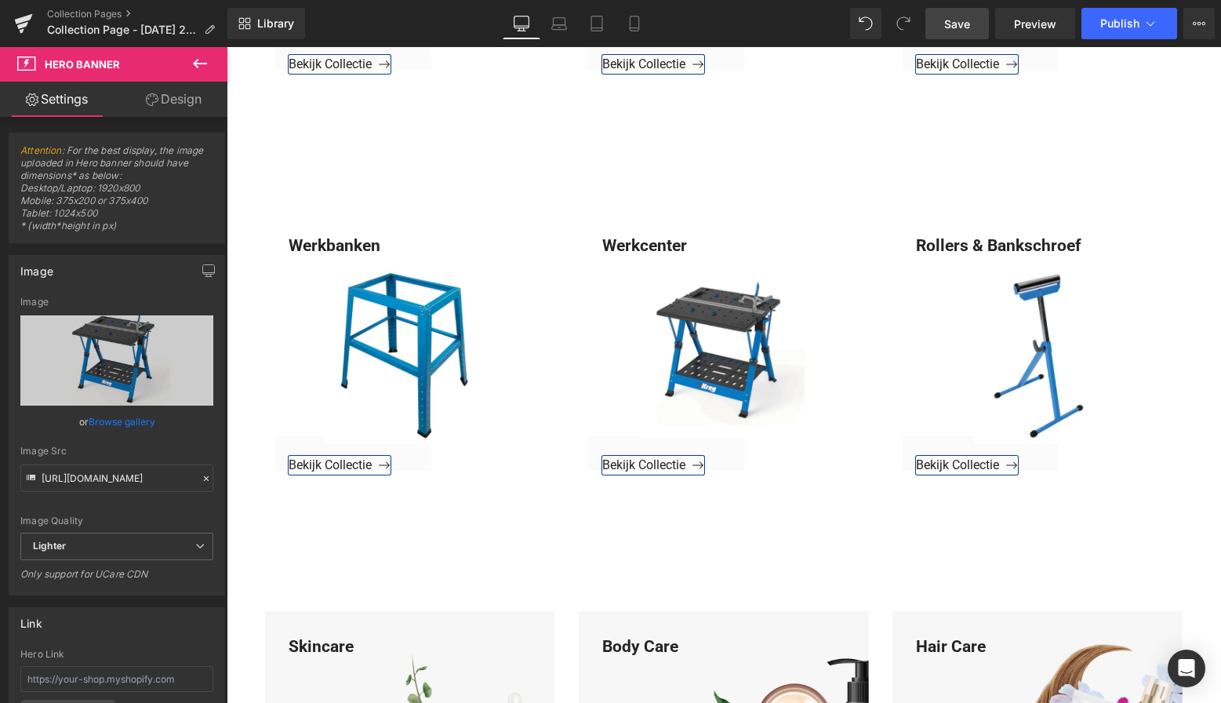
click at [958, 24] on span "Save" at bounding box center [957, 24] width 26 height 16
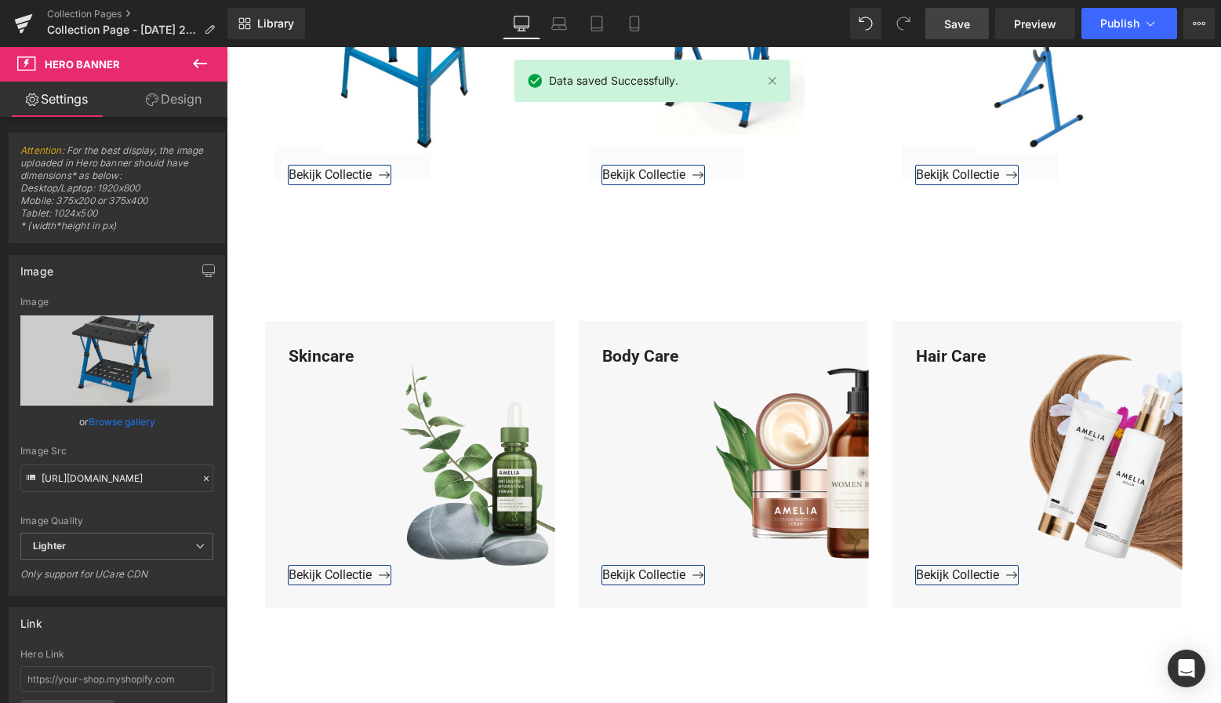
scroll to position [4163, 0]
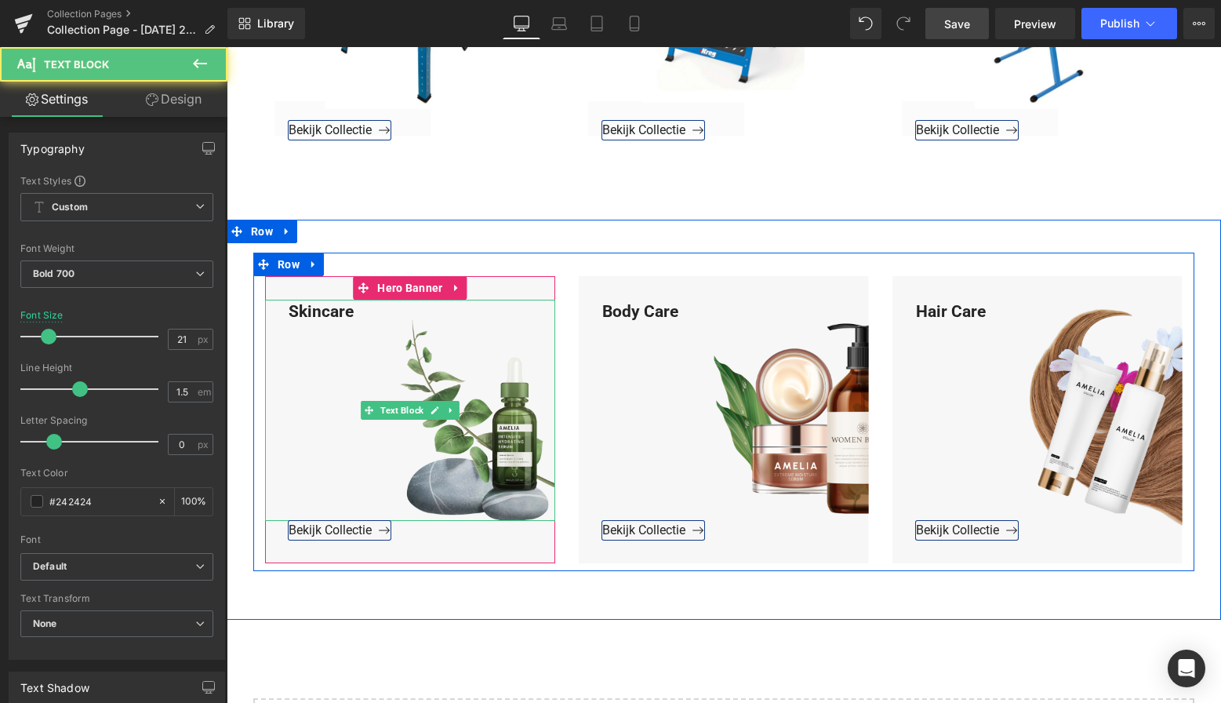
click at [363, 311] on div "Skincare" at bounding box center [410, 411] width 290 height 222
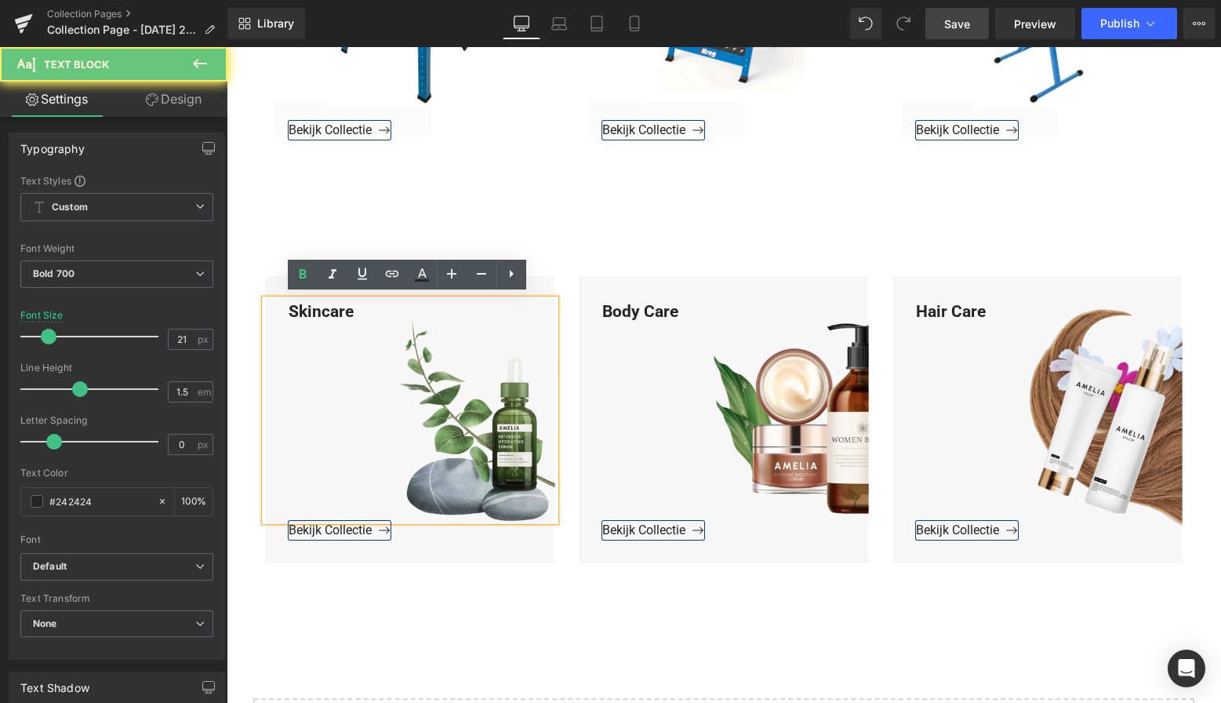
click at [353, 311] on div "Skincare" at bounding box center [410, 411] width 290 height 222
drag, startPoint x: 362, startPoint y: 306, endPoint x: 263, endPoint y: 305, distance: 98.8
click at [265, 305] on div "Skincare" at bounding box center [410, 411] width 290 height 222
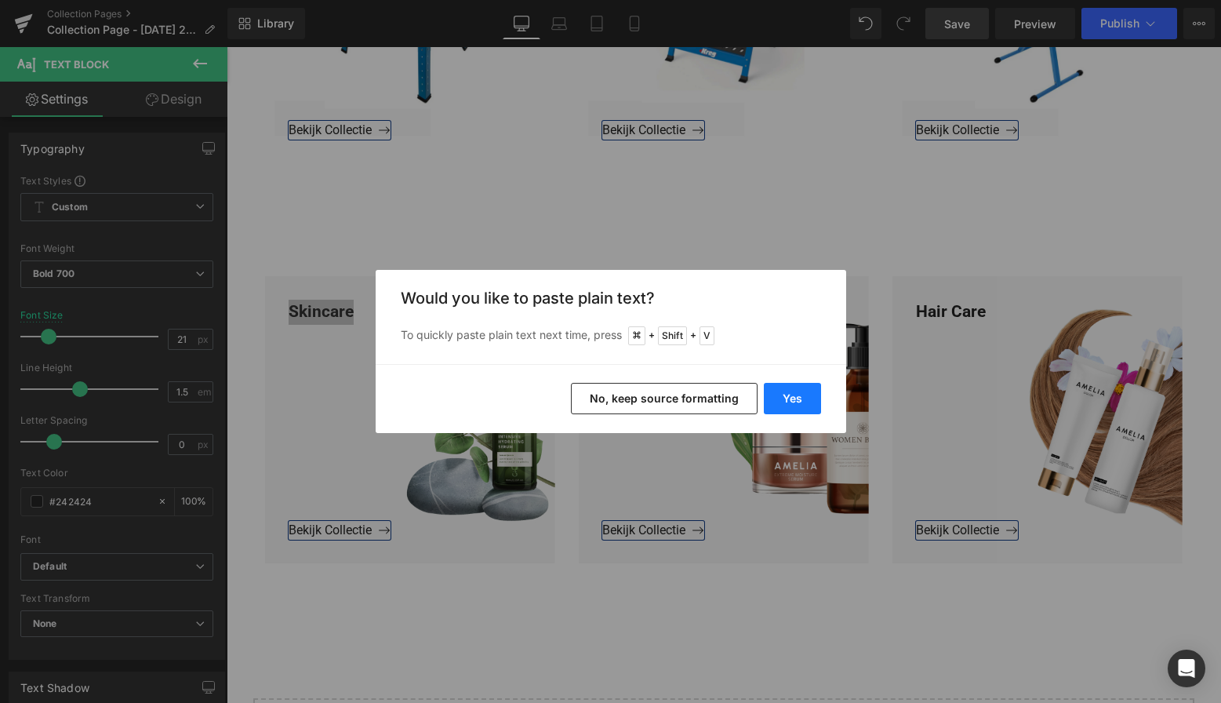
drag, startPoint x: 799, startPoint y: 394, endPoint x: 571, endPoint y: 347, distance: 233.0
click at [799, 394] on button "Yes" at bounding box center [792, 398] width 57 height 31
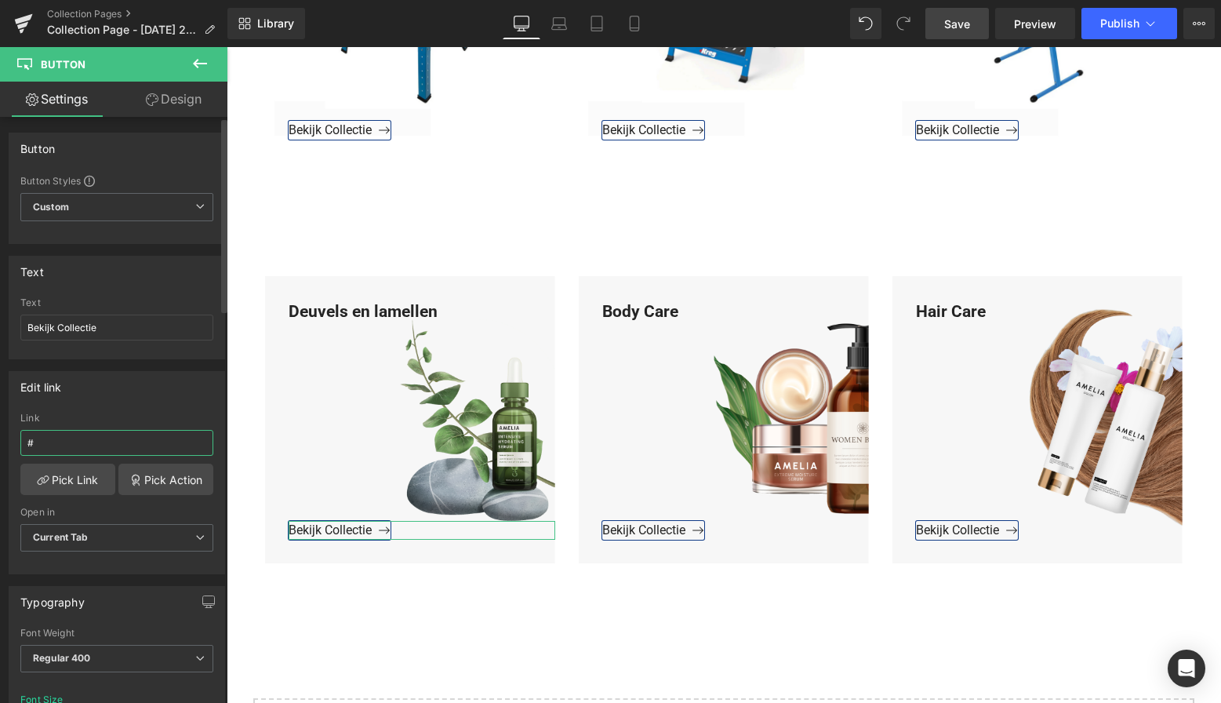
click at [45, 439] on input "#" at bounding box center [116, 443] width 193 height 26
drag, startPoint x: 48, startPoint y: 442, endPoint x: 60, endPoint y: 474, distance: 34.2
click at [3, 441] on div "Edit link # Link # Pick Link Pick Action Current Tab New Tab Open in Current Ta…" at bounding box center [117, 466] width 234 height 215
paste input "https://www.mzsgereedschap.nl/collections/deuvels-en-lamellen"
type input "https://www.mzsgereedschap.nl/collections/deuvels-en-lamellen"
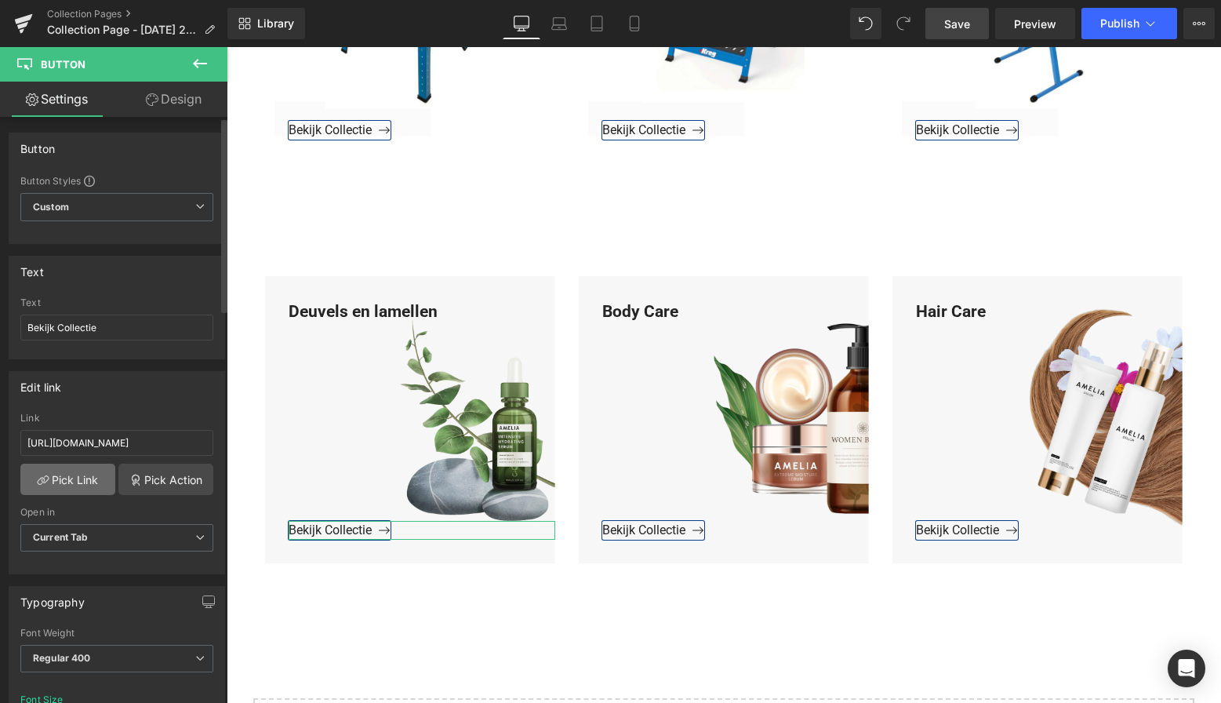
click at [68, 480] on link "Pick Link" at bounding box center [67, 478] width 95 height 31
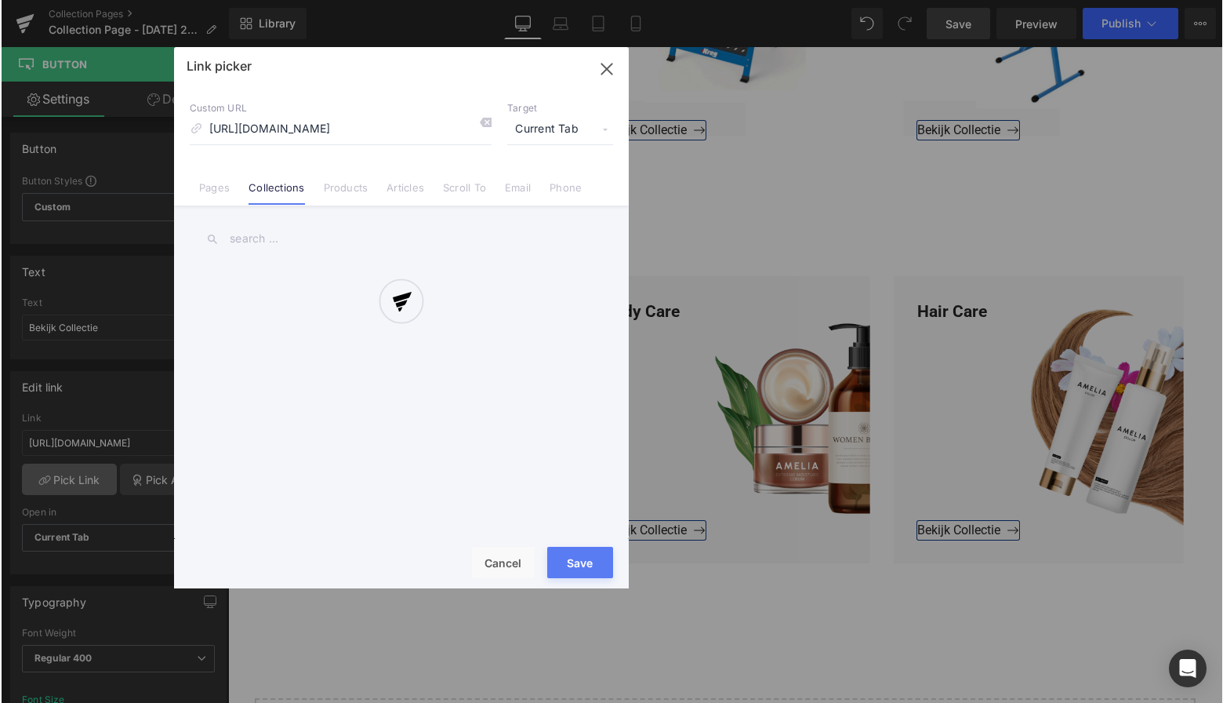
scroll to position [0, 67]
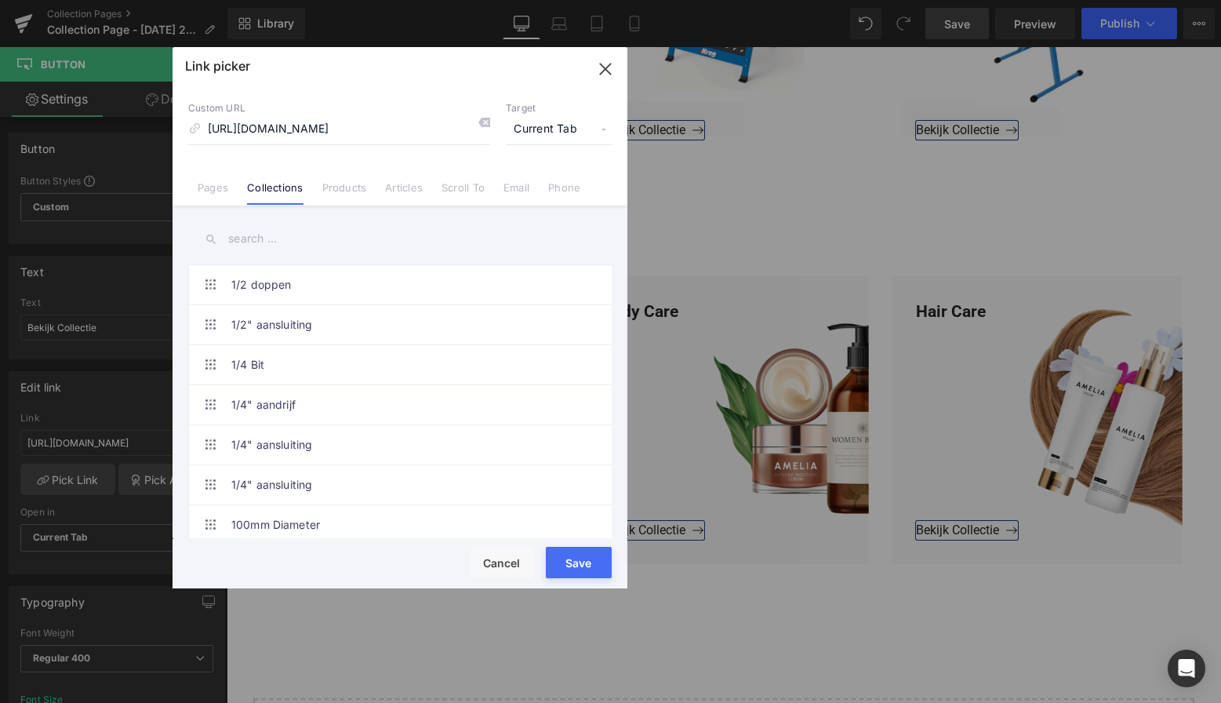
click at [586, 569] on button "Save" at bounding box center [579, 562] width 66 height 31
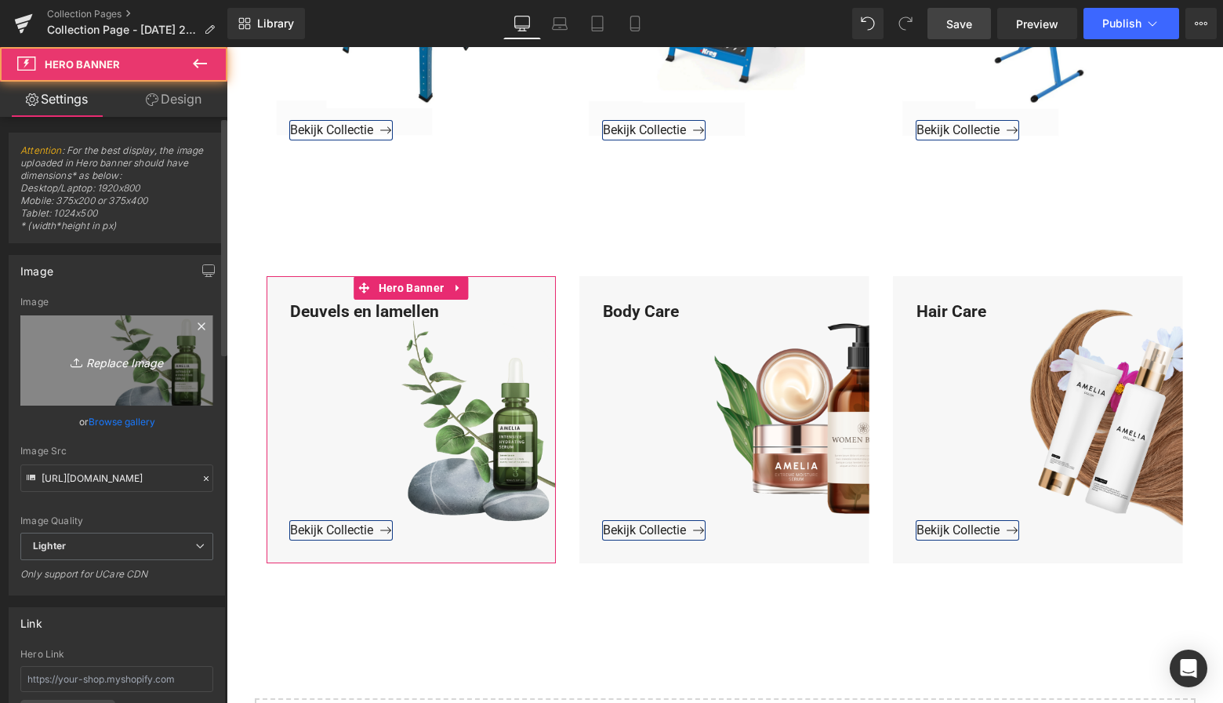
click at [108, 361] on icon "Replace Image" at bounding box center [116, 361] width 125 height 20
type input "C:\fakepath\Groen Modern Doe-het-zelf Instagram Stories (800 x 800 px)-3.png"
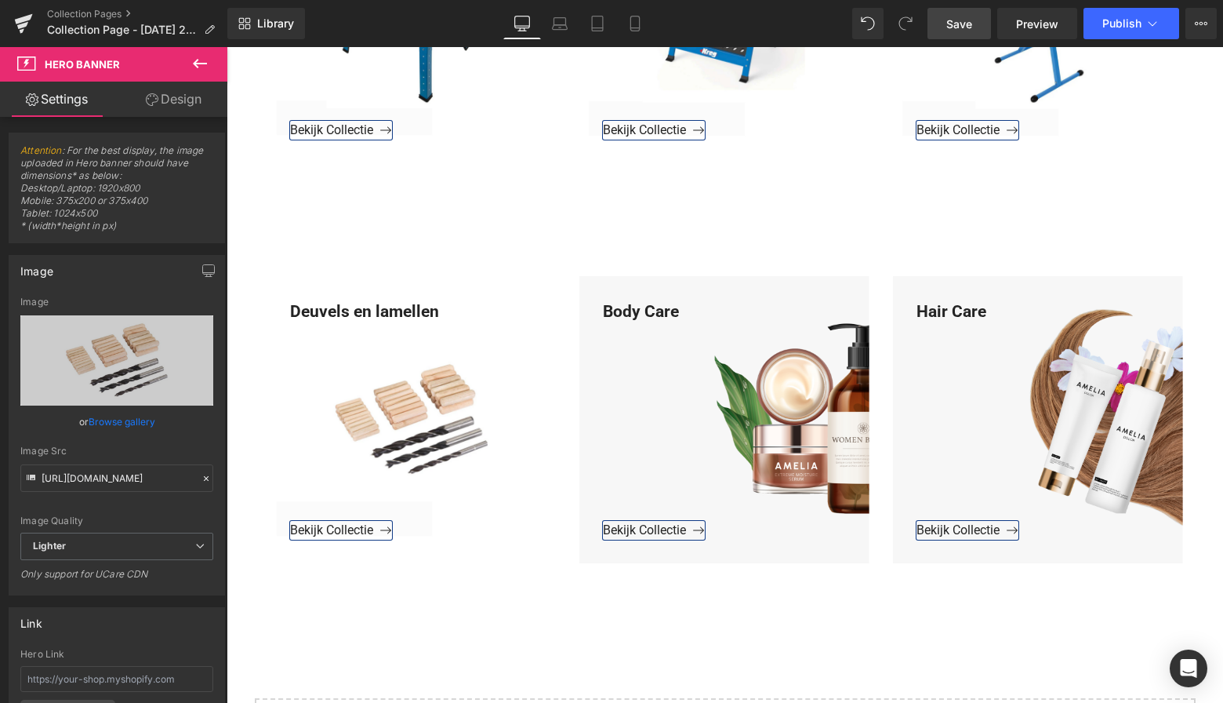
click at [962, 30] on span "Save" at bounding box center [960, 24] width 26 height 16
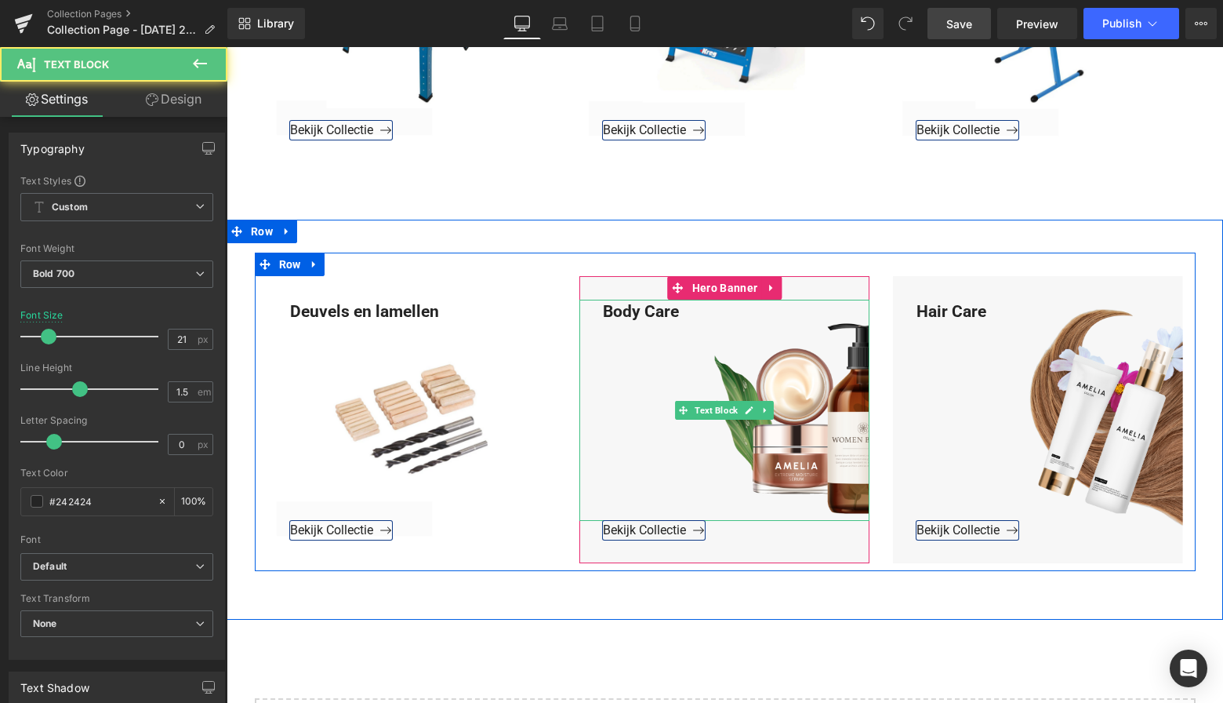
click at [688, 309] on div "Body Care" at bounding box center [725, 411] width 290 height 222
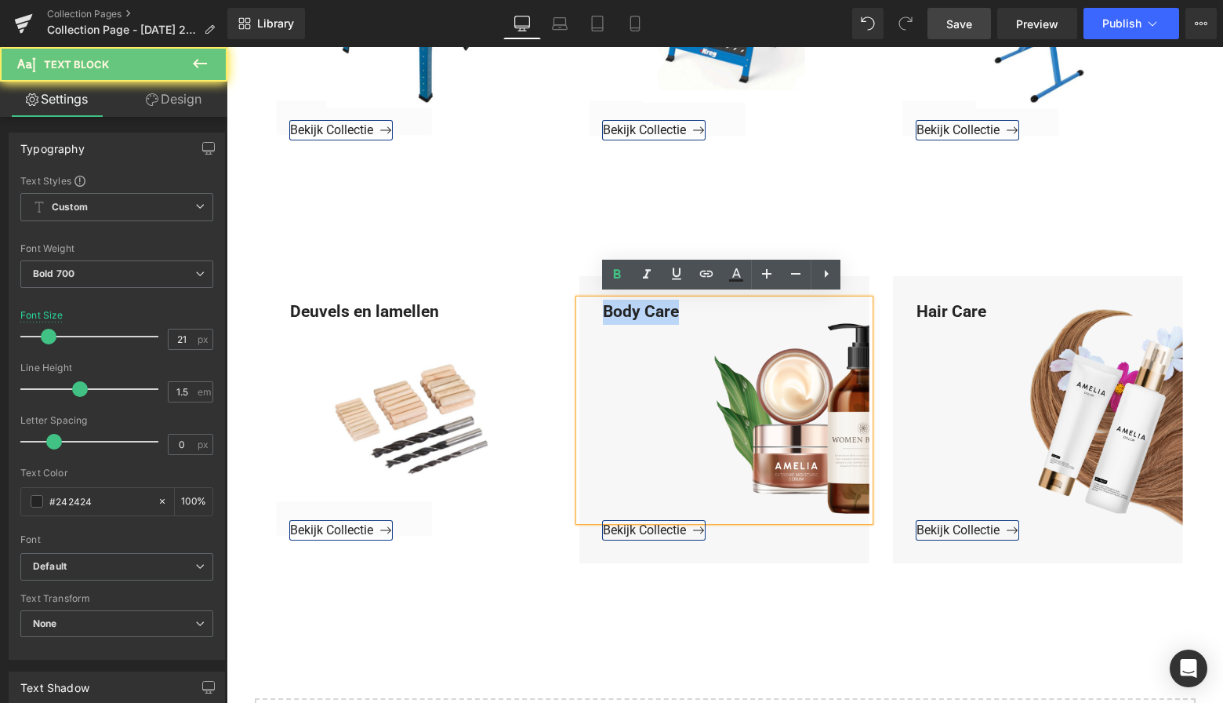
drag, startPoint x: 683, startPoint y: 308, endPoint x: 583, endPoint y: 305, distance: 99.6
click at [583, 305] on div "Body Care" at bounding box center [725, 411] width 290 height 222
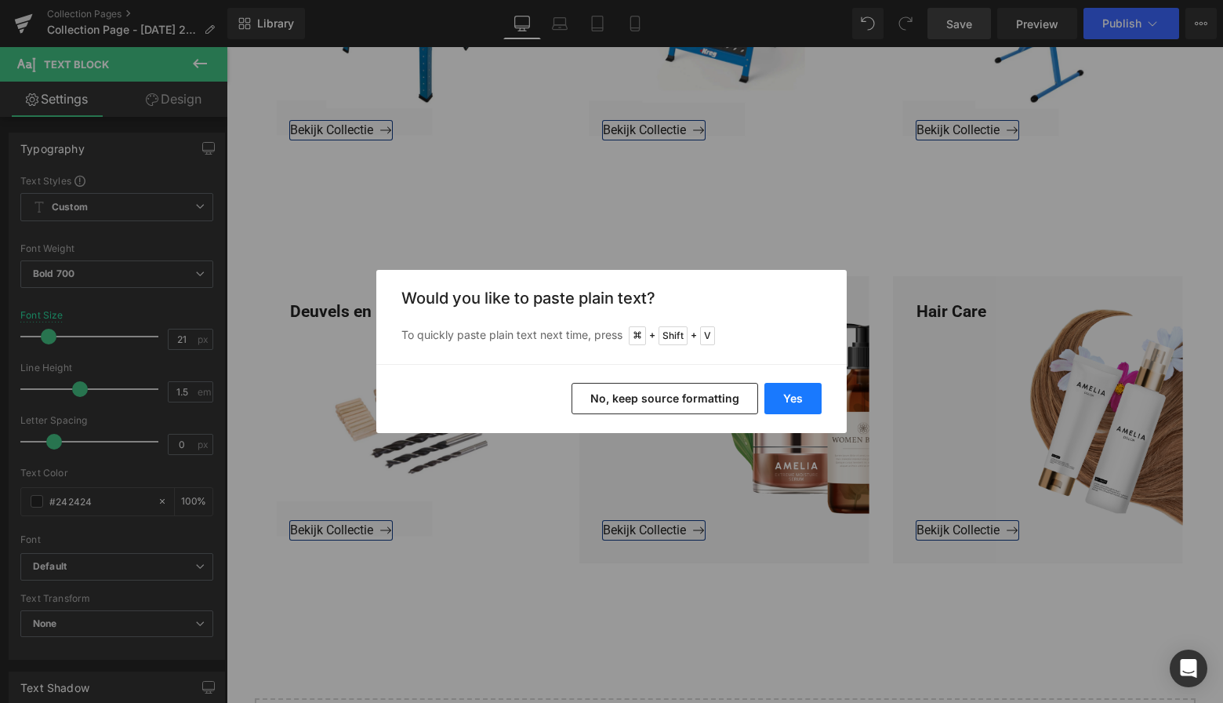
drag, startPoint x: 788, startPoint y: 391, endPoint x: 565, endPoint y: 344, distance: 228.2
click at [788, 391] on button "Yes" at bounding box center [793, 398] width 57 height 31
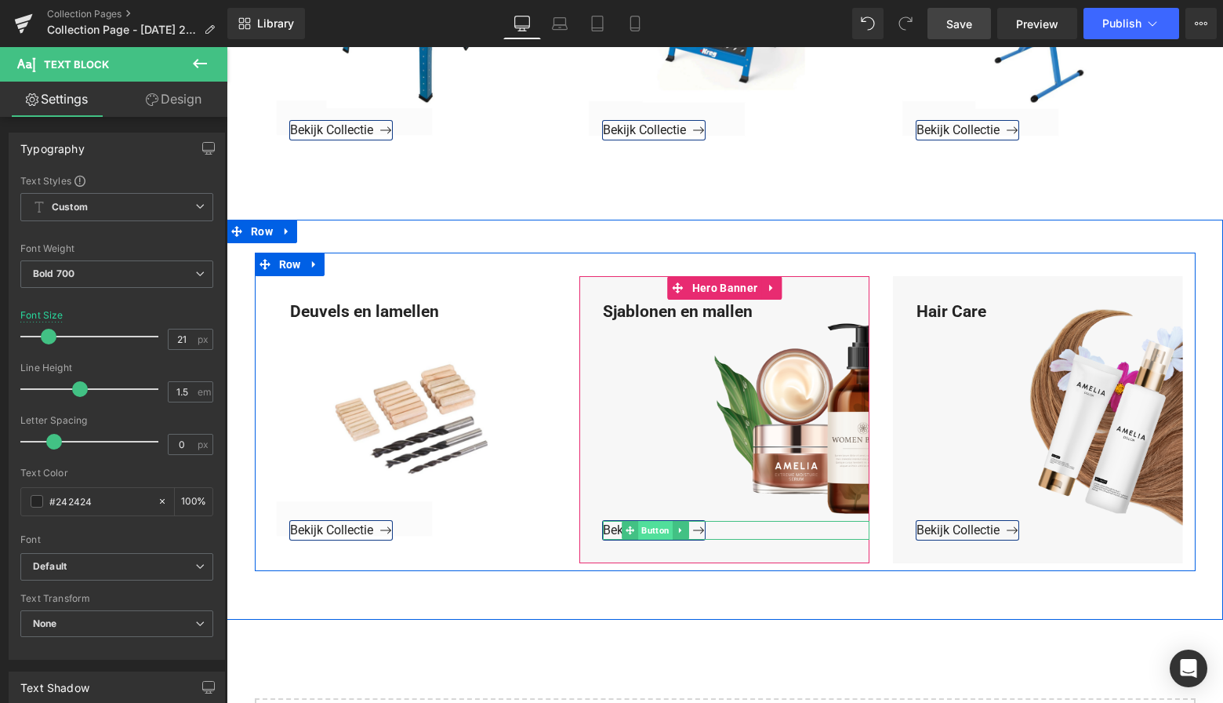
click at [651, 525] on span "Button" at bounding box center [655, 530] width 35 height 19
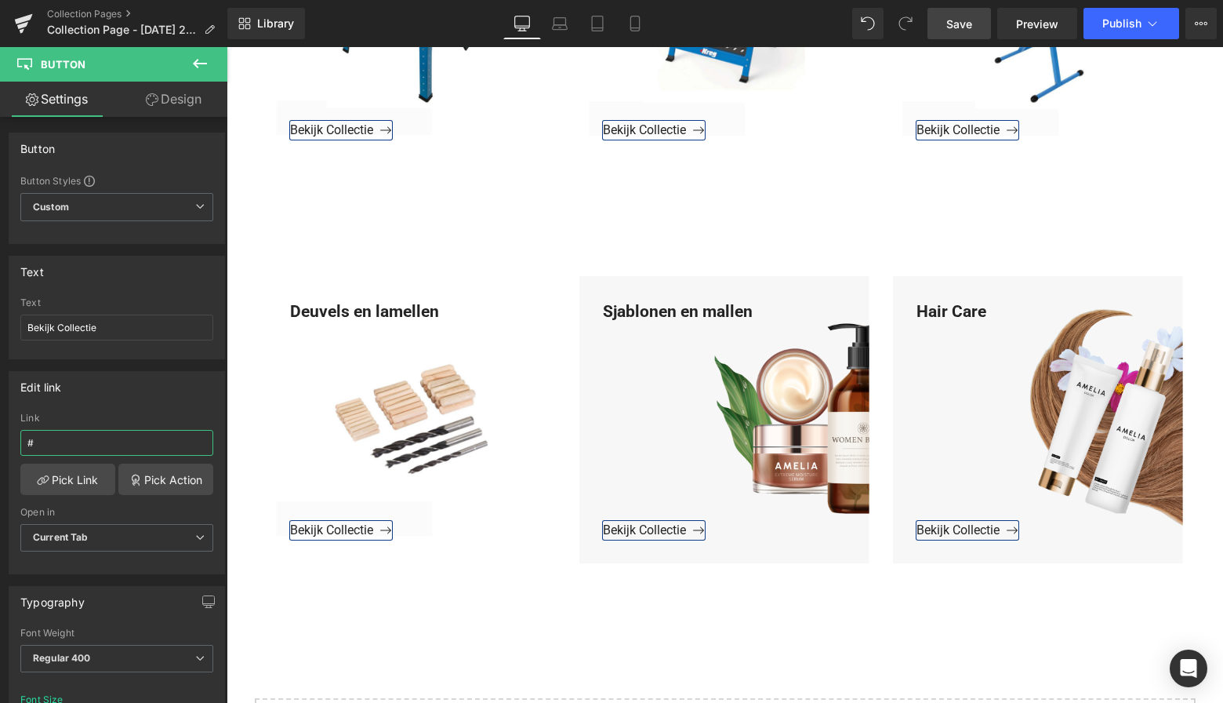
drag, startPoint x: 53, startPoint y: 448, endPoint x: 36, endPoint y: 482, distance: 38.2
click at [0, 442] on html "Button You are previewing how the will restyle your page. You can not edit Elem…" at bounding box center [611, 351] width 1223 height 703
paste input "https://www.mzsgereedschap.nl/collections/sjablonen-en-mallen"
type input "https://www.mzsgereedschap.nl/collections/sjablonen-en-mallen"
click at [58, 485] on link "Pick Link" at bounding box center [67, 478] width 95 height 31
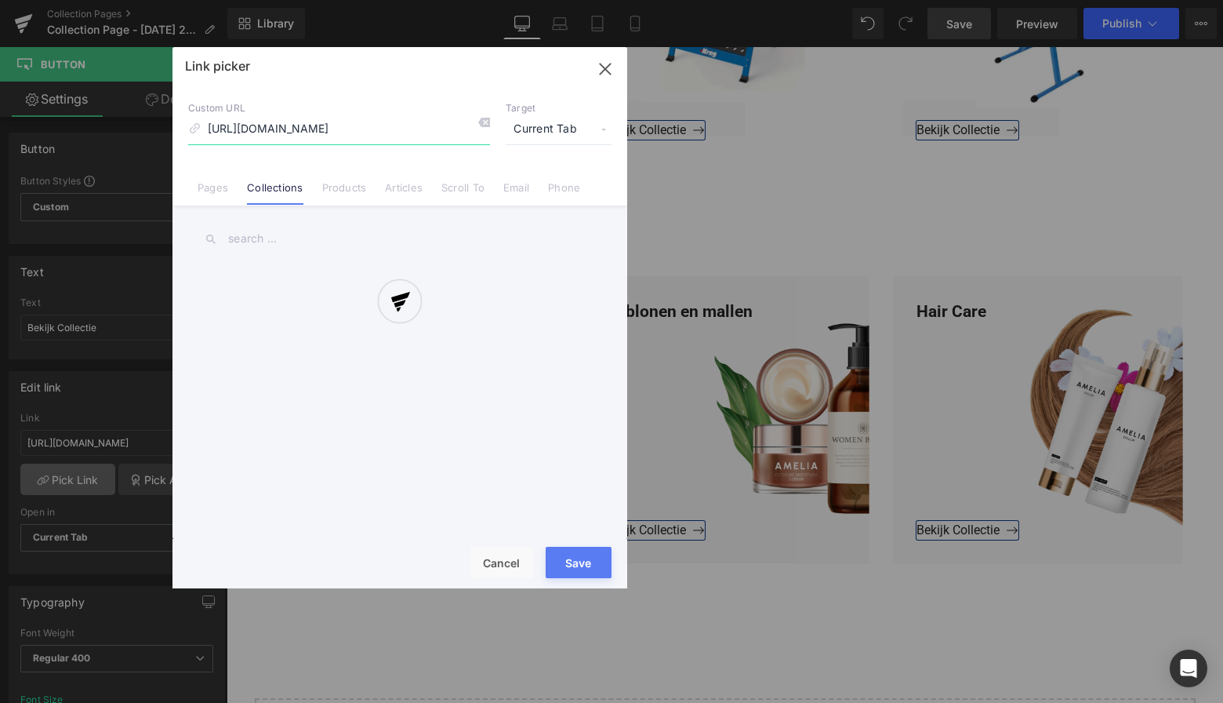
scroll to position [0, 67]
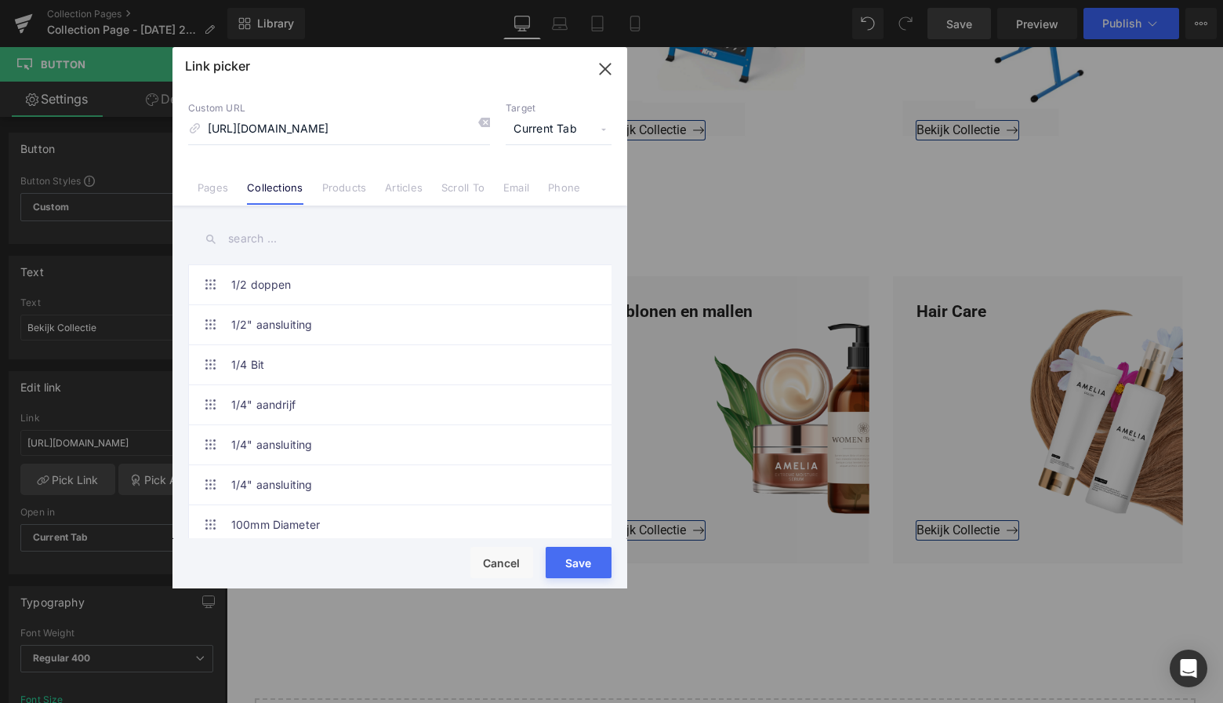
click at [582, 559] on button "Save" at bounding box center [579, 562] width 66 height 31
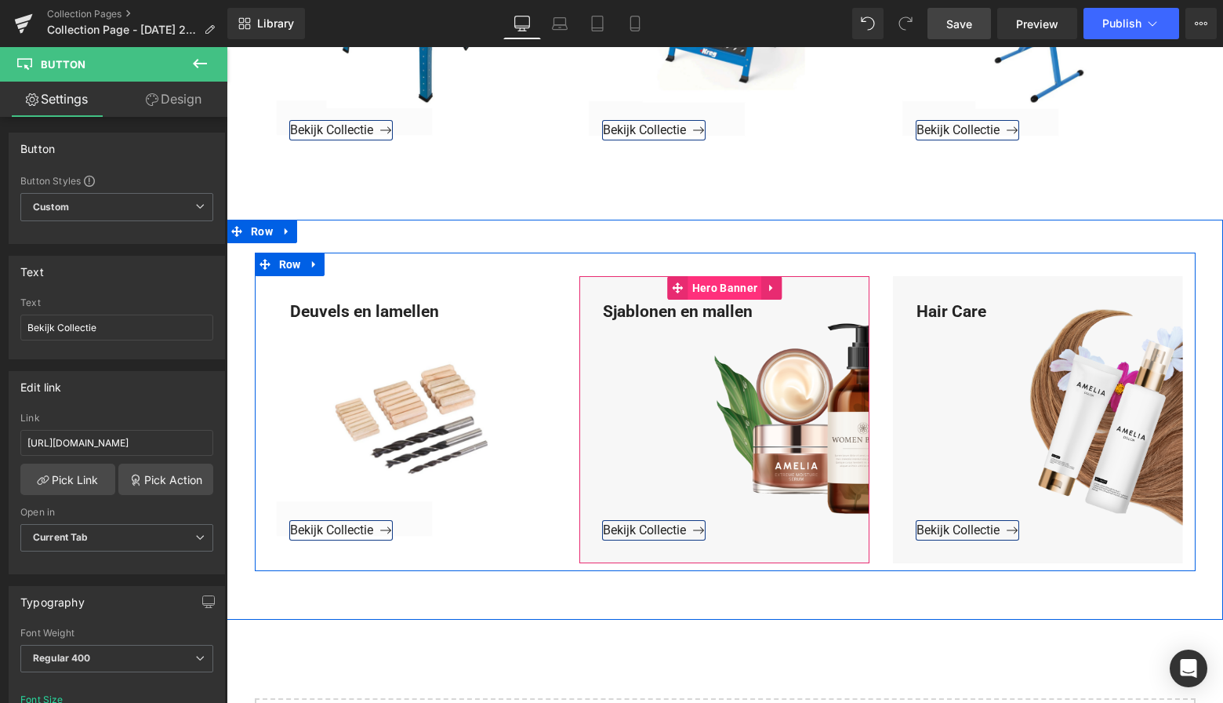
click at [725, 288] on span "Hero Banner" at bounding box center [725, 288] width 73 height 24
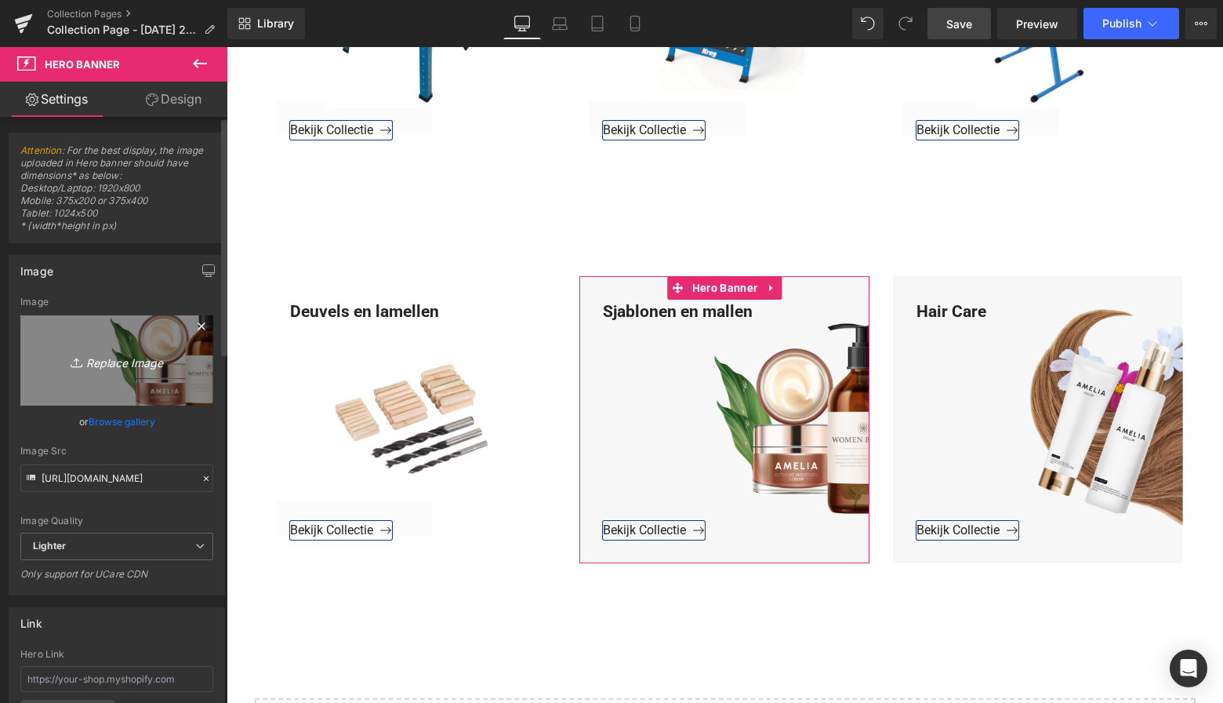
click at [128, 364] on icon "Replace Image" at bounding box center [116, 361] width 125 height 20
type input "C:\fakepath\Groen Modern Doe-het-zelf Instagram Stories (800 x 800 px)-3.png"
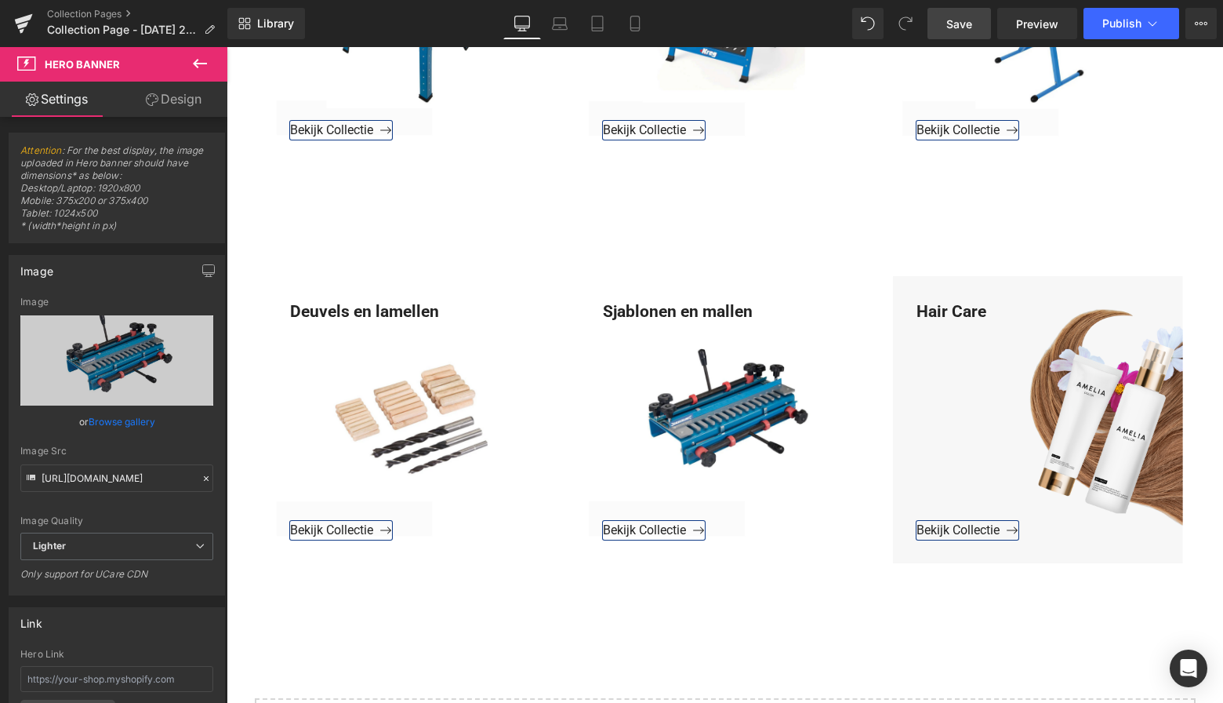
click at [972, 29] on span "Save" at bounding box center [960, 24] width 26 height 16
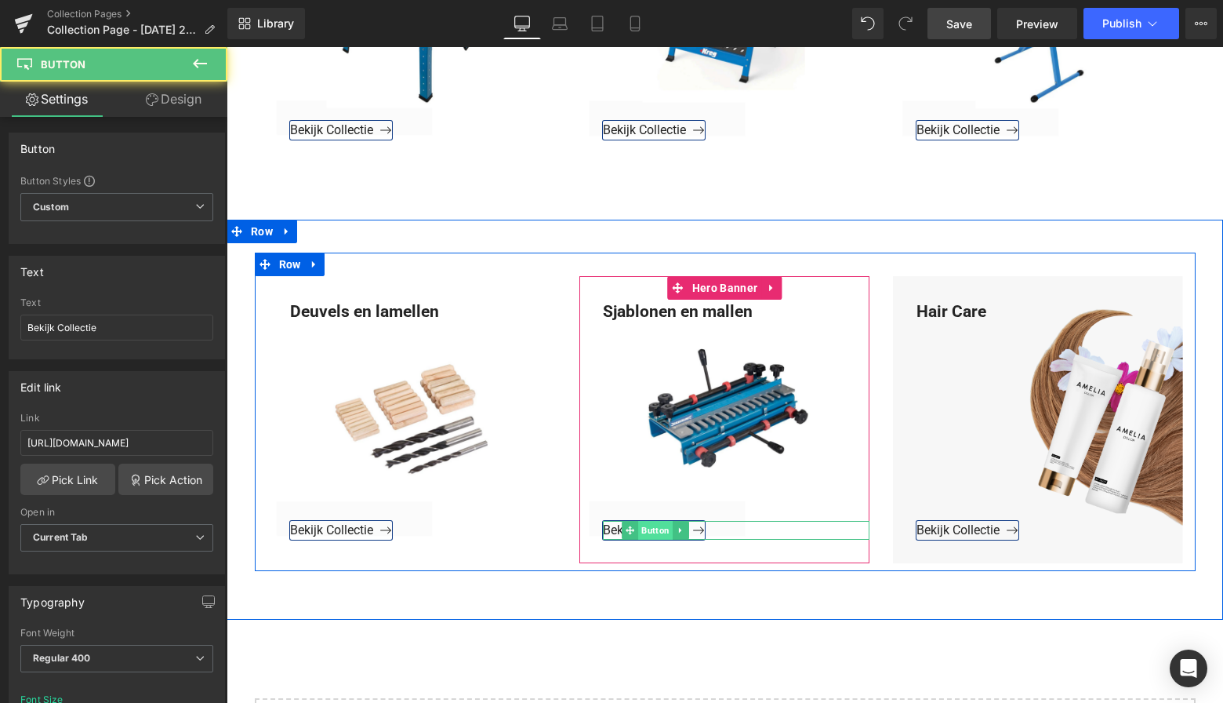
scroll to position [4162, 0]
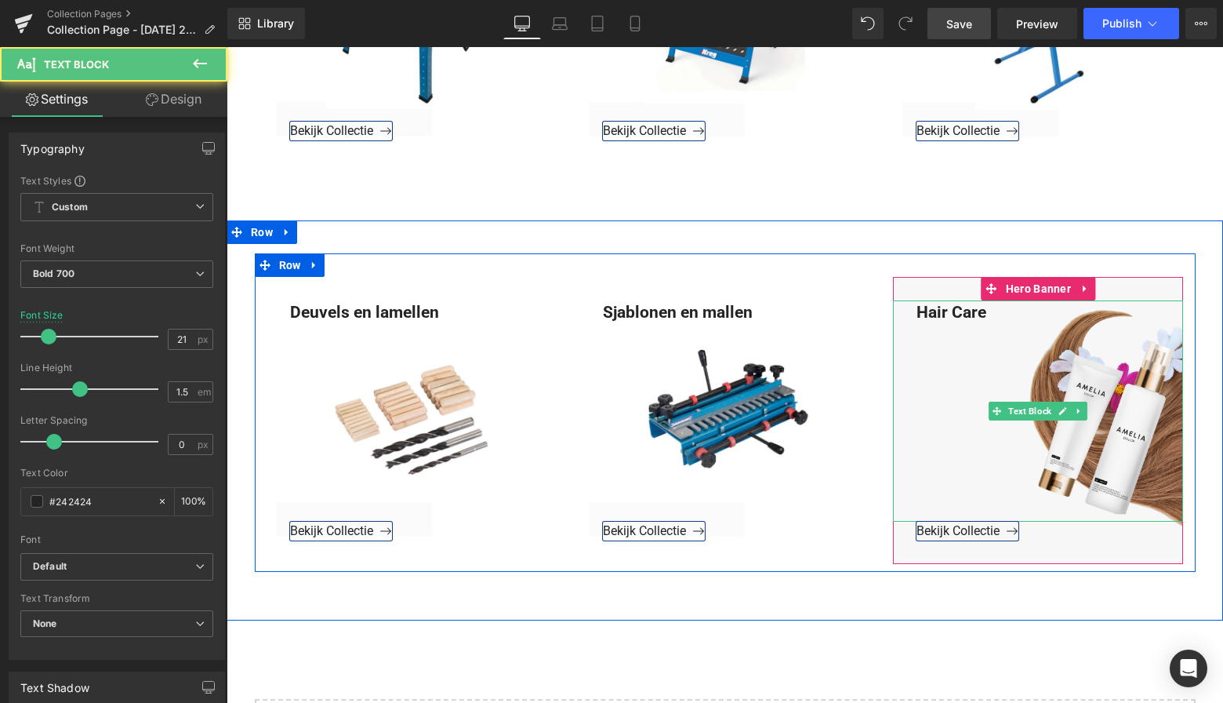
click at [987, 311] on div "Hair Care" at bounding box center [1038, 411] width 290 height 222
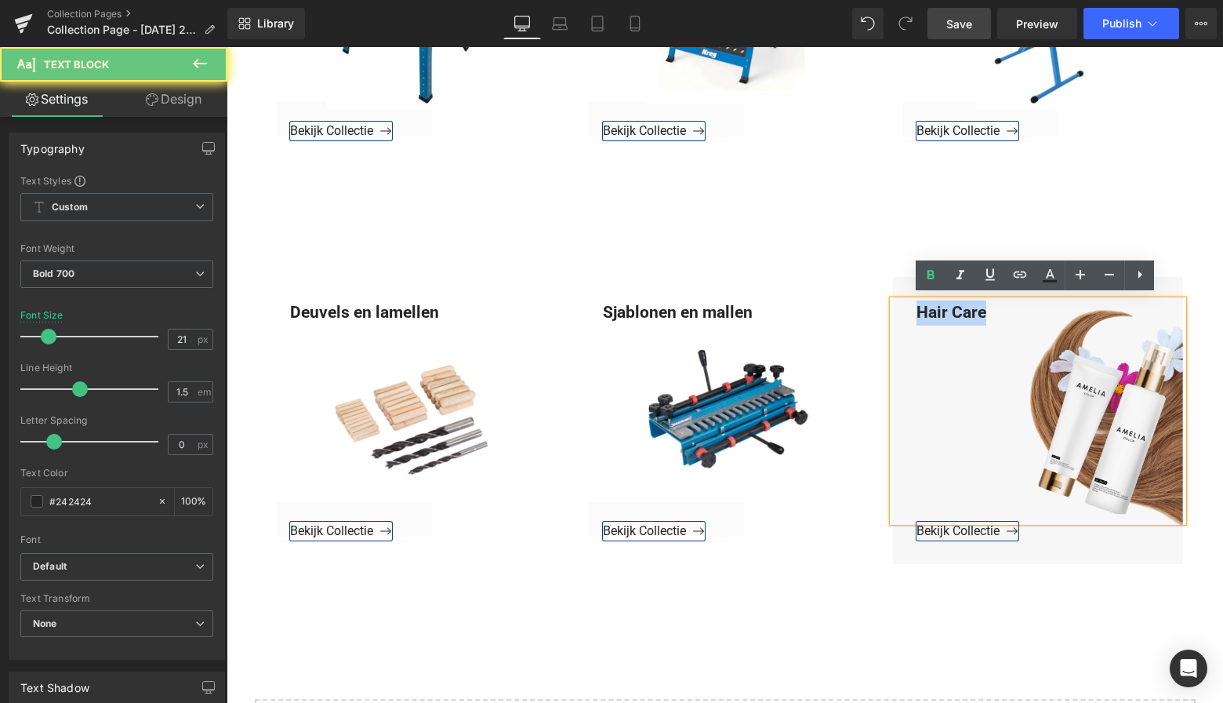
drag, startPoint x: 990, startPoint y: 307, endPoint x: 913, endPoint y: 306, distance: 76.9
click at [913, 306] on div "Hair Care" at bounding box center [1038, 411] width 290 height 222
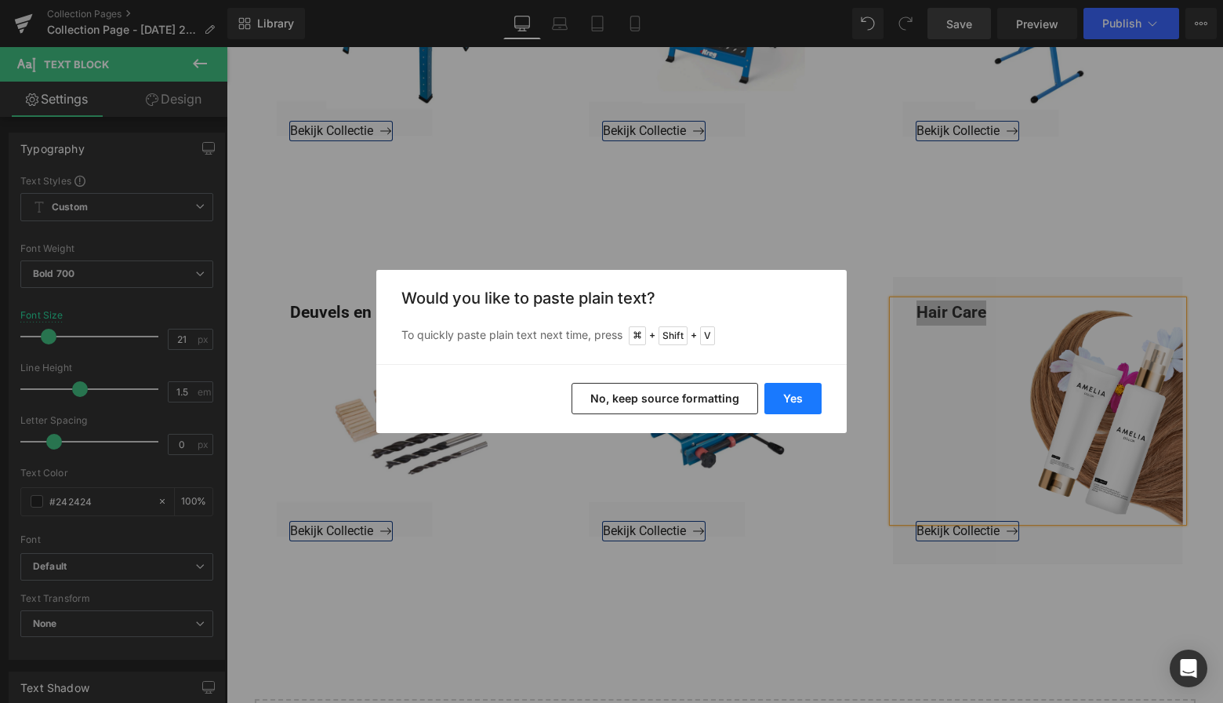
click at [806, 397] on button "Yes" at bounding box center [793, 398] width 57 height 31
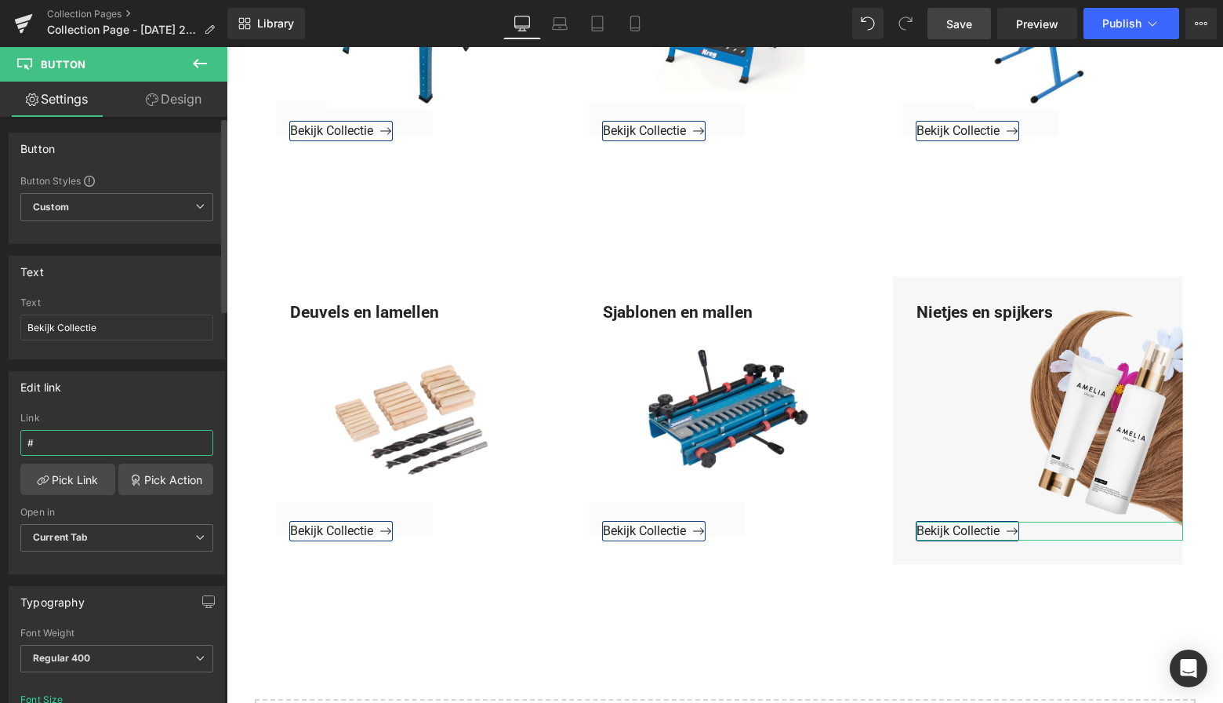
drag, startPoint x: 32, startPoint y: 442, endPoint x: 9, endPoint y: 442, distance: 23.5
click at [6, 442] on div "Edit link # Link # Pick Link Pick Action Current Tab New Tab Open in Current Ta…" at bounding box center [117, 466] width 234 height 215
paste input "https://www.mzsgereedschap.nl/collections/nietjes-en-spijkers-1"
type input "https://www.mzsgereedschap.nl/collections/nietjes-en-spijkers-1"
click at [65, 483] on link "Pick Link" at bounding box center [67, 478] width 95 height 31
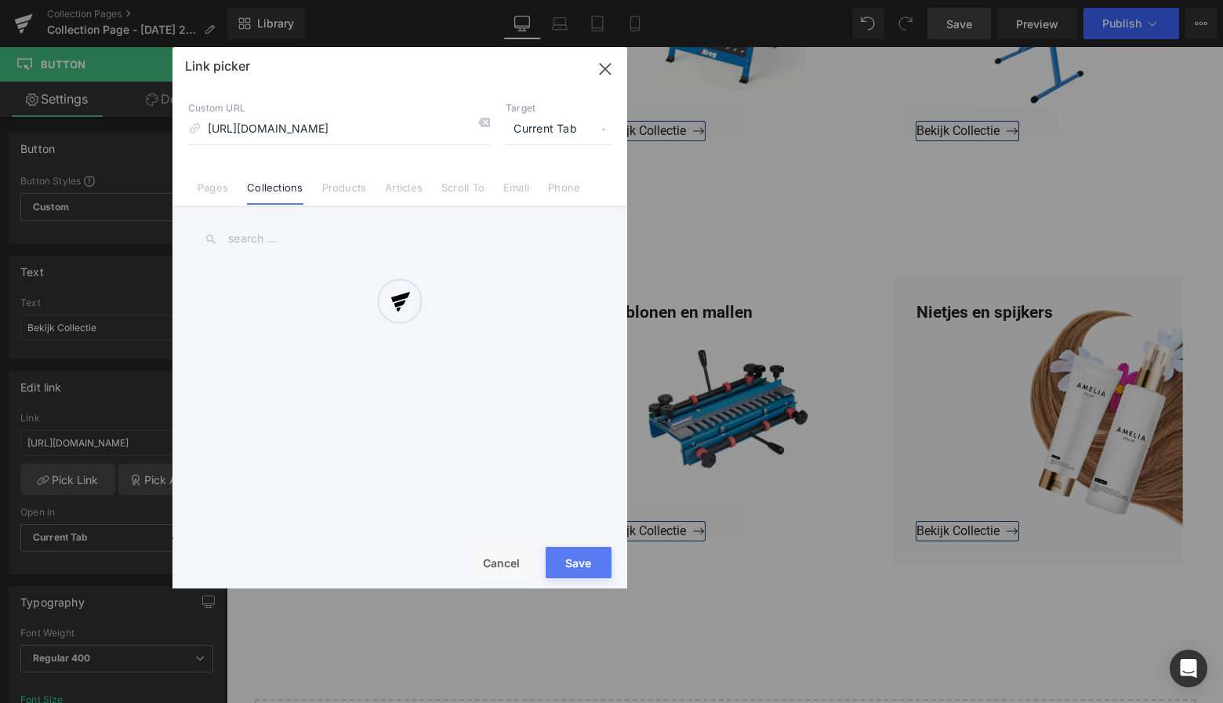
scroll to position [0, 67]
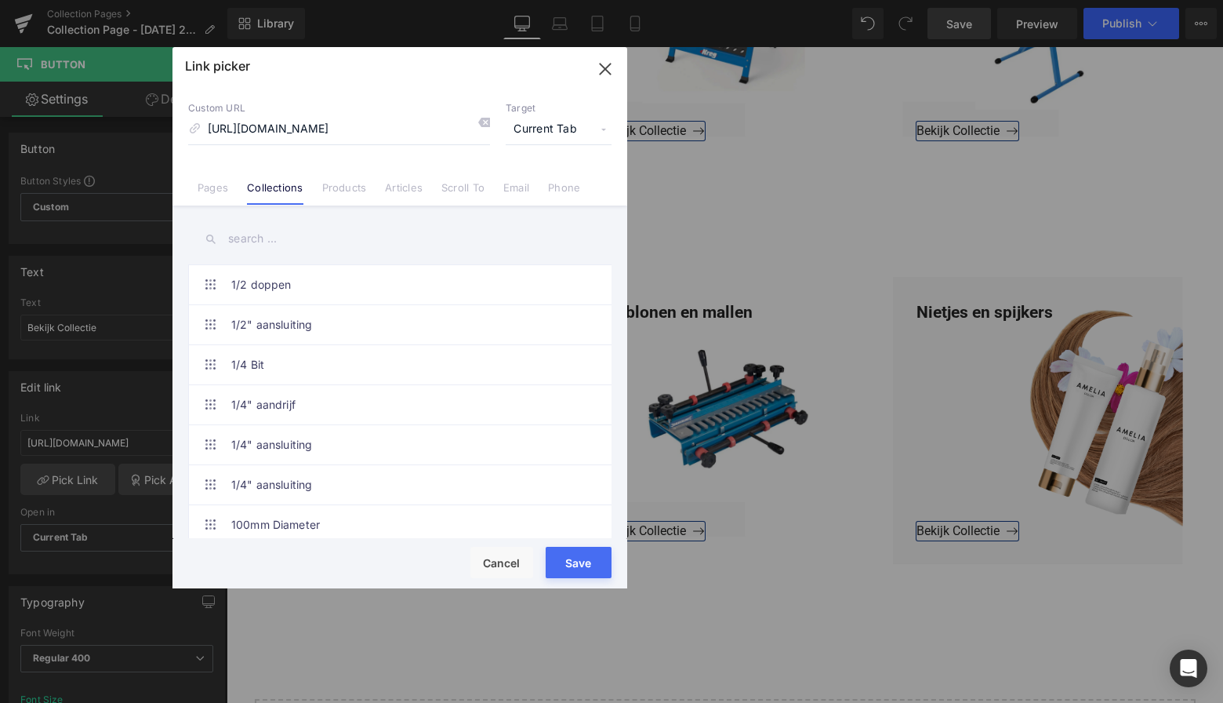
click at [582, 559] on button "Save" at bounding box center [579, 562] width 66 height 31
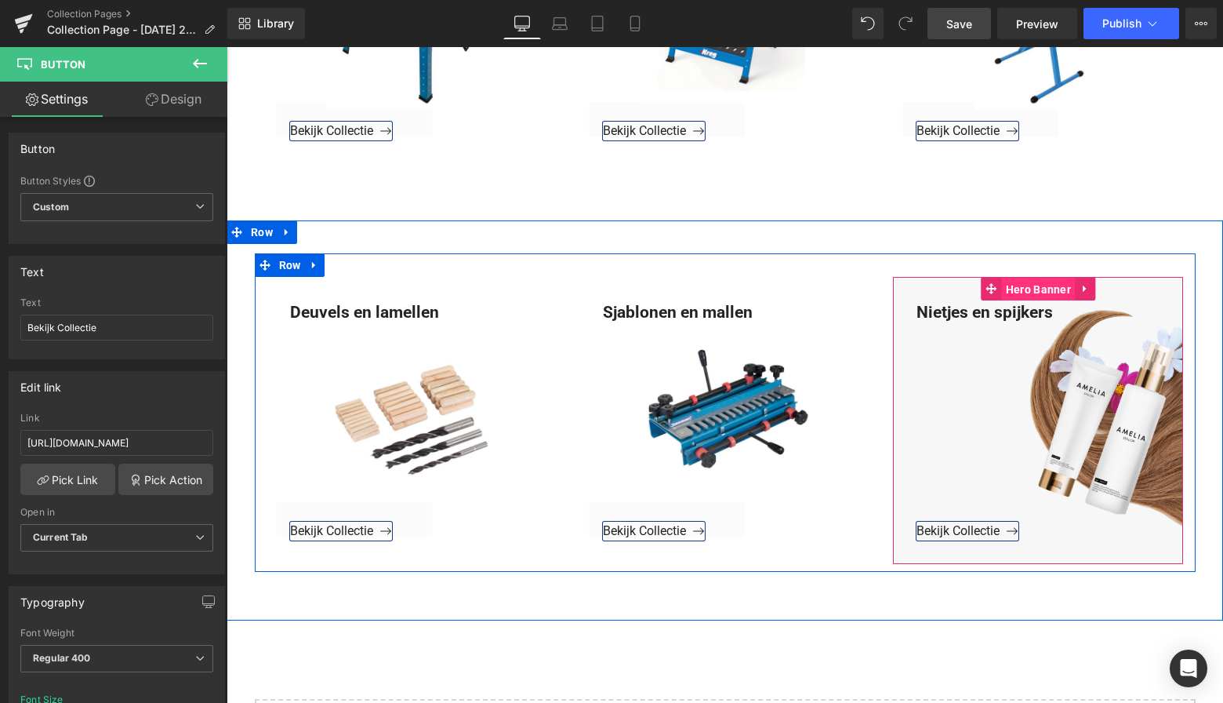
click at [1028, 289] on span "Hero Banner" at bounding box center [1038, 290] width 73 height 24
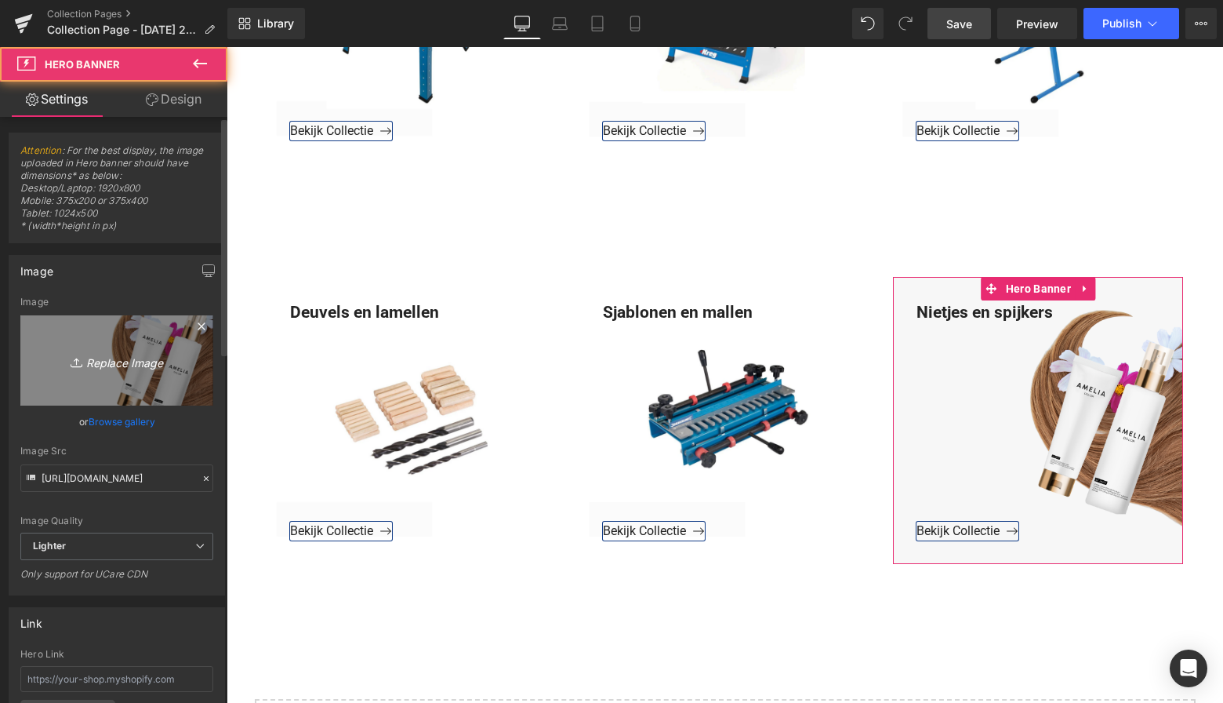
click at [101, 358] on icon "Replace Image" at bounding box center [116, 361] width 125 height 20
type input "C:\fakepath\Groen Modern Doe-het-zelf Instagram Stories (800 x 800 px)-3.png"
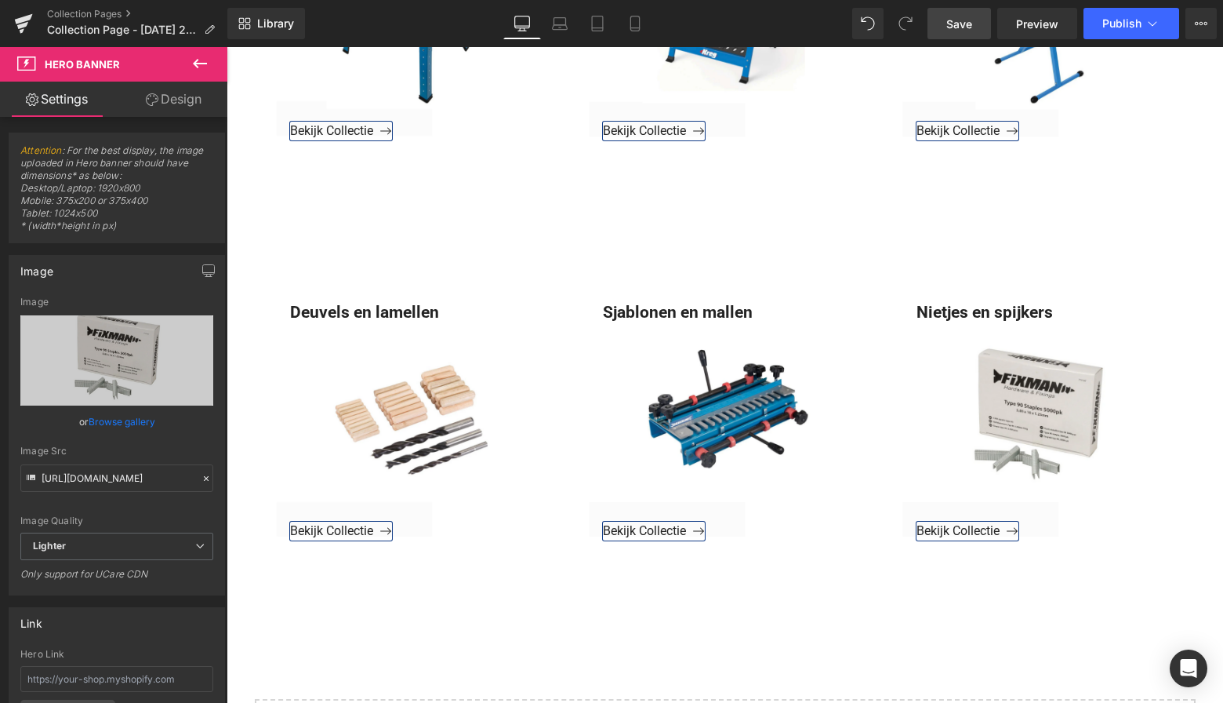
click at [960, 25] on span "Save" at bounding box center [960, 24] width 26 height 16
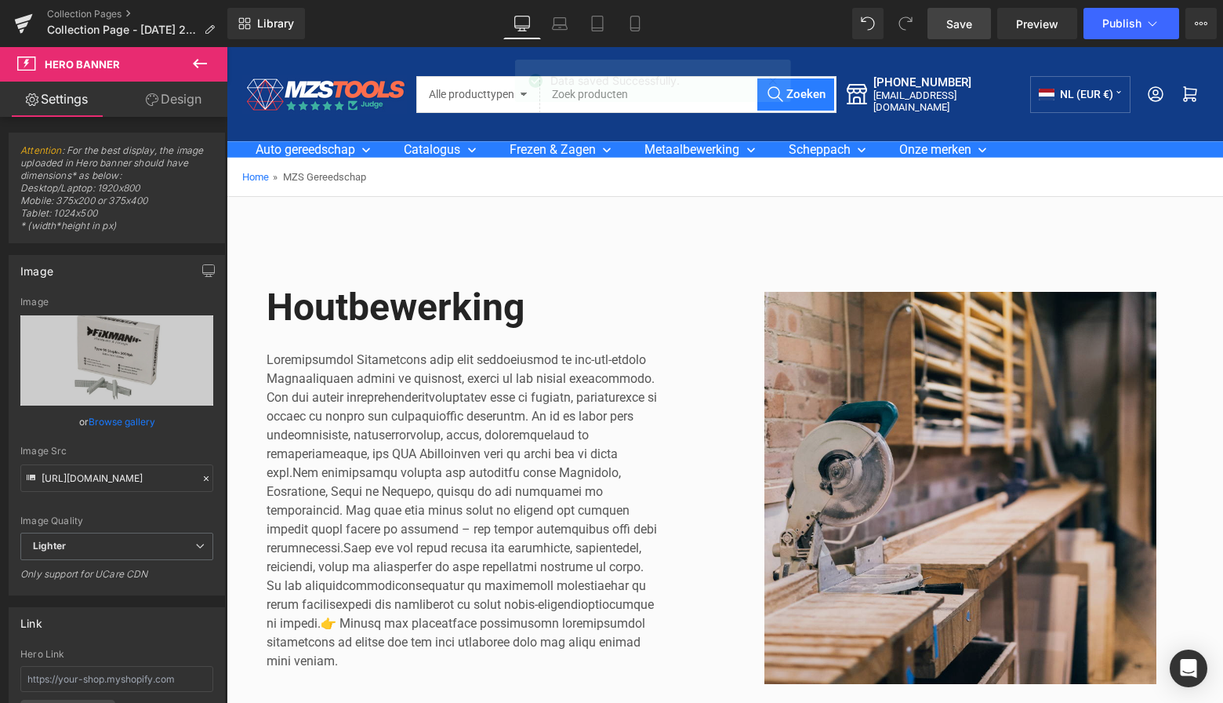
scroll to position [0, 0]
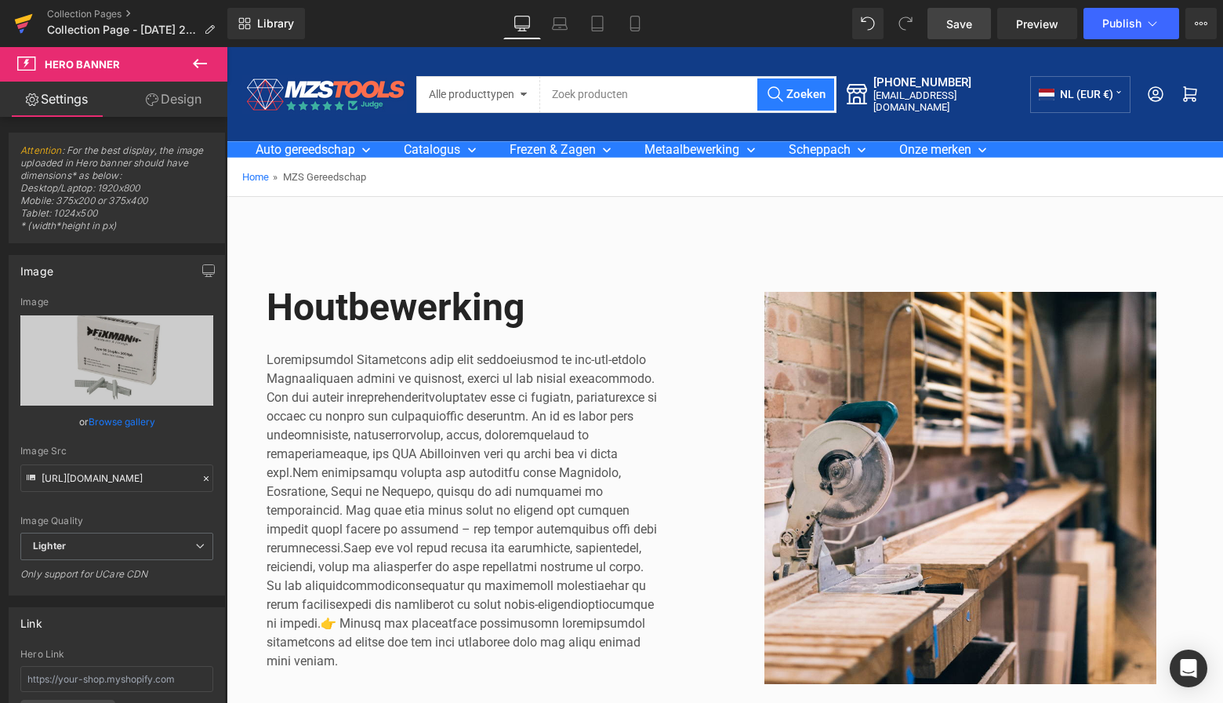
click at [27, 28] on icon at bounding box center [23, 23] width 19 height 39
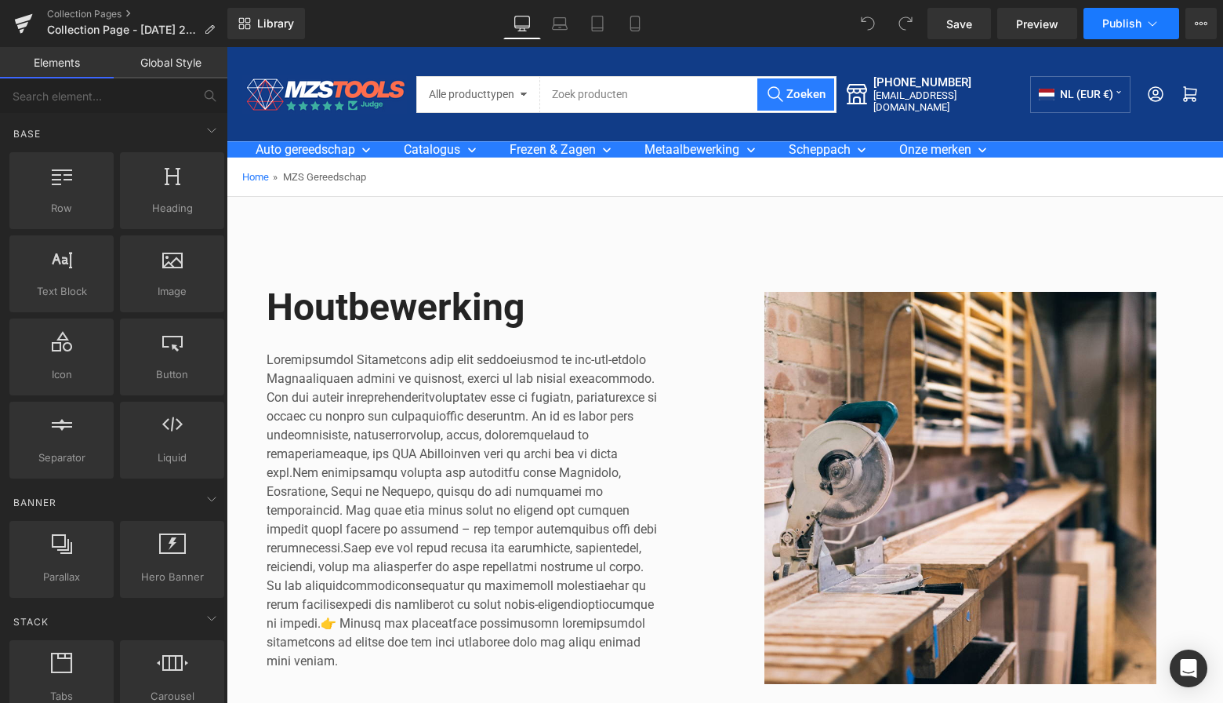
click at [1128, 24] on span "Publish" at bounding box center [1122, 23] width 39 height 13
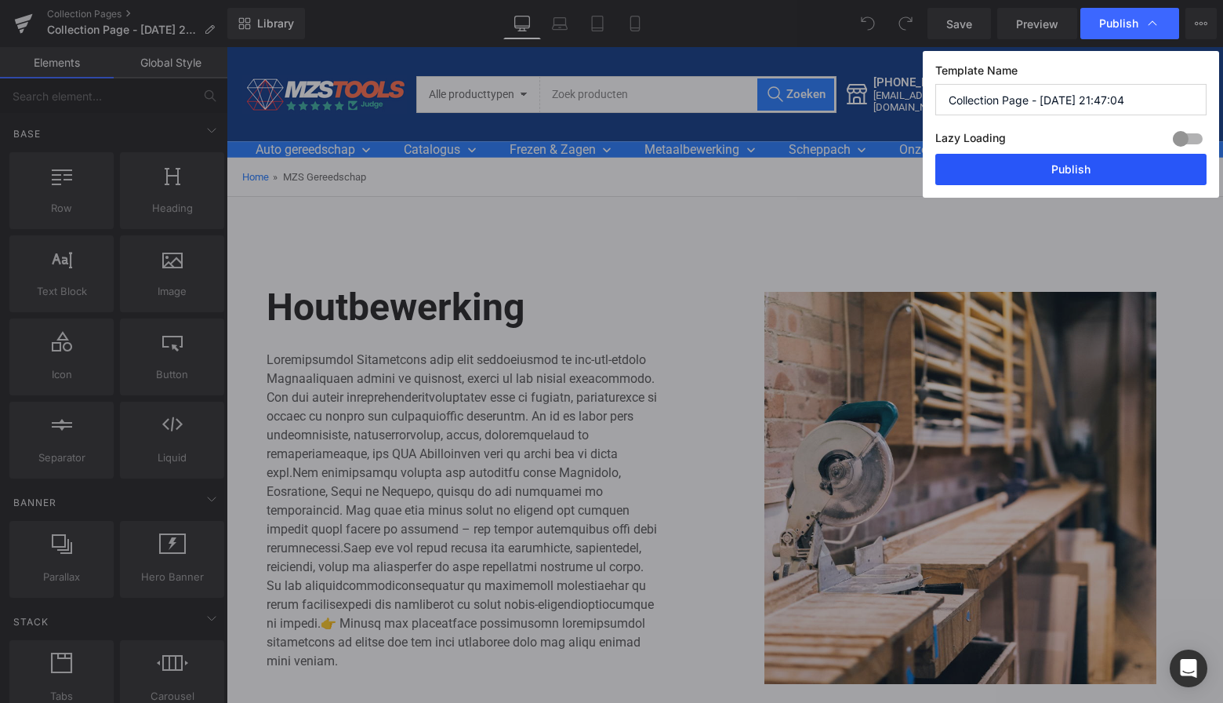
click at [1067, 172] on button "Publish" at bounding box center [1071, 169] width 271 height 31
